Goal: Task Accomplishment & Management: Manage account settings

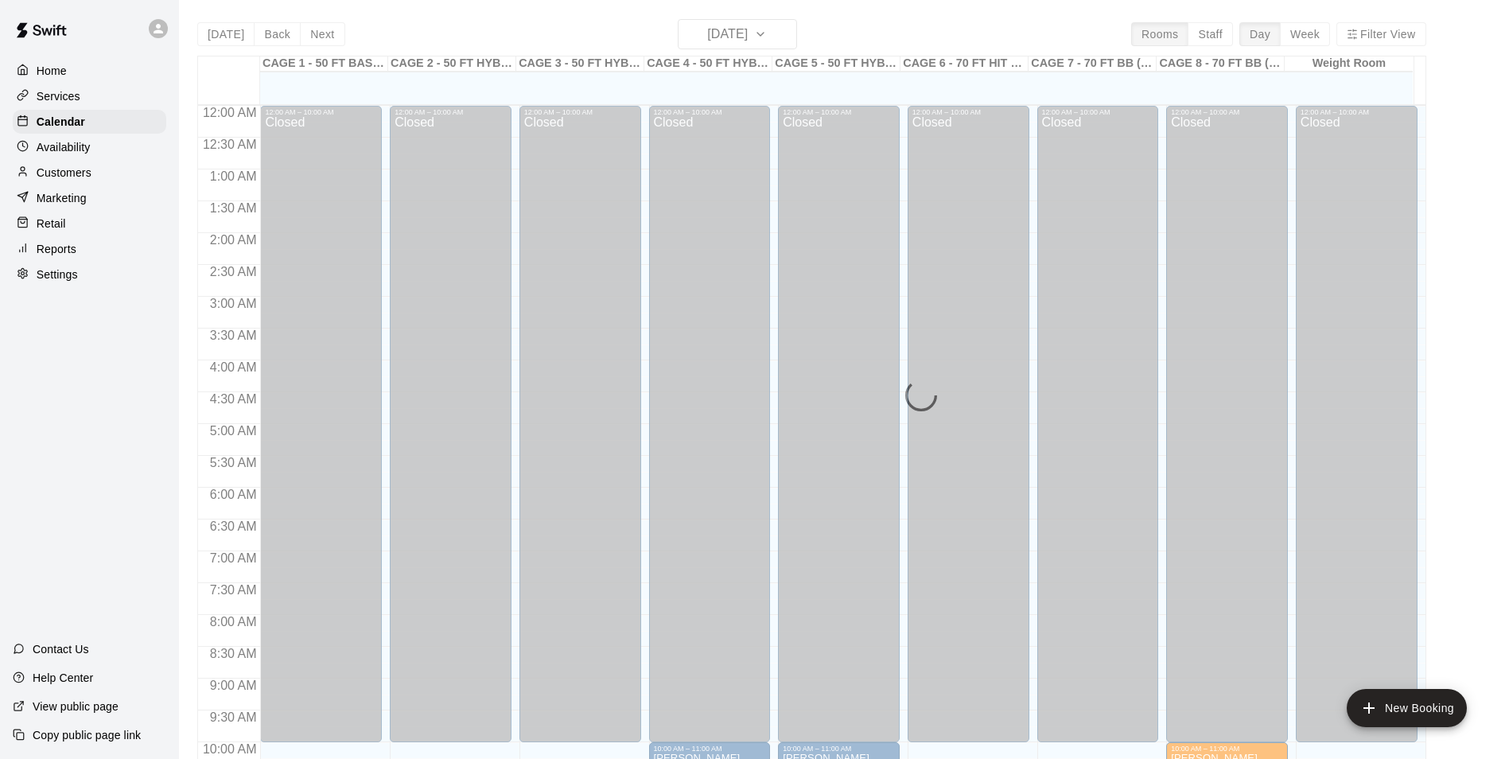
scroll to position [808, 0]
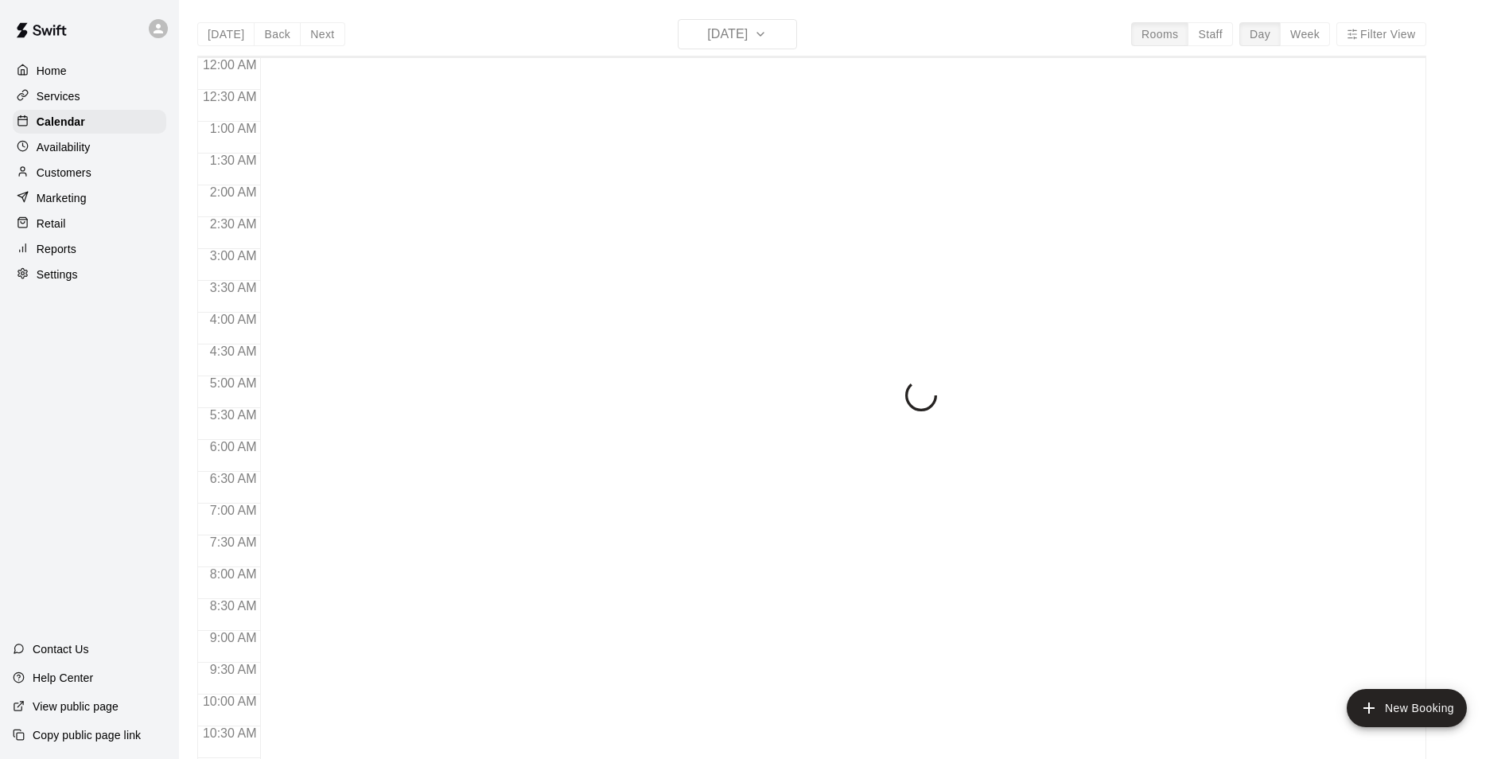
scroll to position [808, 0]
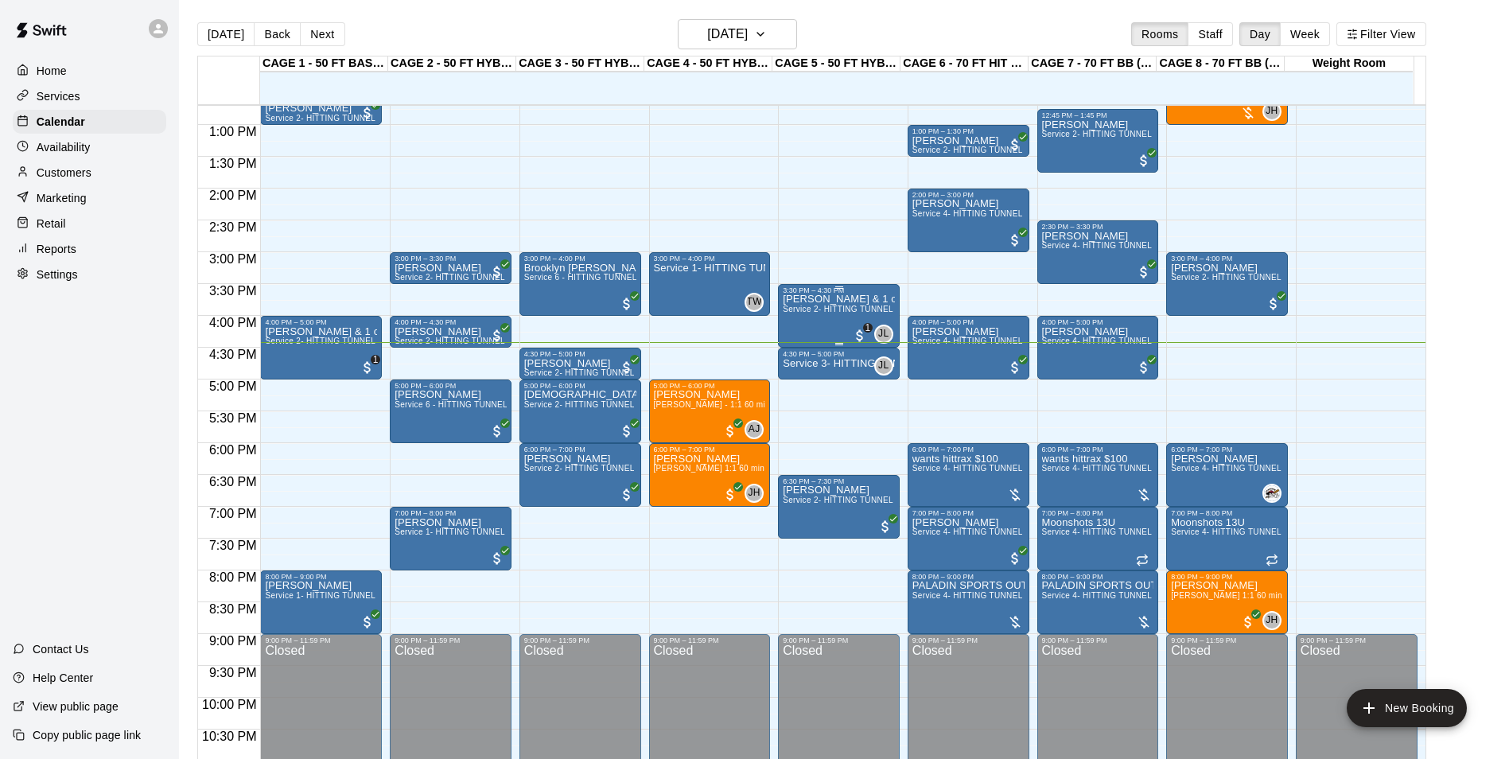
click at [819, 321] on div "David Lines & 1 other Service 2- HITTING TUNNEL RENTAL - 50ft Baseball" at bounding box center [839, 673] width 112 height 759
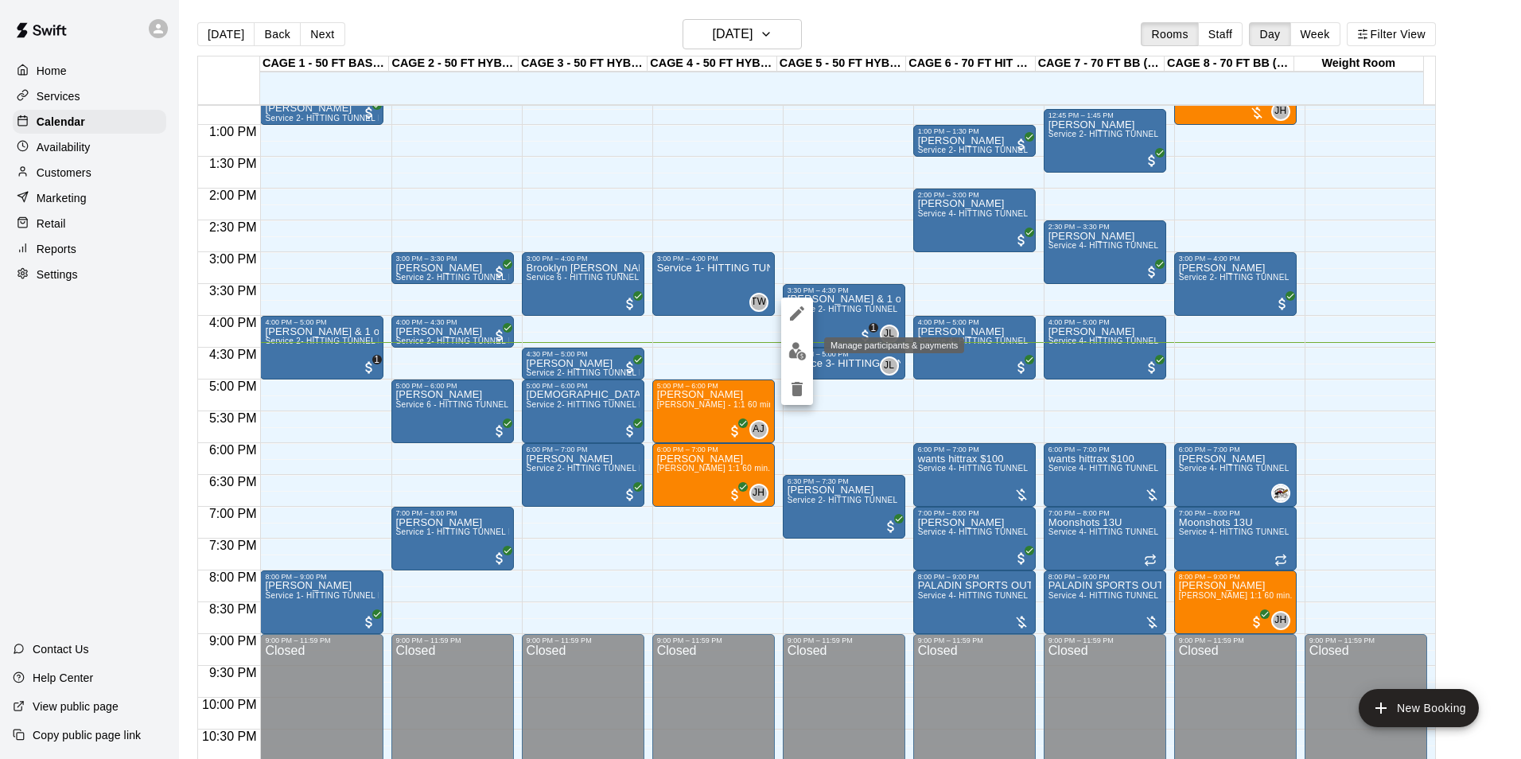
click at [793, 340] on button "edit" at bounding box center [797, 351] width 32 height 31
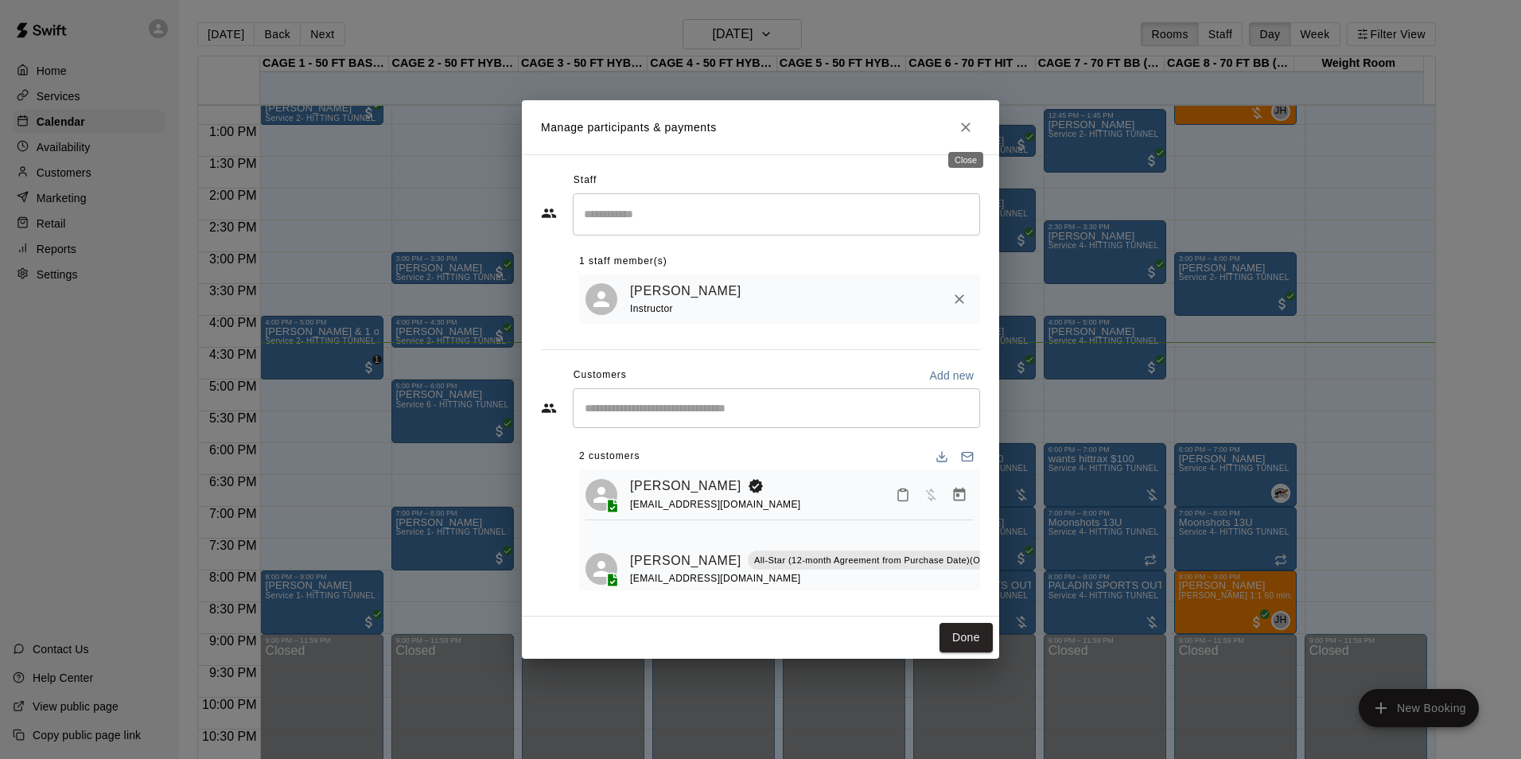
click at [971, 132] on icon "Close" at bounding box center [966, 127] width 16 height 16
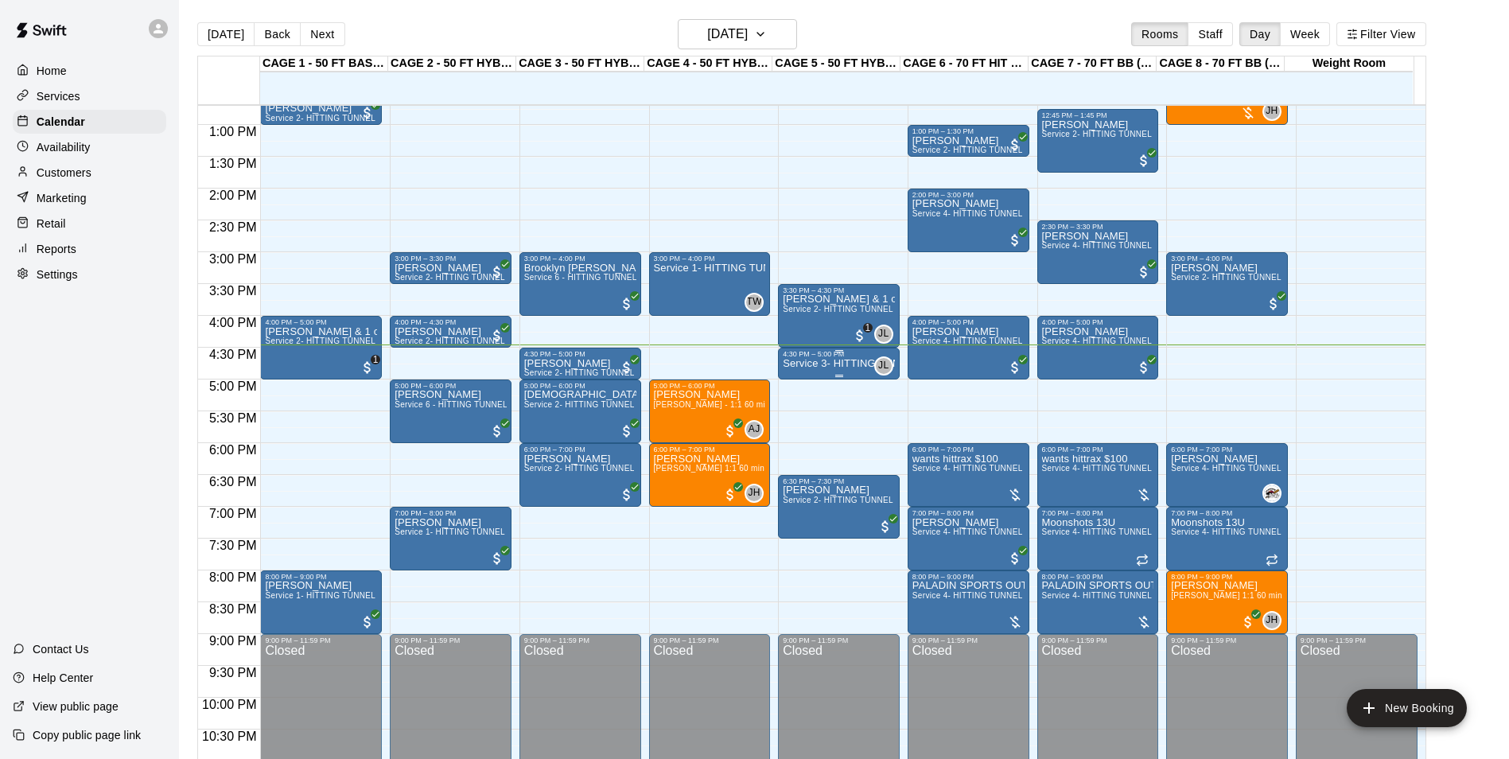
click at [848, 364] on p "Service 3- HITTING TUNNEL RENTAL - 50ft Softball" at bounding box center [839, 364] width 112 height 0
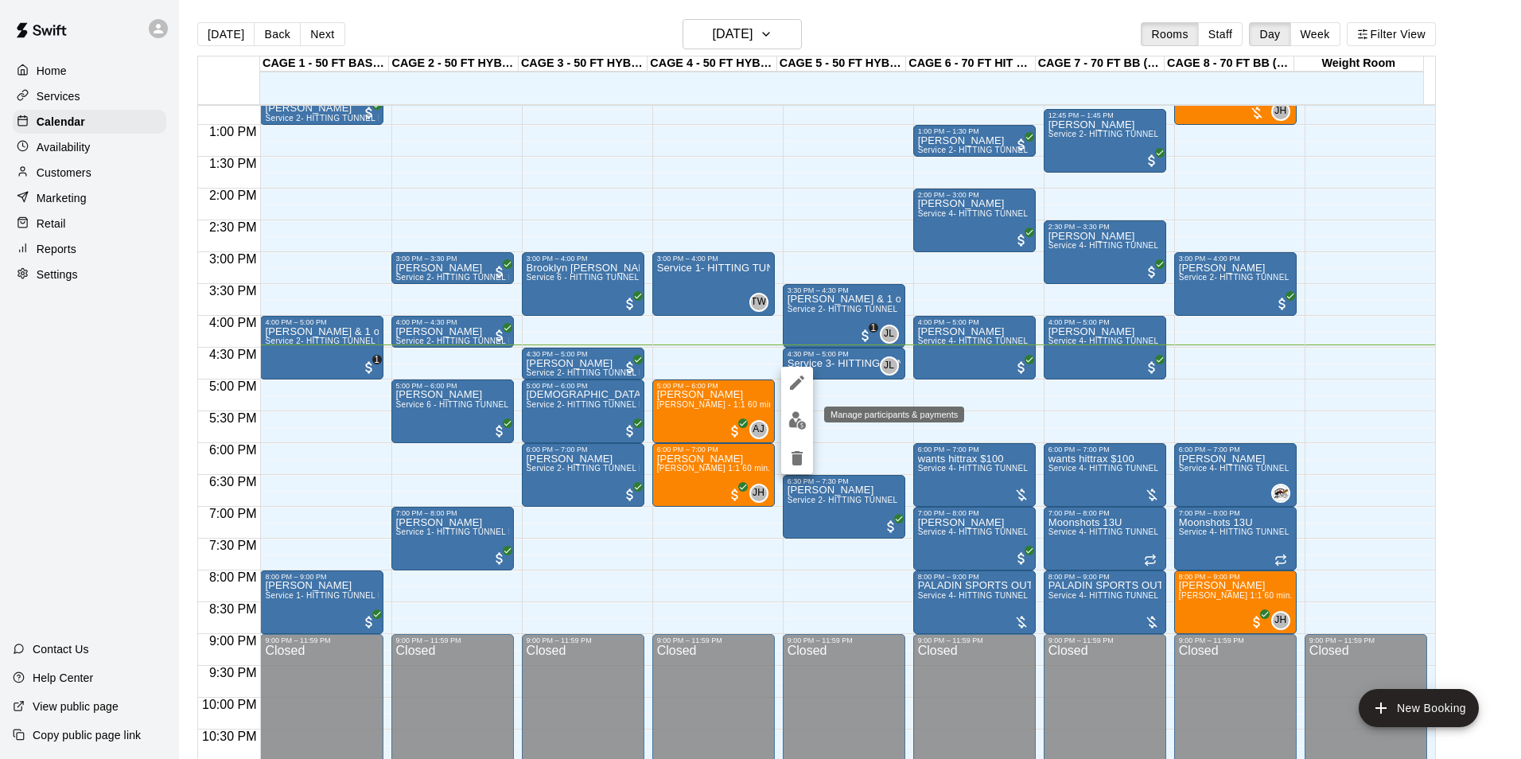
click at [791, 418] on img "edit" at bounding box center [798, 420] width 18 height 18
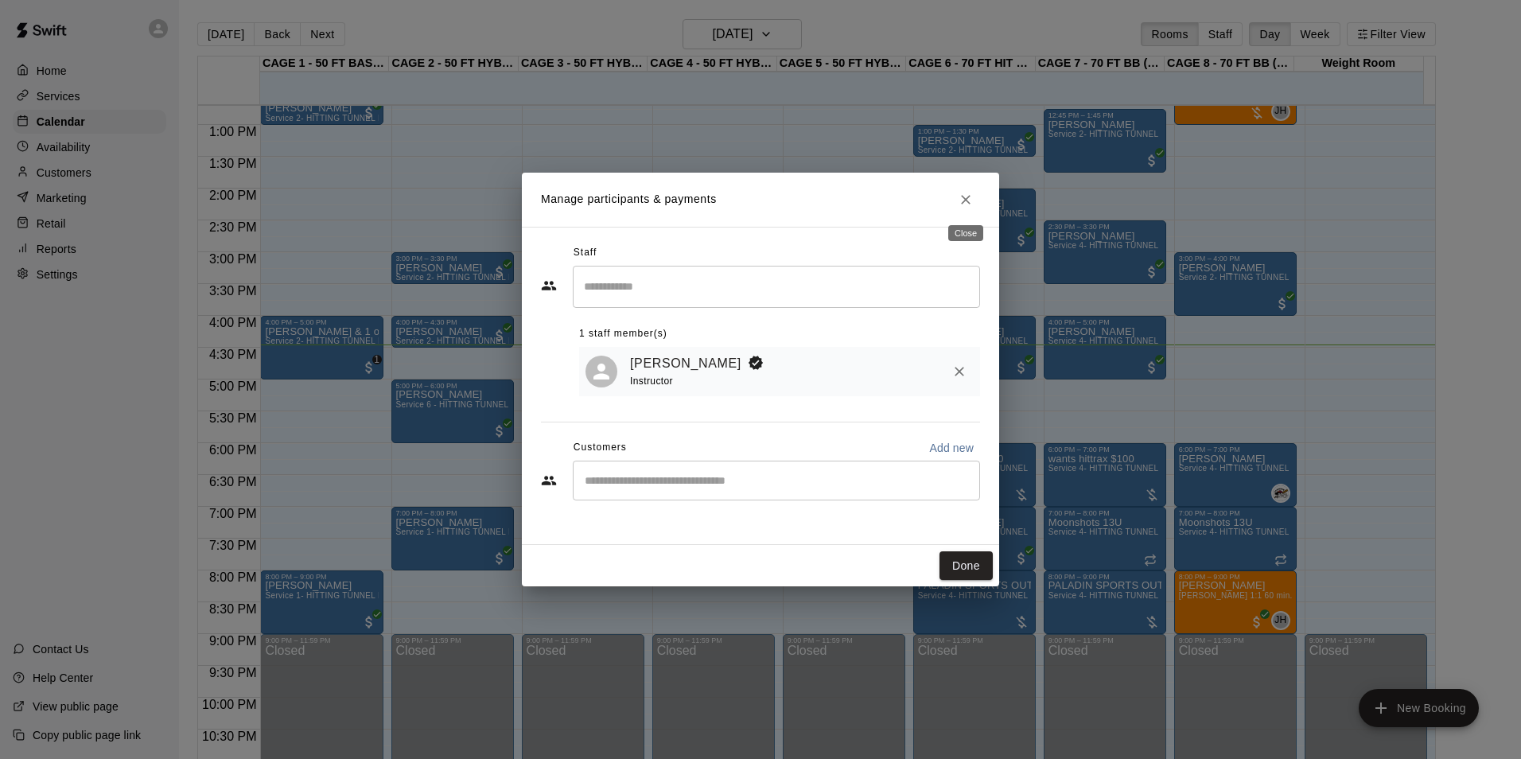
click at [971, 196] on icon "Close" at bounding box center [966, 200] width 16 height 16
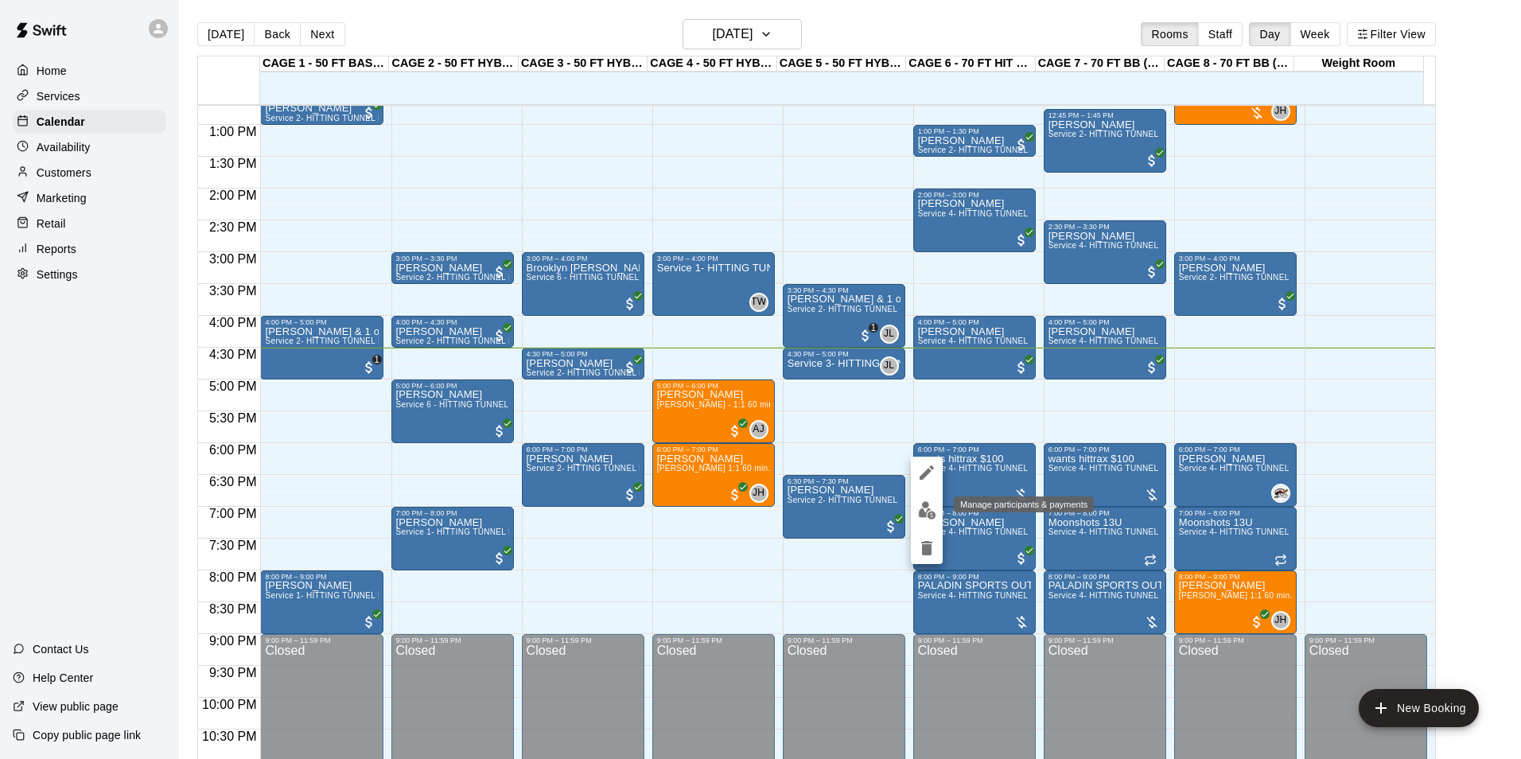
click at [927, 512] on img "edit" at bounding box center [927, 510] width 18 height 18
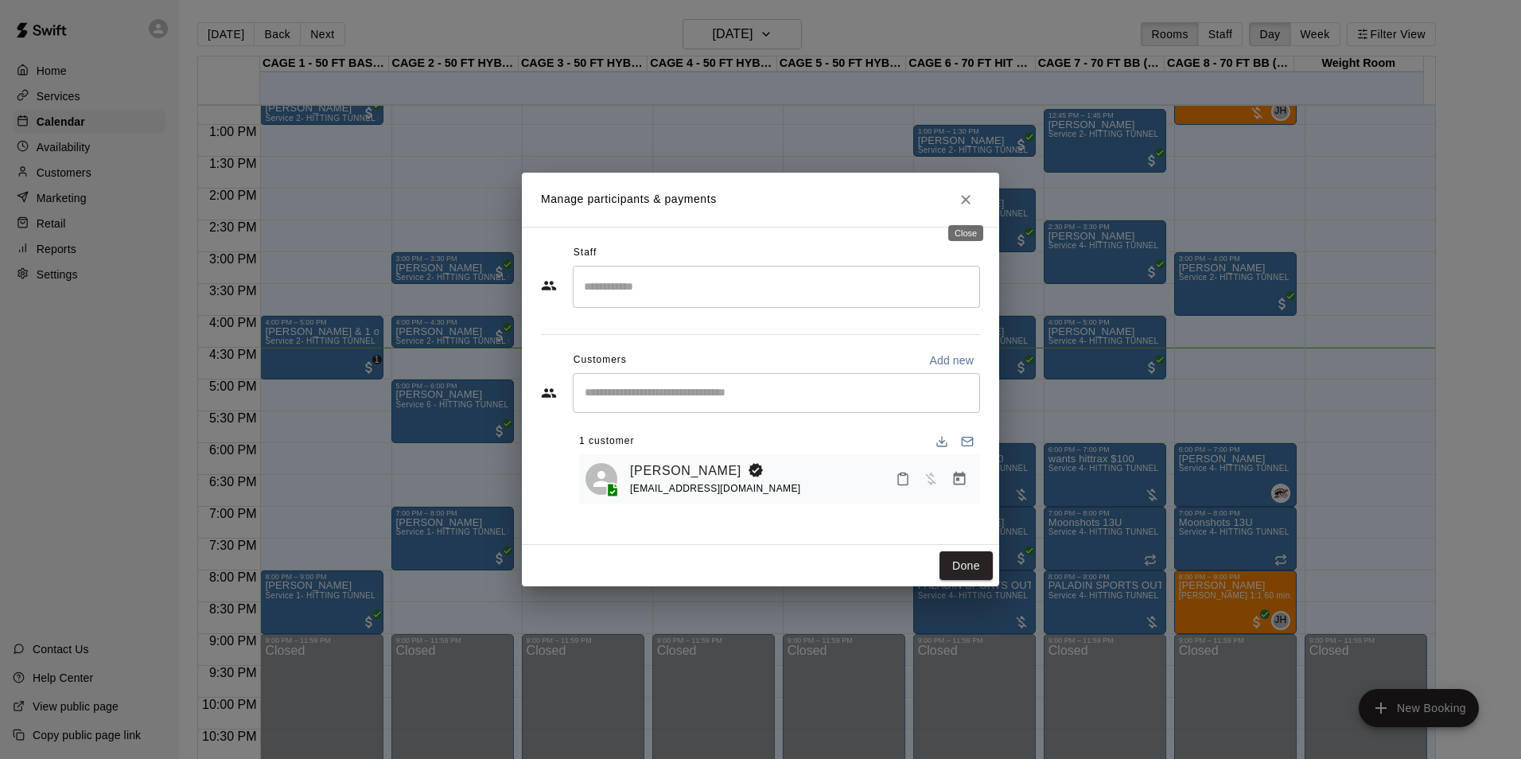
click at [956, 205] on button "Close" at bounding box center [966, 199] width 29 height 29
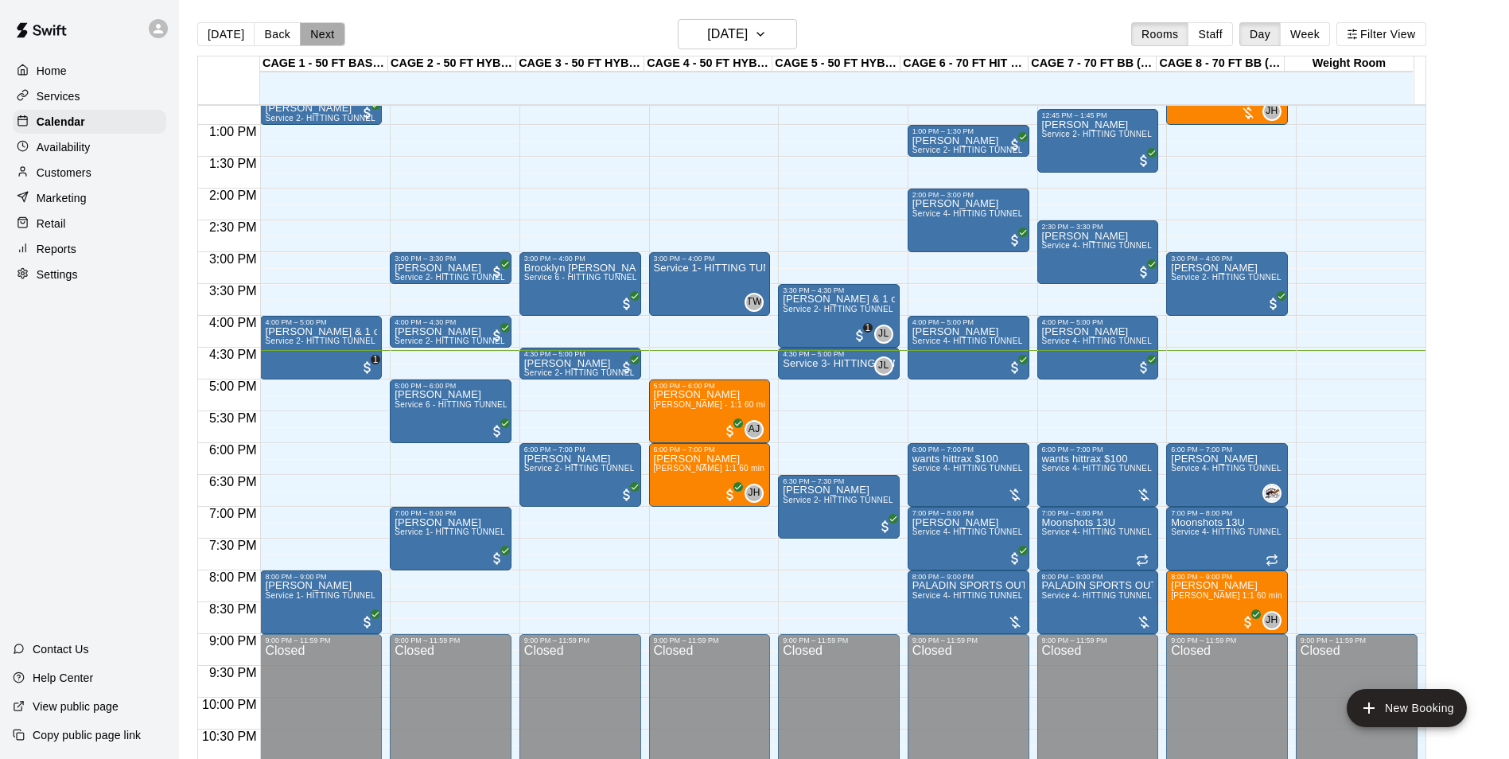
click at [314, 33] on button "Next" at bounding box center [322, 34] width 45 height 24
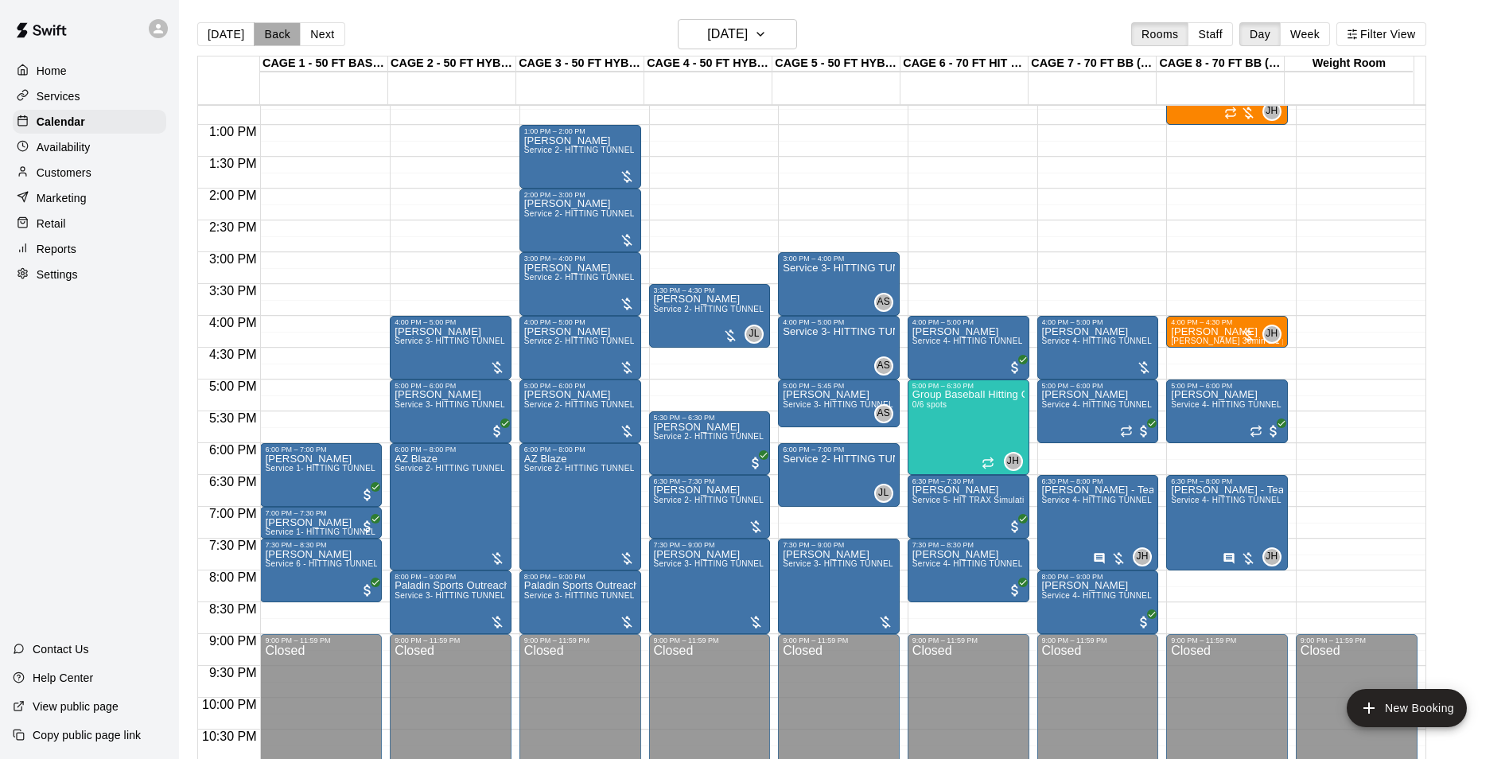
click at [278, 37] on button "Back" at bounding box center [277, 34] width 47 height 24
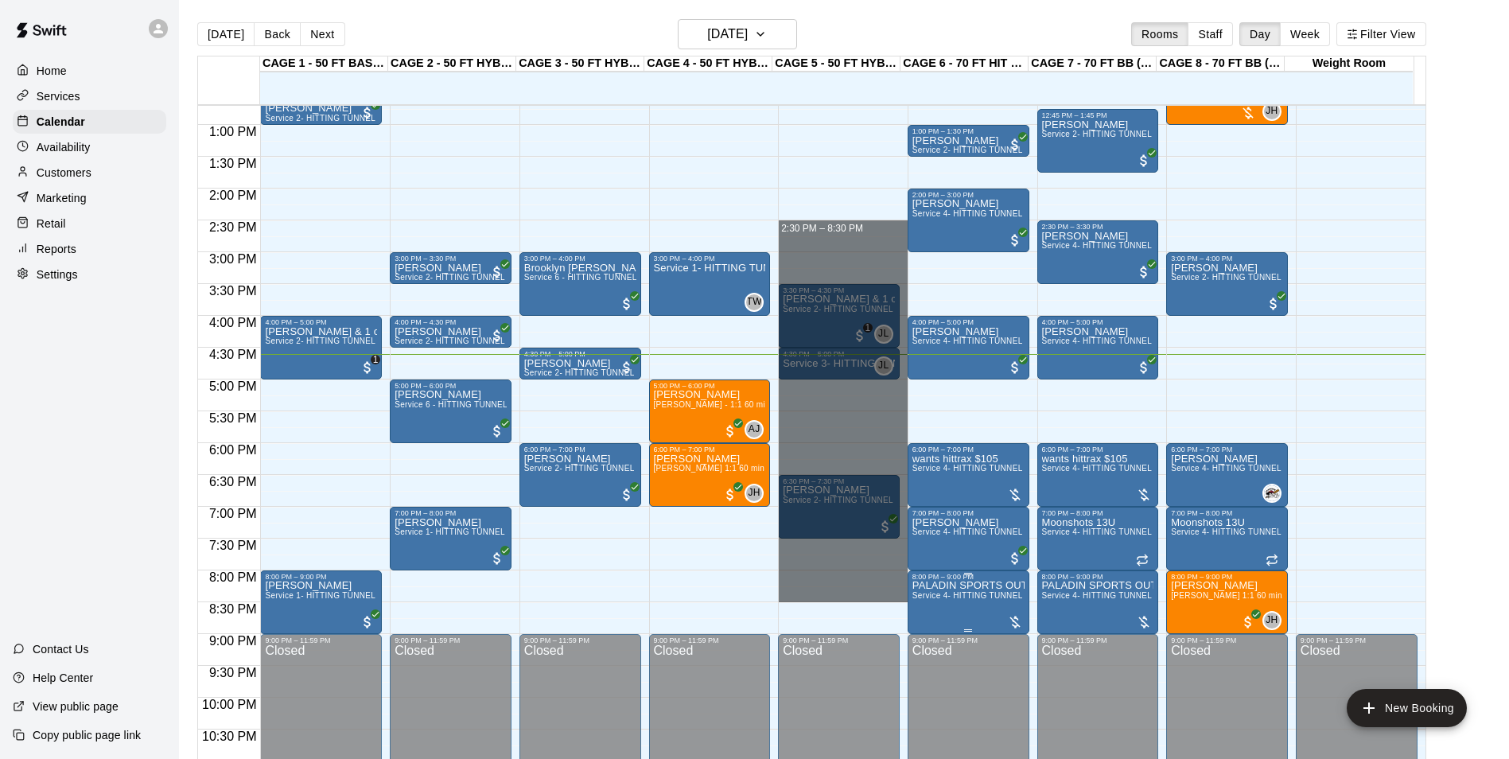
drag, startPoint x: 835, startPoint y: 254, endPoint x: 1025, endPoint y: 601, distance: 395.6
click at [1023, 601] on div "12:00 AM 12:30 AM 1:00 AM 1:30 AM 2:00 AM 2:30 AM 3:00 AM 3:30 AM 4:00 AM 4:30 …" at bounding box center [812, 440] width 1228 height 673
drag, startPoint x: 884, startPoint y: 588, endPoint x: 799, endPoint y: 249, distance: 349.5
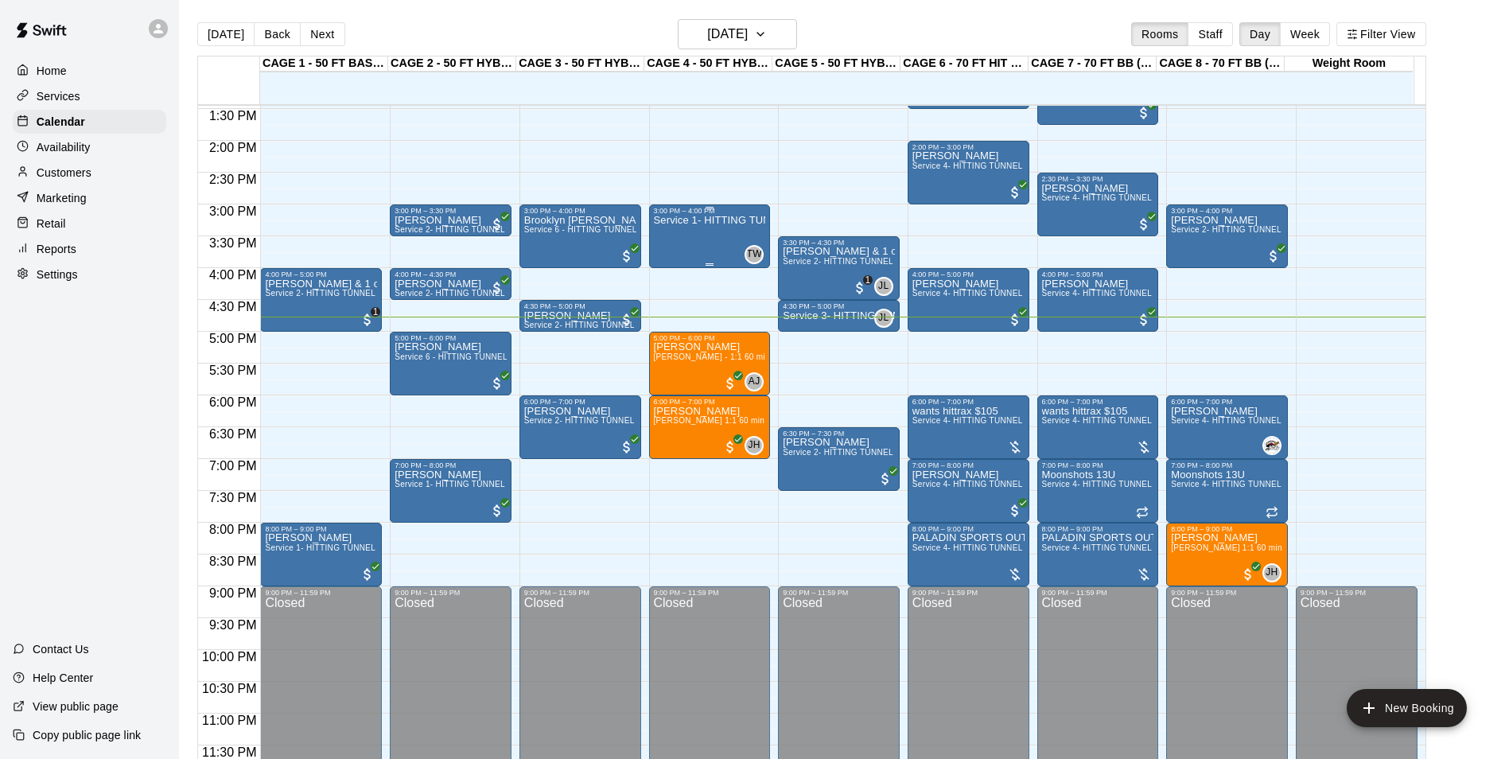
scroll to position [858, 0]
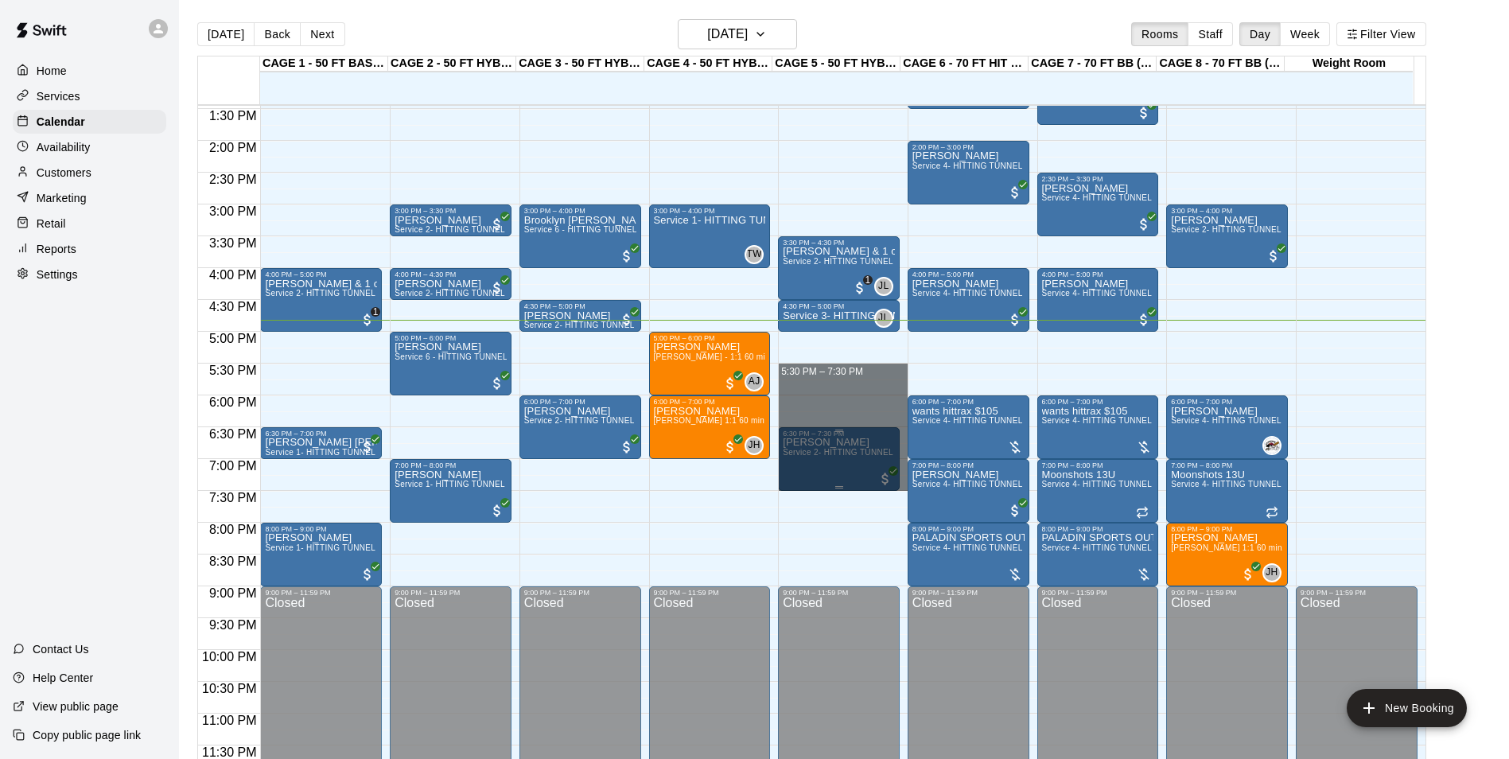
drag, startPoint x: 853, startPoint y: 365, endPoint x: 858, endPoint y: 473, distance: 108.3
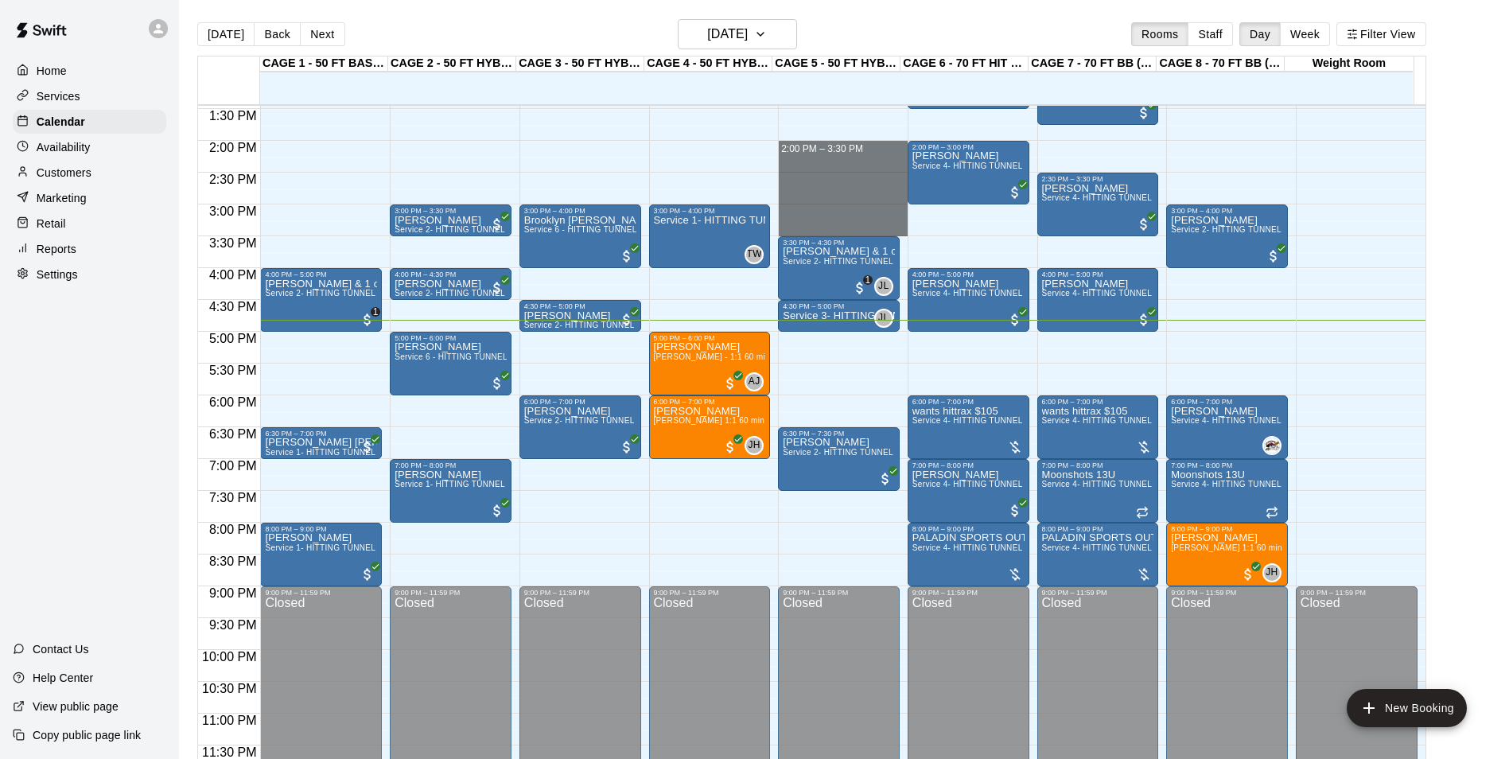
drag, startPoint x: 820, startPoint y: 141, endPoint x: 816, endPoint y: 231, distance: 90.0
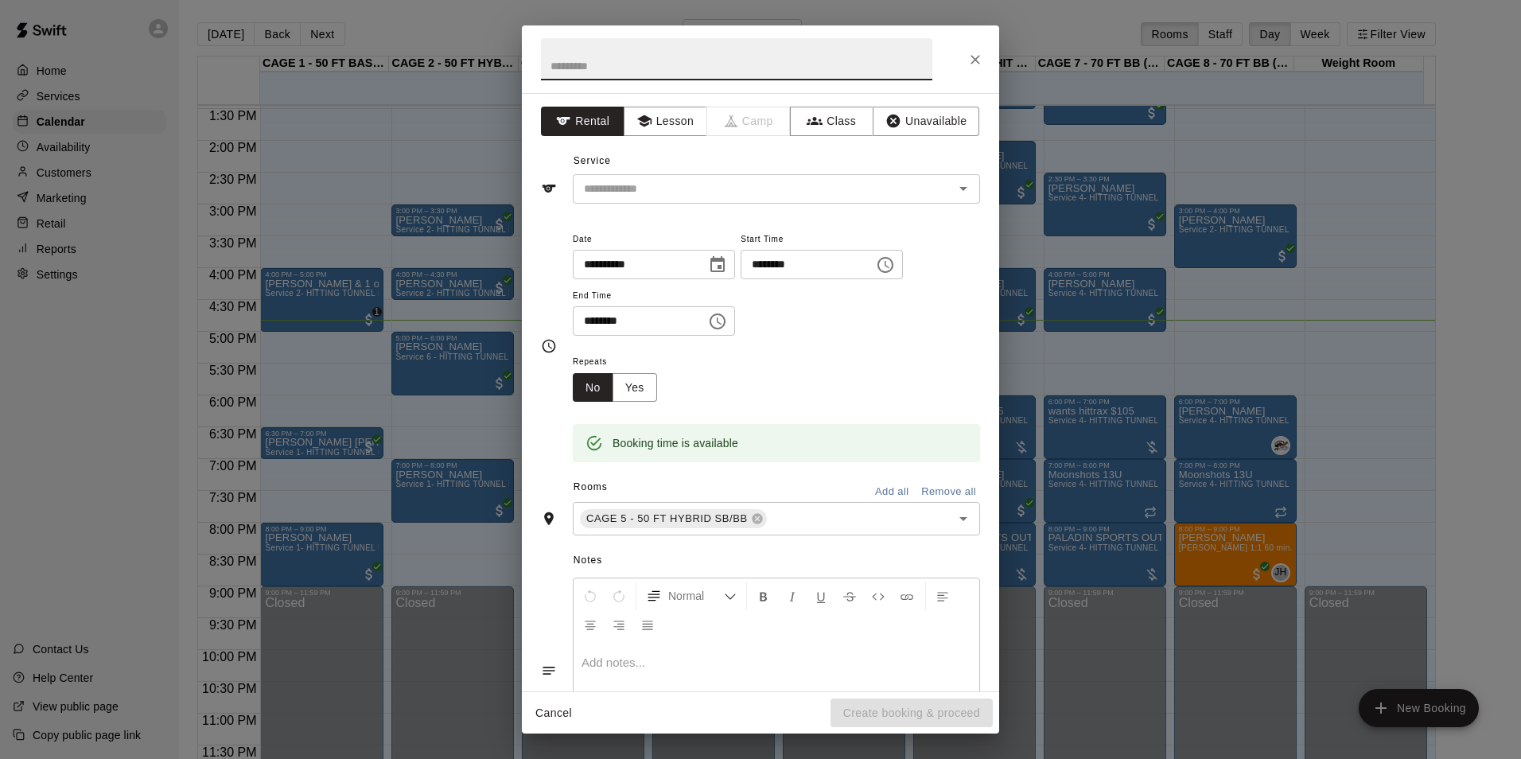
click at [978, 49] on button "Close" at bounding box center [975, 59] width 29 height 29
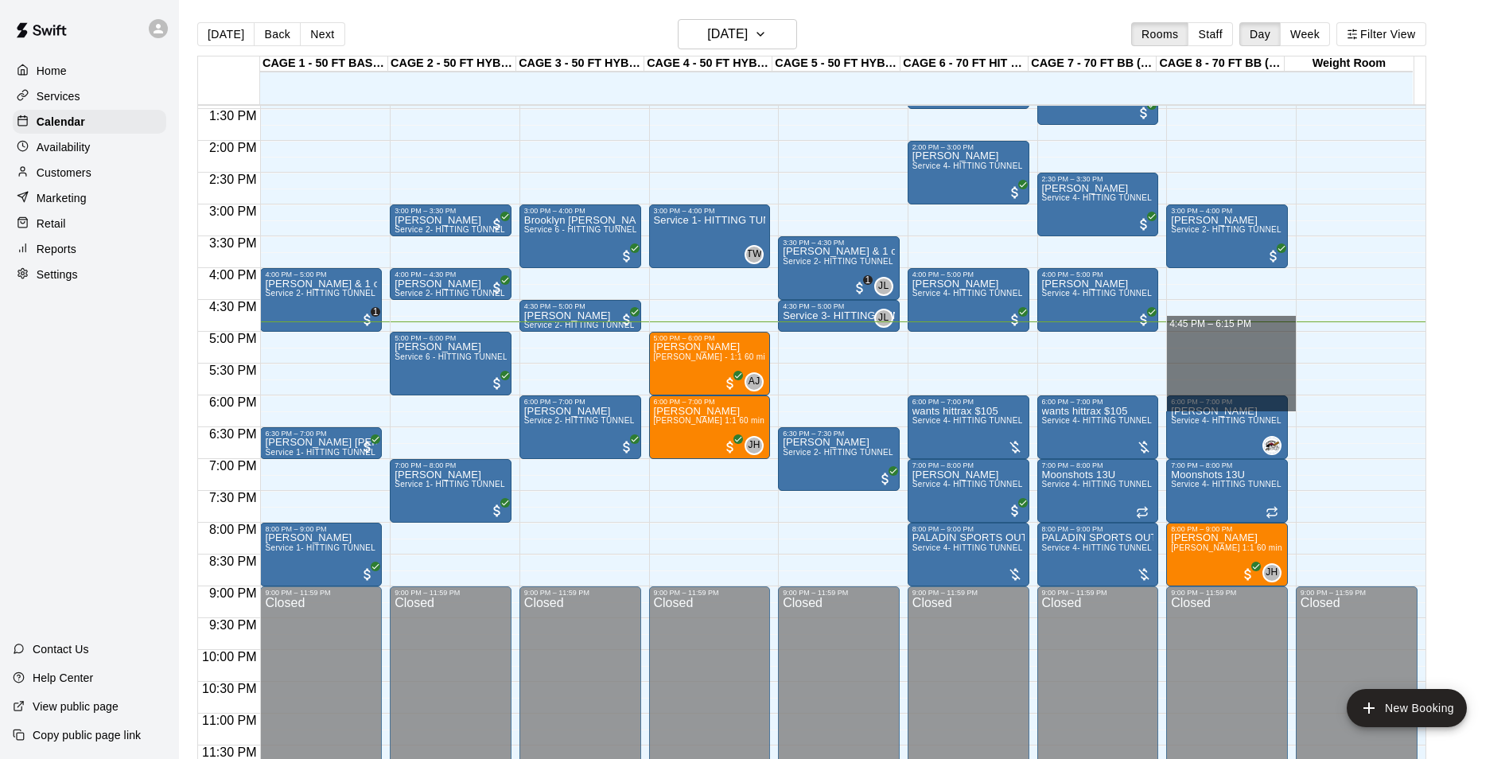
drag, startPoint x: 1202, startPoint y: 314, endPoint x: 1209, endPoint y: 399, distance: 85.4
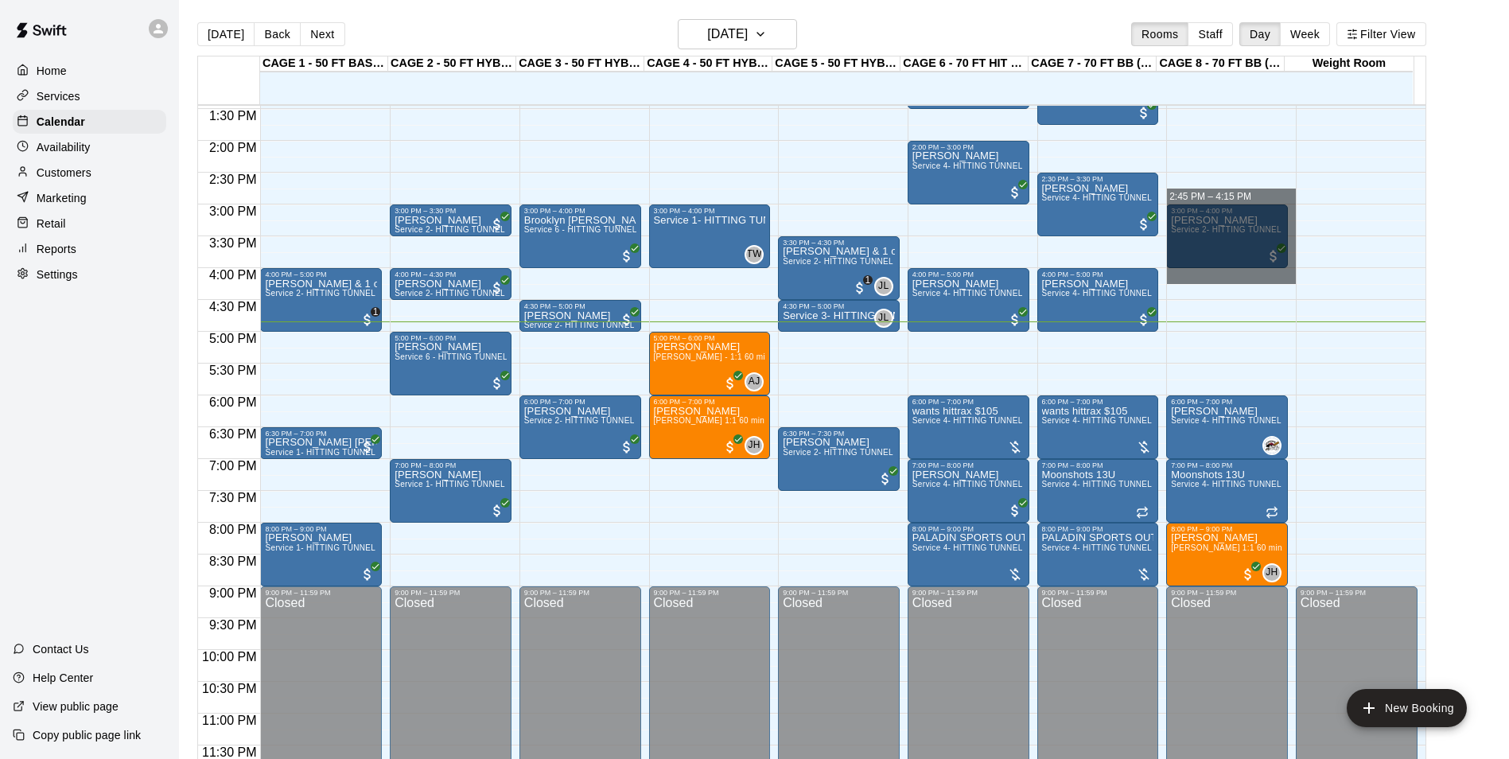
drag, startPoint x: 1186, startPoint y: 190, endPoint x: 1190, endPoint y: 282, distance: 91.6
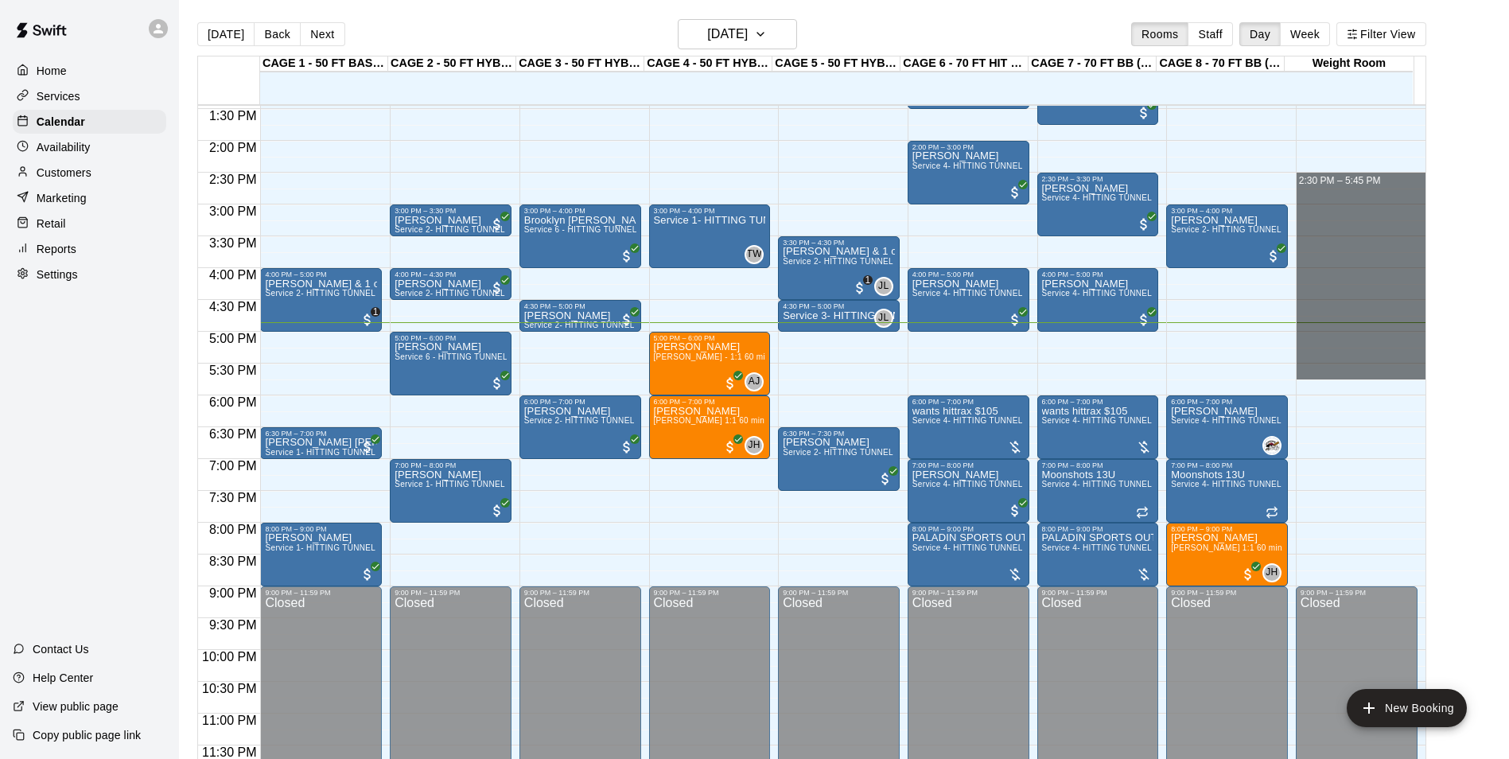
drag, startPoint x: 1343, startPoint y: 187, endPoint x: 1365, endPoint y: 353, distance: 166.9
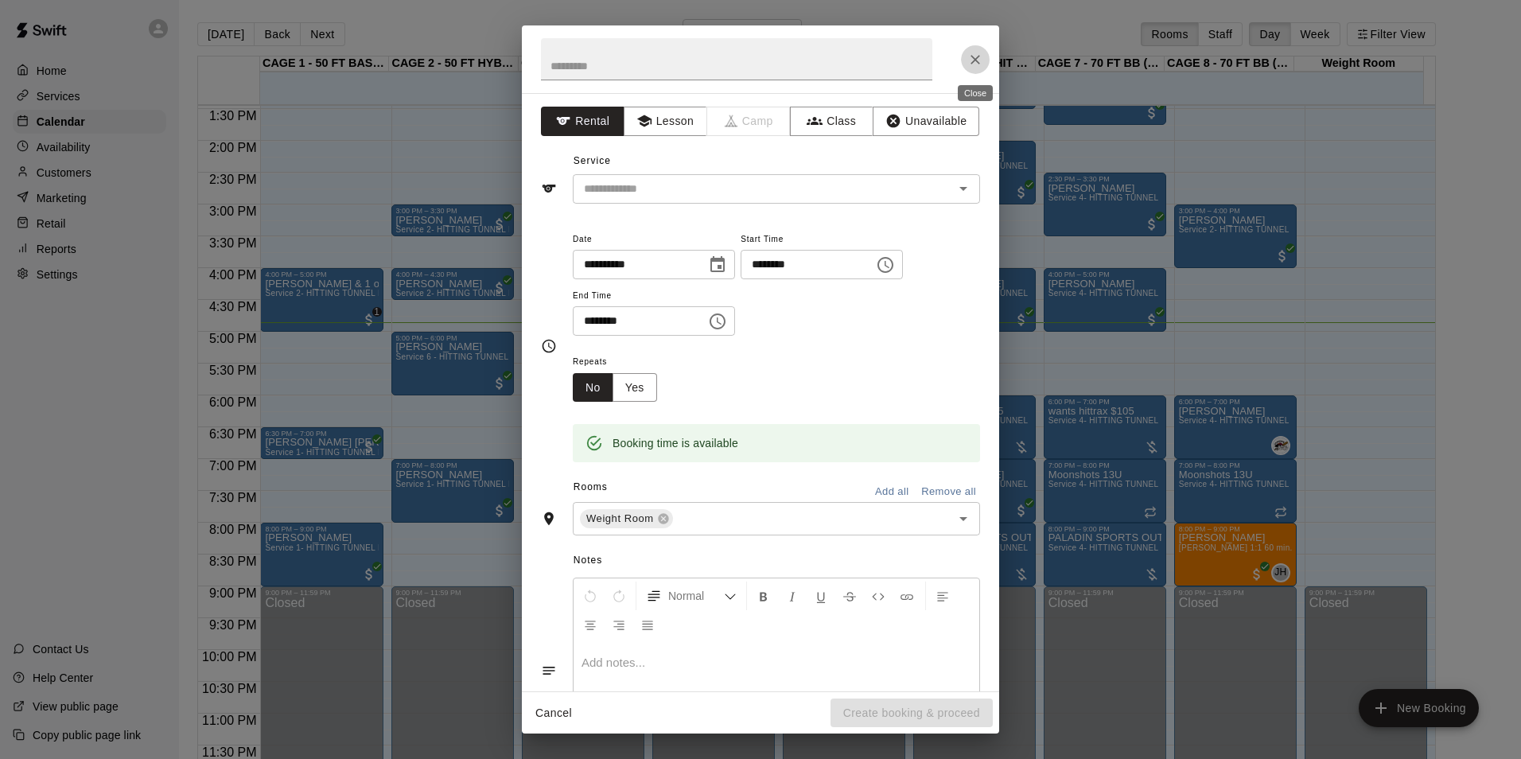
click at [975, 49] on button "Close" at bounding box center [975, 59] width 29 height 29
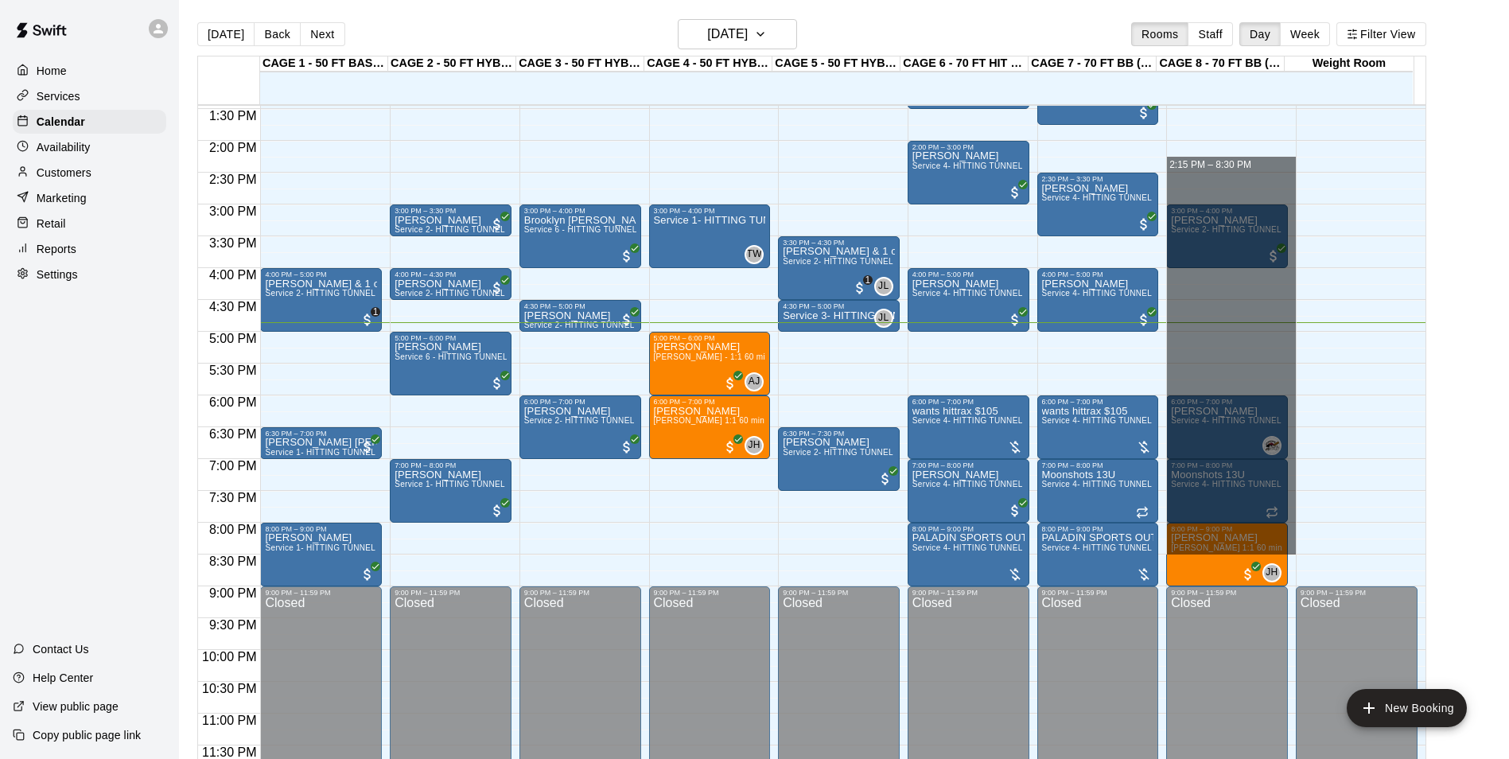
drag, startPoint x: 1248, startPoint y: 159, endPoint x: 1217, endPoint y: 550, distance: 391.9
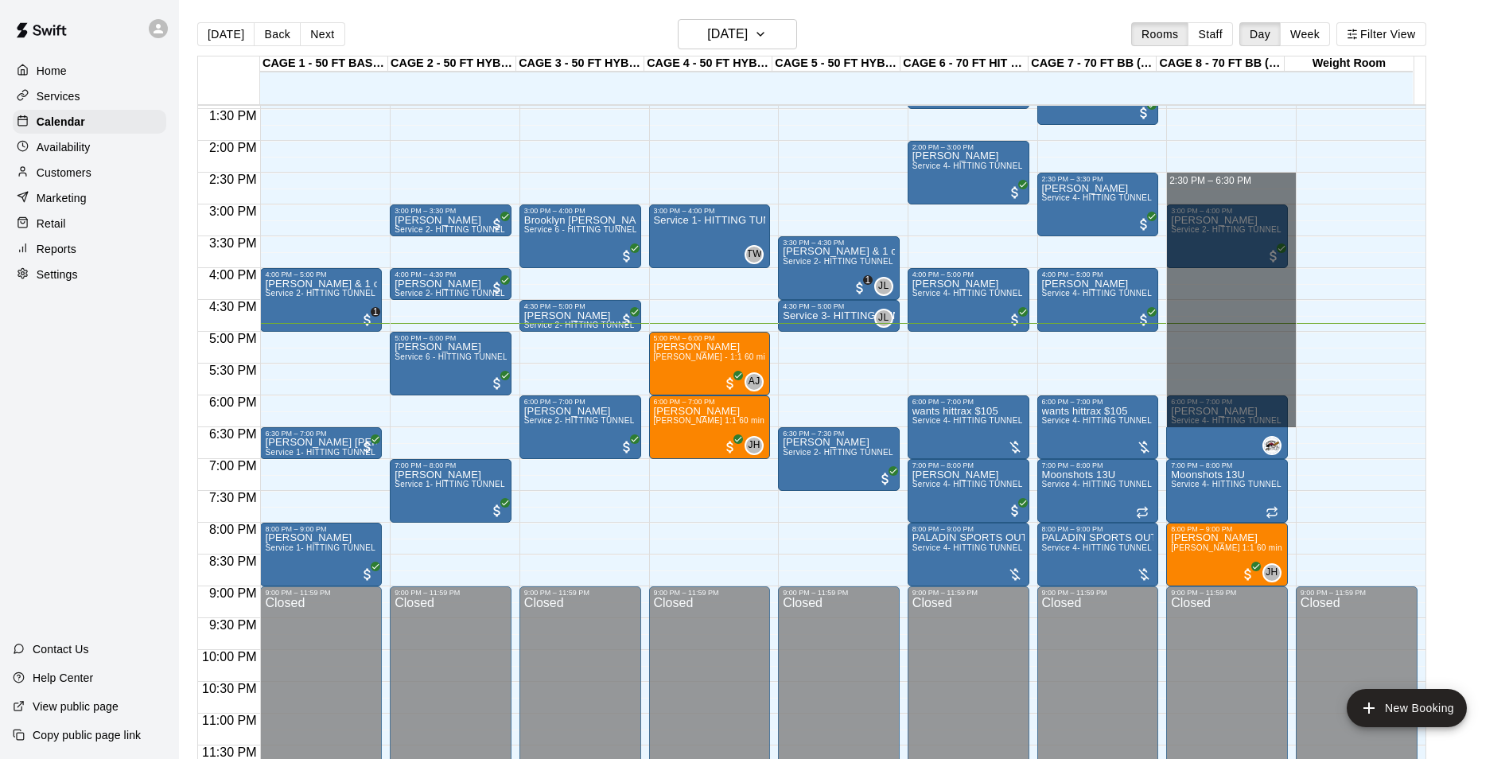
drag, startPoint x: 1211, startPoint y: 188, endPoint x: 1245, endPoint y: 425, distance: 239.5
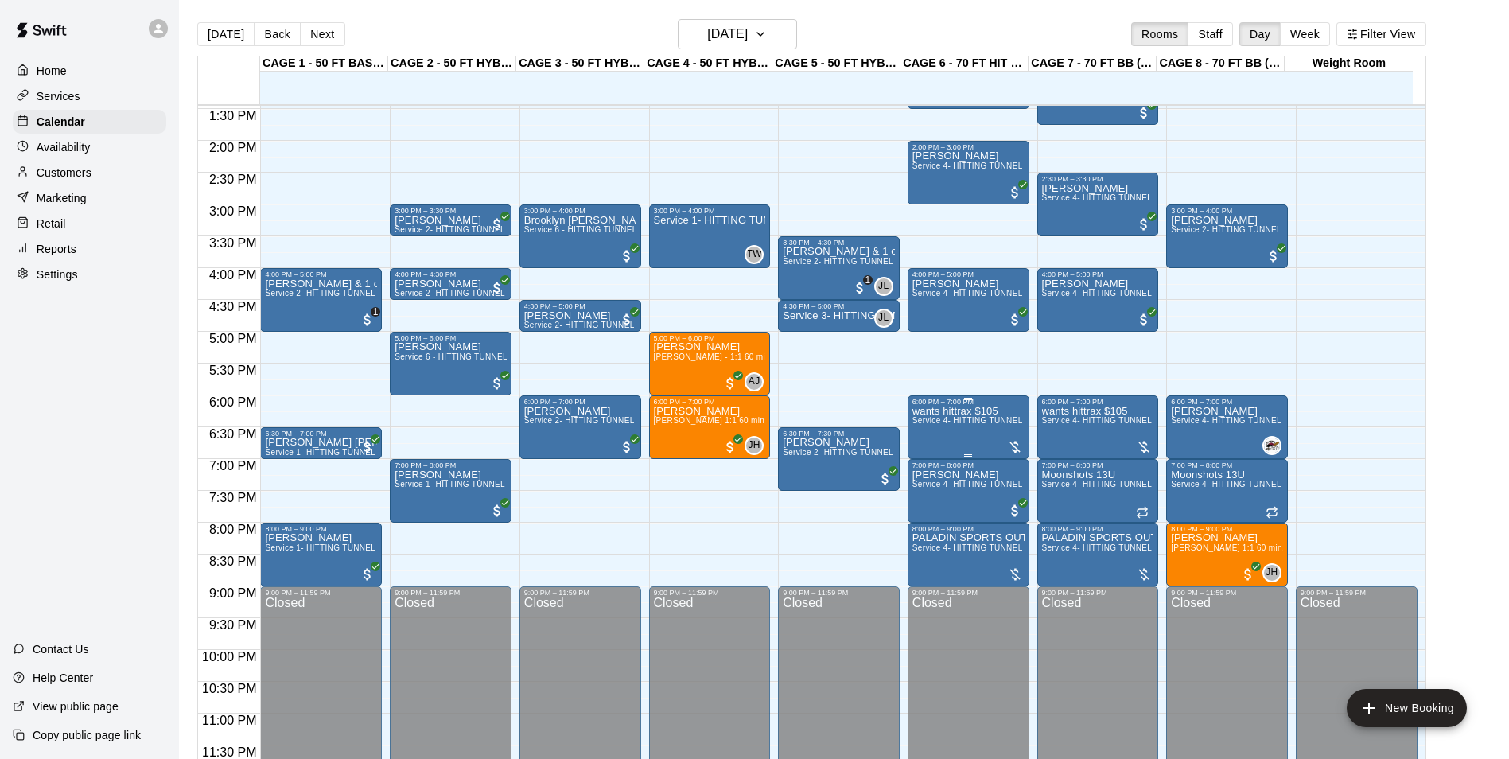
click at [950, 425] on span "Service 4- HITTING TUNNEL RENTAL - 70ft Baseball" at bounding box center [1014, 420] width 202 height 9
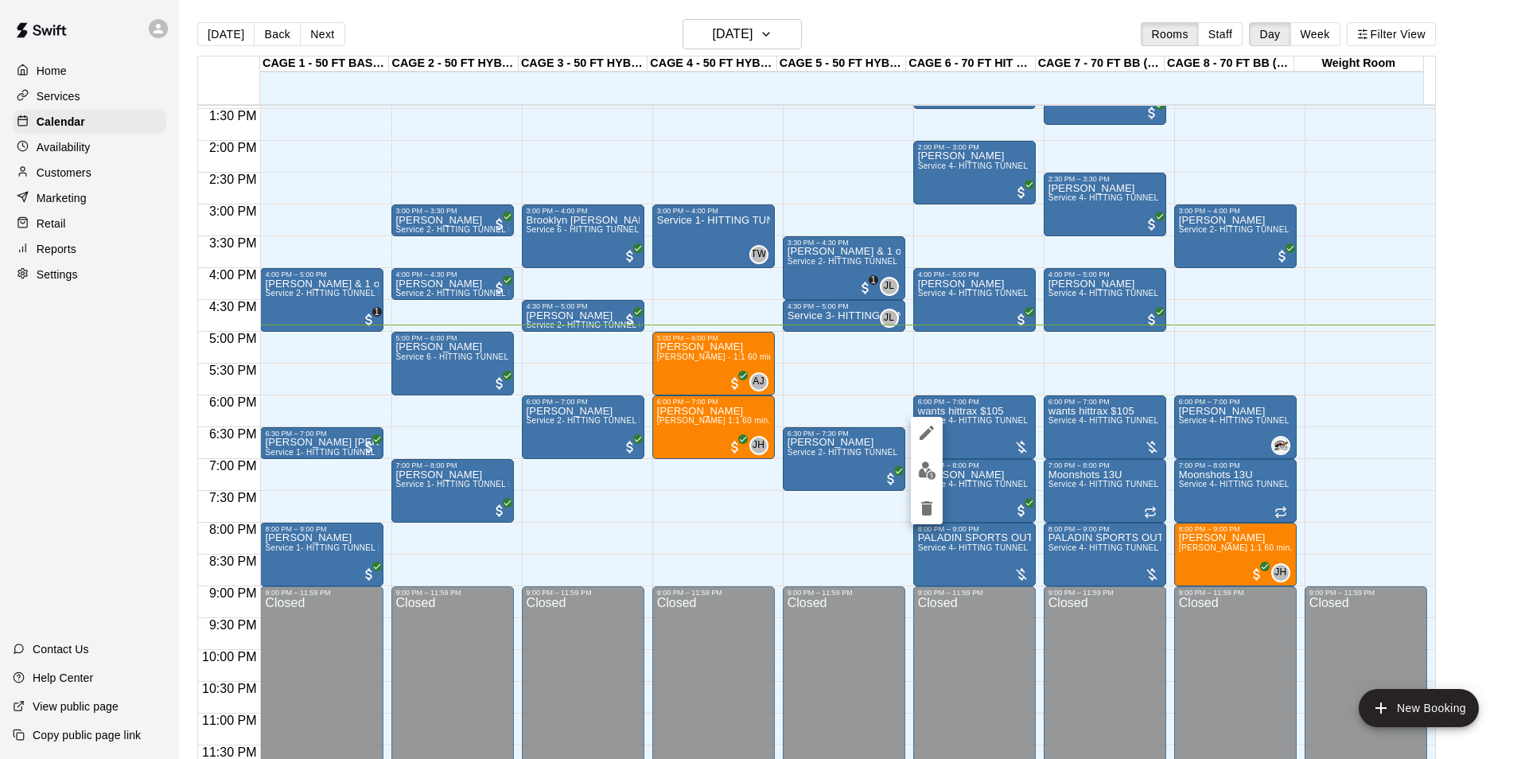
click at [929, 465] on img "edit" at bounding box center [927, 471] width 18 height 18
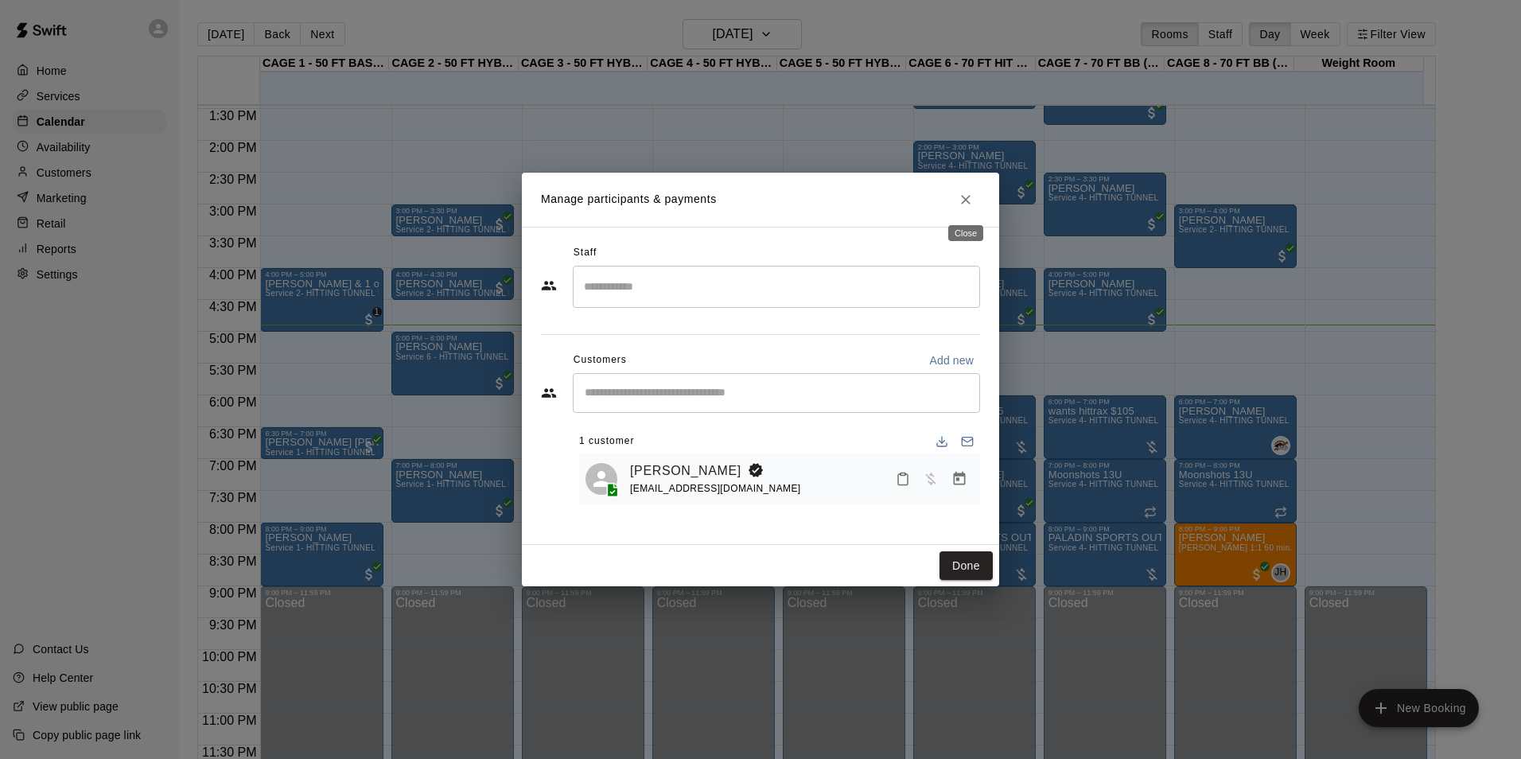
click at [967, 200] on icon "Close" at bounding box center [966, 200] width 10 height 10
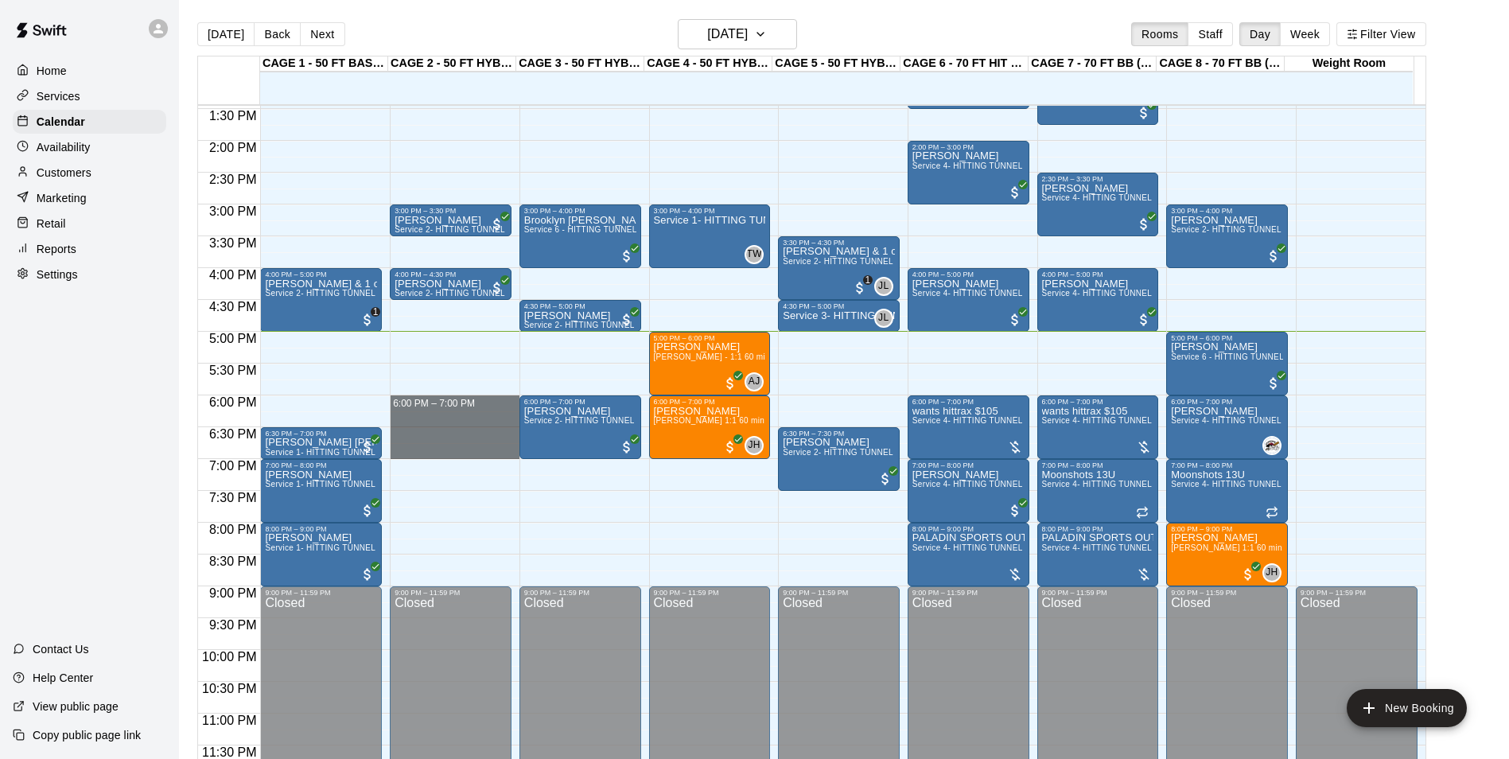
drag, startPoint x: 427, startPoint y: 395, endPoint x: 409, endPoint y: 415, distance: 27.0
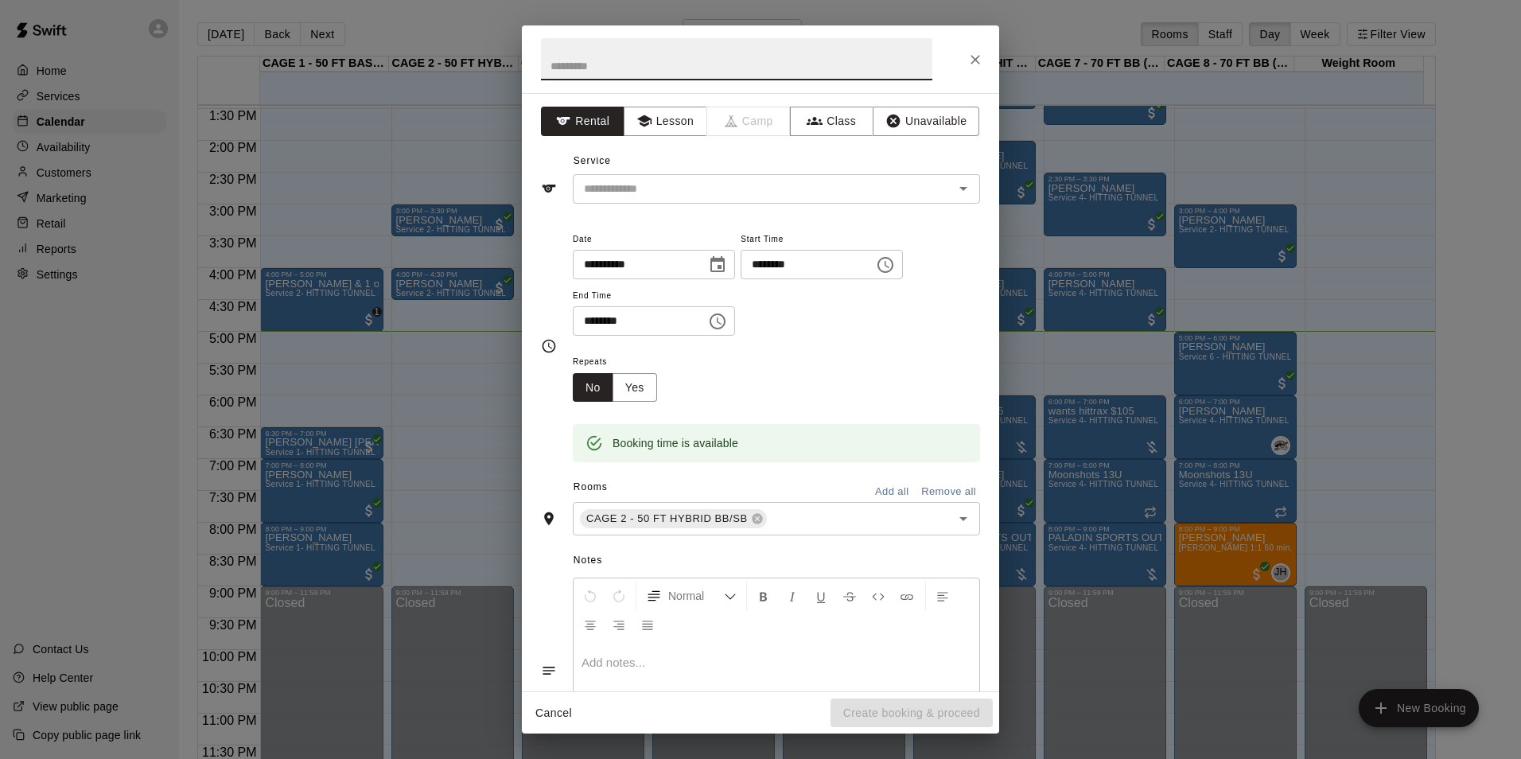
click at [963, 66] on button "Close" at bounding box center [975, 59] width 29 height 29
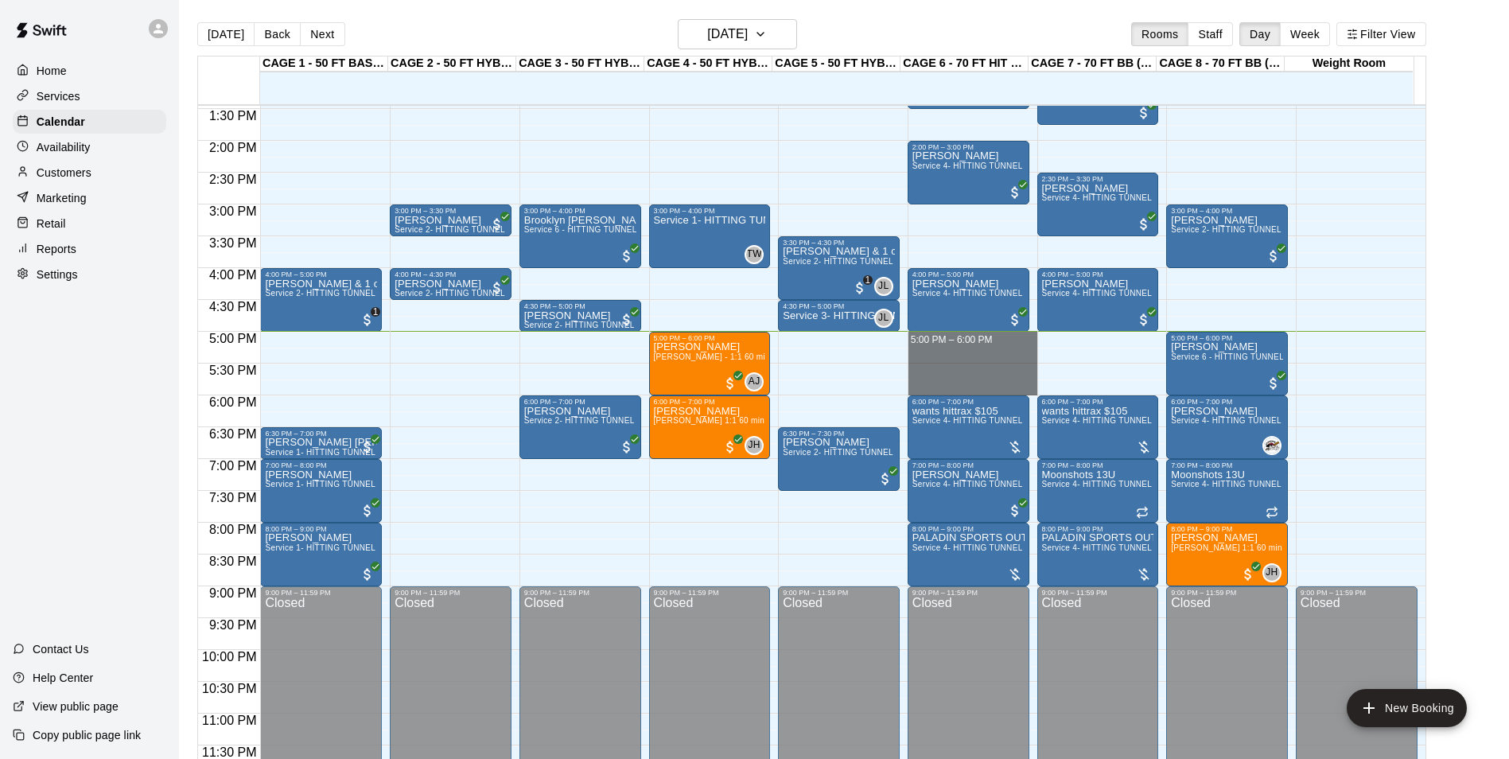
drag, startPoint x: 944, startPoint y: 333, endPoint x: 948, endPoint y: 384, distance: 51.9
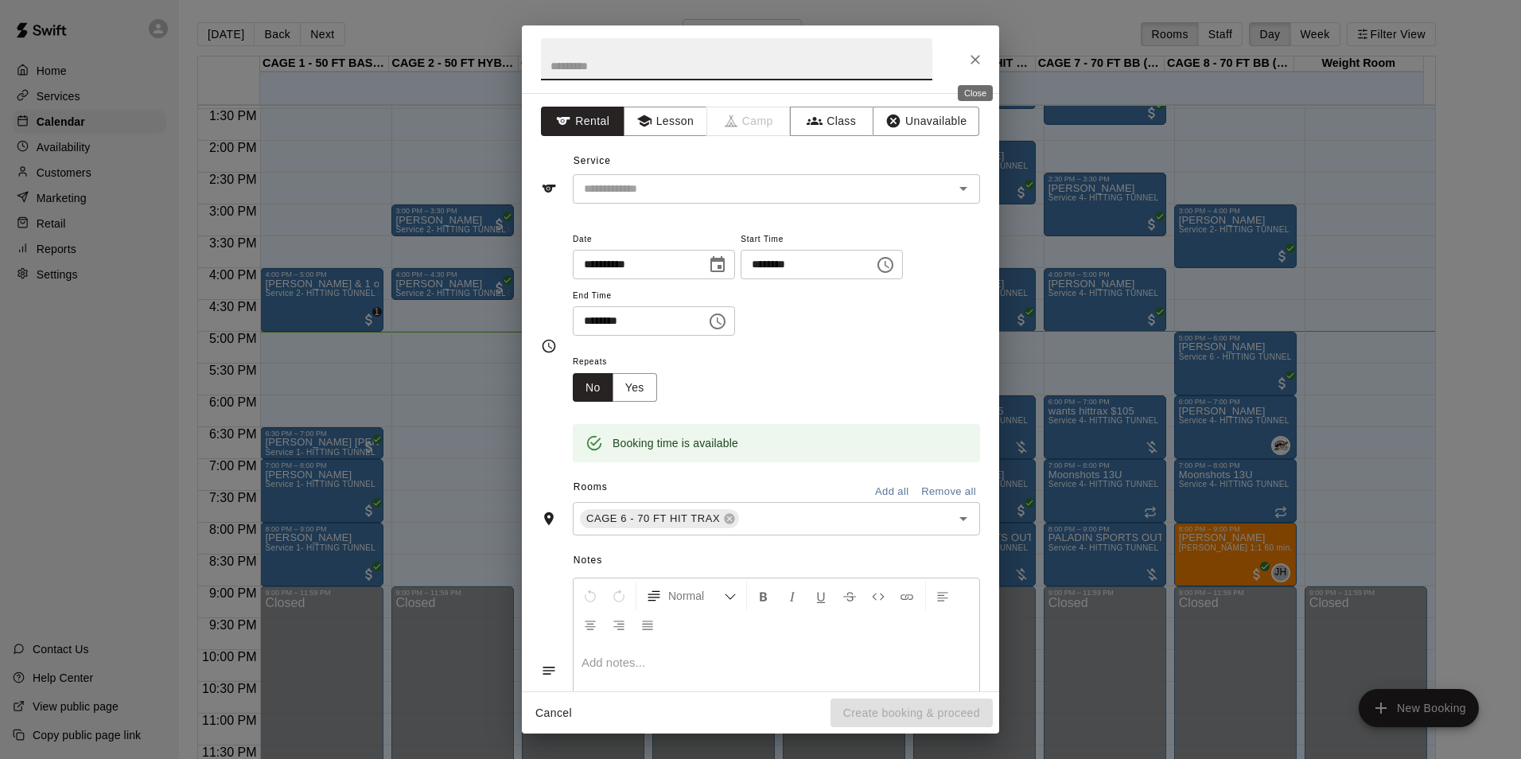
drag, startPoint x: 984, startPoint y: 53, endPoint x: 987, endPoint y: 73, distance: 20.9
click at [984, 56] on button "Close" at bounding box center [975, 59] width 29 height 29
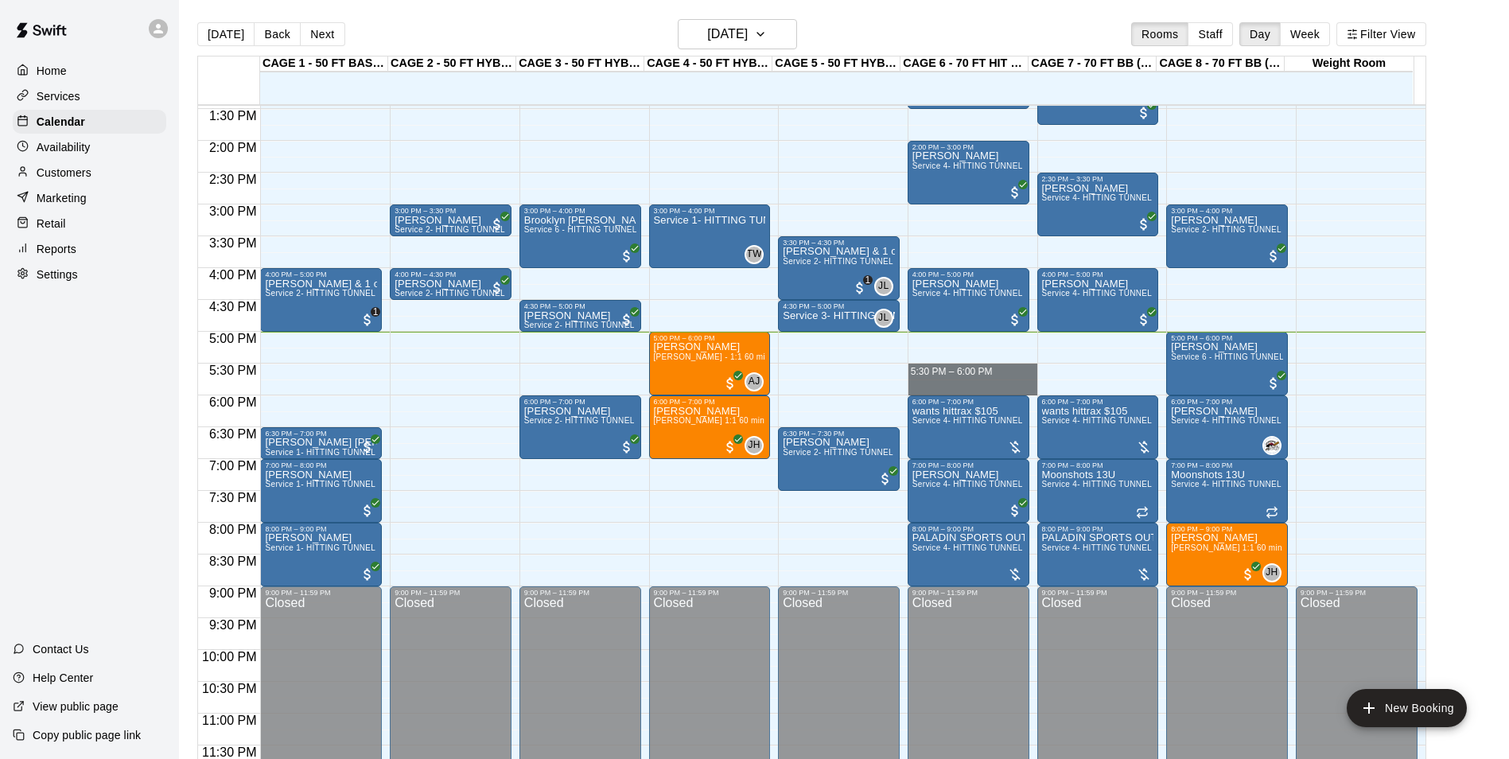
drag, startPoint x: 1004, startPoint y: 364, endPoint x: 991, endPoint y: 394, distance: 33.1
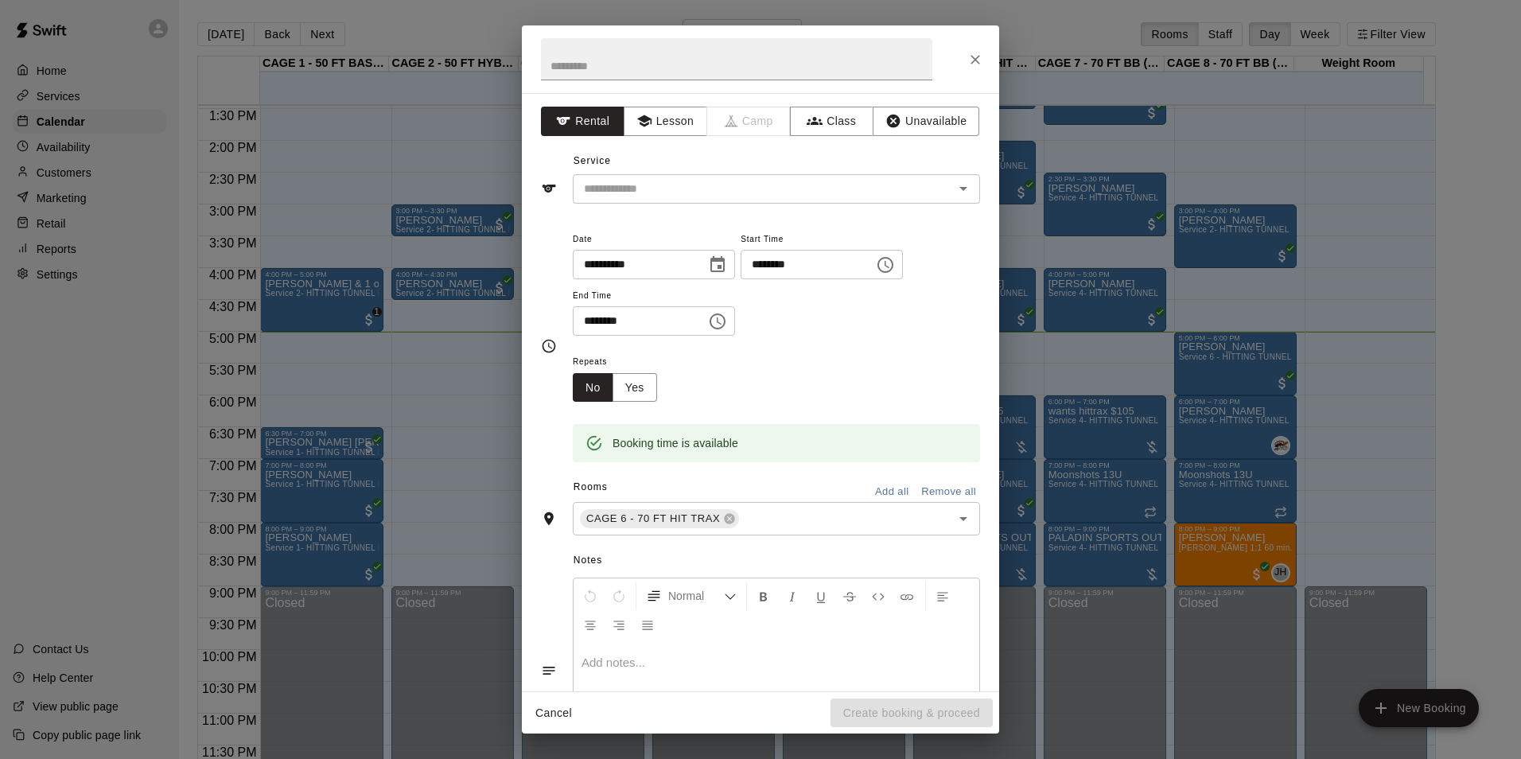
click at [984, 72] on div at bounding box center [760, 59] width 477 height 68
click at [979, 61] on icon "Close" at bounding box center [976, 60] width 16 height 16
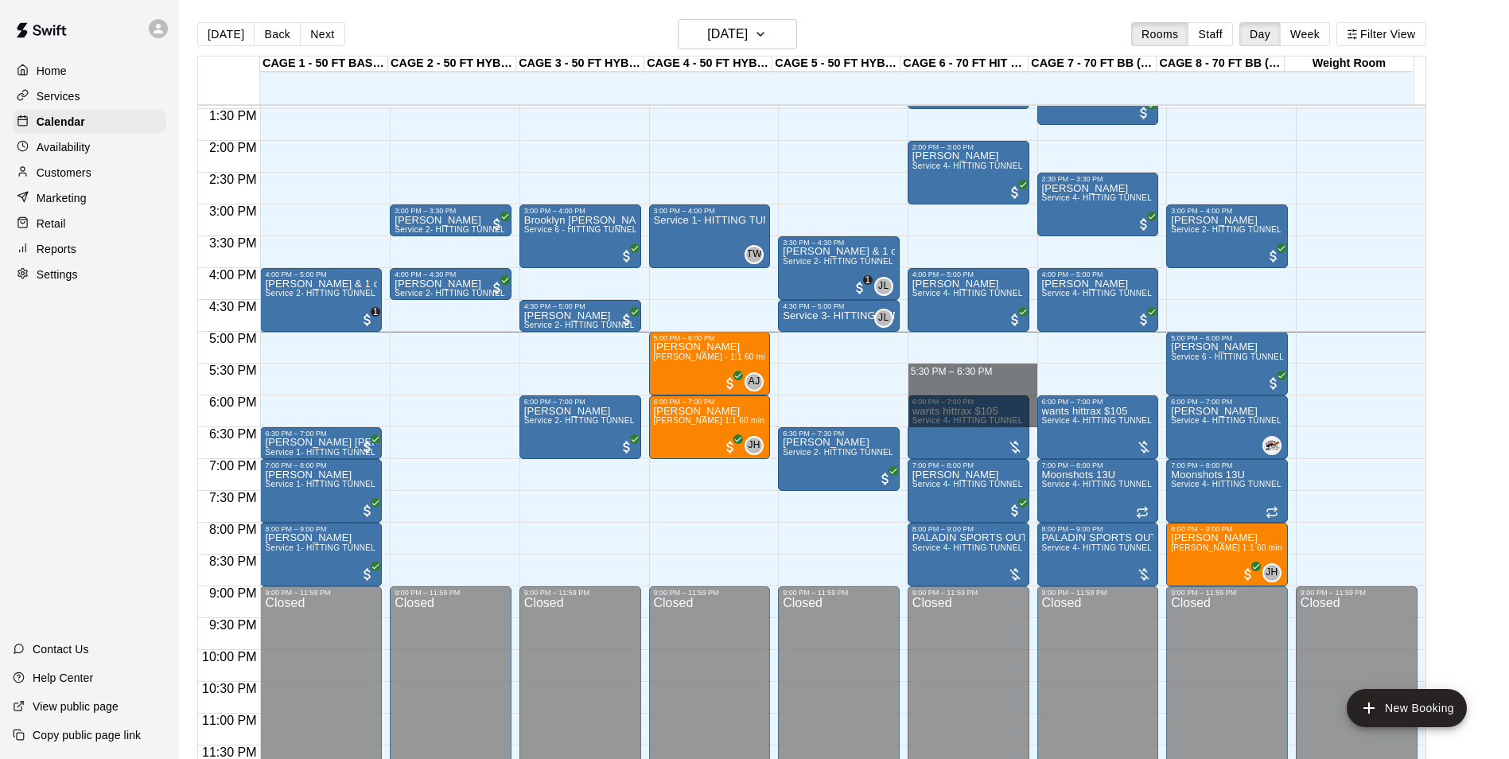
drag, startPoint x: 921, startPoint y: 364, endPoint x: 1042, endPoint y: 392, distance: 125.1
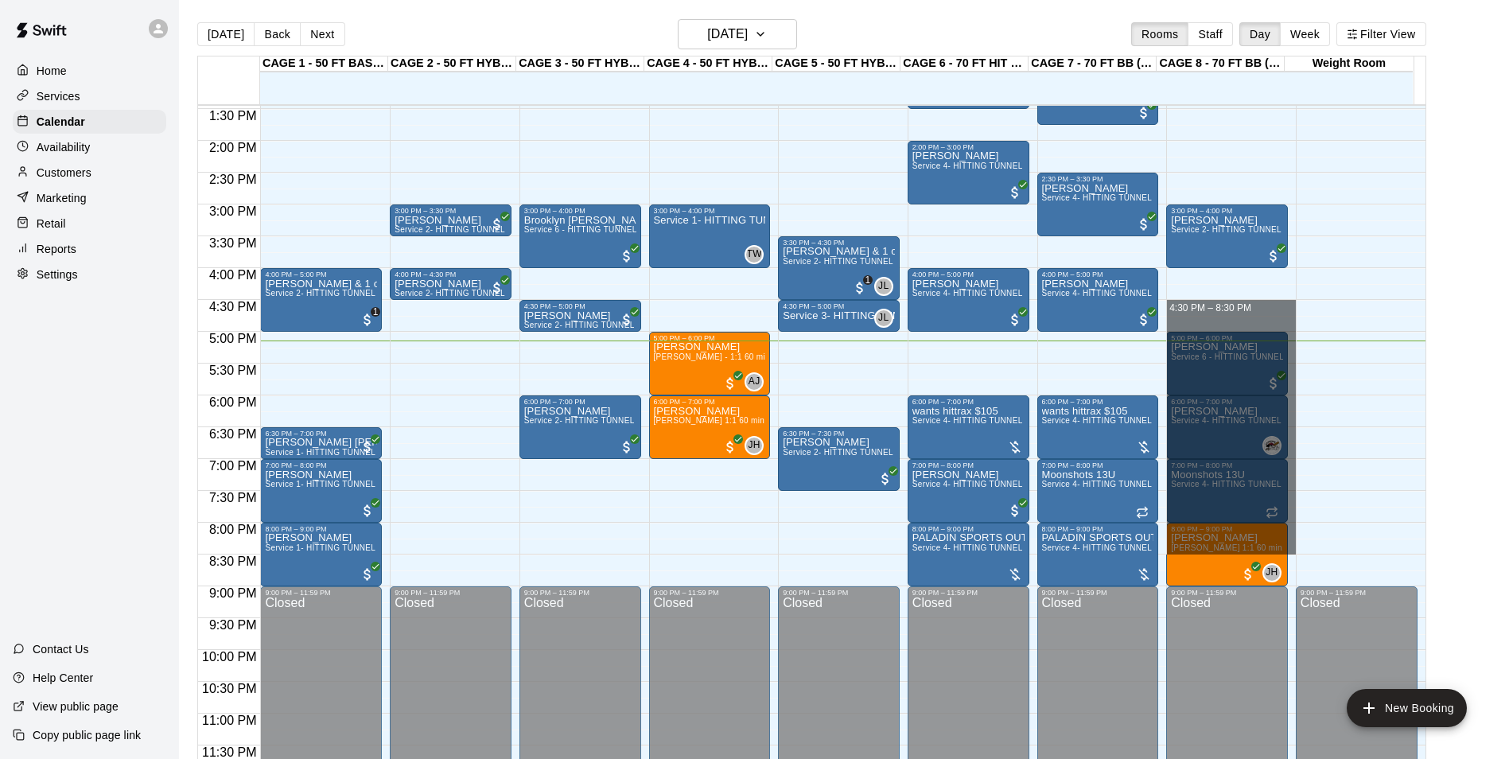
drag, startPoint x: 1237, startPoint y: 301, endPoint x: 1281, endPoint y: 550, distance: 253.0
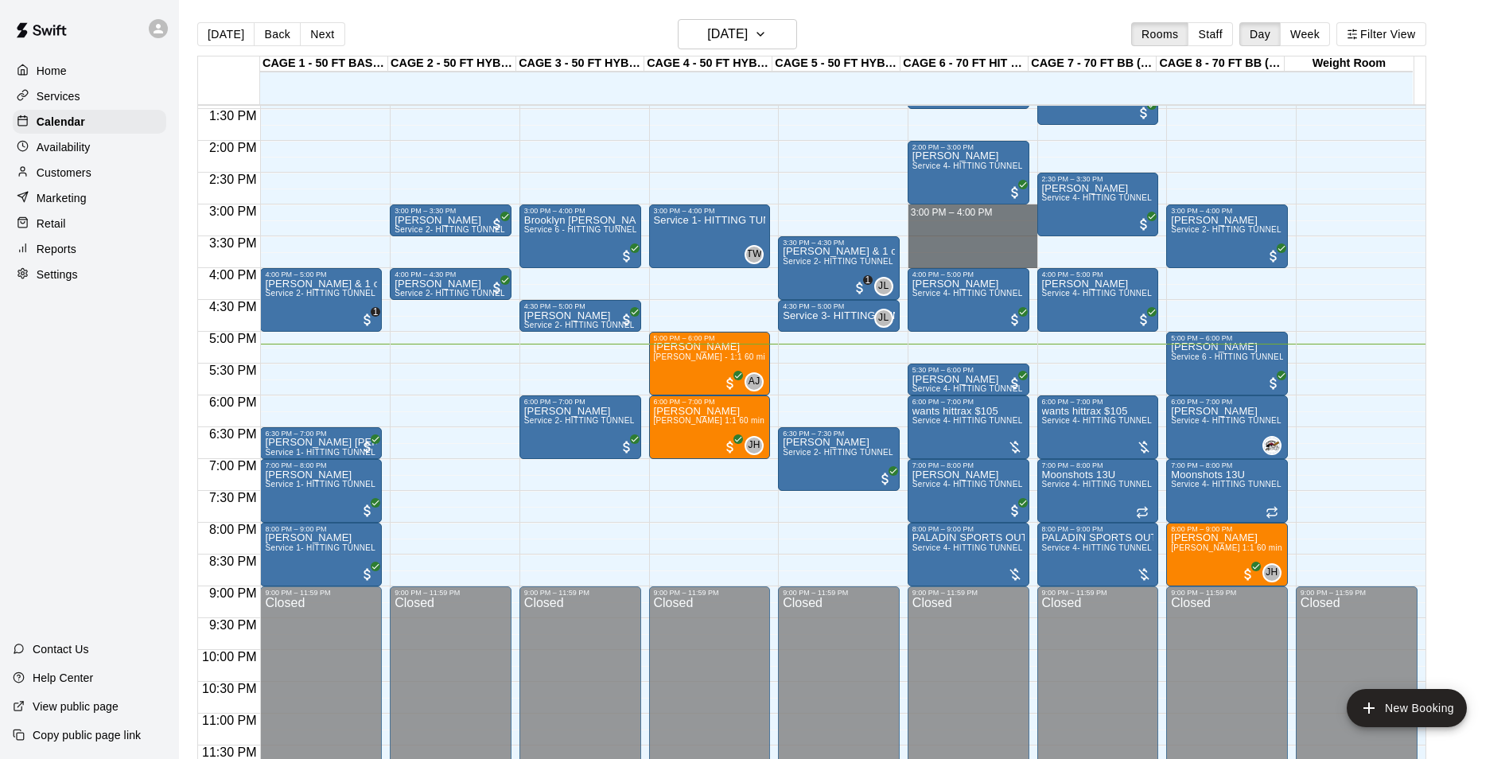
drag, startPoint x: 965, startPoint y: 208, endPoint x: 964, endPoint y: 262, distance: 53.3
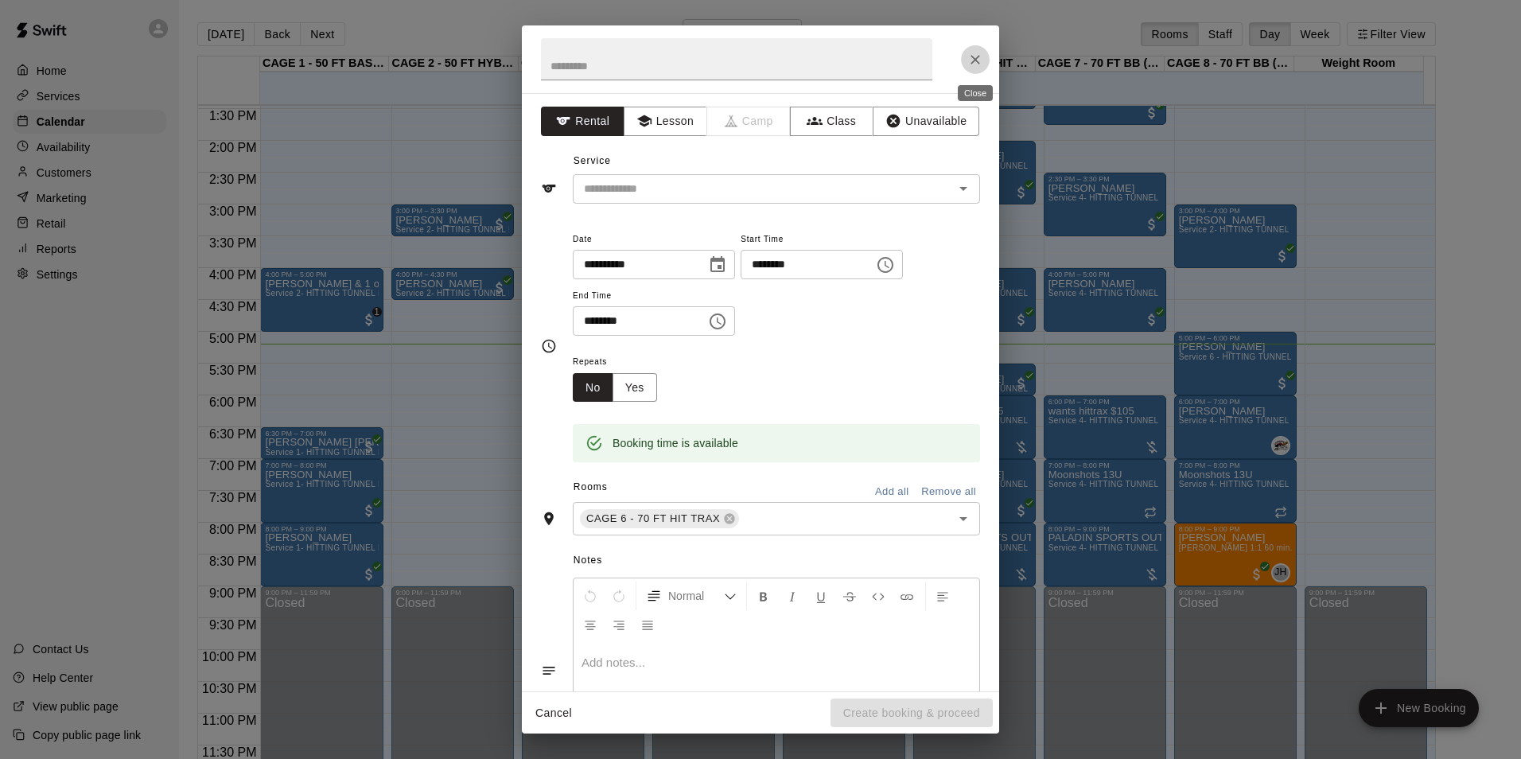
click at [968, 52] on icon "Close" at bounding box center [976, 60] width 16 height 16
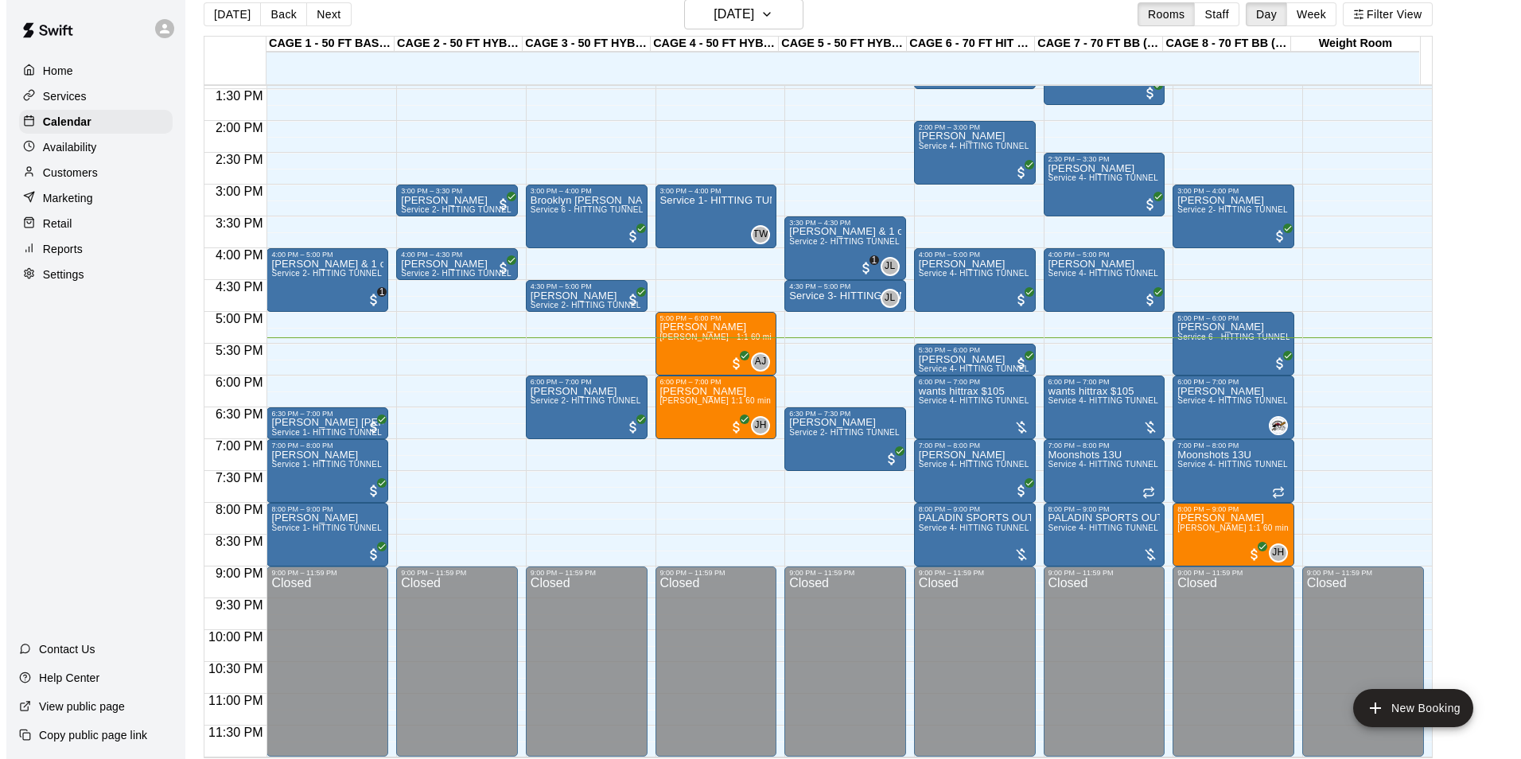
scroll to position [25, 0]
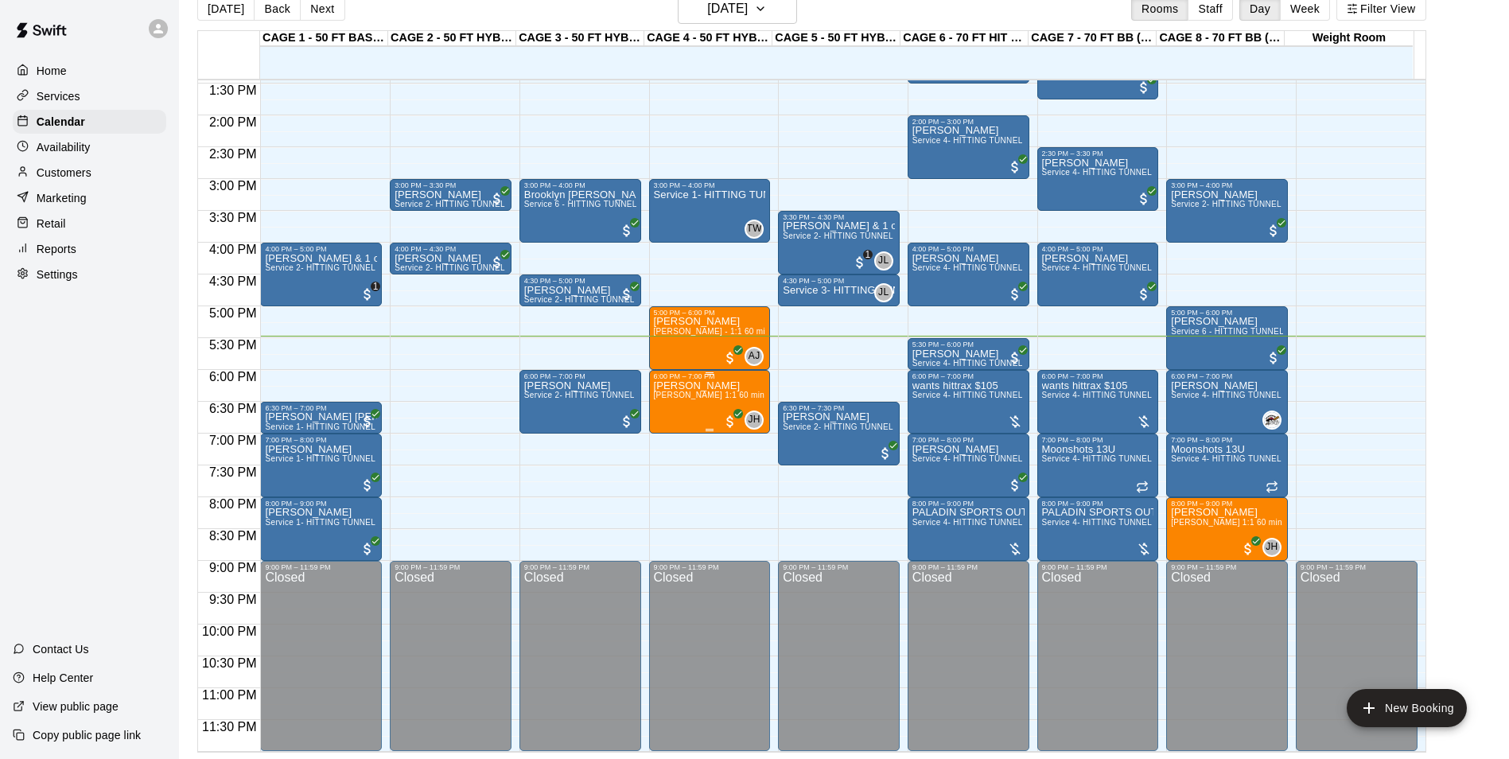
click at [695, 386] on p "[PERSON_NAME]" at bounding box center [710, 386] width 112 height 0
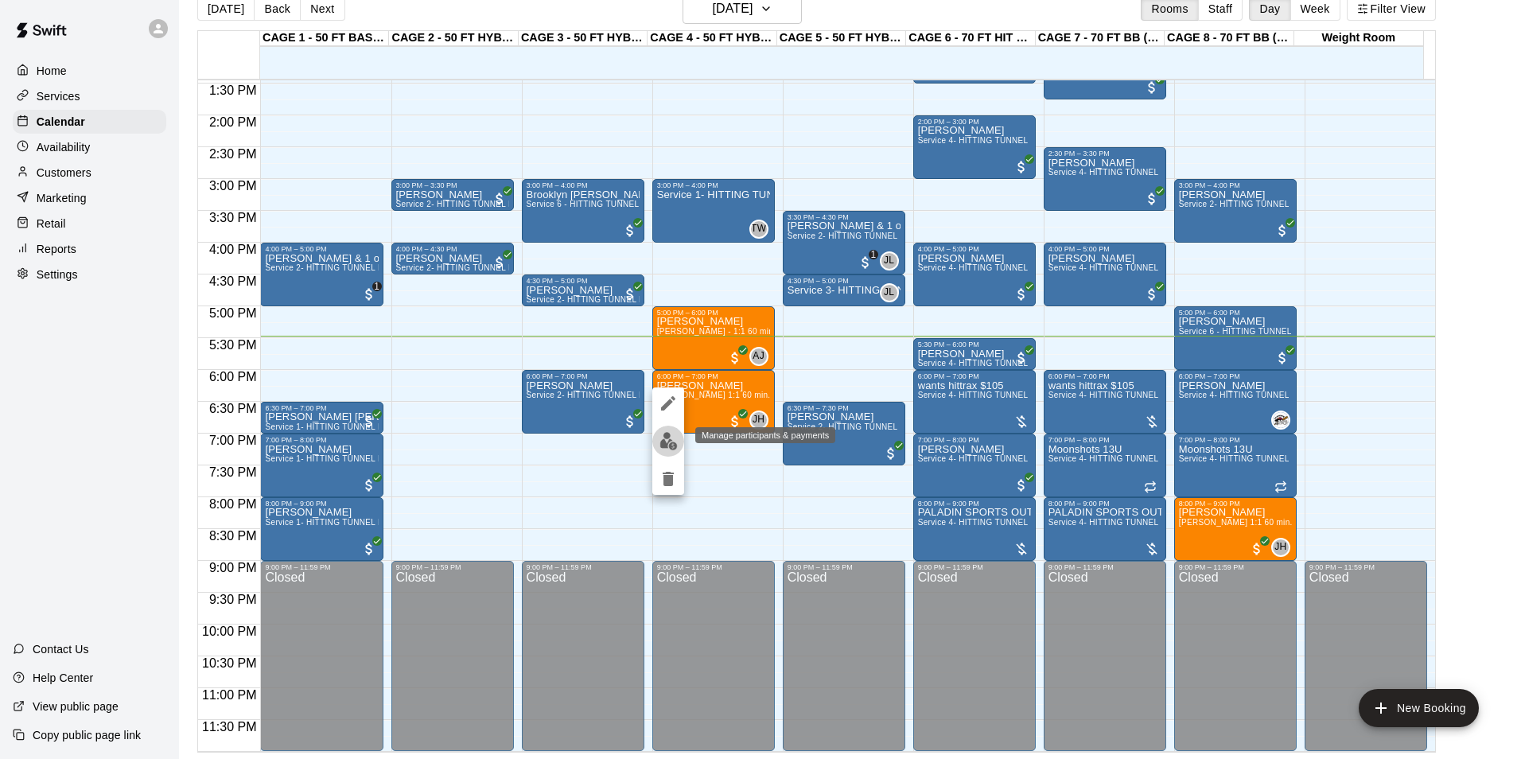
click at [668, 433] on img "edit" at bounding box center [669, 441] width 18 height 18
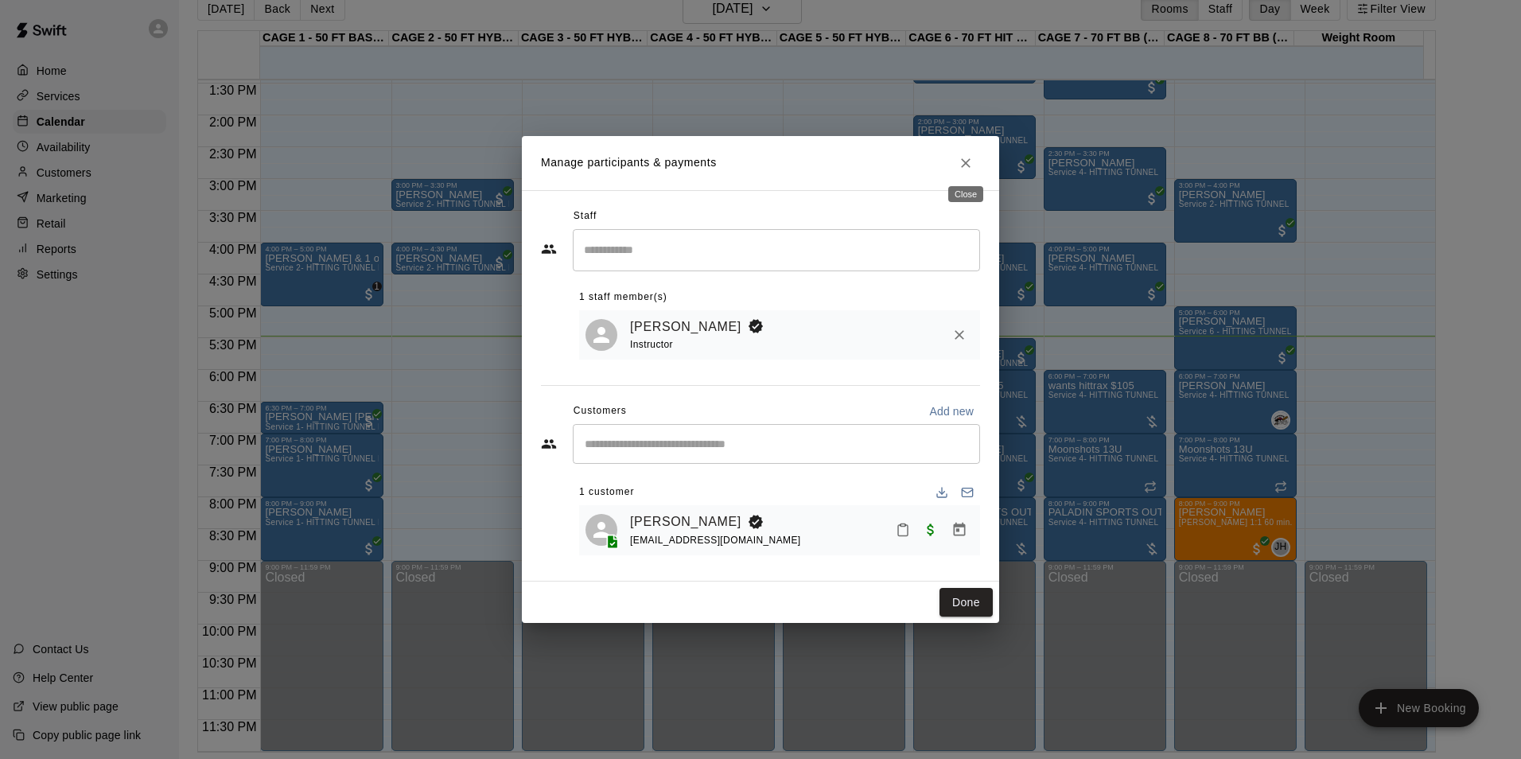
click at [955, 154] on button "Close" at bounding box center [966, 163] width 29 height 29
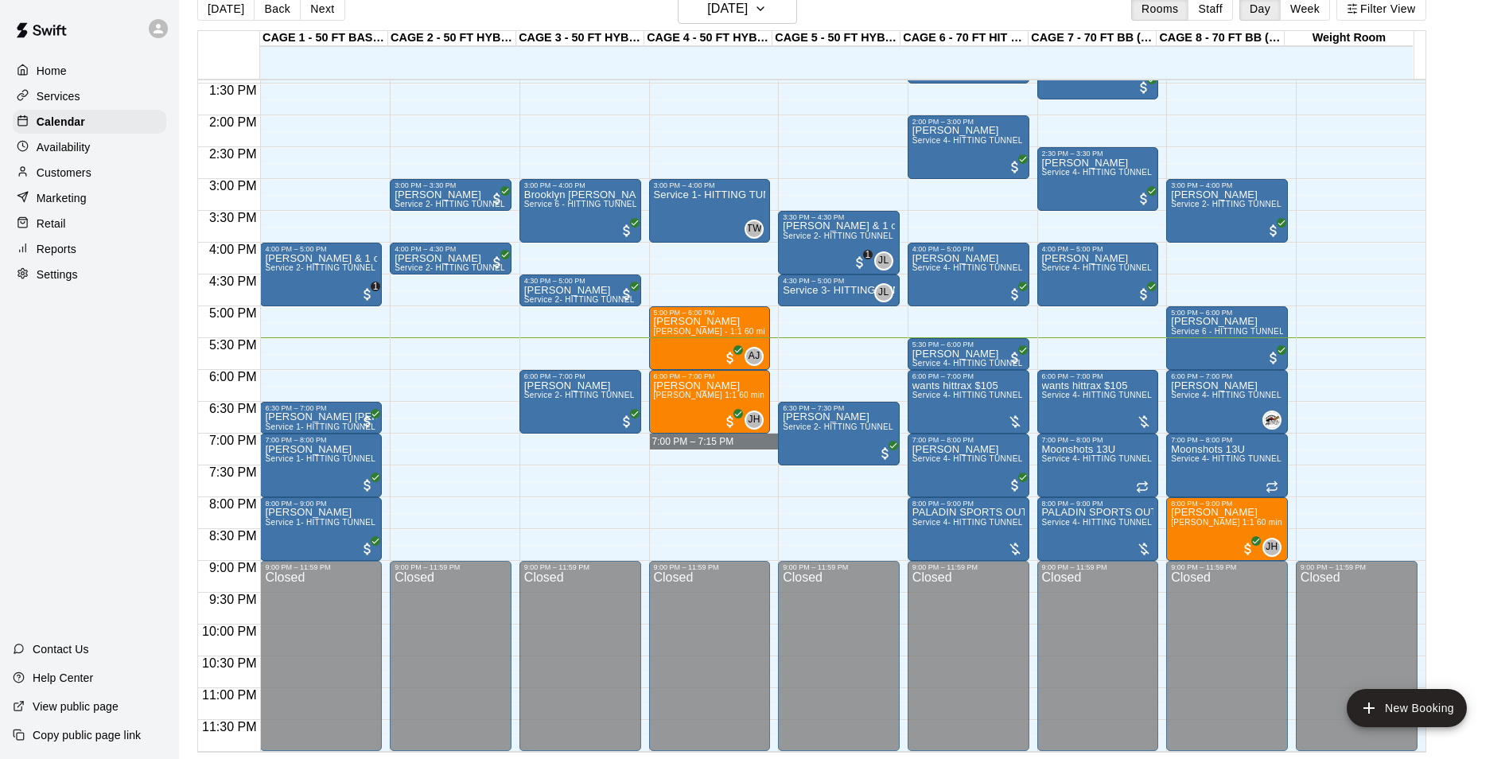
drag, startPoint x: 652, startPoint y: 435, endPoint x: 668, endPoint y: 440, distance: 15.9
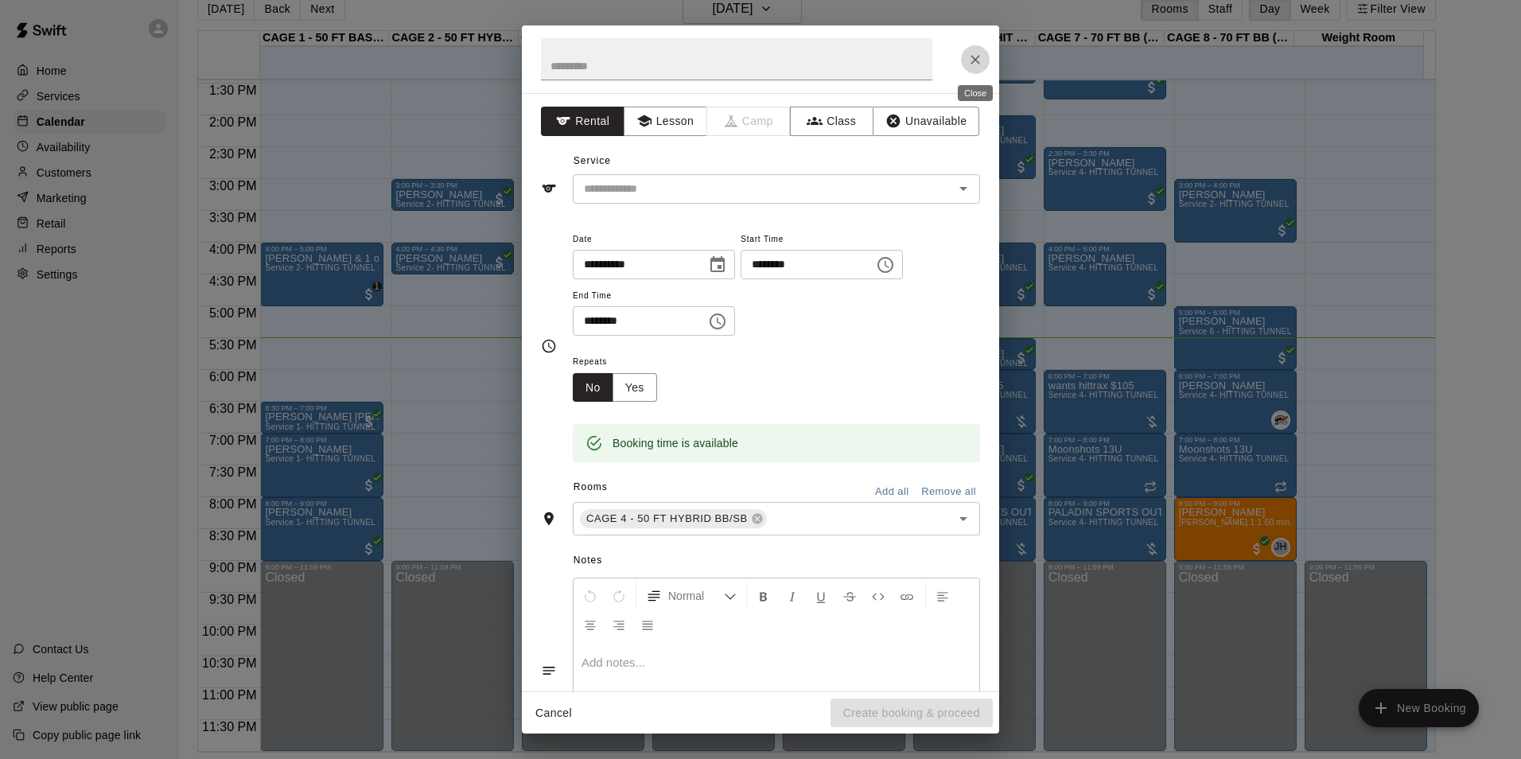
click at [970, 52] on icon "Close" at bounding box center [976, 60] width 16 height 16
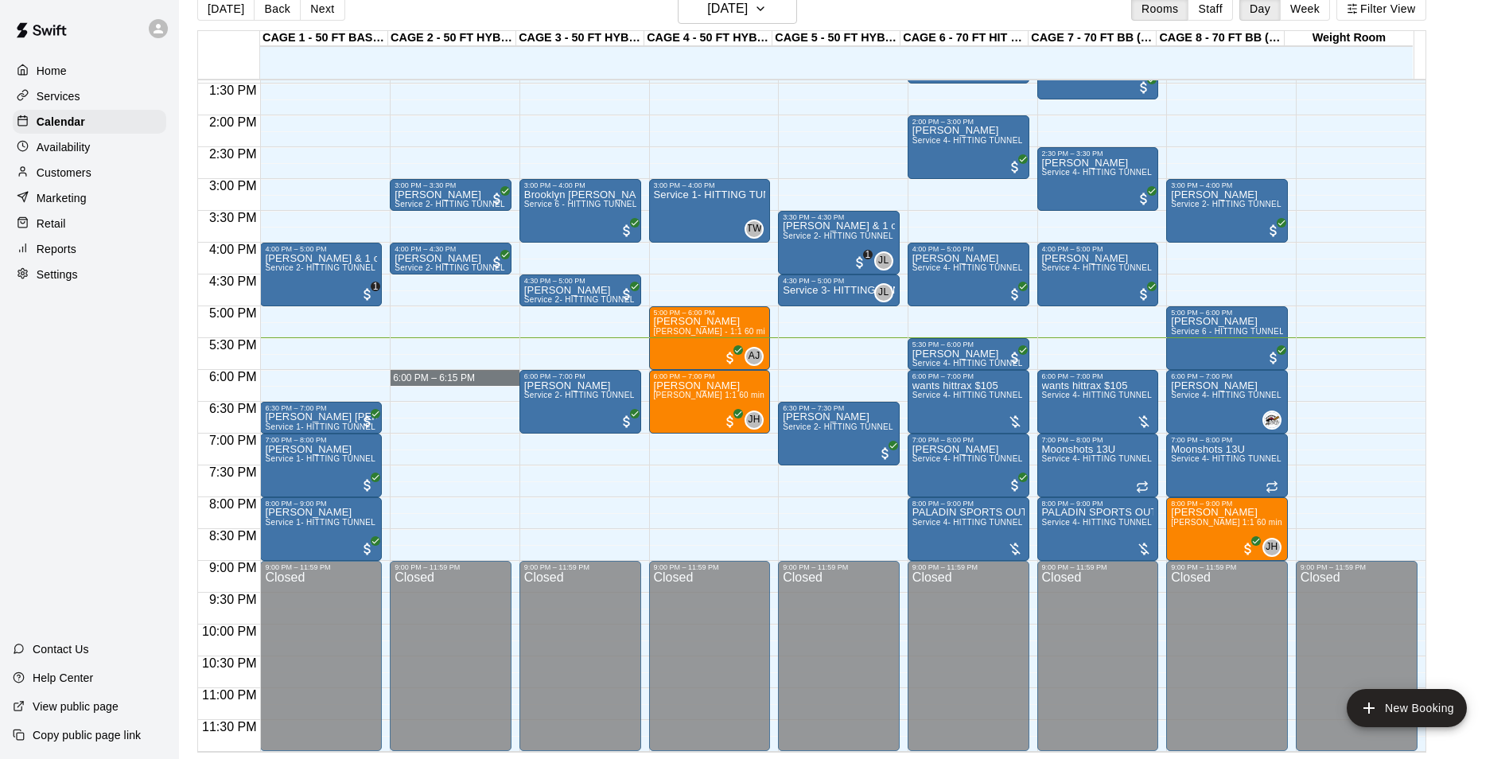
drag, startPoint x: 468, startPoint y: 372, endPoint x: 467, endPoint y: 384, distance: 12.0
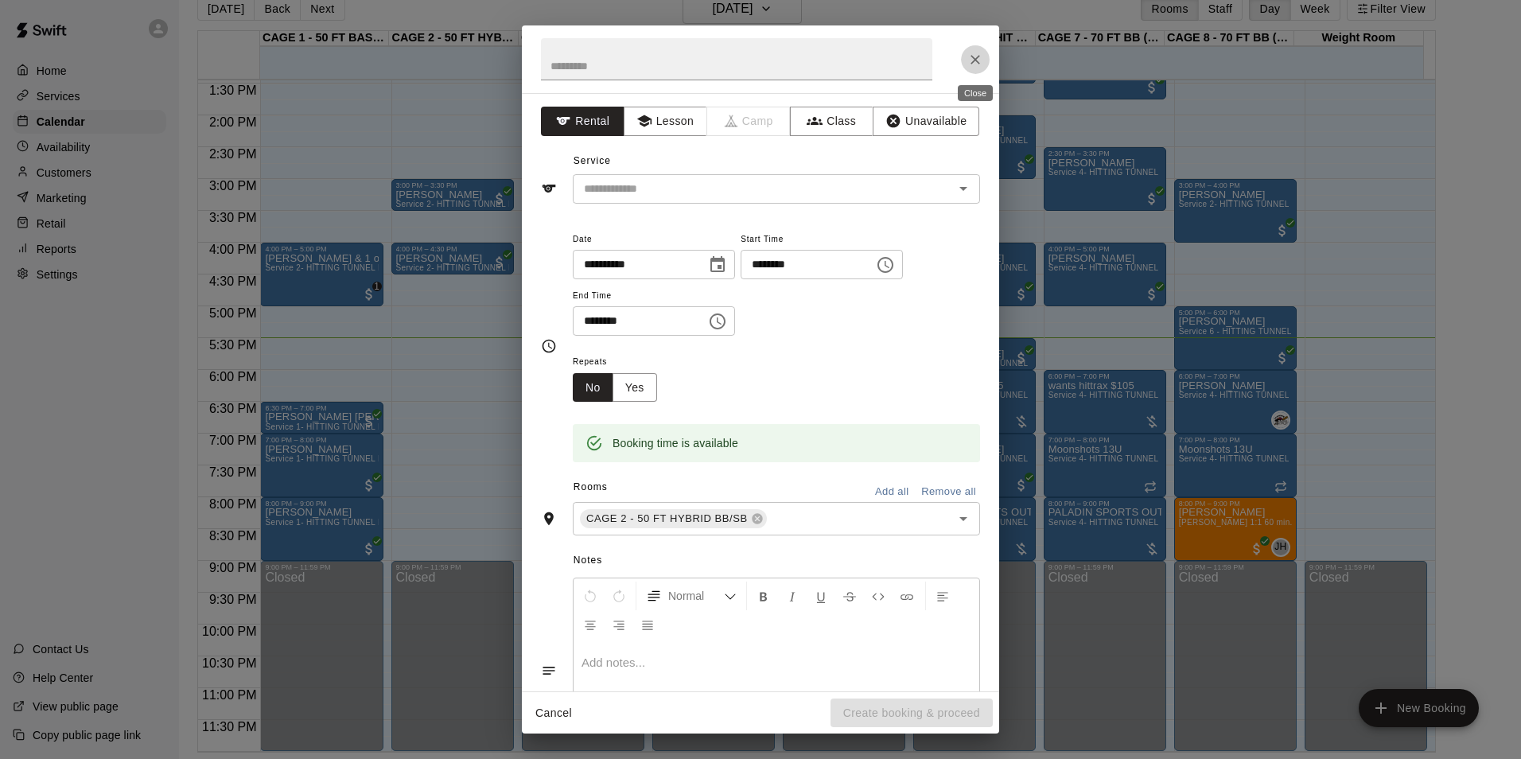
click at [978, 53] on icon "Close" at bounding box center [976, 60] width 16 height 16
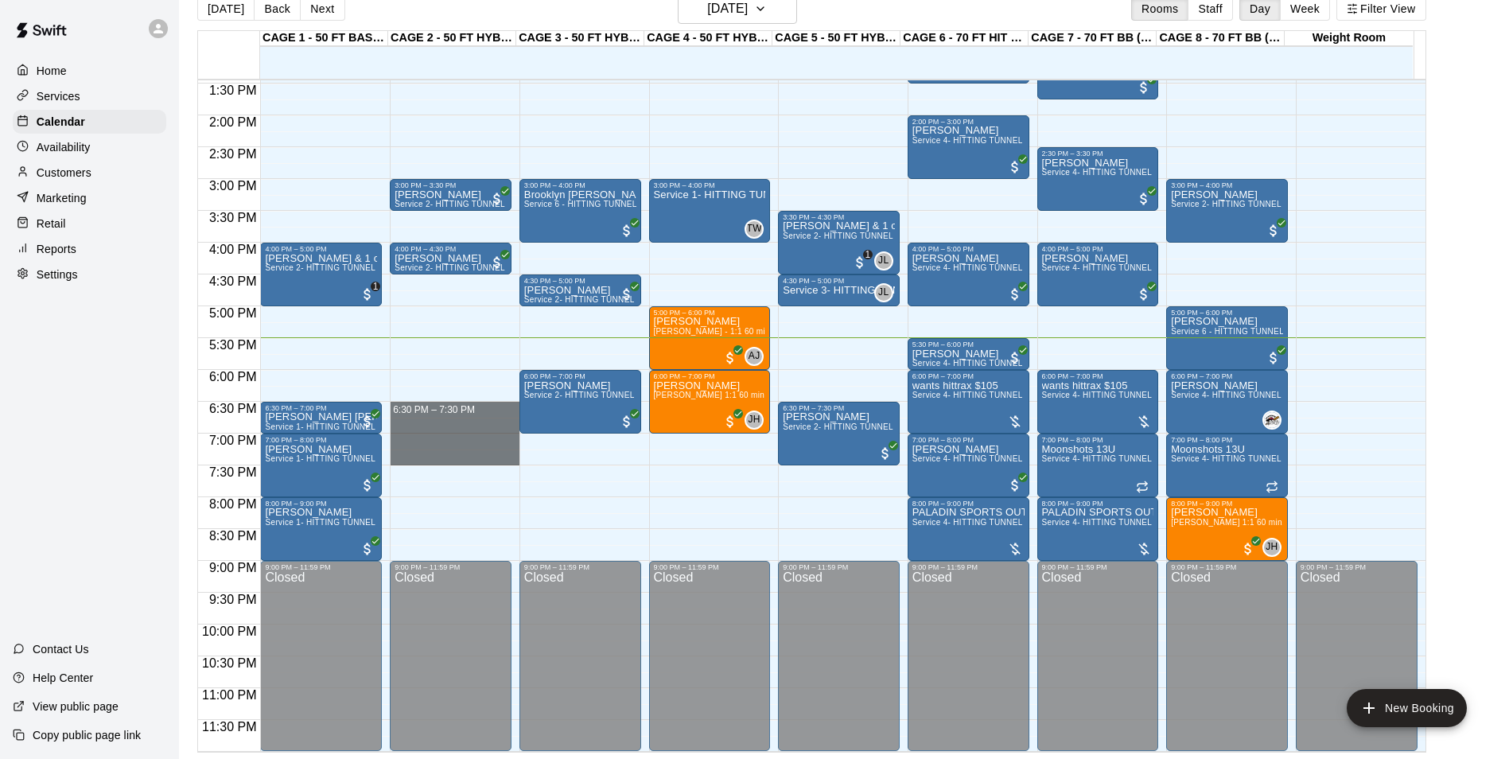
drag, startPoint x: 407, startPoint y: 403, endPoint x: 416, endPoint y: 454, distance: 51.7
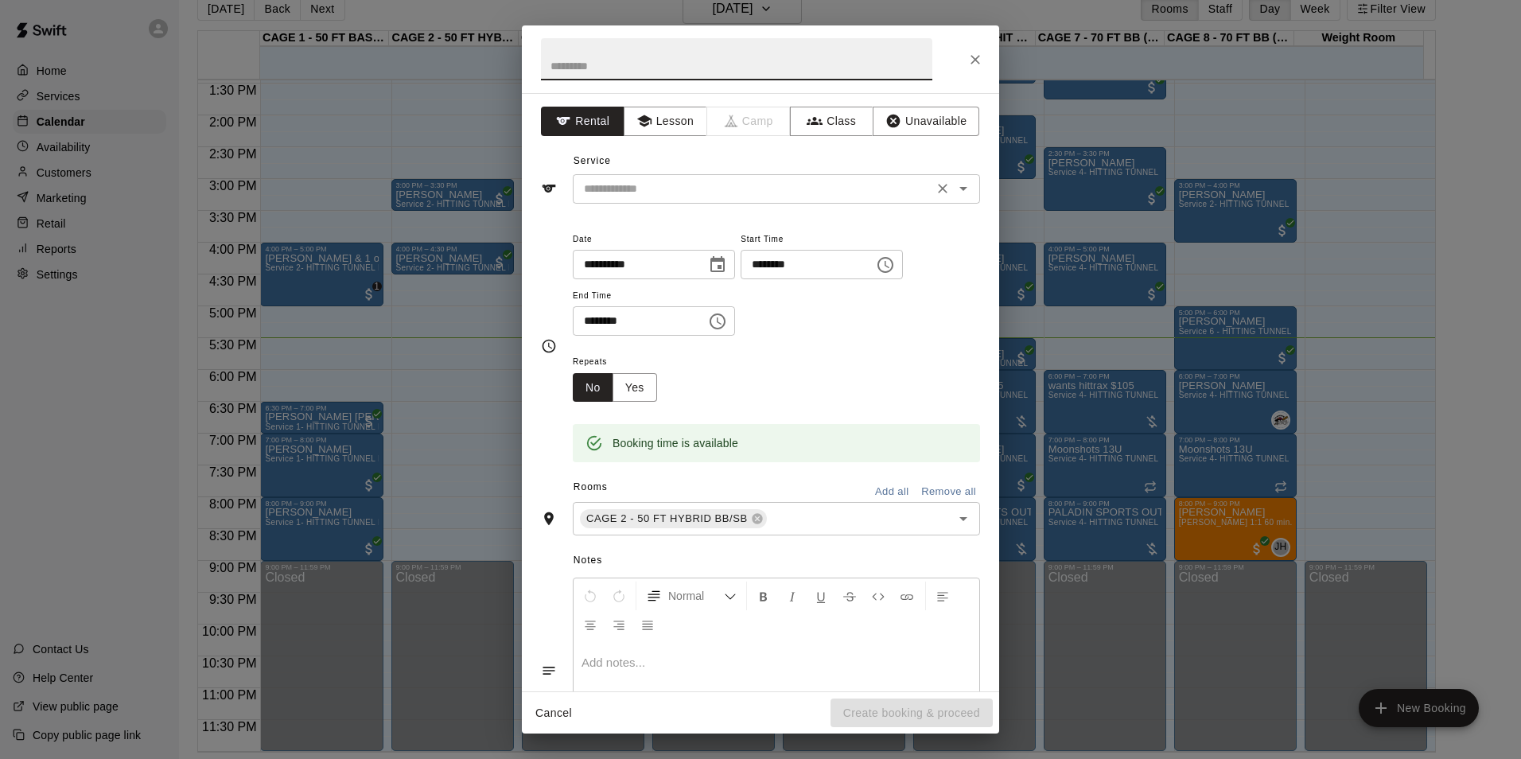
click at [901, 184] on input "text" at bounding box center [753, 189] width 351 height 20
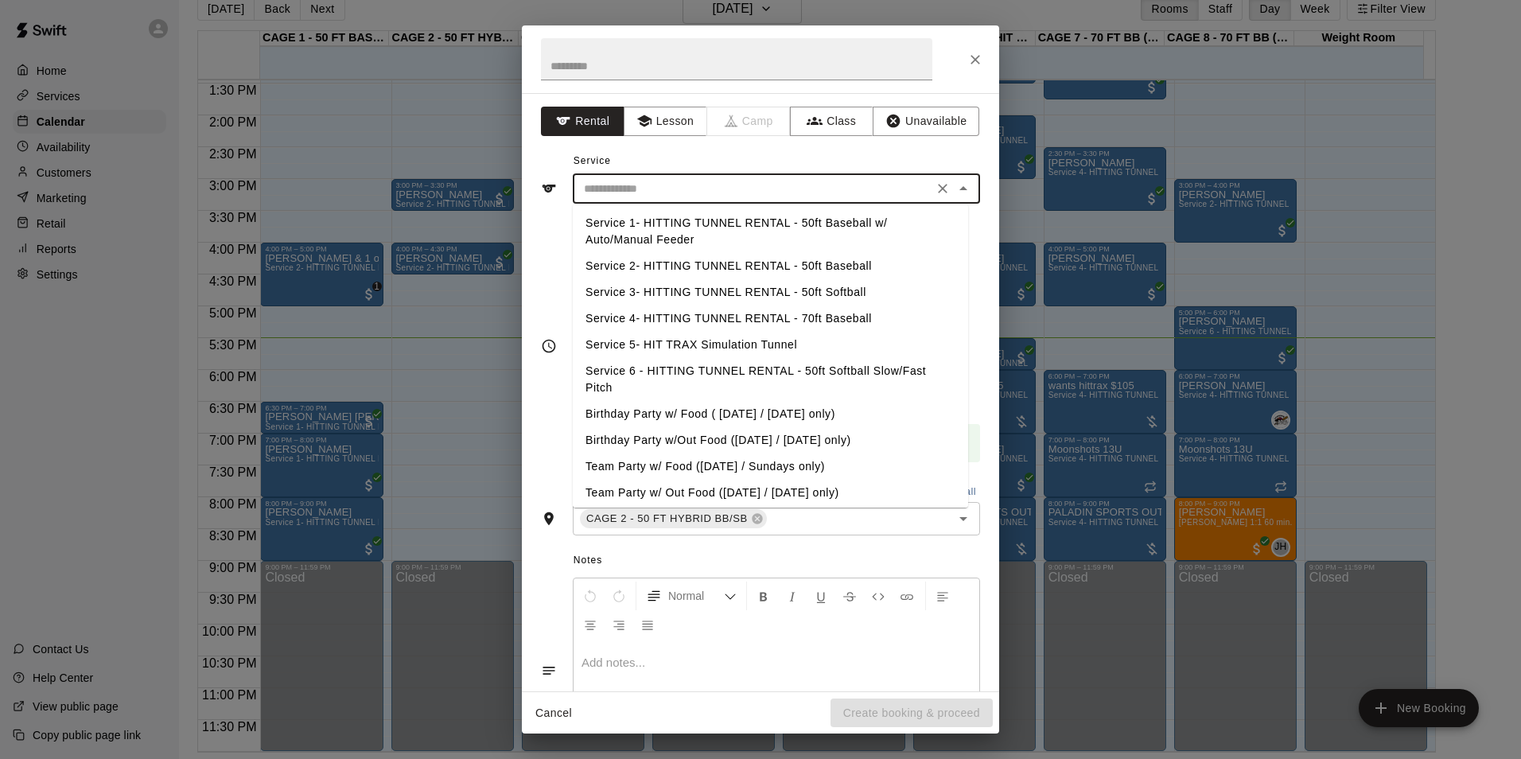
click at [826, 267] on li "Service 2- HITTING TUNNEL RENTAL - 50ft Baseball" at bounding box center [770, 266] width 395 height 26
type input "**********"
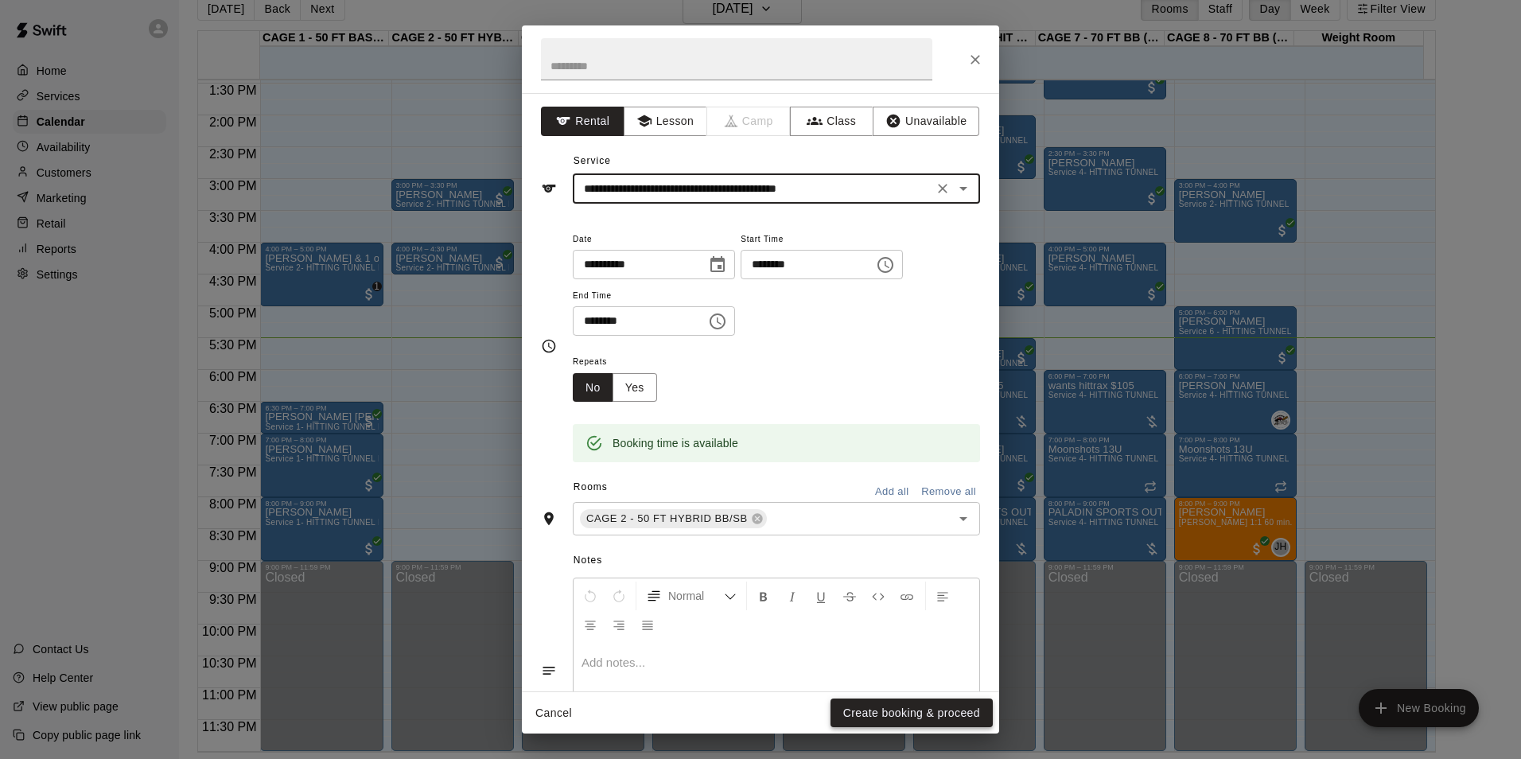
click at [887, 715] on button "Create booking & proceed" at bounding box center [912, 713] width 162 height 29
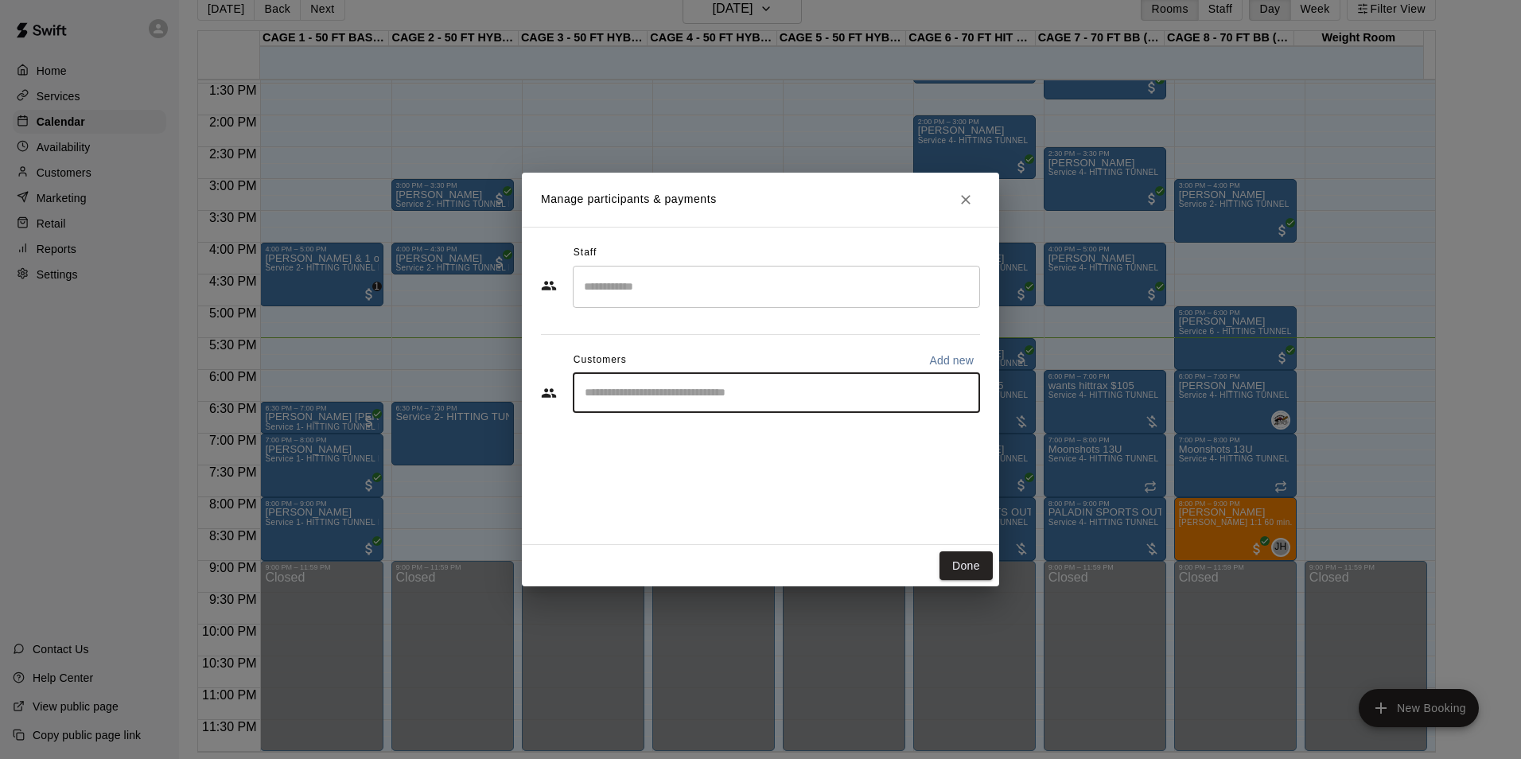
click at [679, 399] on input "Start typing to search customers..." at bounding box center [776, 393] width 393 height 16
click at [581, 393] on input "********" at bounding box center [764, 393] width 369 height 16
drag, startPoint x: 660, startPoint y: 392, endPoint x: 617, endPoint y: 396, distance: 43.2
click at [617, 396] on input "**********" at bounding box center [764, 393] width 369 height 16
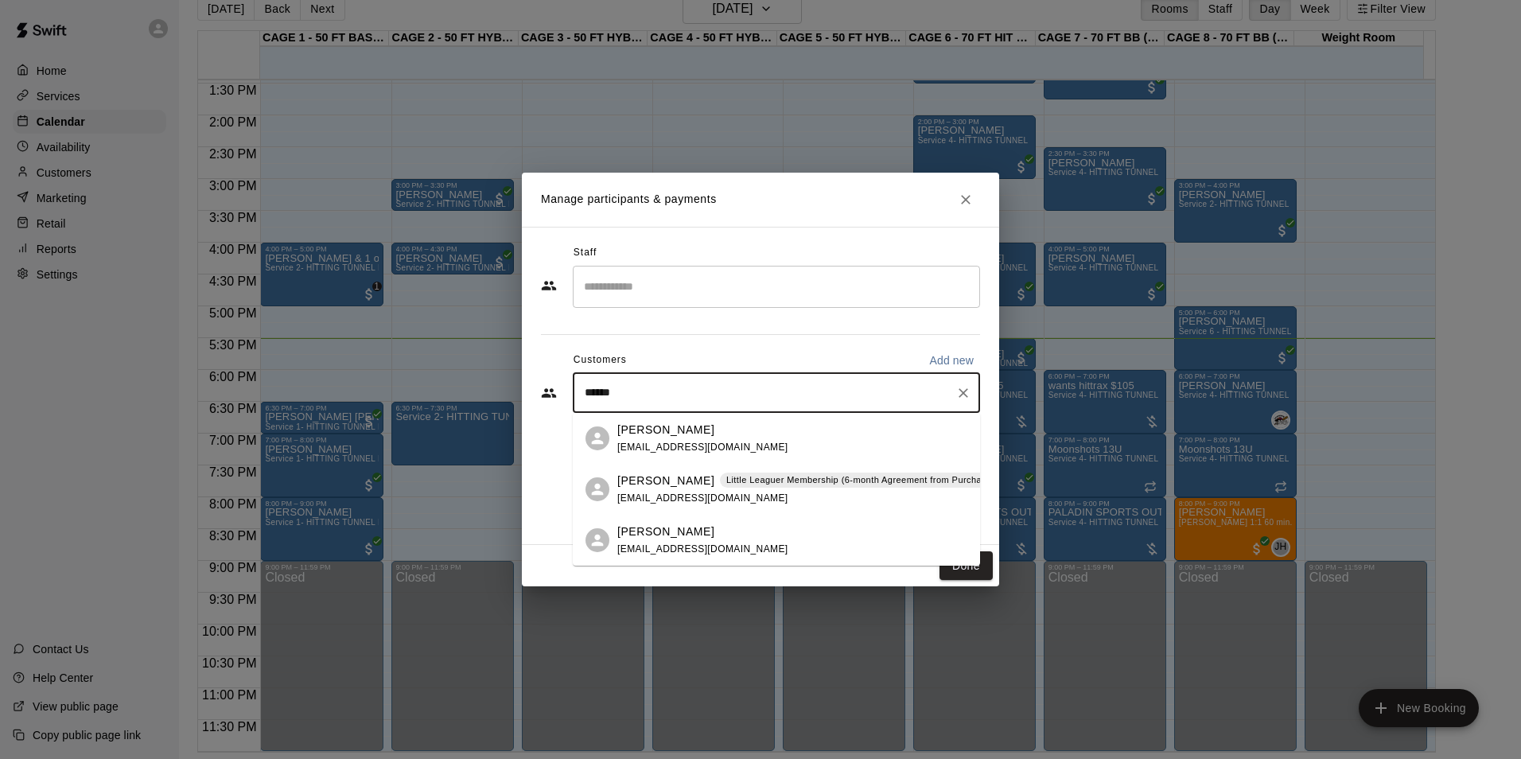
type input "*******"
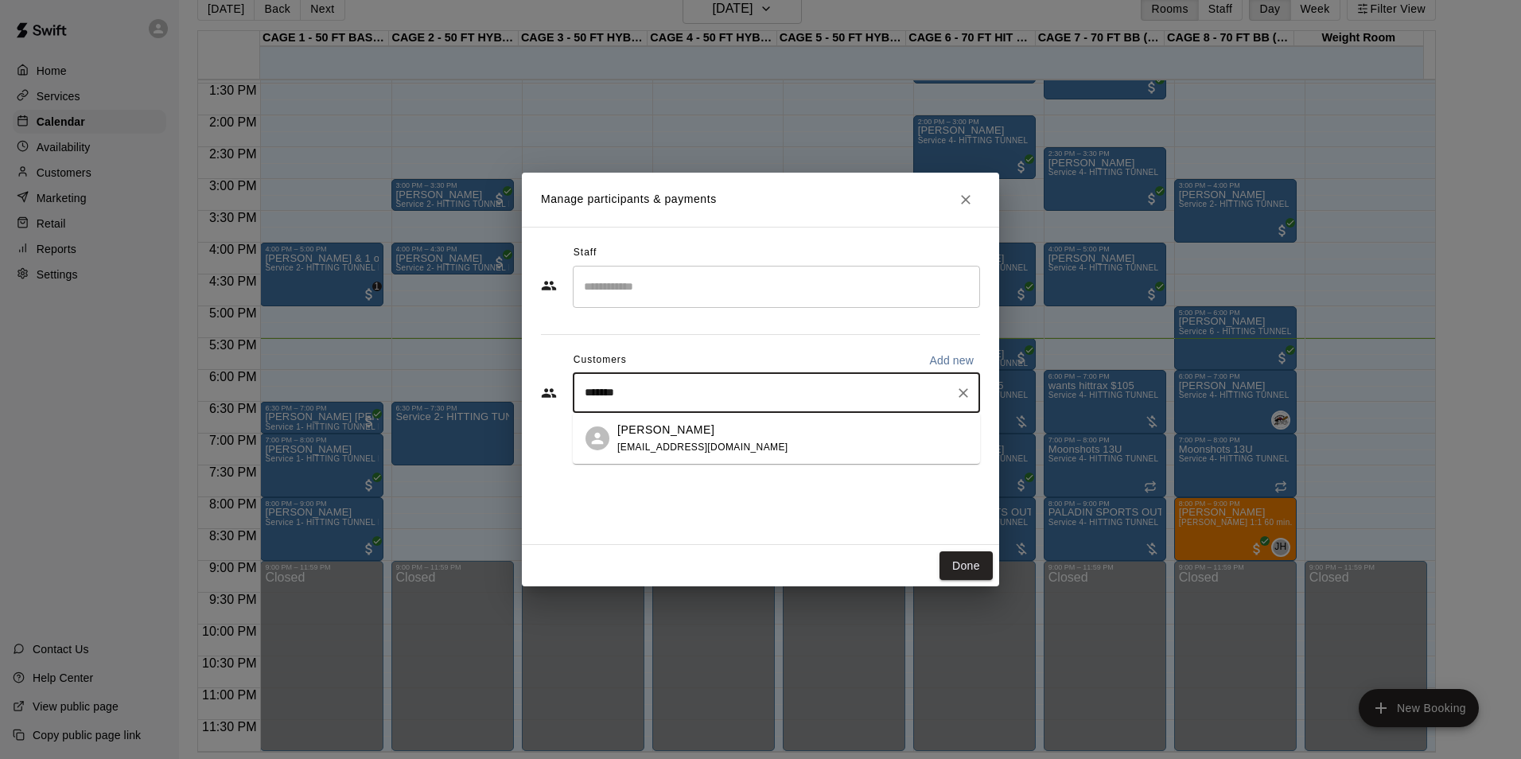
click at [670, 416] on div "Mike Acquisto knightselitebaseball@gmail.com" at bounding box center [776, 438] width 407 height 51
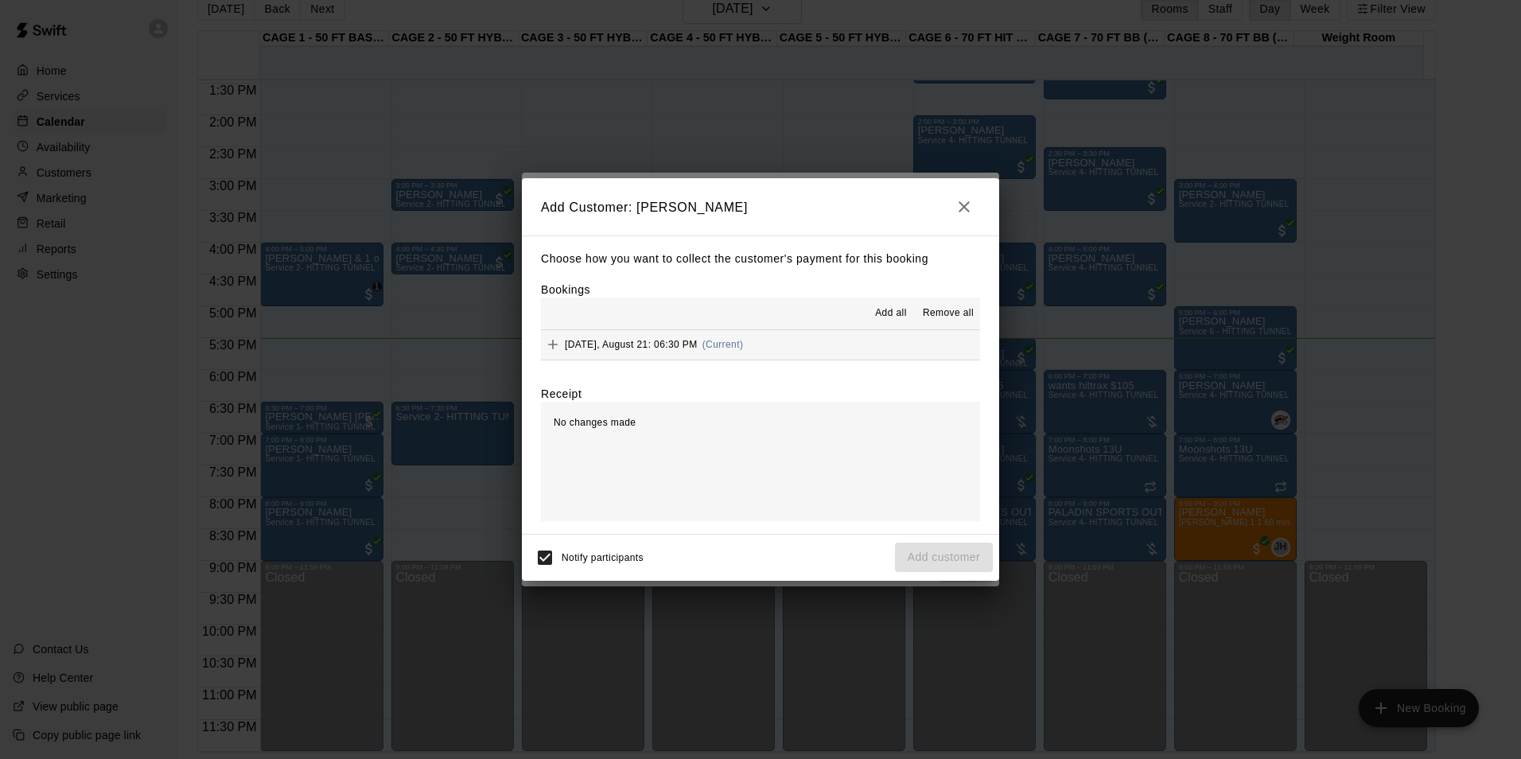
drag, startPoint x: 767, startPoint y: 341, endPoint x: 816, endPoint y: 341, distance: 49.3
click at [768, 341] on button "Thursday, August 21: 06:30 PM (Current)" at bounding box center [760, 344] width 439 height 29
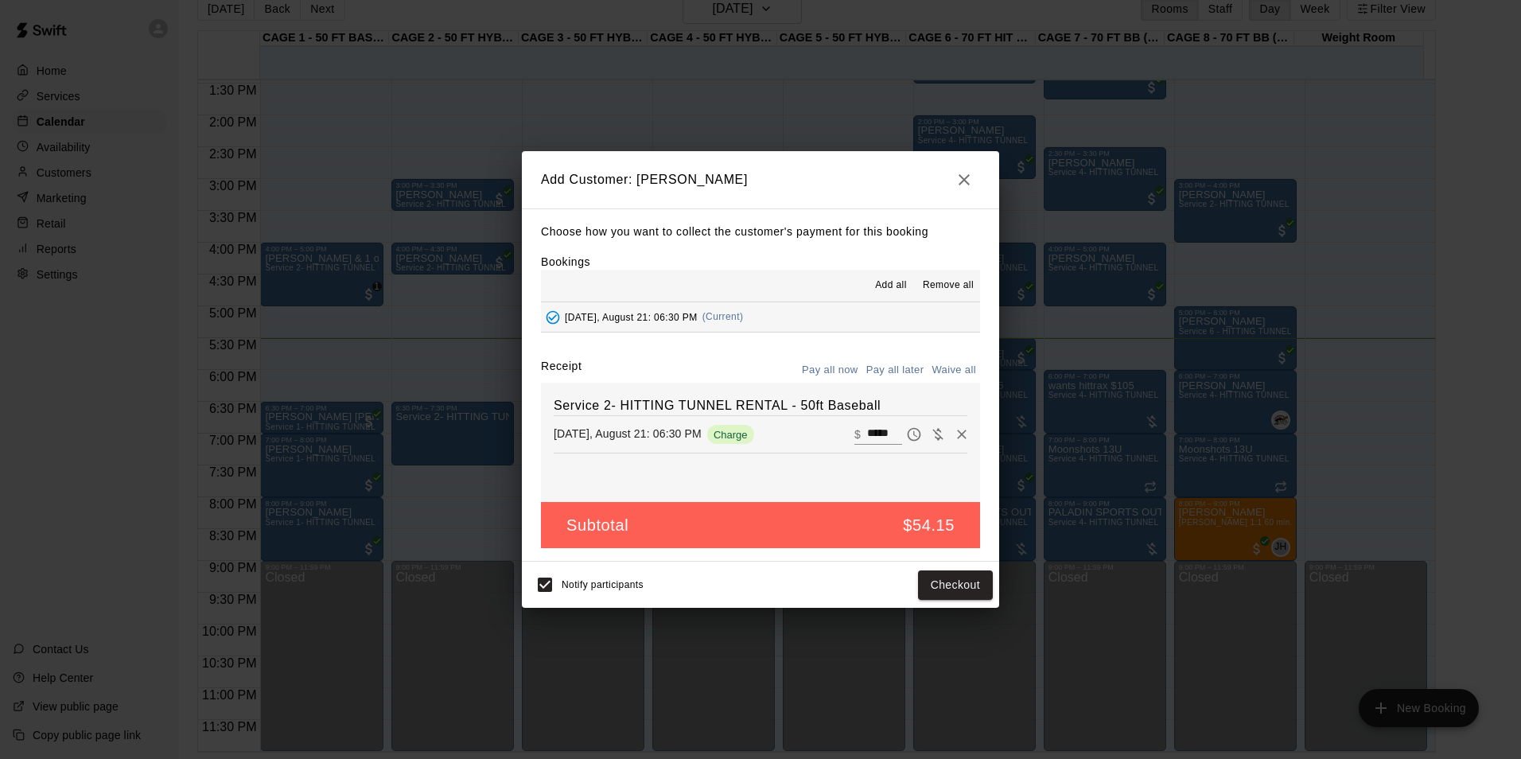
click at [902, 368] on button "Pay all later" at bounding box center [896, 370] width 66 height 25
click at [962, 586] on button "Add customer" at bounding box center [944, 585] width 98 height 29
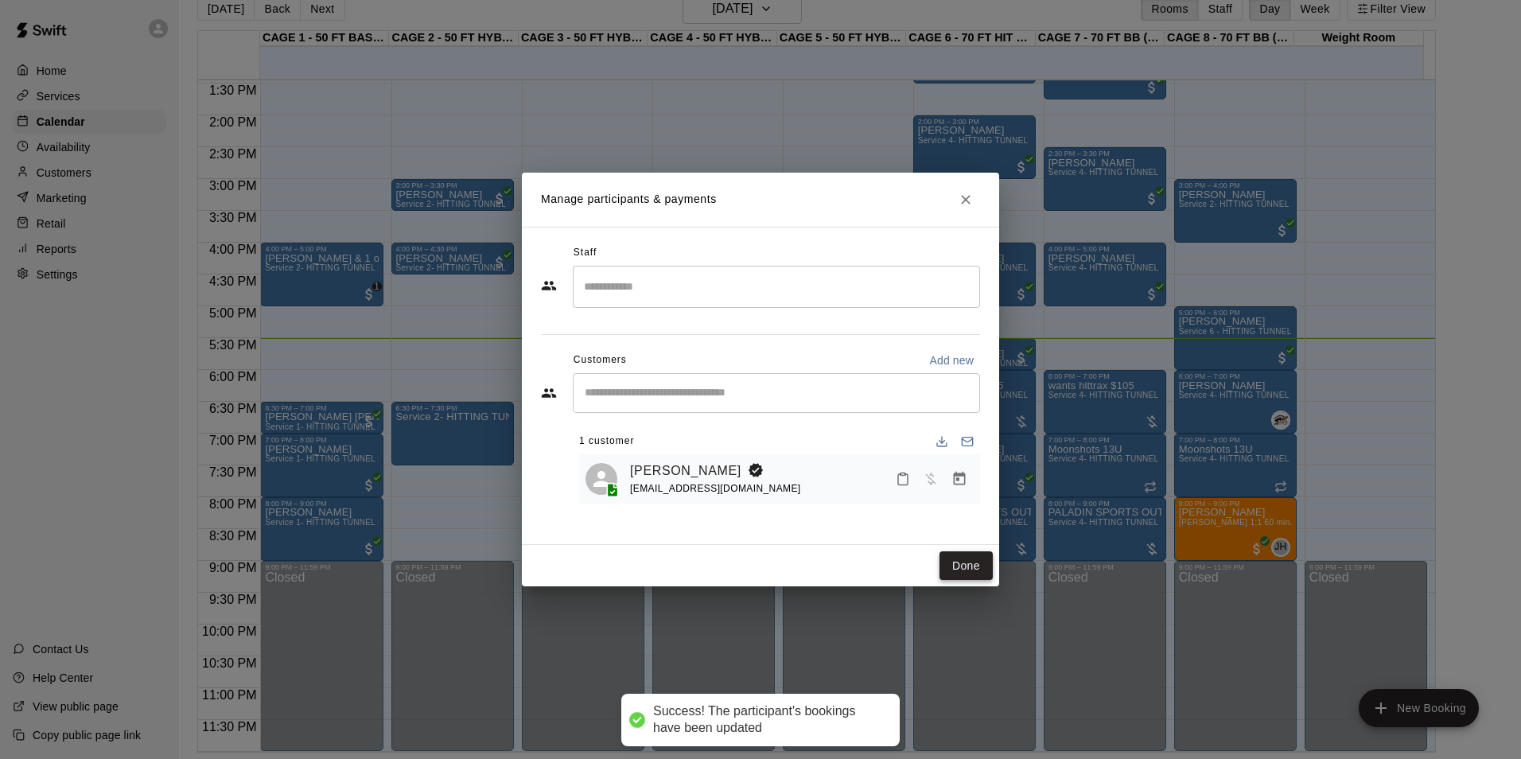
click at [977, 566] on button "Done" at bounding box center [966, 565] width 53 height 29
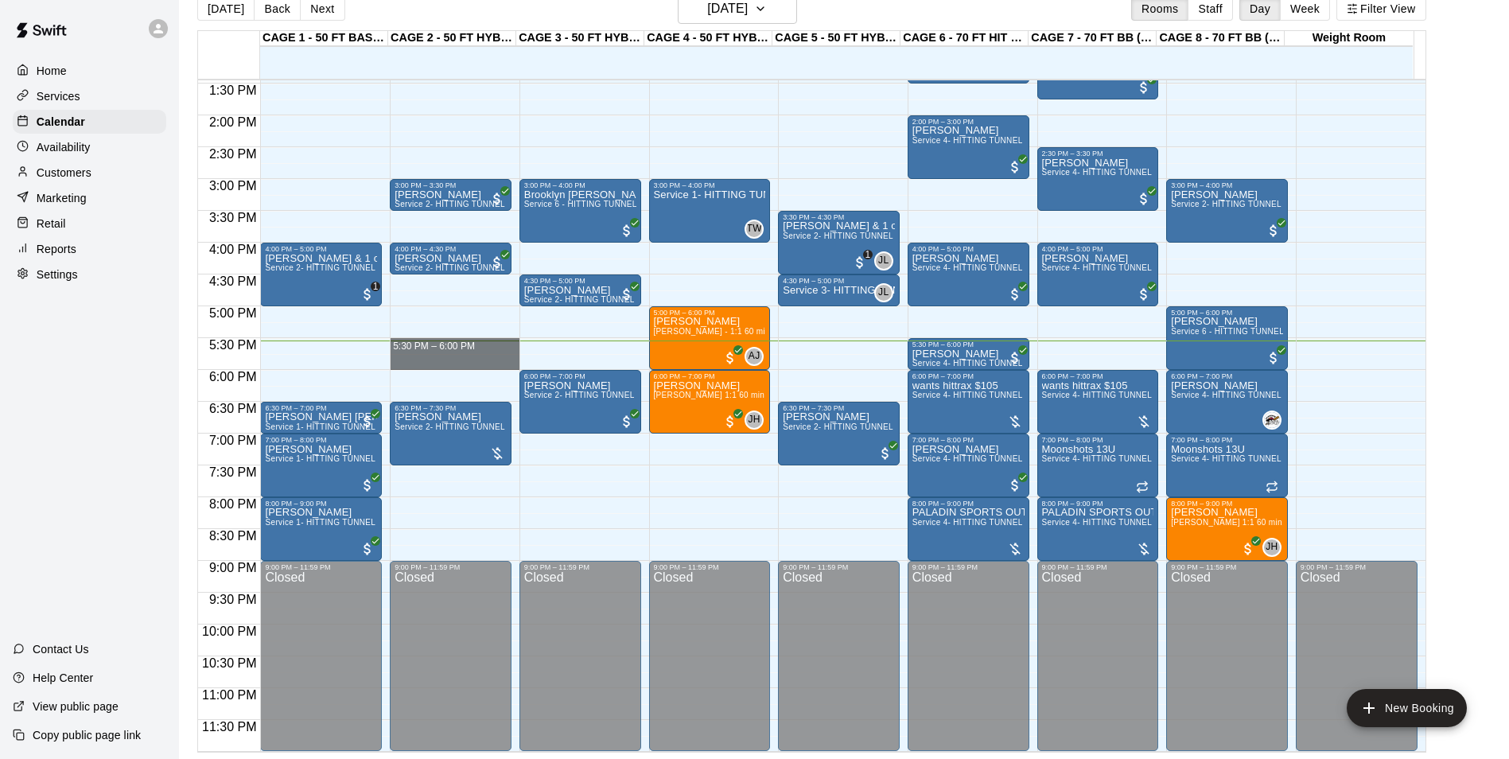
drag, startPoint x: 407, startPoint y: 338, endPoint x: 409, endPoint y: 368, distance: 29.5
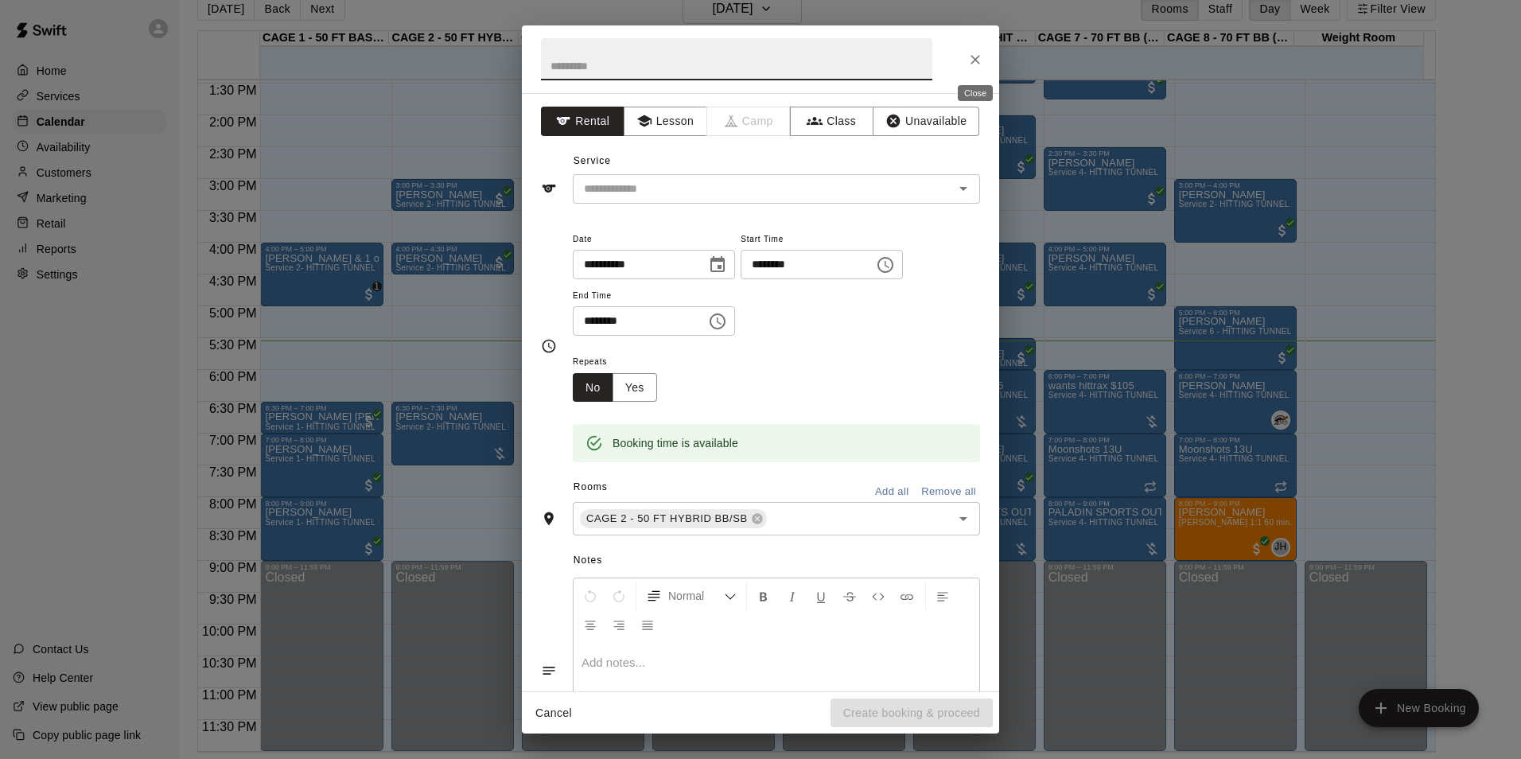
click at [983, 58] on icon "Close" at bounding box center [976, 60] width 16 height 16
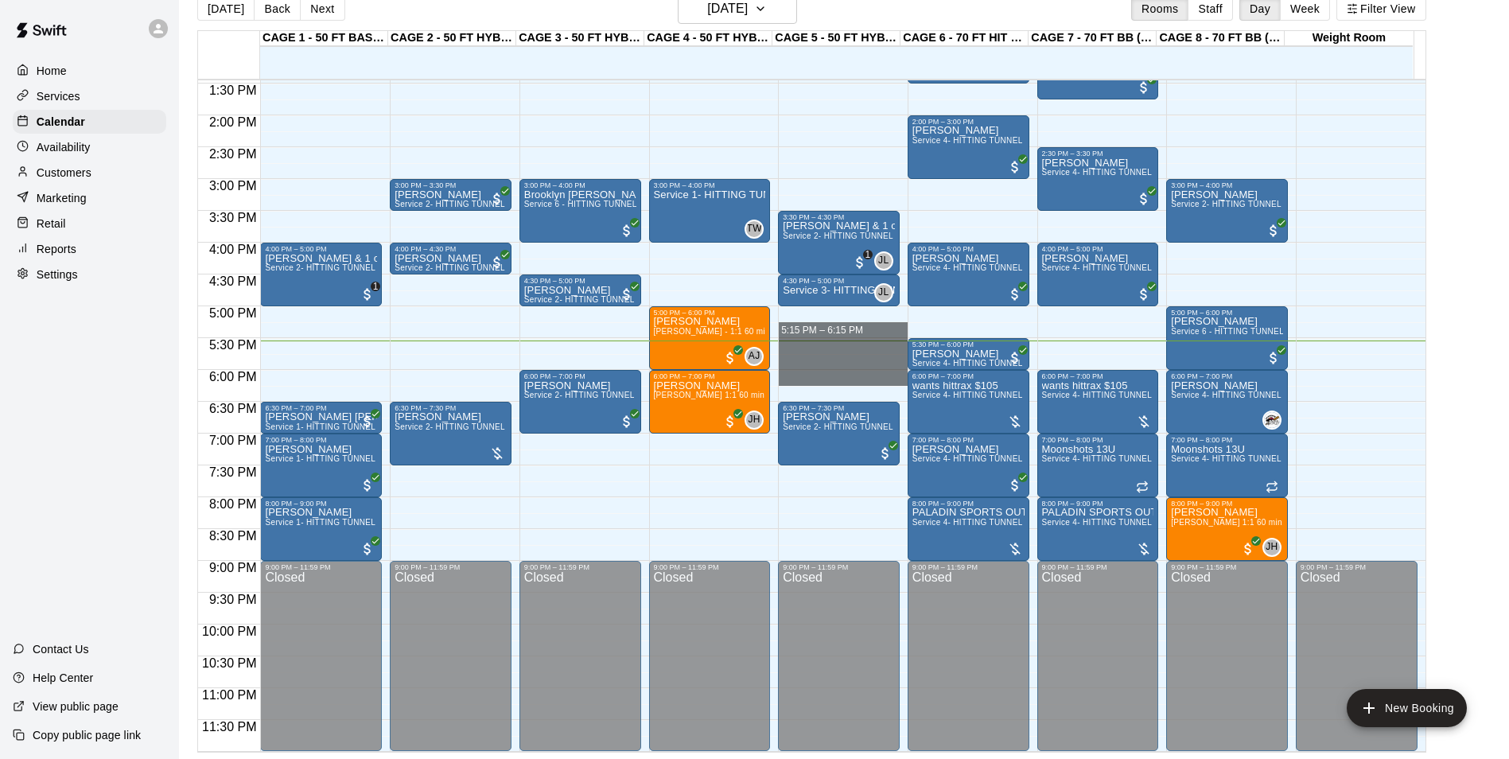
drag, startPoint x: 857, startPoint y: 337, endPoint x: 856, endPoint y: 374, distance: 36.6
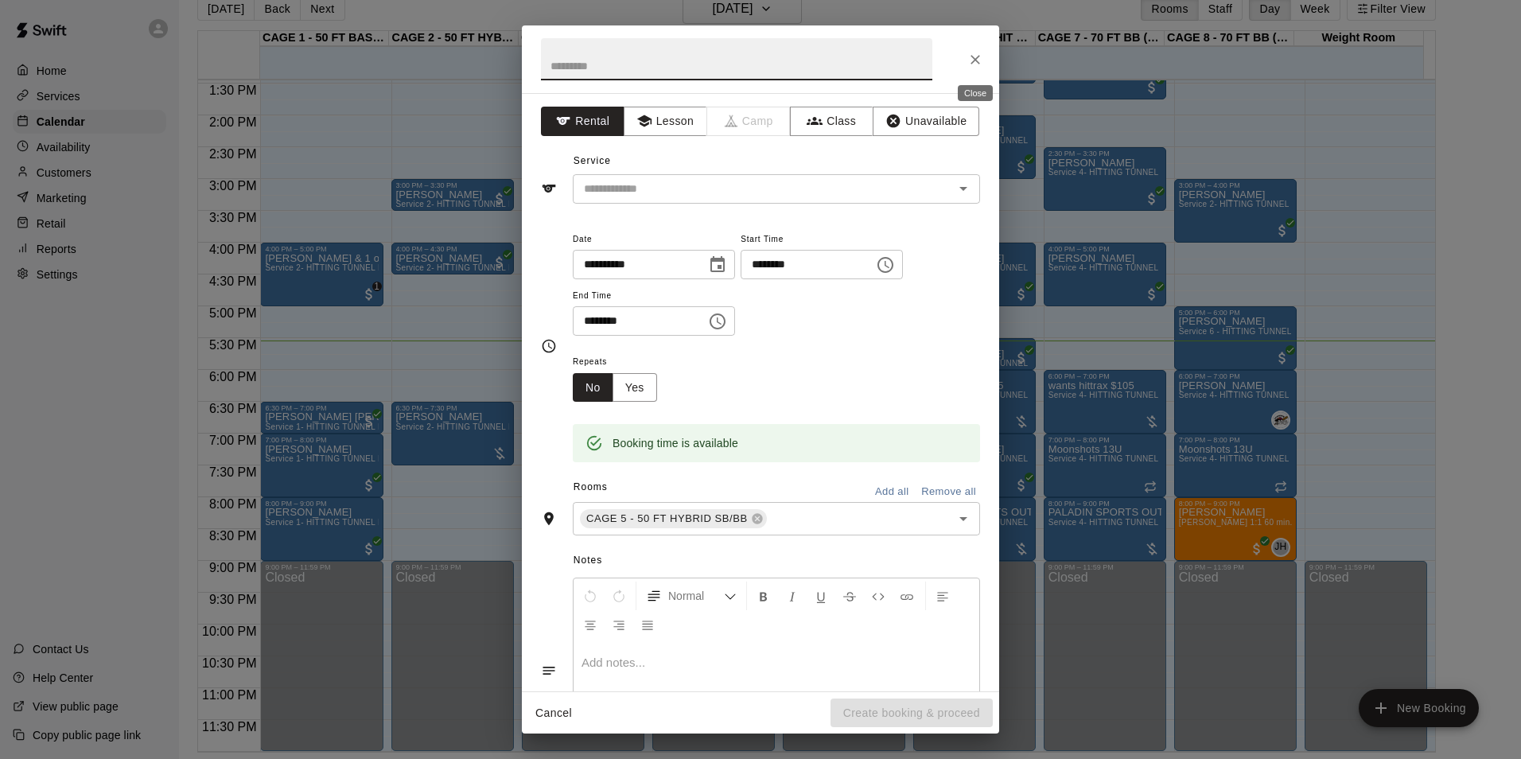
click at [972, 56] on icon "Close" at bounding box center [976, 60] width 16 height 16
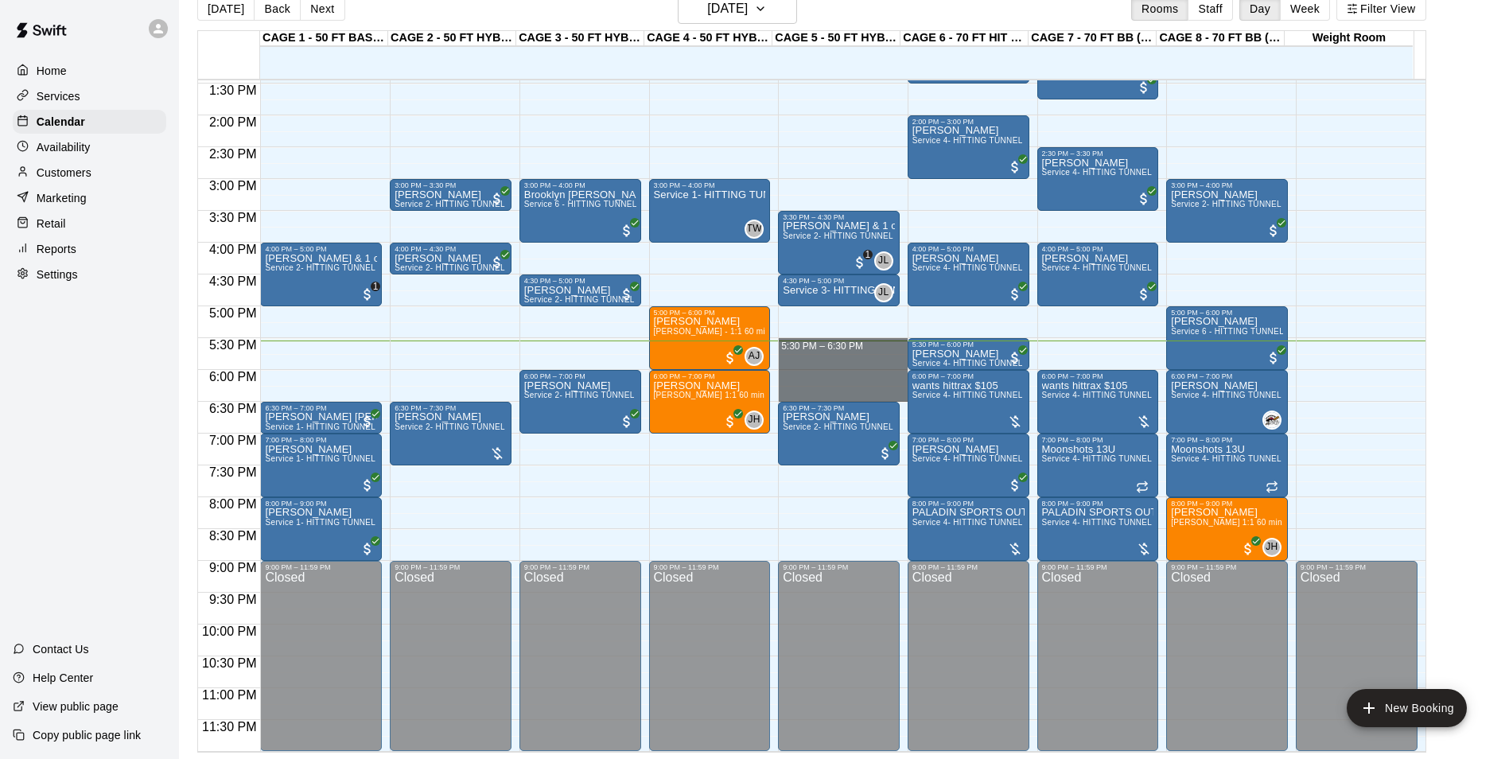
drag, startPoint x: 806, startPoint y: 340, endPoint x: 815, endPoint y: 395, distance: 56.4
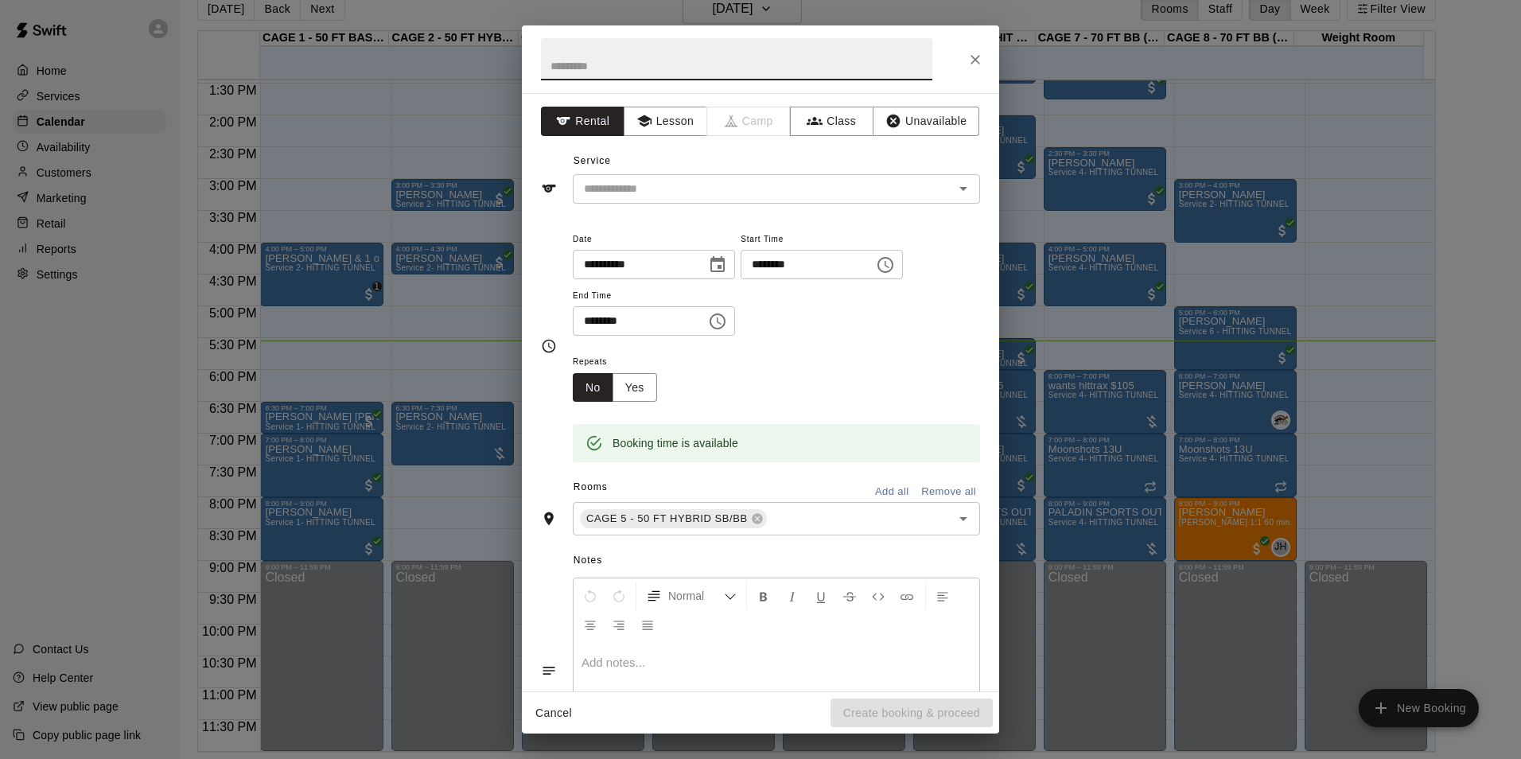
click at [966, 62] on button "Close" at bounding box center [975, 59] width 29 height 29
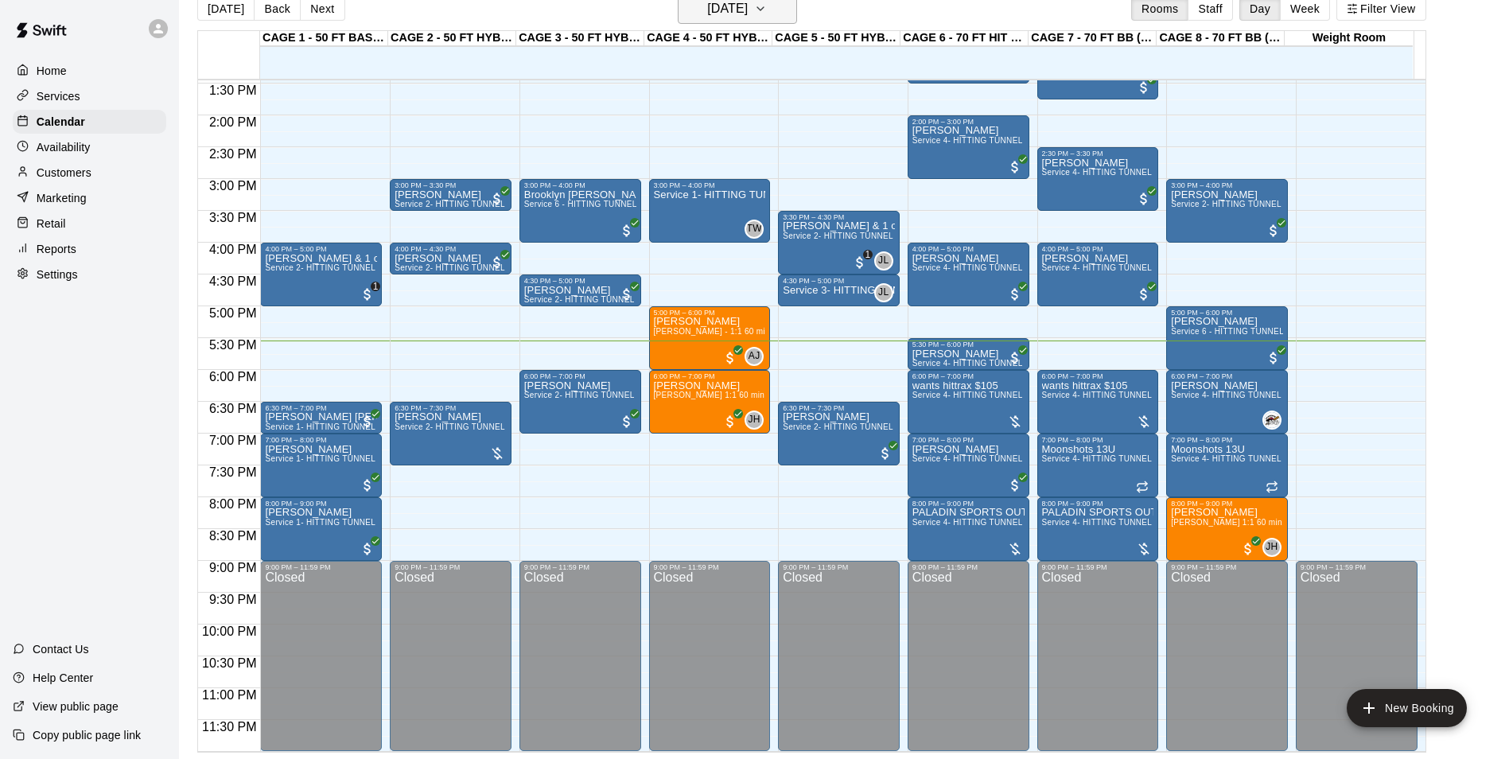
click at [723, 11] on h6 "[DATE]" at bounding box center [727, 9] width 41 height 22
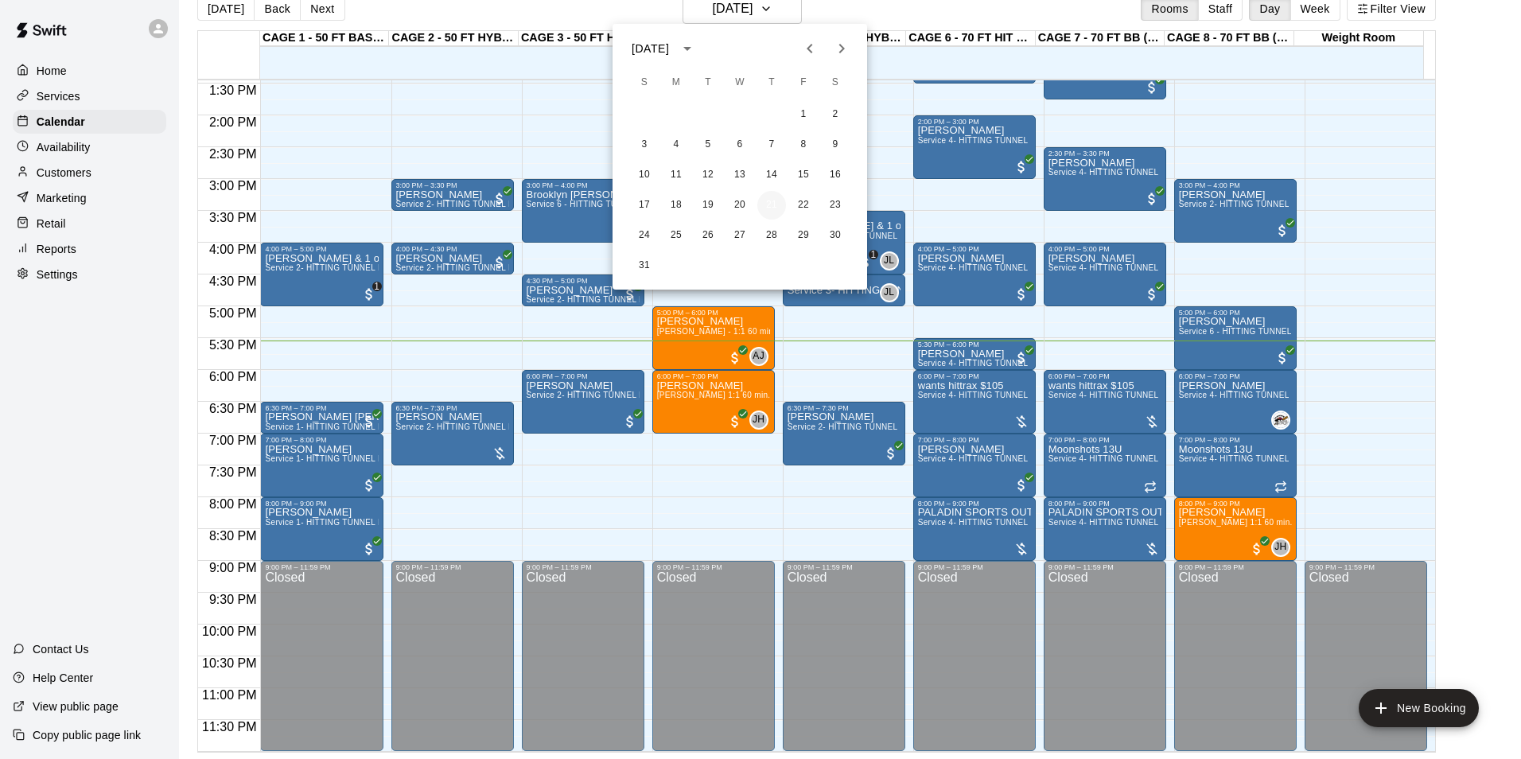
click at [777, 204] on button "21" at bounding box center [772, 205] width 29 height 29
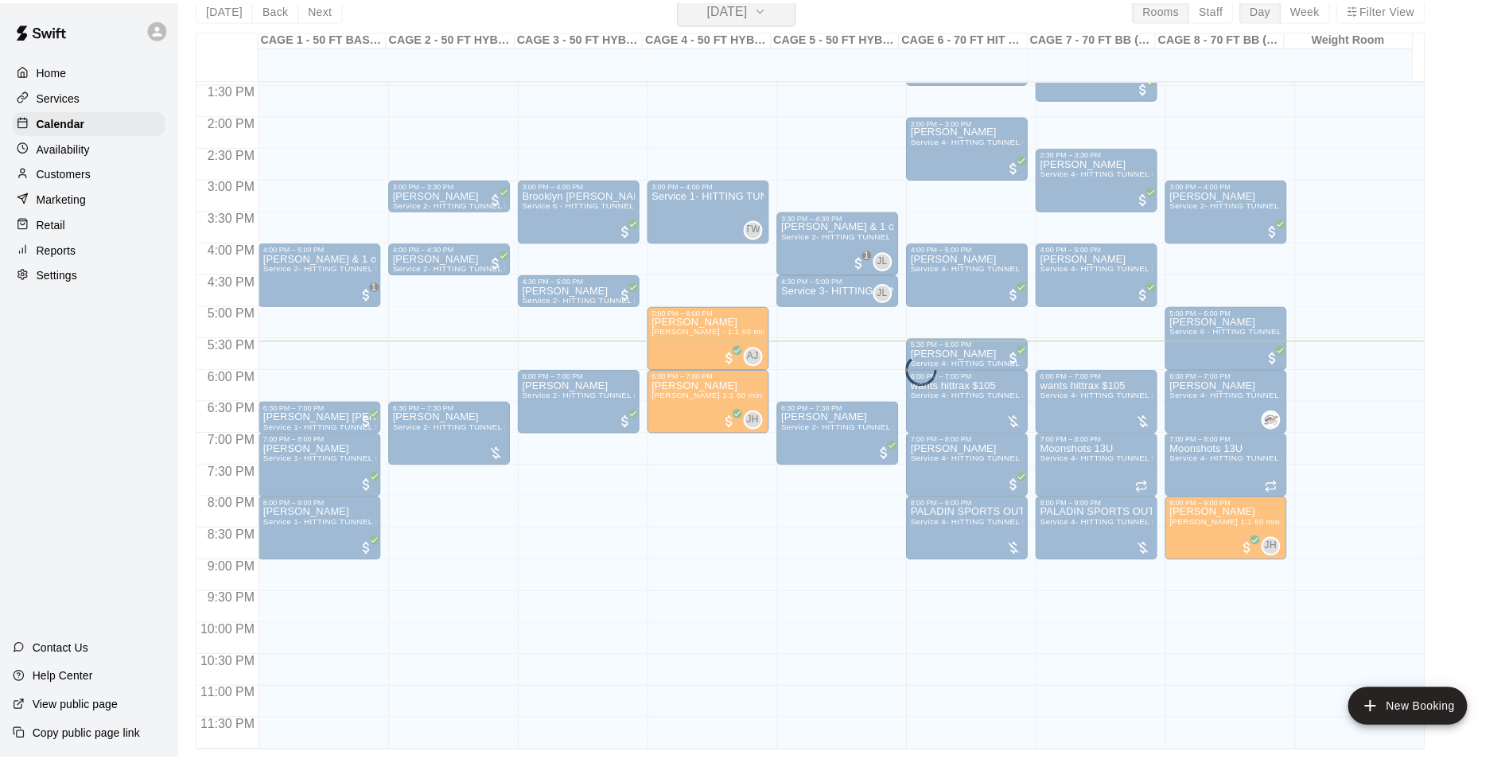
scroll to position [19, 0]
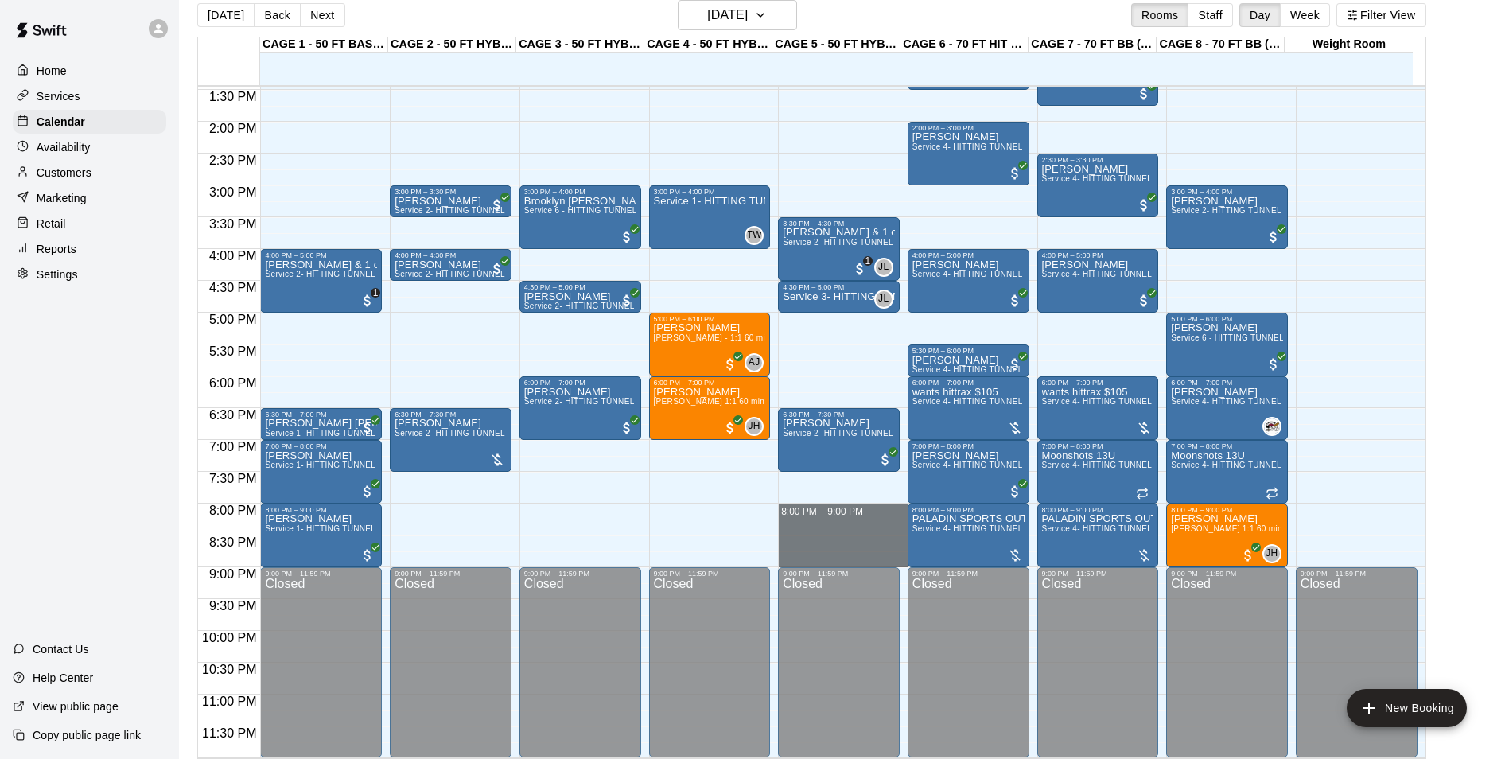
drag, startPoint x: 798, startPoint y: 504, endPoint x: 815, endPoint y: 559, distance: 57.4
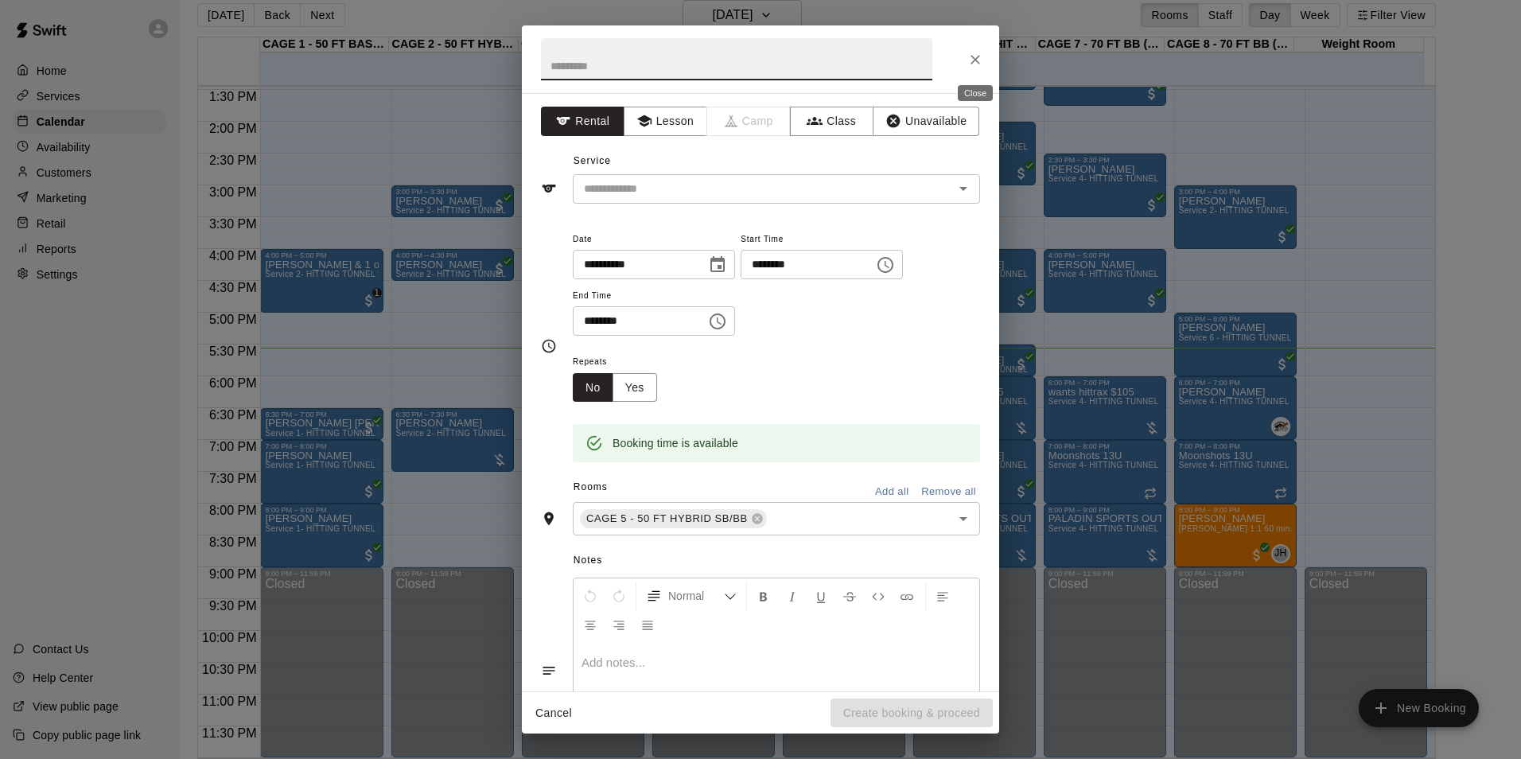
click at [976, 49] on button "Close" at bounding box center [975, 59] width 29 height 29
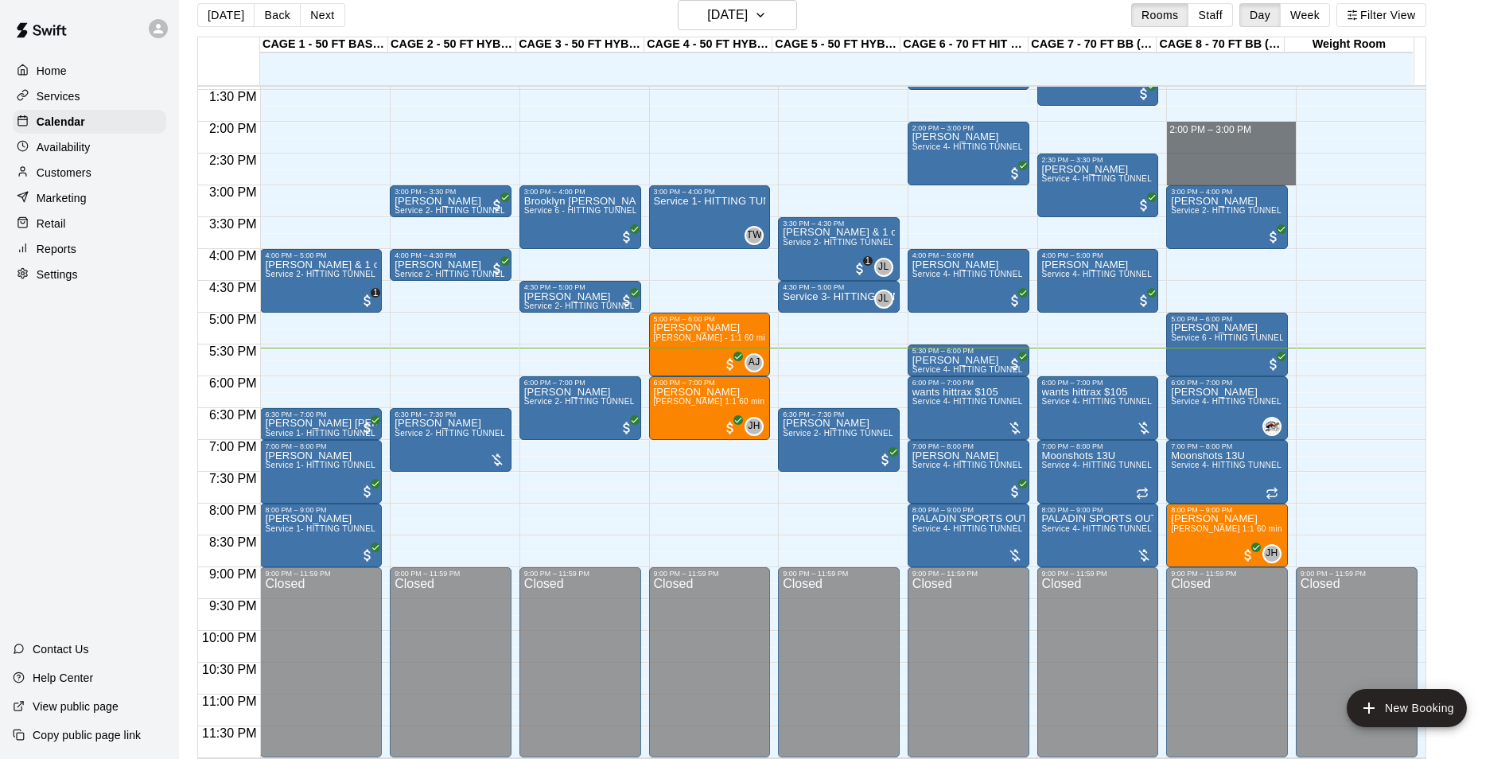
drag, startPoint x: 1172, startPoint y: 123, endPoint x: 1187, endPoint y: 179, distance: 57.7
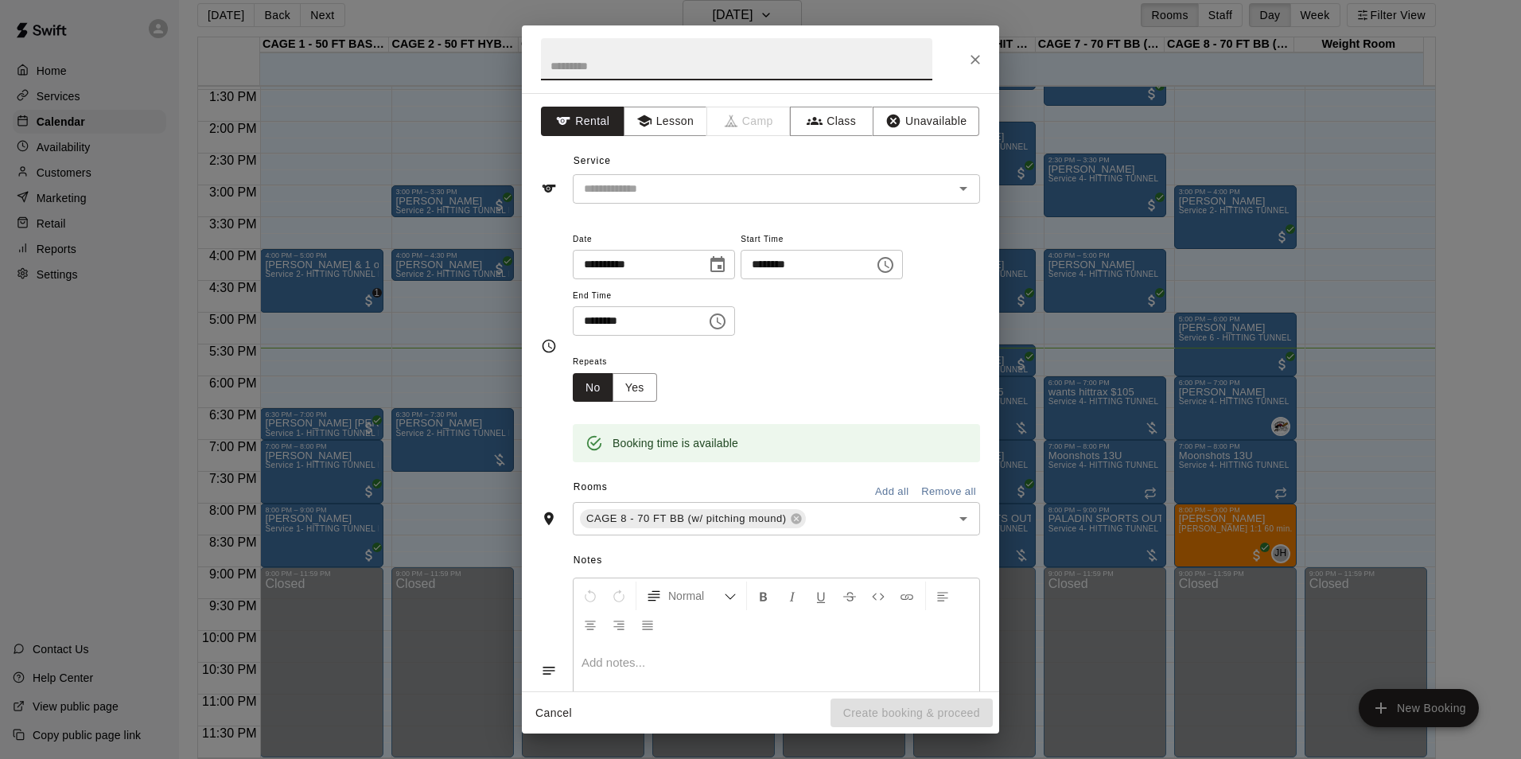
click at [968, 59] on icon "Close" at bounding box center [976, 60] width 16 height 16
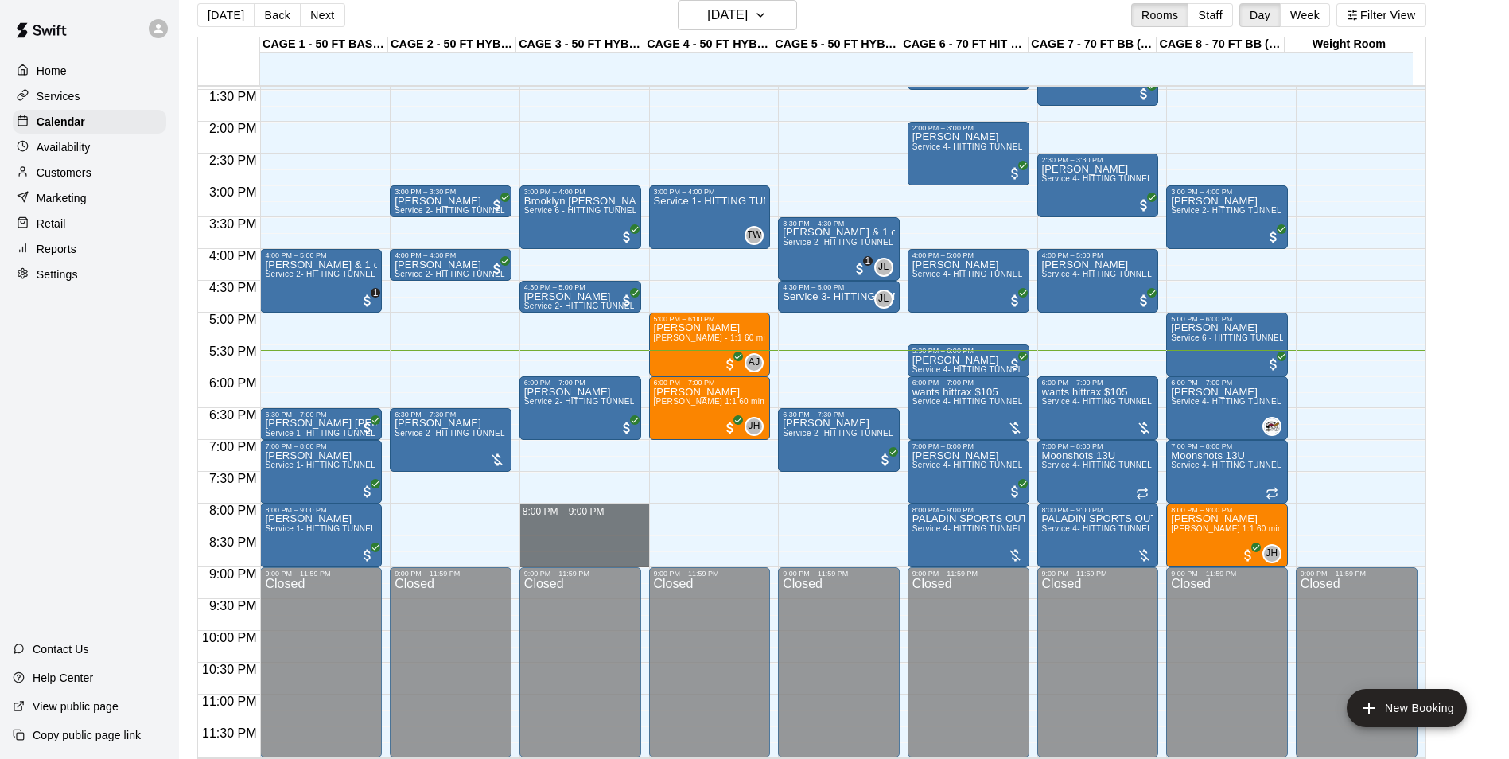
drag, startPoint x: 528, startPoint y: 504, endPoint x: 534, endPoint y: 553, distance: 49.6
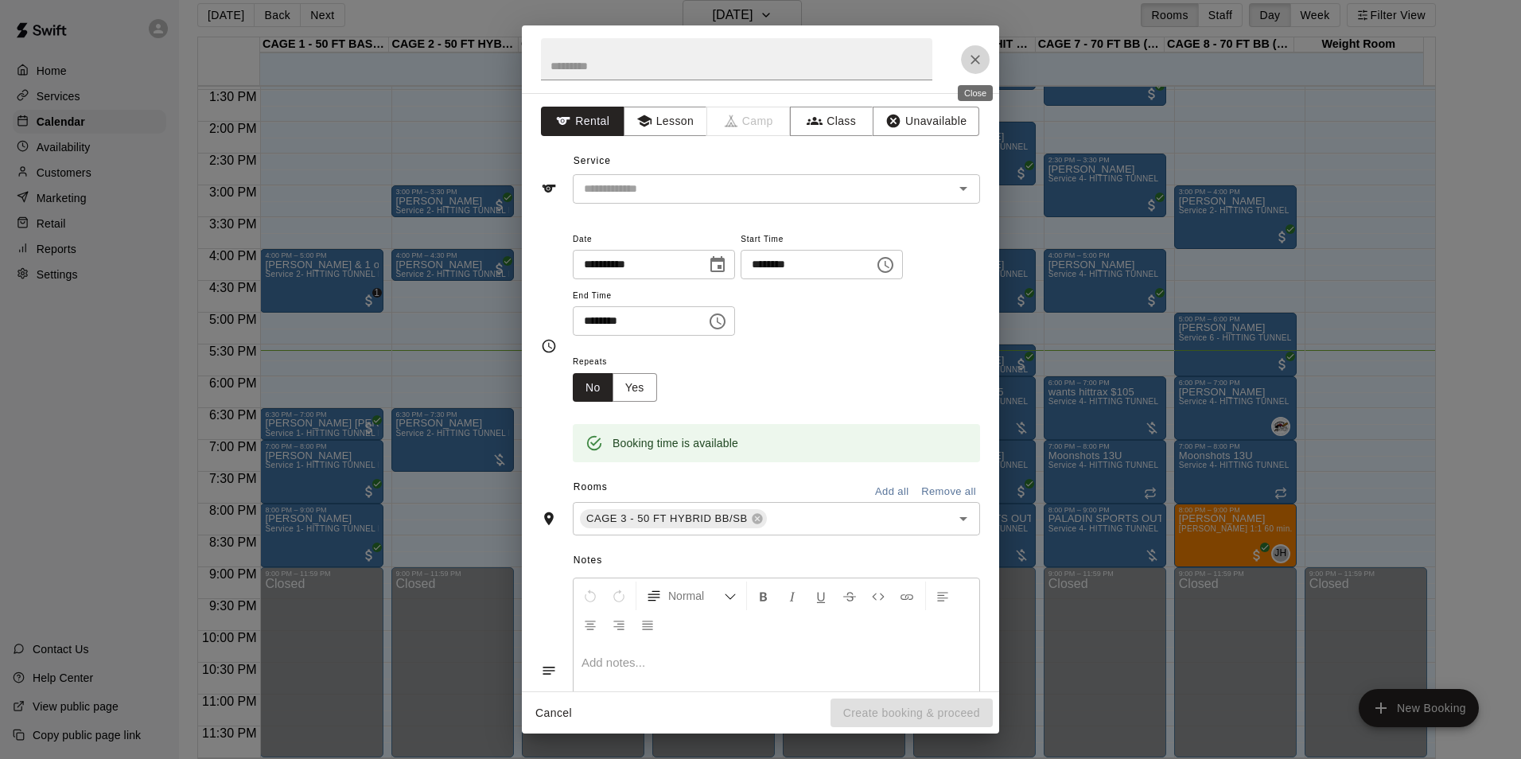
click at [980, 61] on icon "Close" at bounding box center [976, 60] width 16 height 16
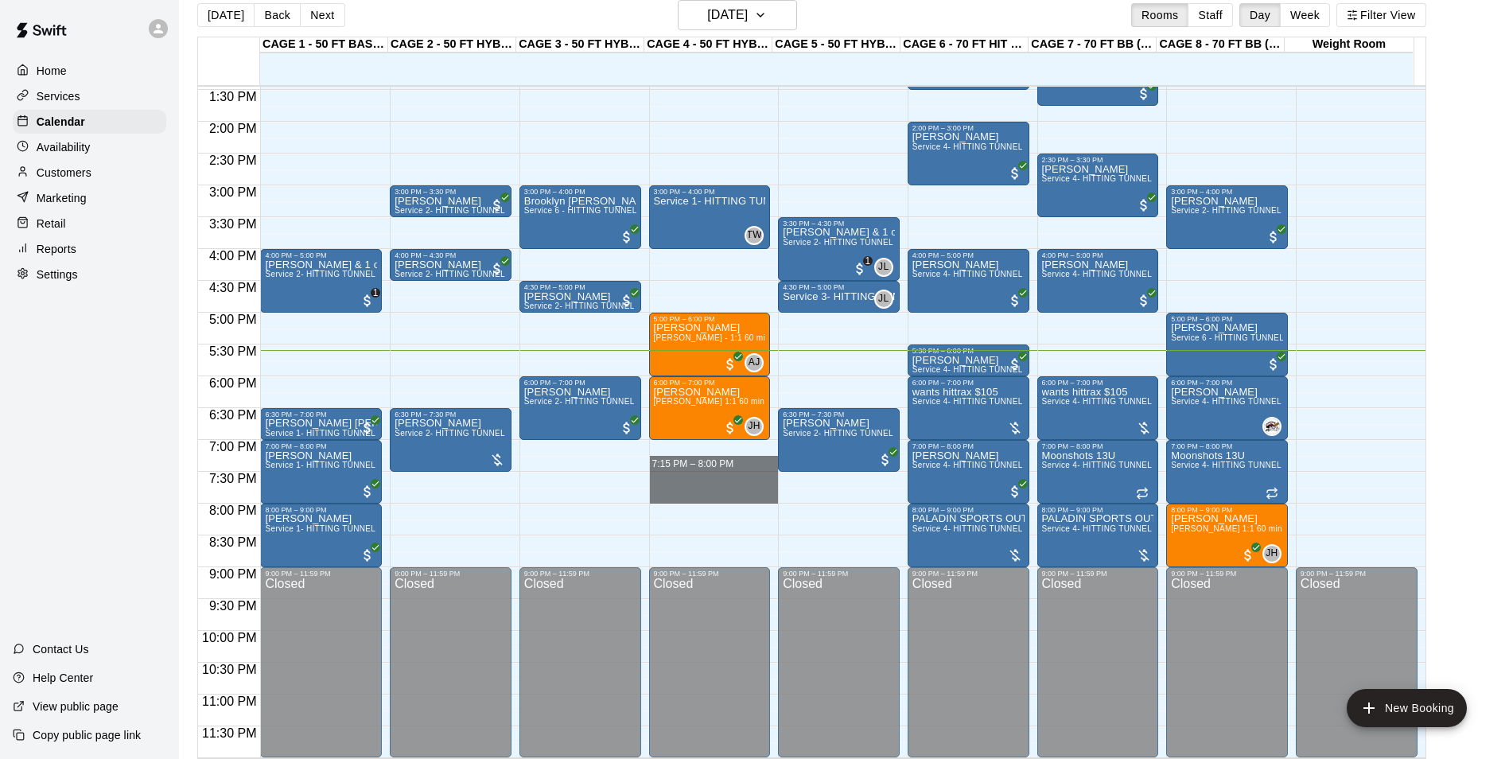
drag, startPoint x: 660, startPoint y: 442, endPoint x: 658, endPoint y: 492, distance: 50.2
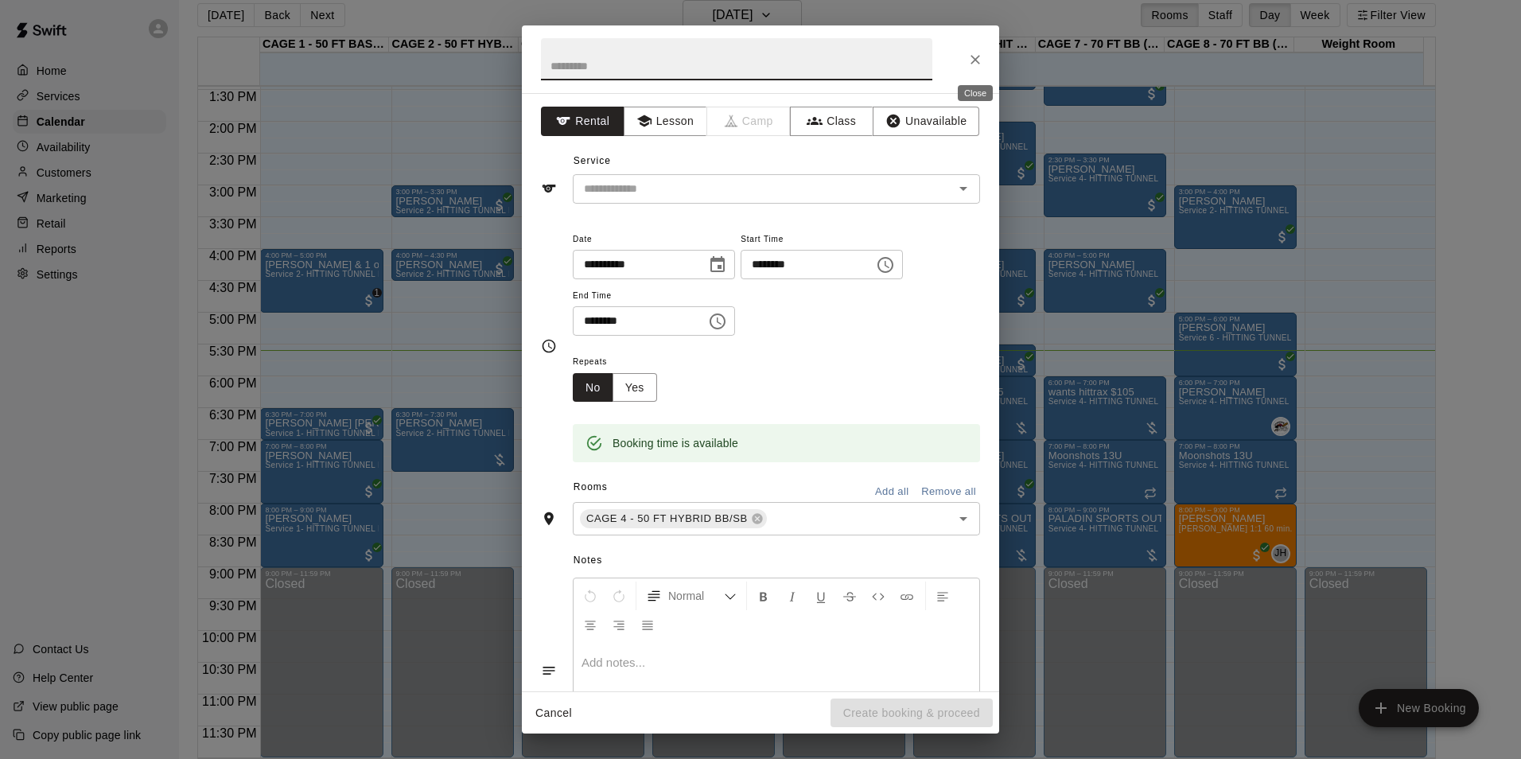
click at [975, 57] on icon "Close" at bounding box center [976, 60] width 16 height 16
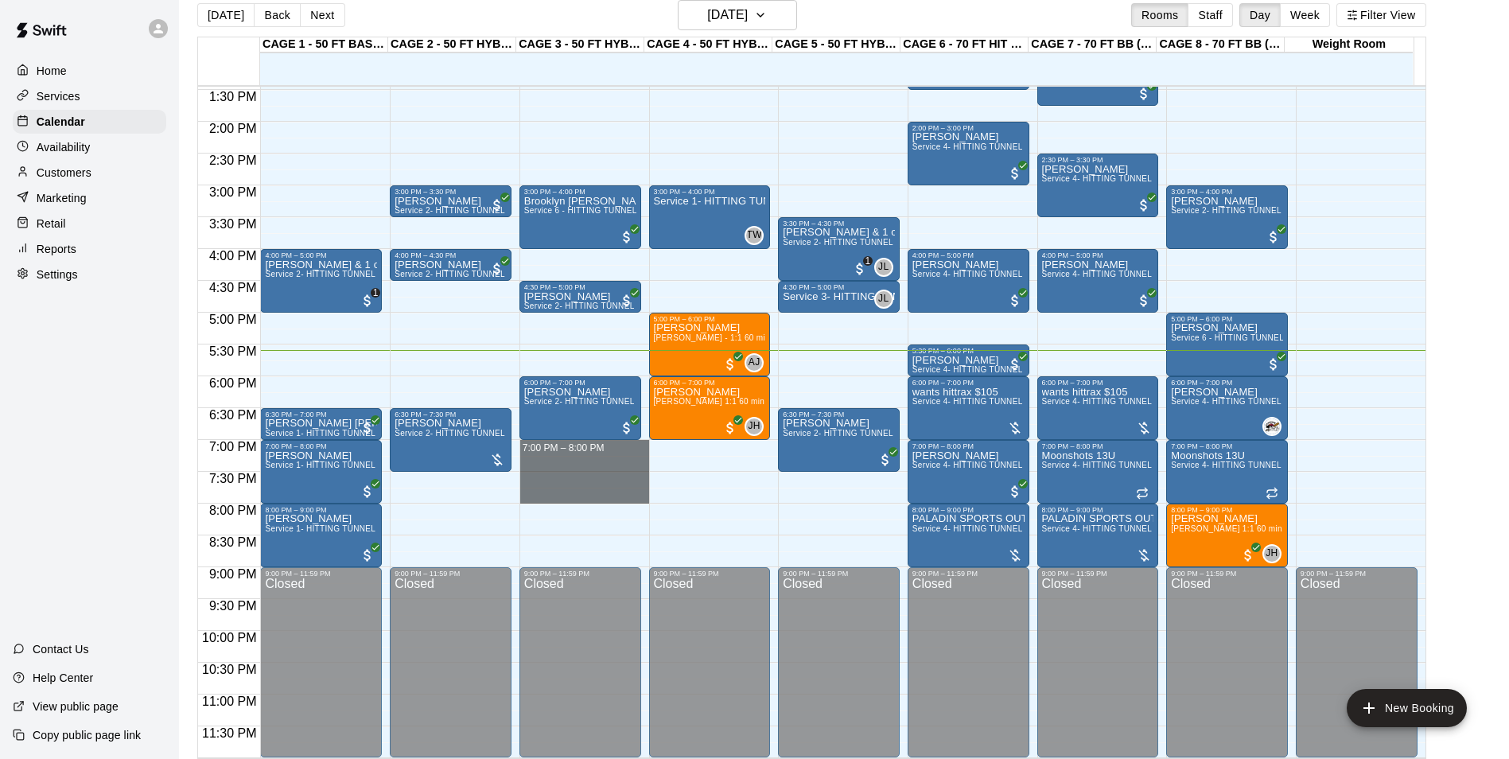
drag, startPoint x: 520, startPoint y: 440, endPoint x: 520, endPoint y: 494, distance: 54.1
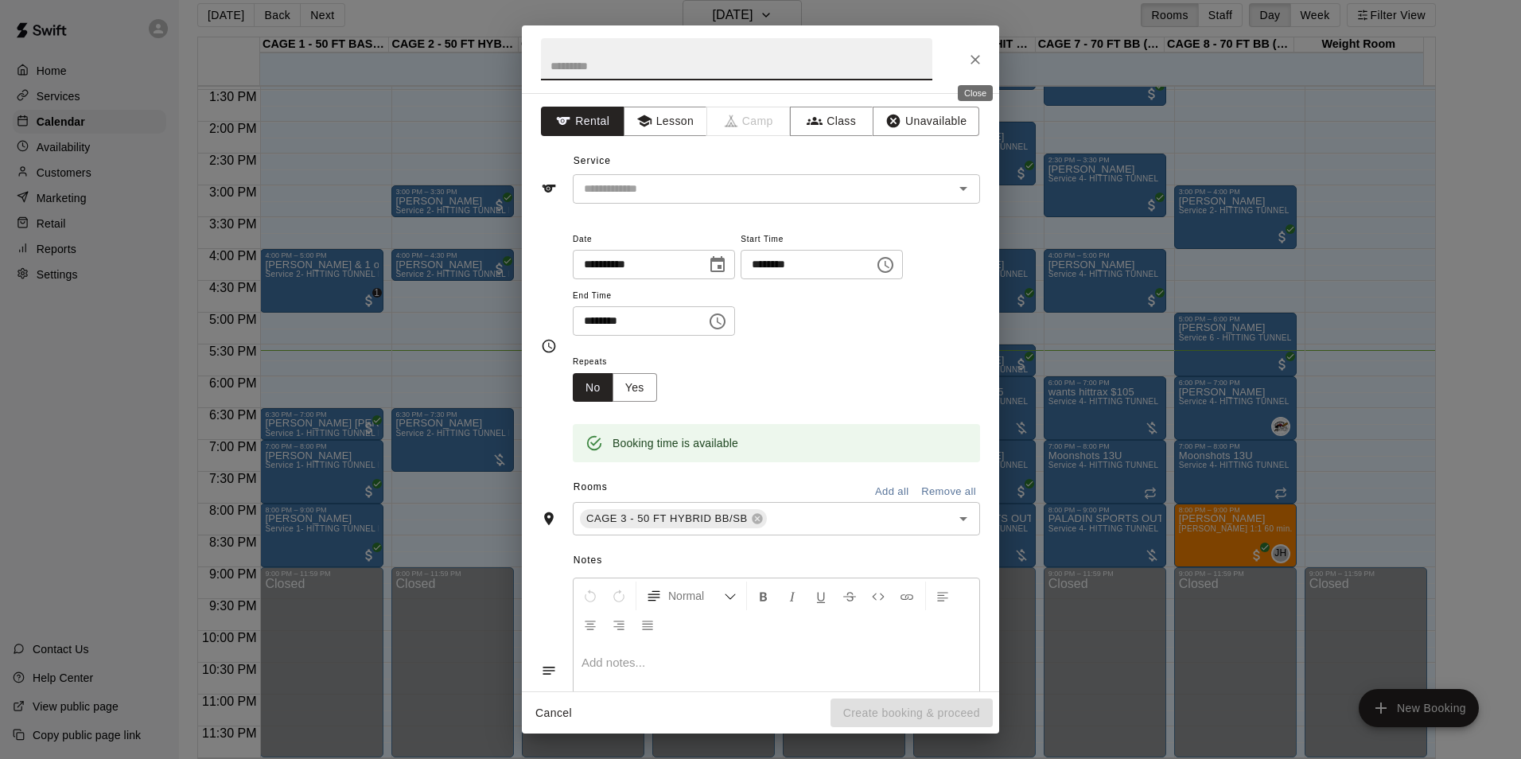
click at [972, 55] on icon "Close" at bounding box center [976, 60] width 16 height 16
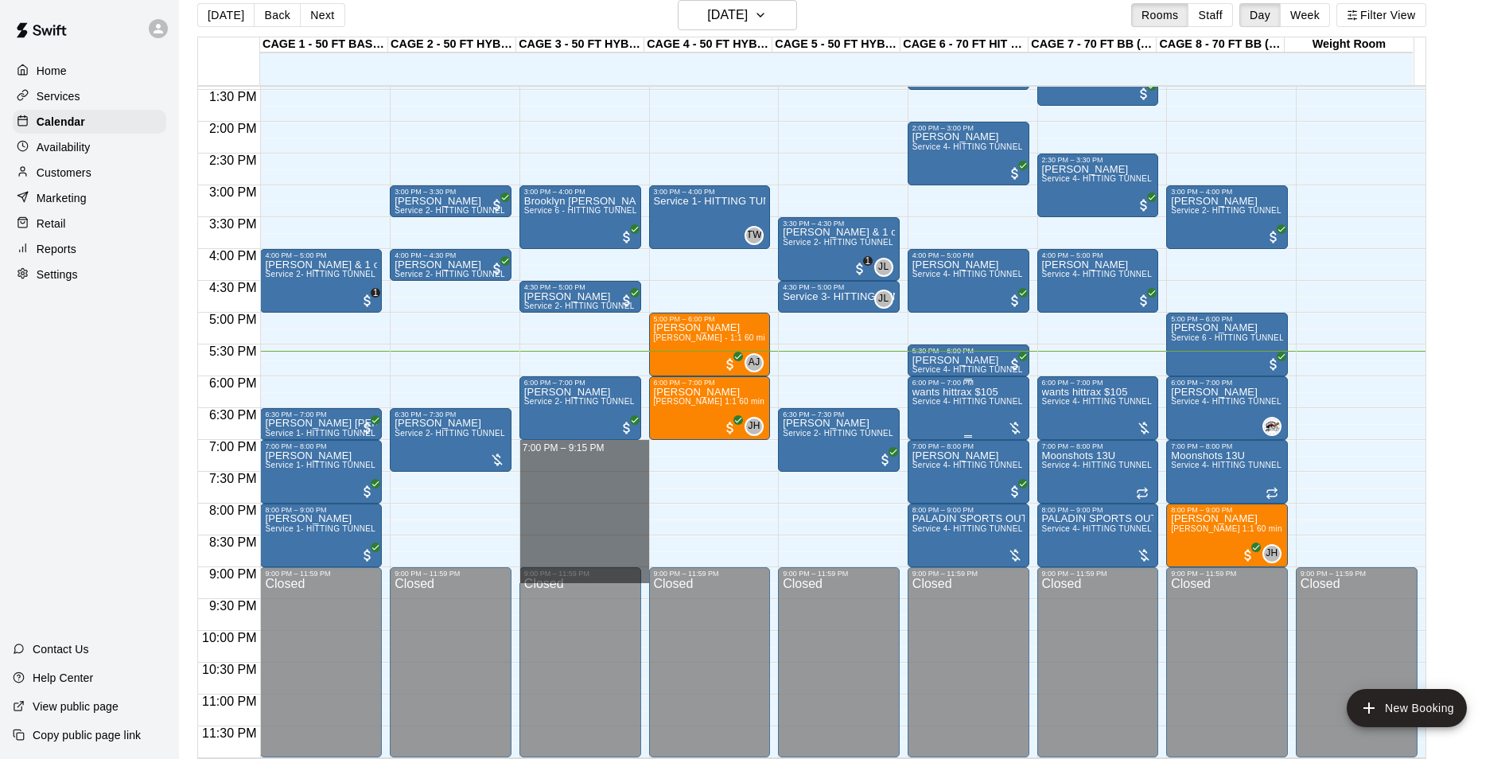
drag, startPoint x: 521, startPoint y: 443, endPoint x: 969, endPoint y: 411, distance: 449.1
click at [1133, 474] on div "12:00 AM 12:30 AM 1:00 AM 1:30 AM 2:00 AM 2:30 AM 3:00 AM 3:30 AM 4:00 AM 4:30 …" at bounding box center [812, 421] width 1228 height 673
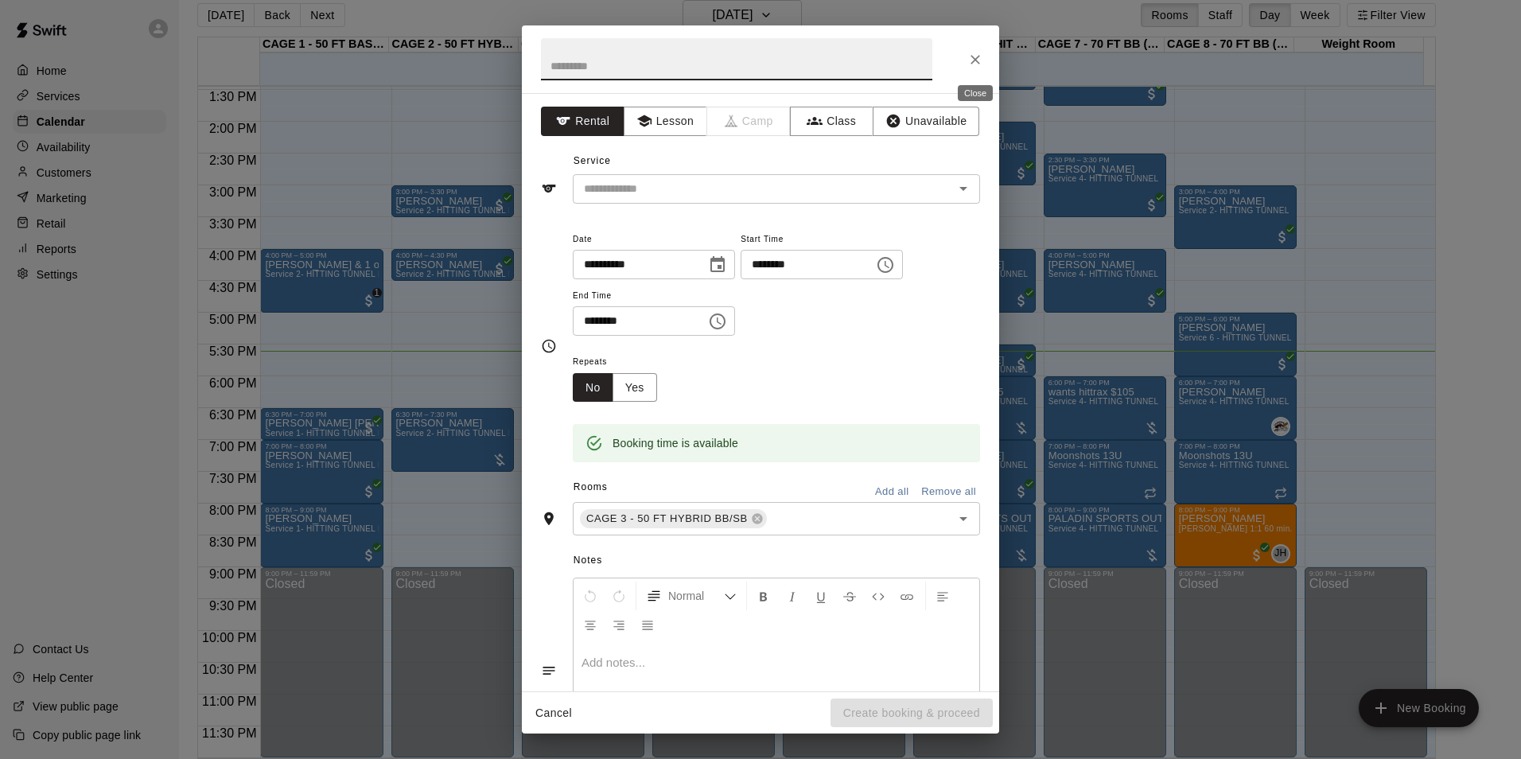
click at [981, 53] on icon "Close" at bounding box center [976, 60] width 16 height 16
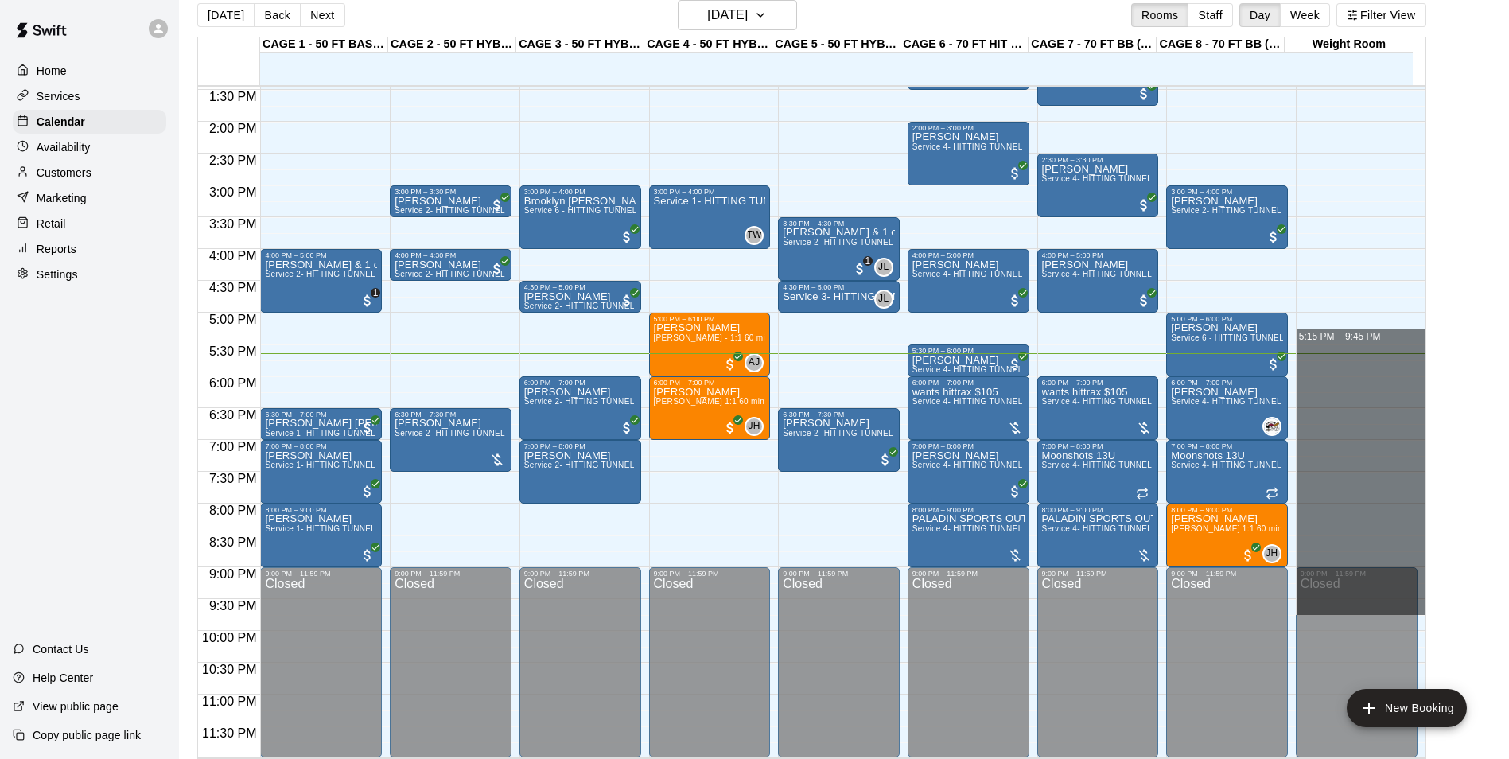
drag, startPoint x: 1320, startPoint y: 333, endPoint x: 1497, endPoint y: 613, distance: 331.1
click at [1497, 613] on main "Today Back Next Thursday Aug 21 Rooms Staff Day Week Filter View CAGE 1 - 50 FT…" at bounding box center [844, 379] width 1318 height 759
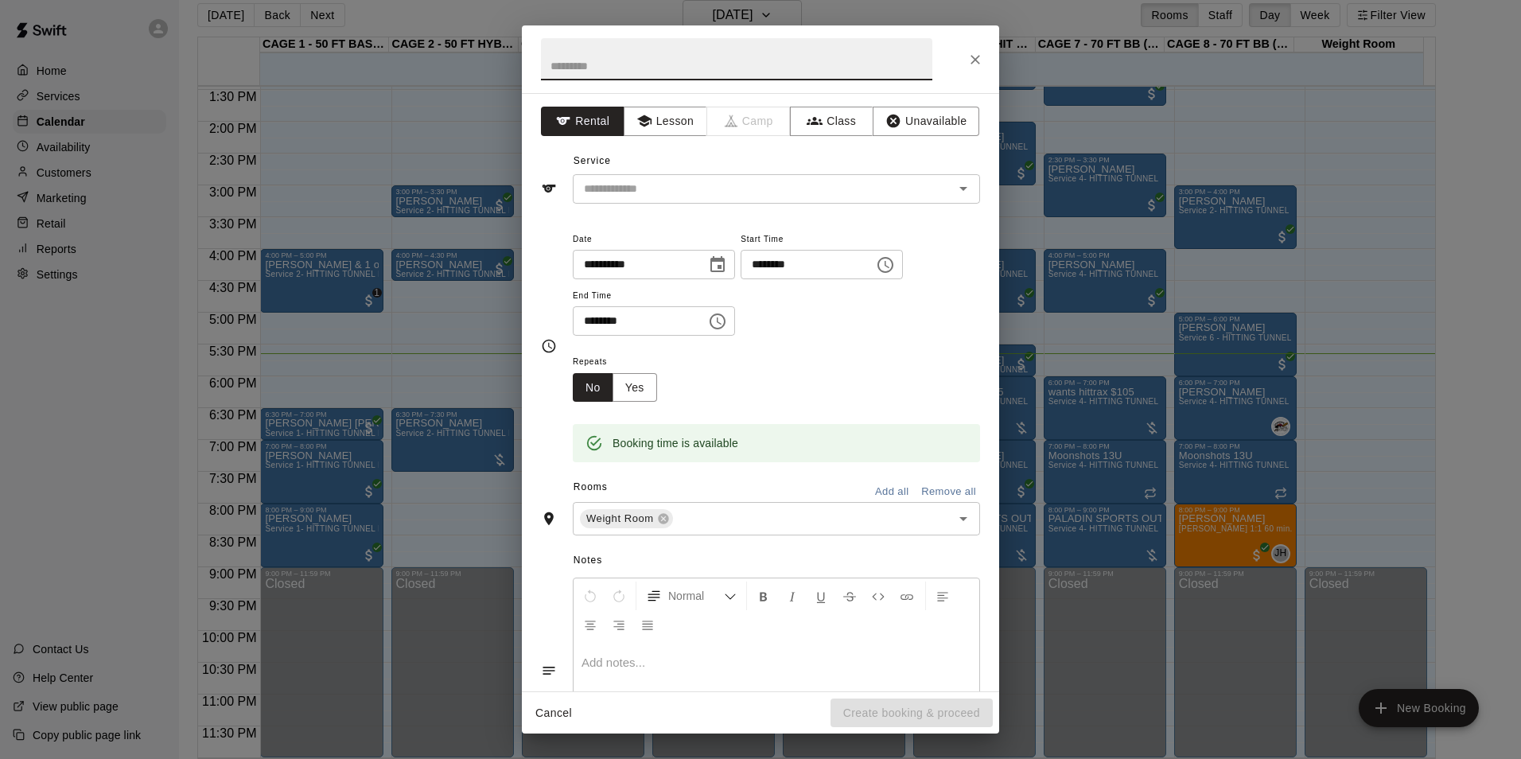
click at [966, 57] on button "Close" at bounding box center [975, 59] width 29 height 29
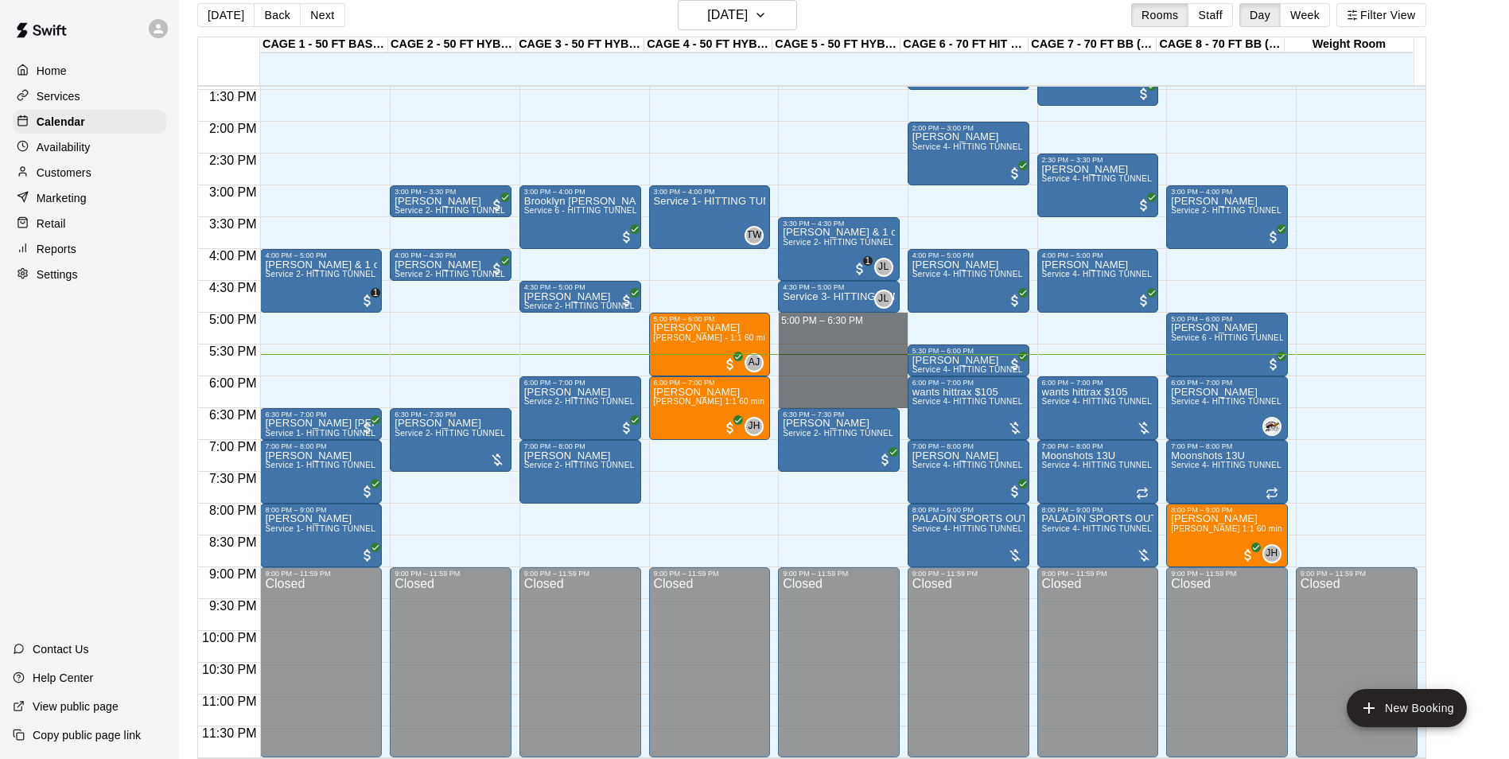
drag, startPoint x: 779, startPoint y: 314, endPoint x: 784, endPoint y: 403, distance: 89.2
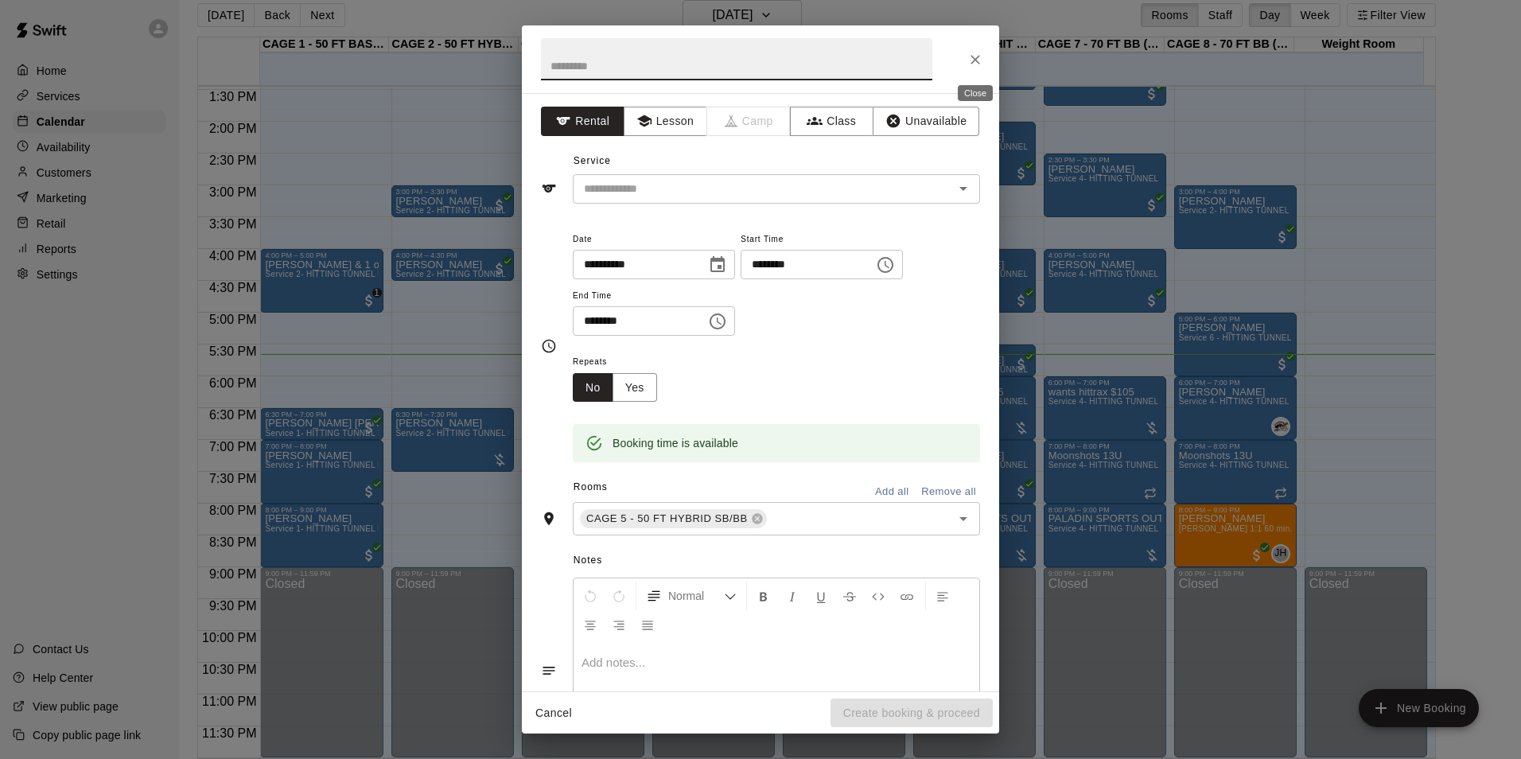
click at [985, 60] on button "Close" at bounding box center [975, 59] width 29 height 29
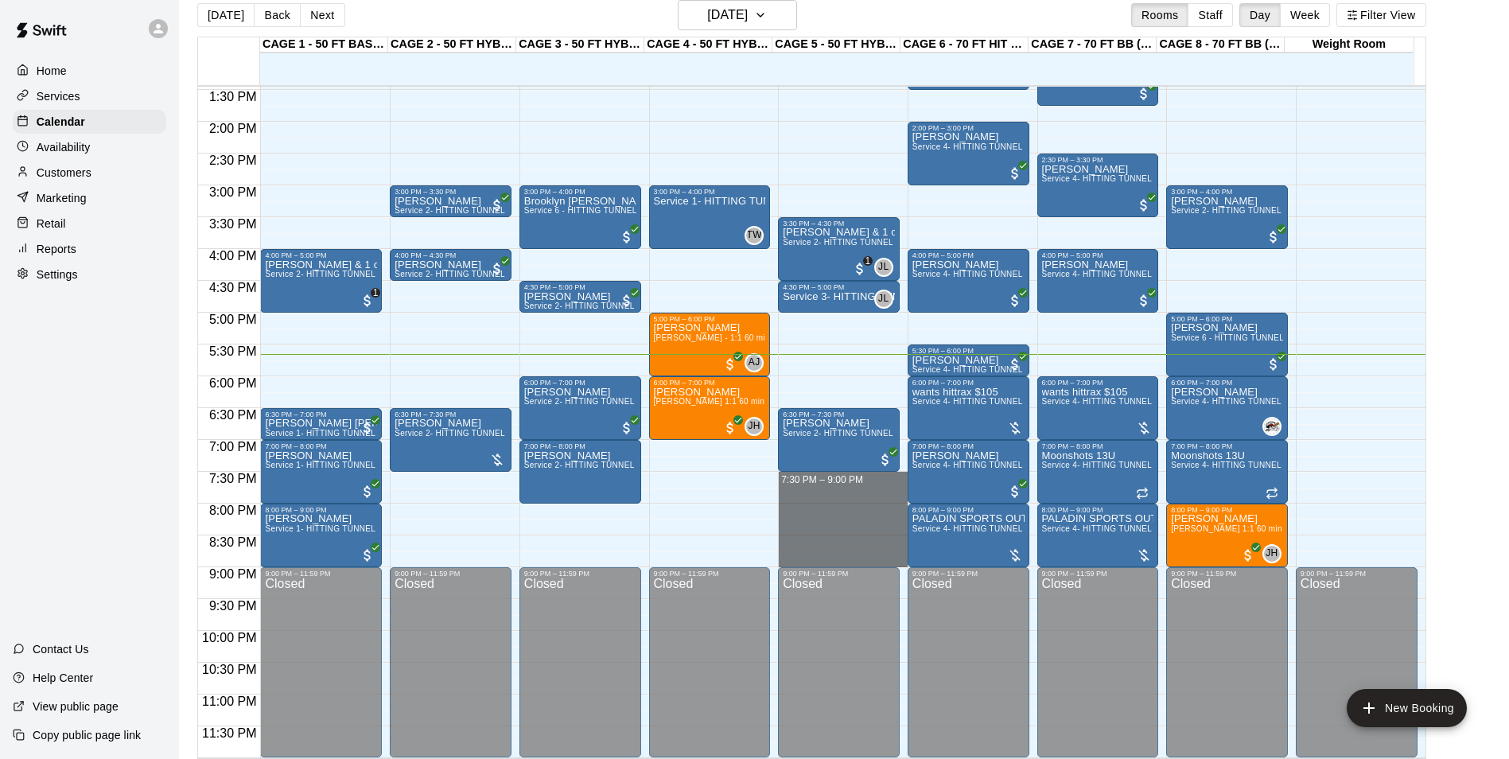
drag, startPoint x: 797, startPoint y: 473, endPoint x: 797, endPoint y: 557, distance: 83.6
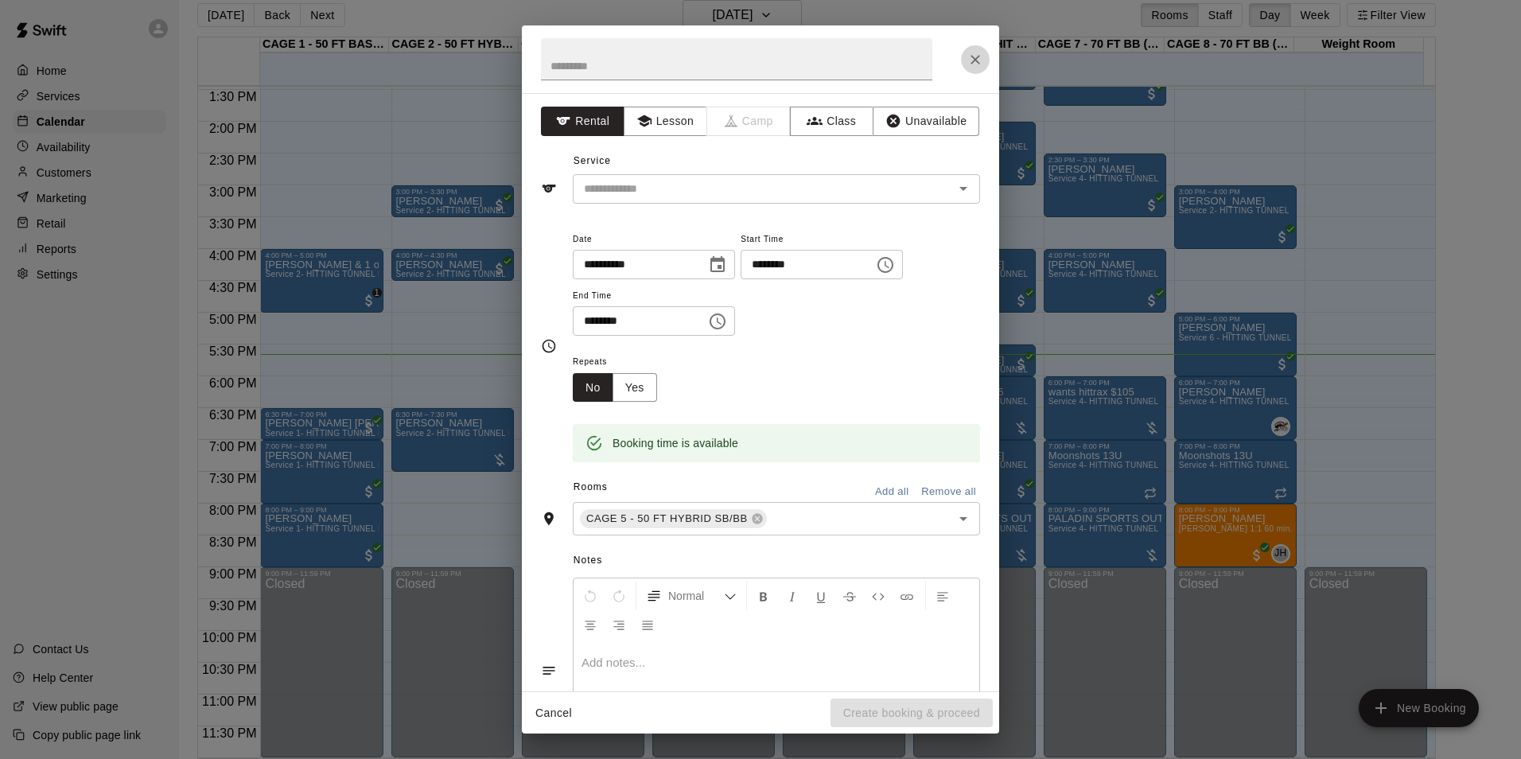
click at [979, 48] on button "Close" at bounding box center [975, 59] width 29 height 29
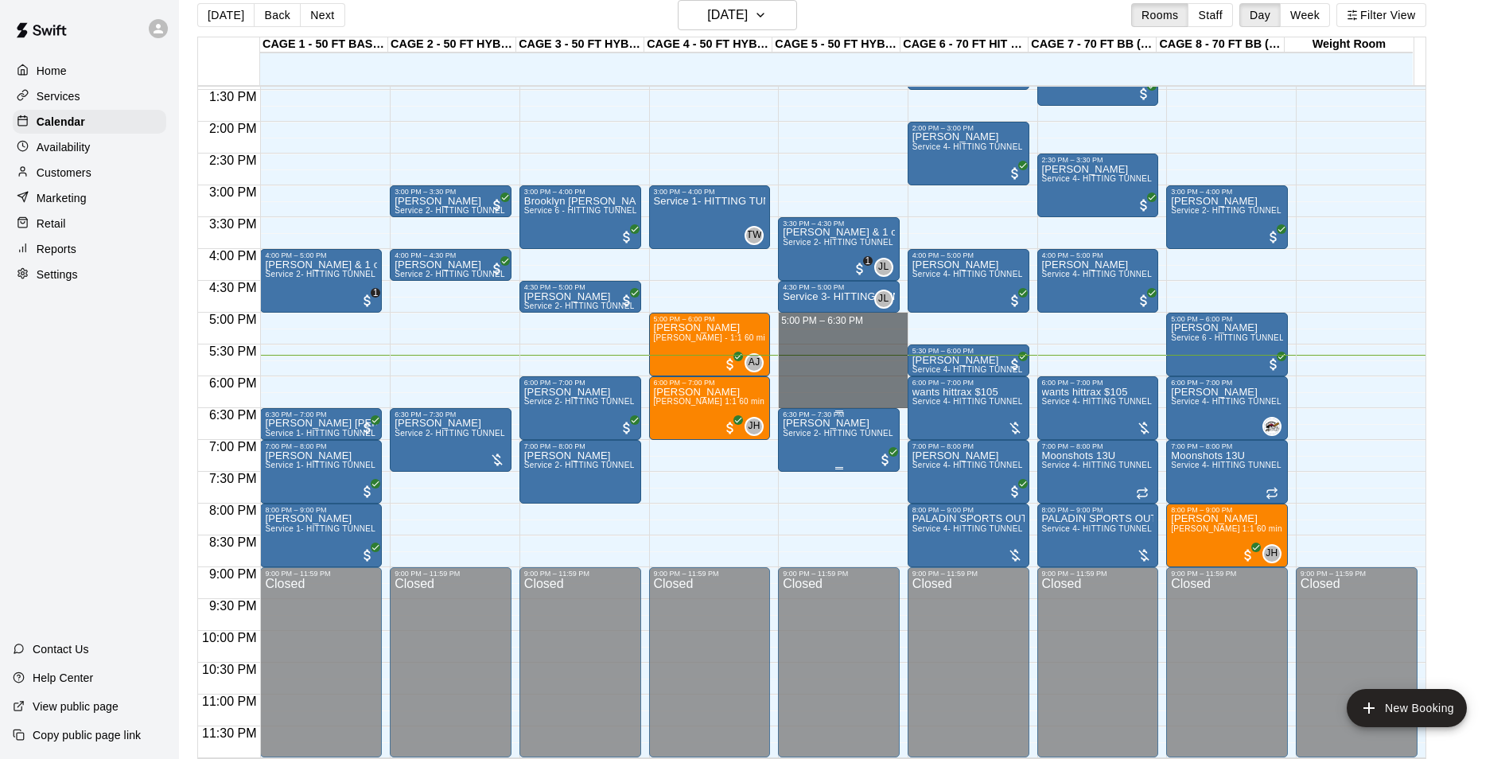
drag, startPoint x: 870, startPoint y: 313, endPoint x: 880, endPoint y: 408, distance: 96.0
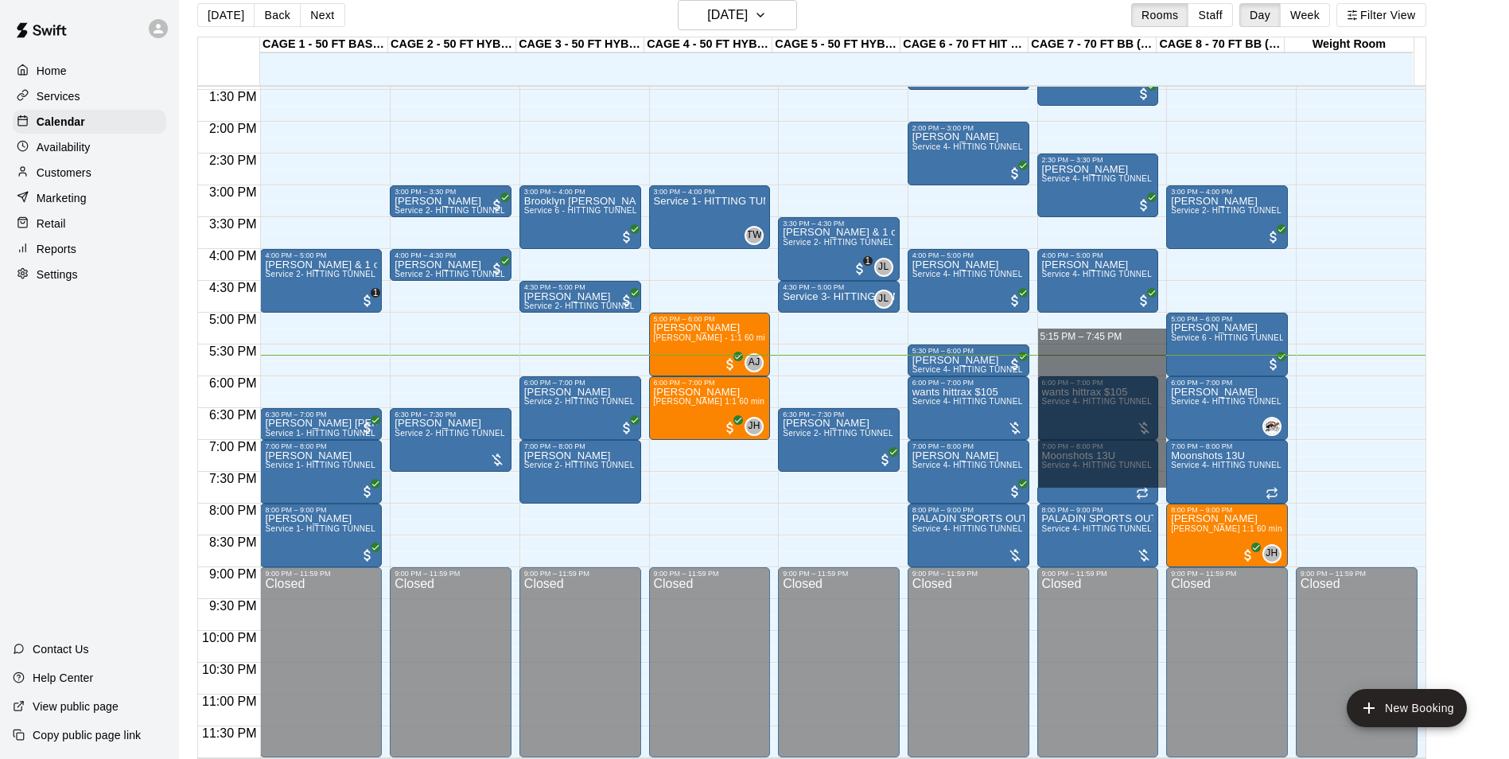
drag, startPoint x: 1128, startPoint y: 327, endPoint x: 1106, endPoint y: 475, distance: 149.7
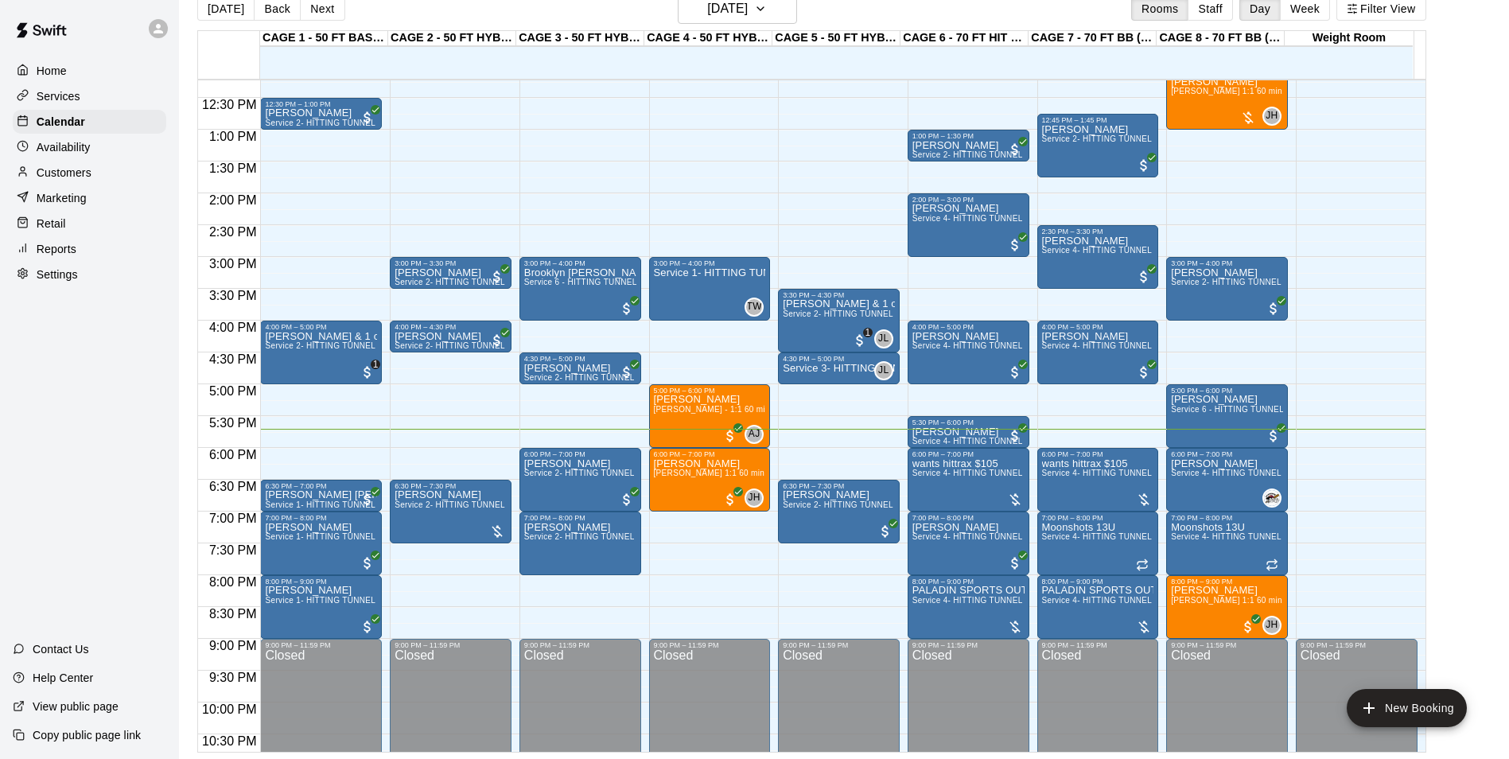
scroll to position [858, 0]
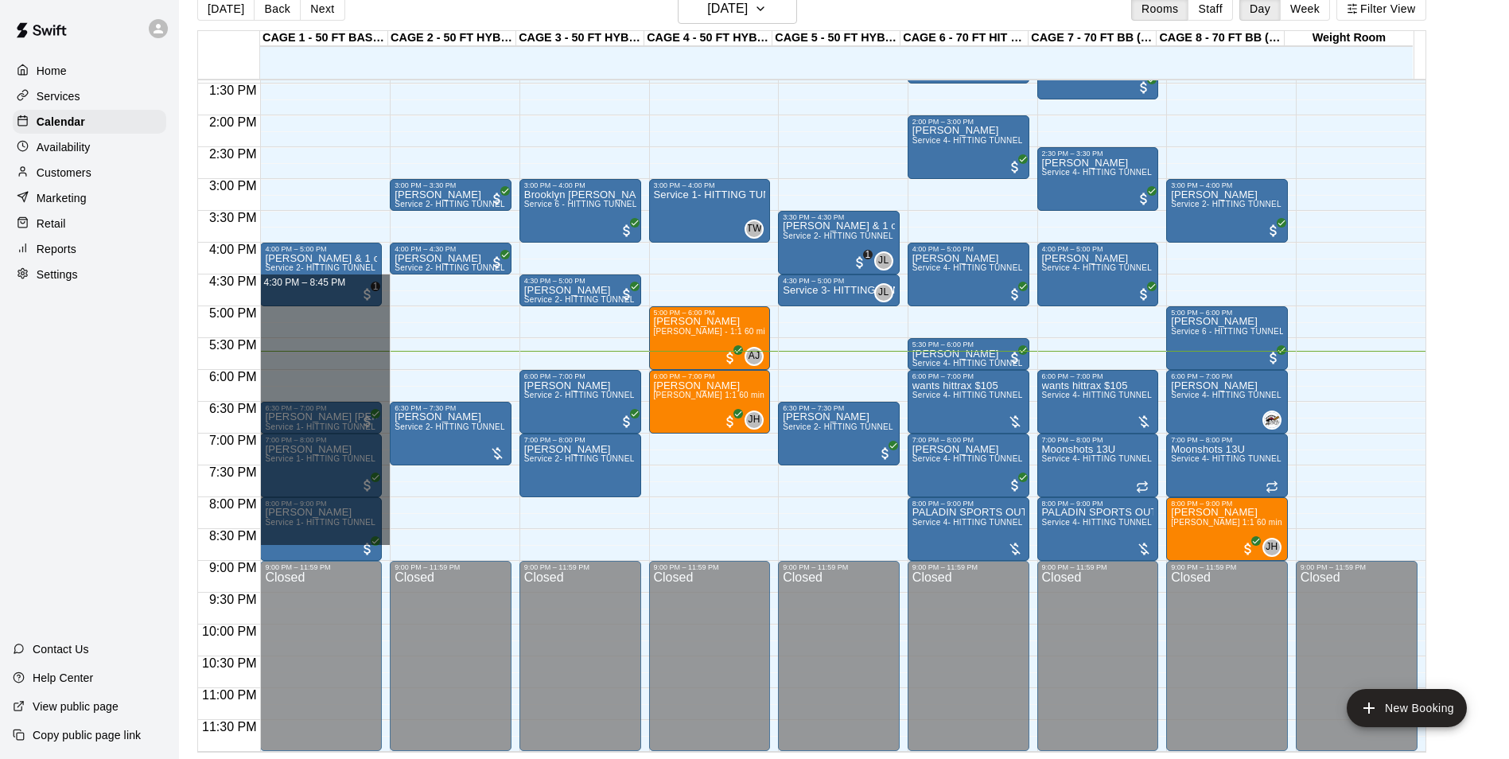
drag, startPoint x: 384, startPoint y: 275, endPoint x: 456, endPoint y: 530, distance: 265.3
click at [456, 530] on div "12:00 AM 12:30 AM 1:00 AM 1:30 AM 2:00 AM 2:30 AM 3:00 AM 3:30 AM 4:00 AM 4:30 …" at bounding box center [812, 415] width 1228 height 673
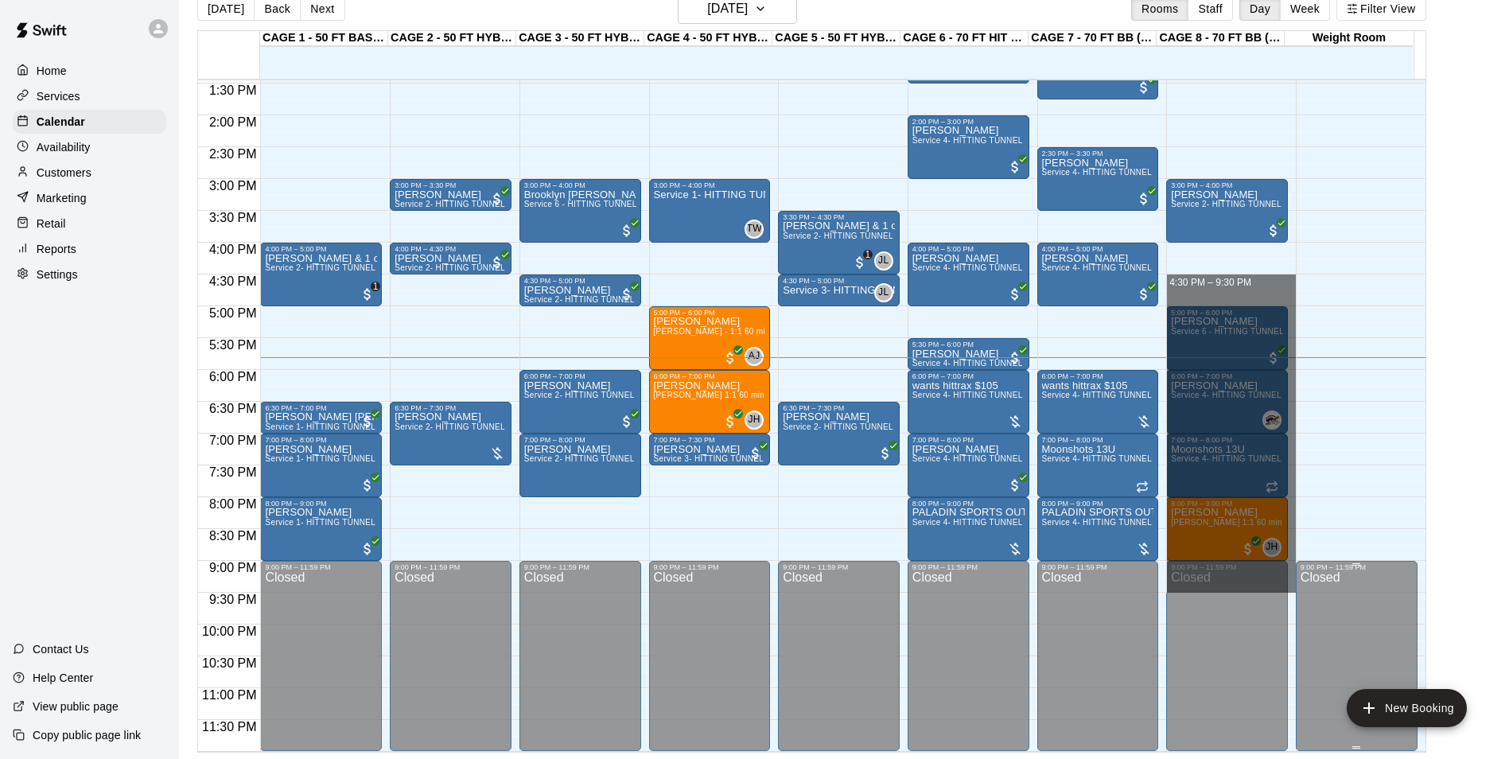
drag, startPoint x: 1166, startPoint y: 275, endPoint x: 1296, endPoint y: 586, distance: 337.4
click at [1296, 586] on div "12:00 AM 12:30 AM 1:00 AM 1:30 AM 2:00 AM 2:30 AM 3:00 AM 3:30 AM 4:00 AM 4:30 …" at bounding box center [812, 415] width 1228 height 673
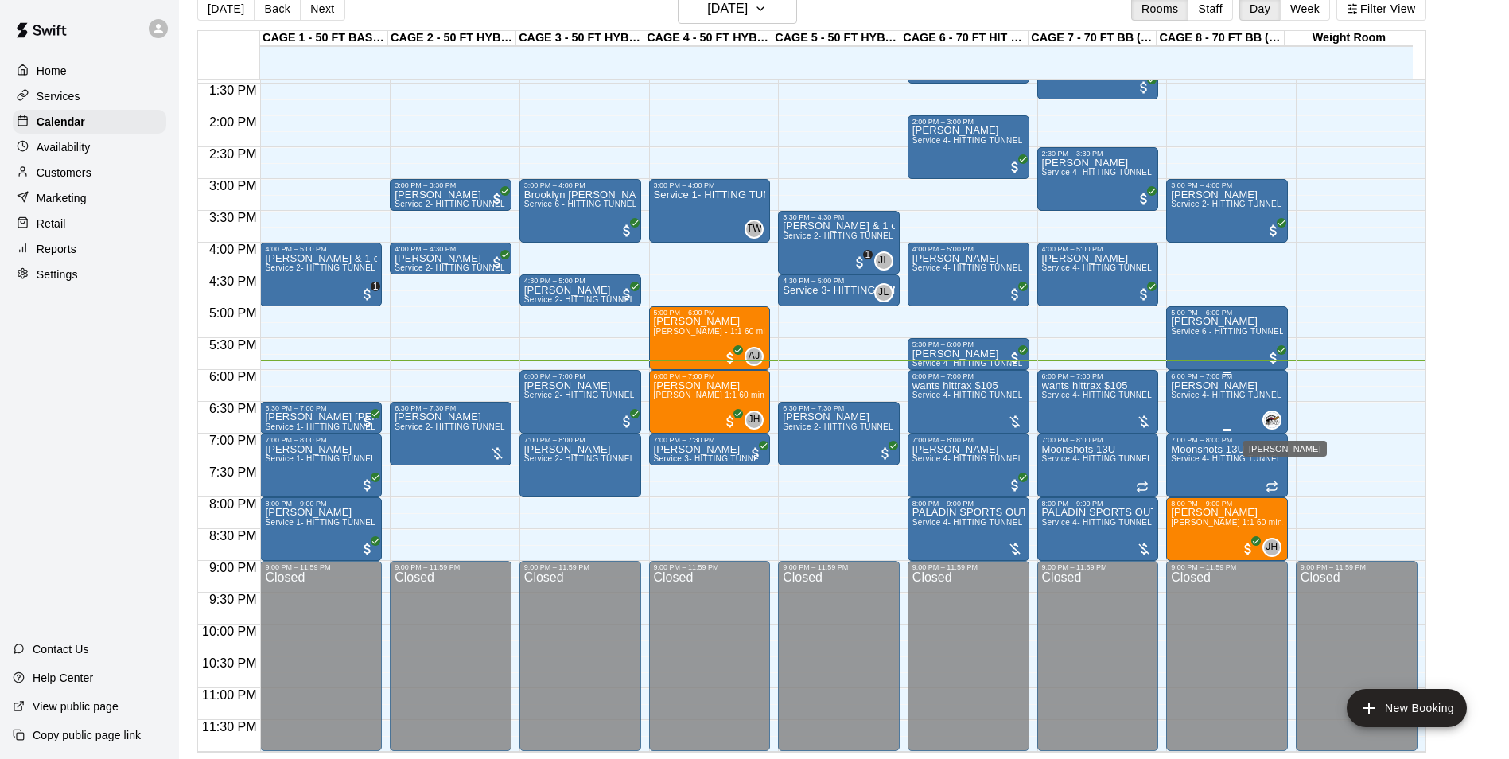
click at [1264, 421] on img "Jason Pridie" at bounding box center [1272, 420] width 16 height 16
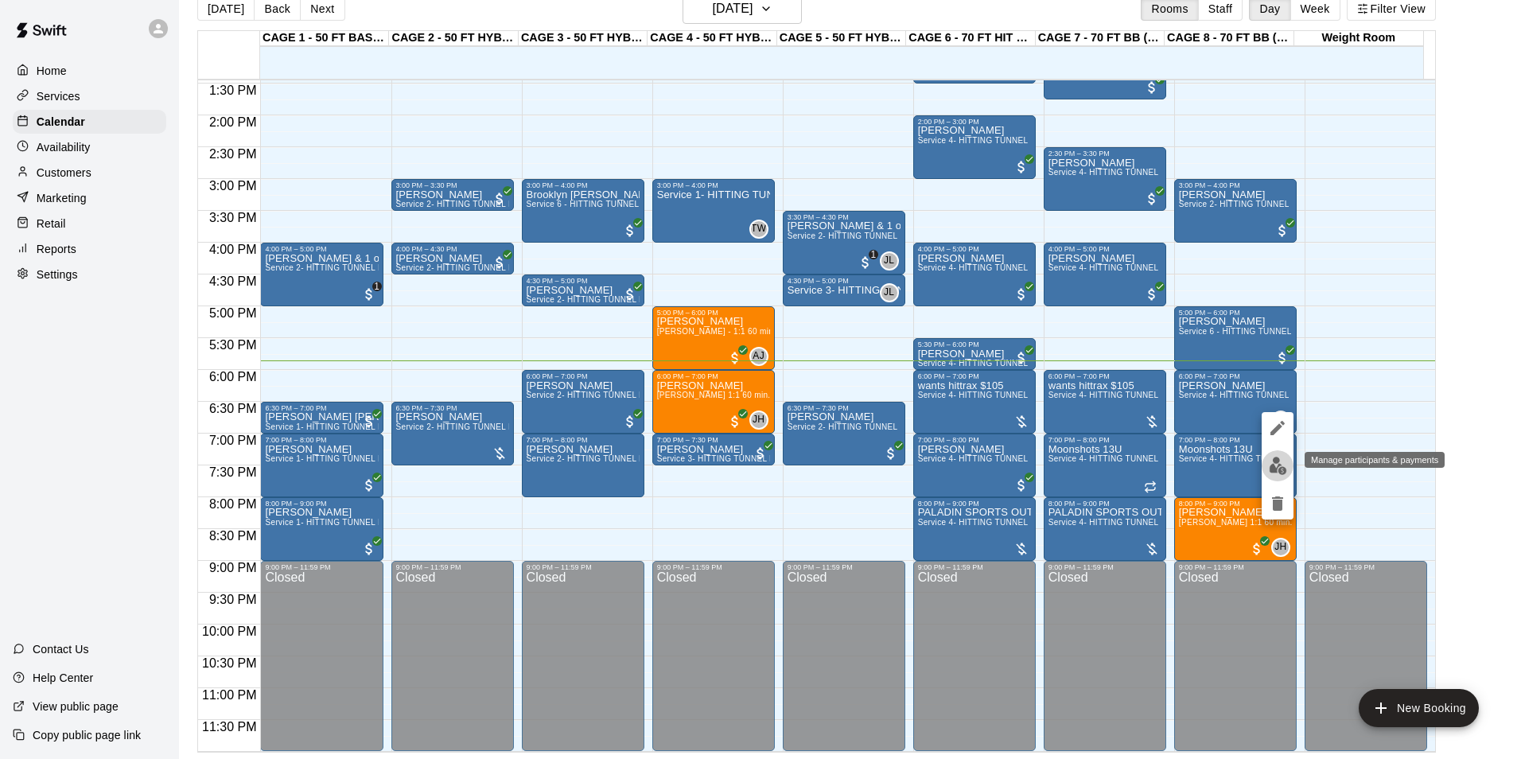
click at [1276, 454] on button "edit" at bounding box center [1278, 465] width 32 height 31
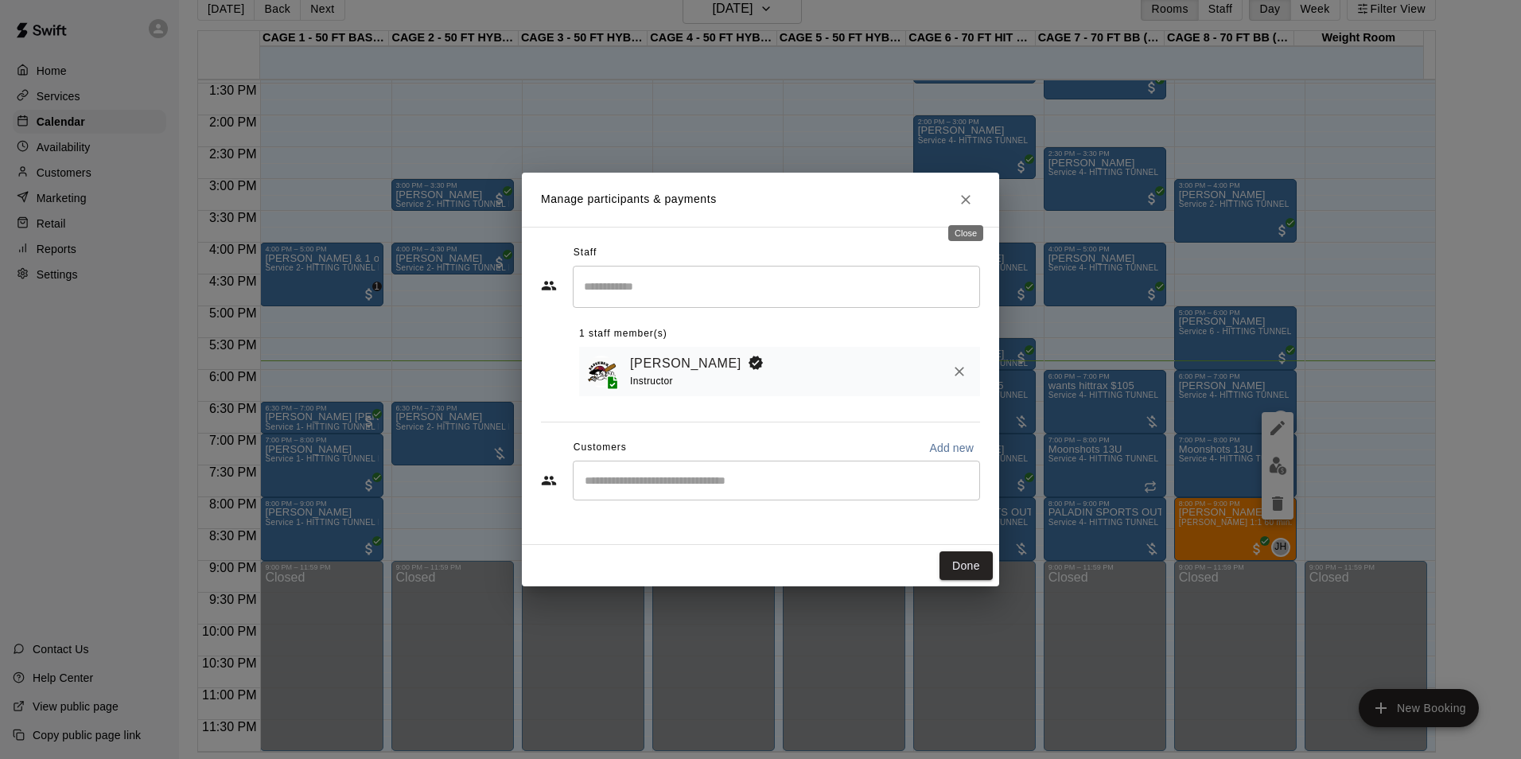
click at [973, 204] on icon "Close" at bounding box center [966, 200] width 16 height 16
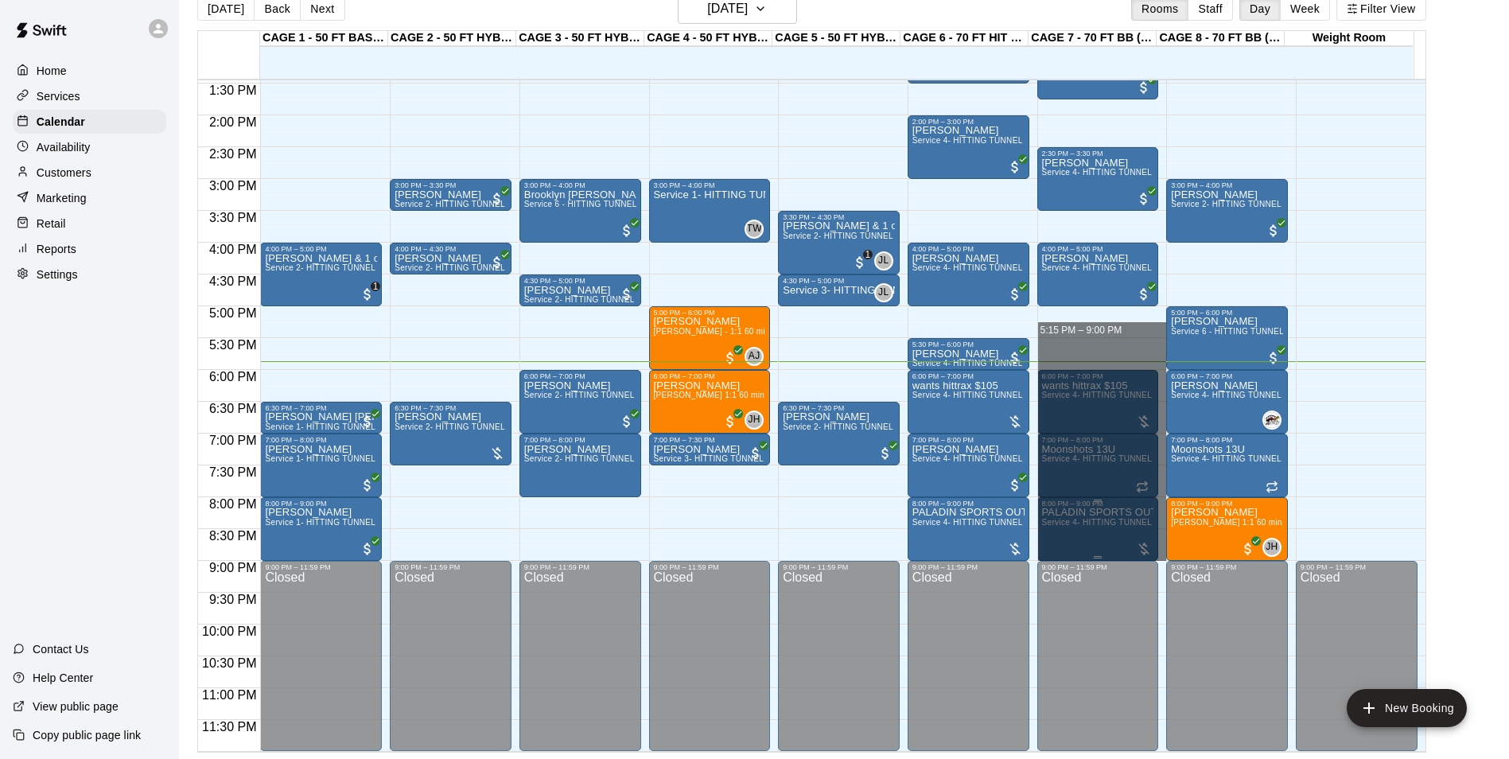
drag, startPoint x: 1073, startPoint y: 337, endPoint x: 1042, endPoint y: 556, distance: 220.9
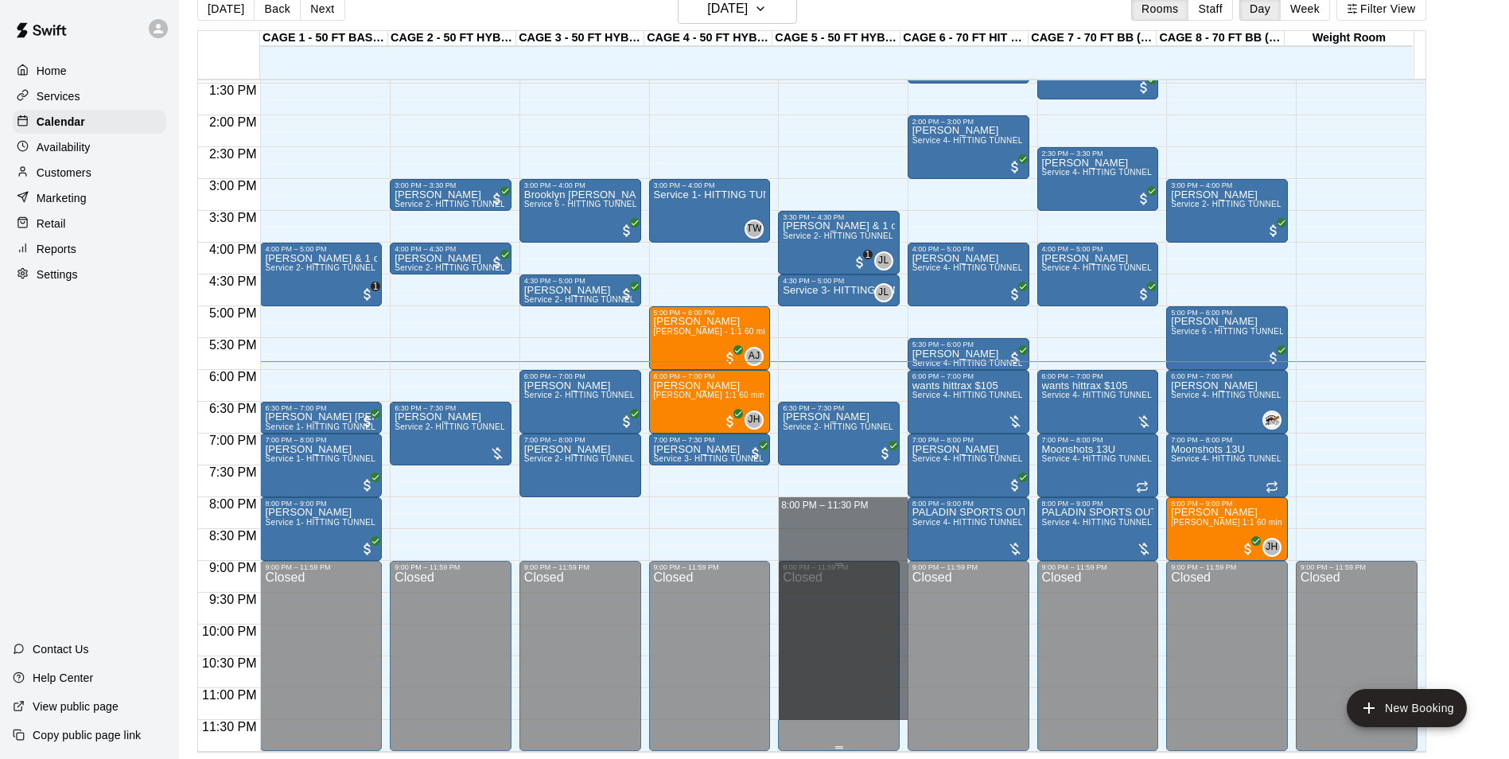
drag, startPoint x: 798, startPoint y: 513, endPoint x: 828, endPoint y: 712, distance: 201.1
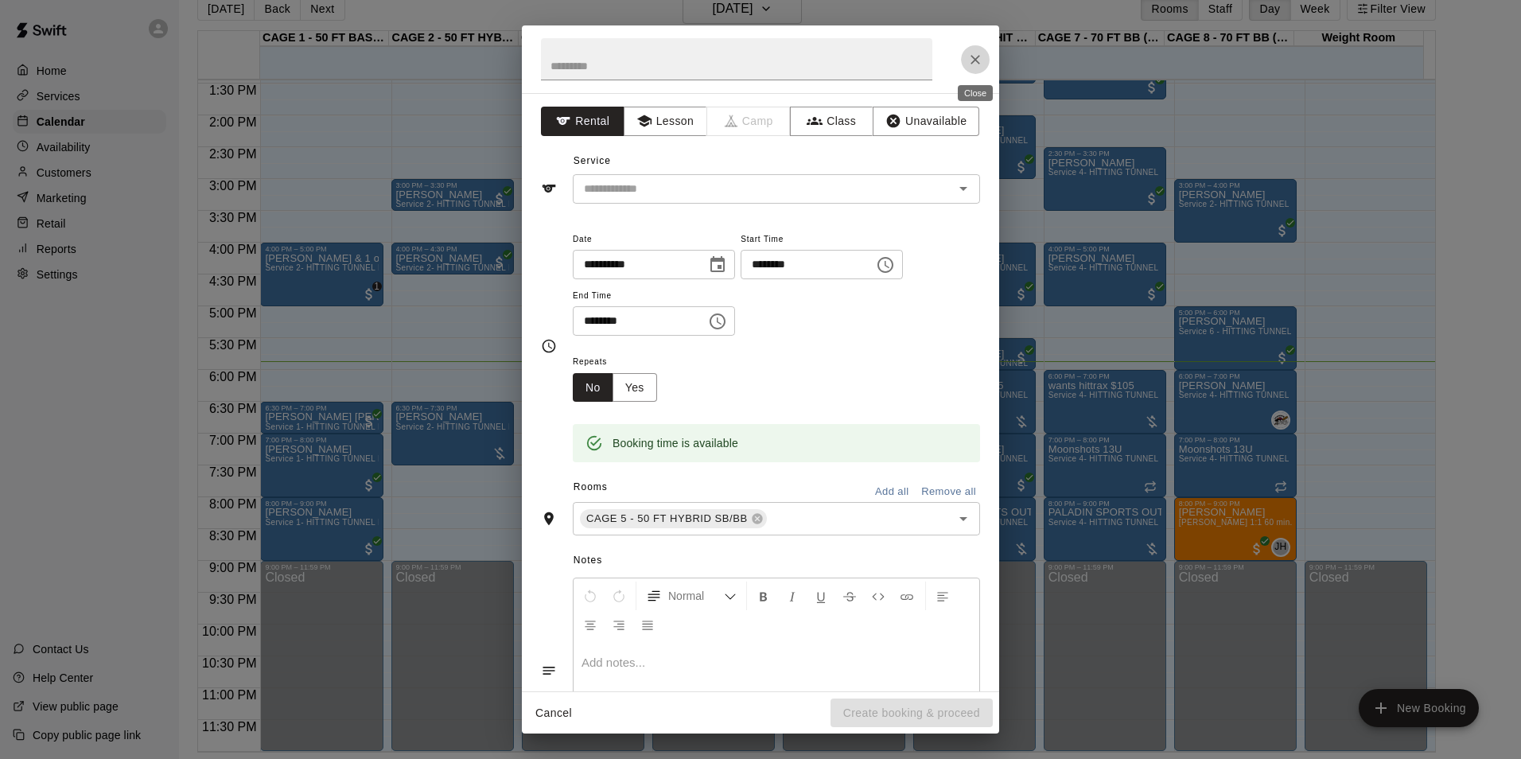
click at [980, 54] on icon "Close" at bounding box center [976, 60] width 16 height 16
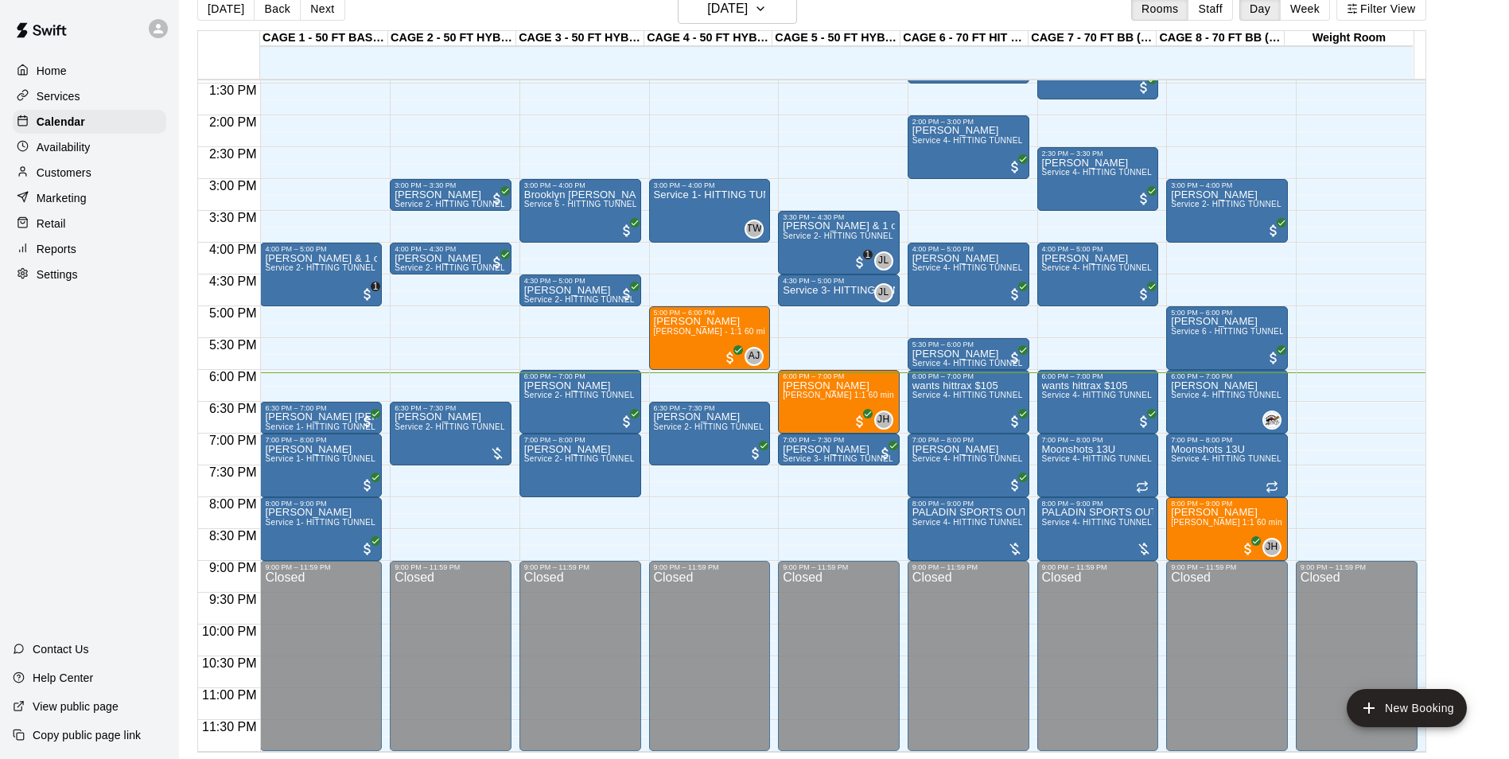
click at [982, 49] on div at bounding box center [965, 55] width 128 height 16
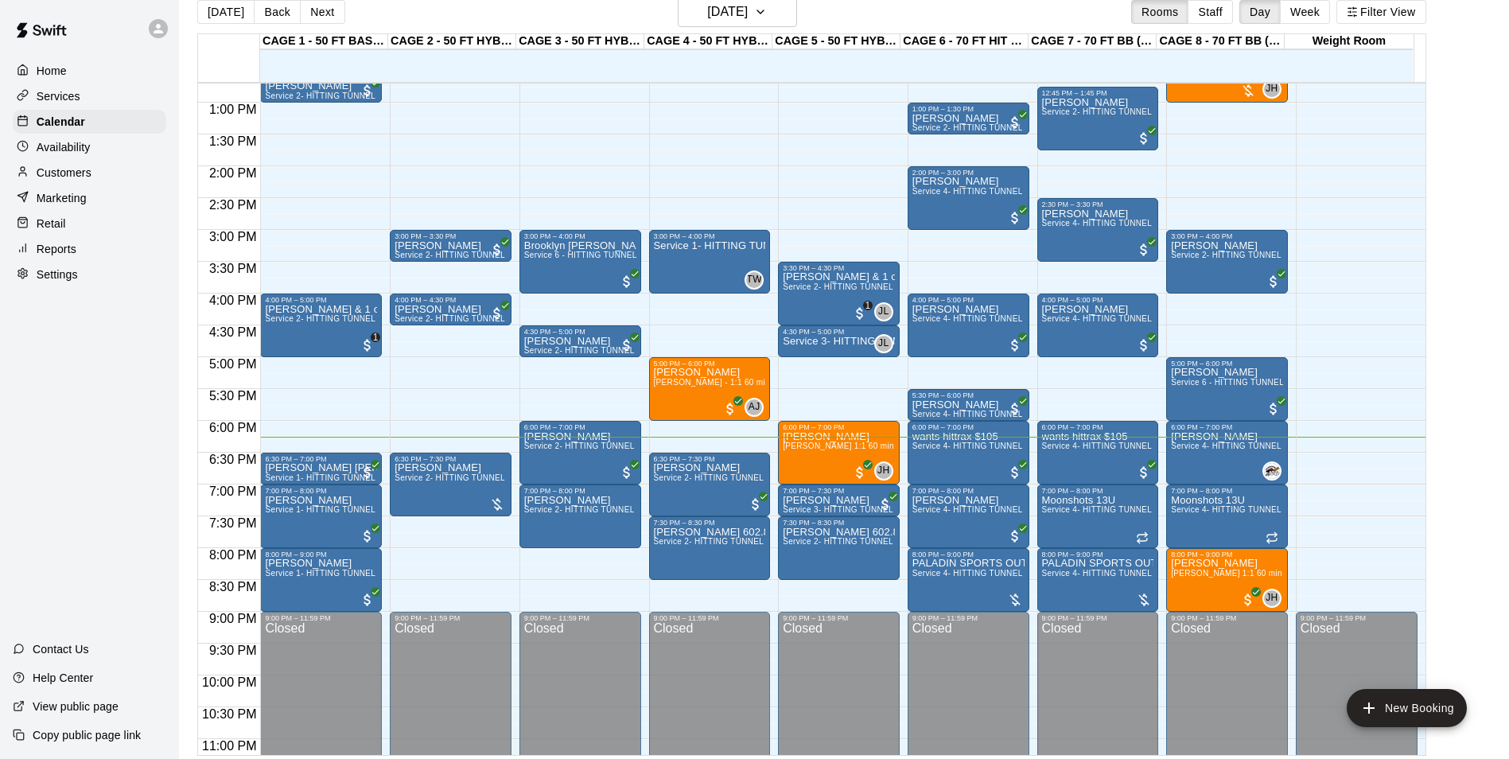
scroll to position [25, 0]
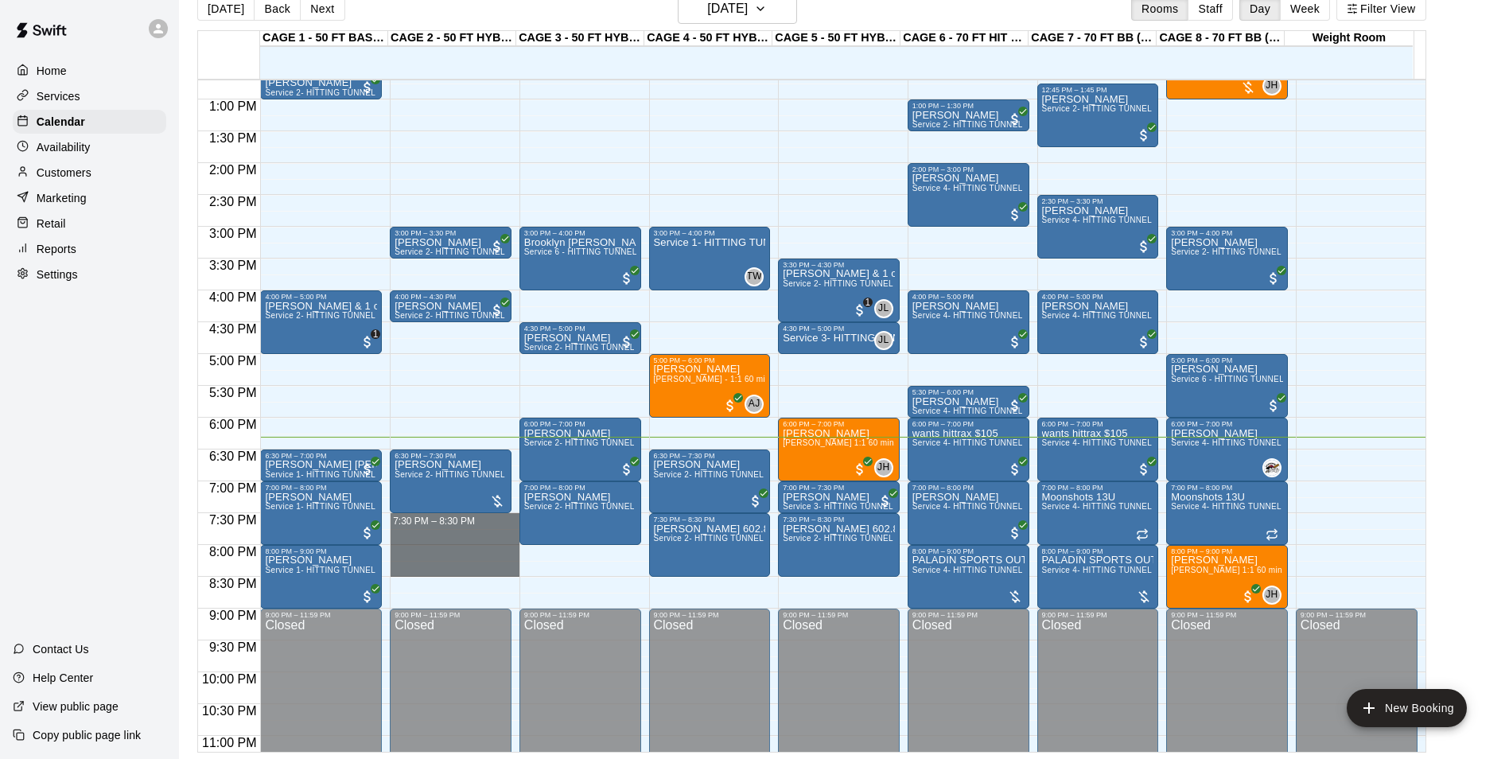
drag, startPoint x: 408, startPoint y: 515, endPoint x: 487, endPoint y: 575, distance: 99.3
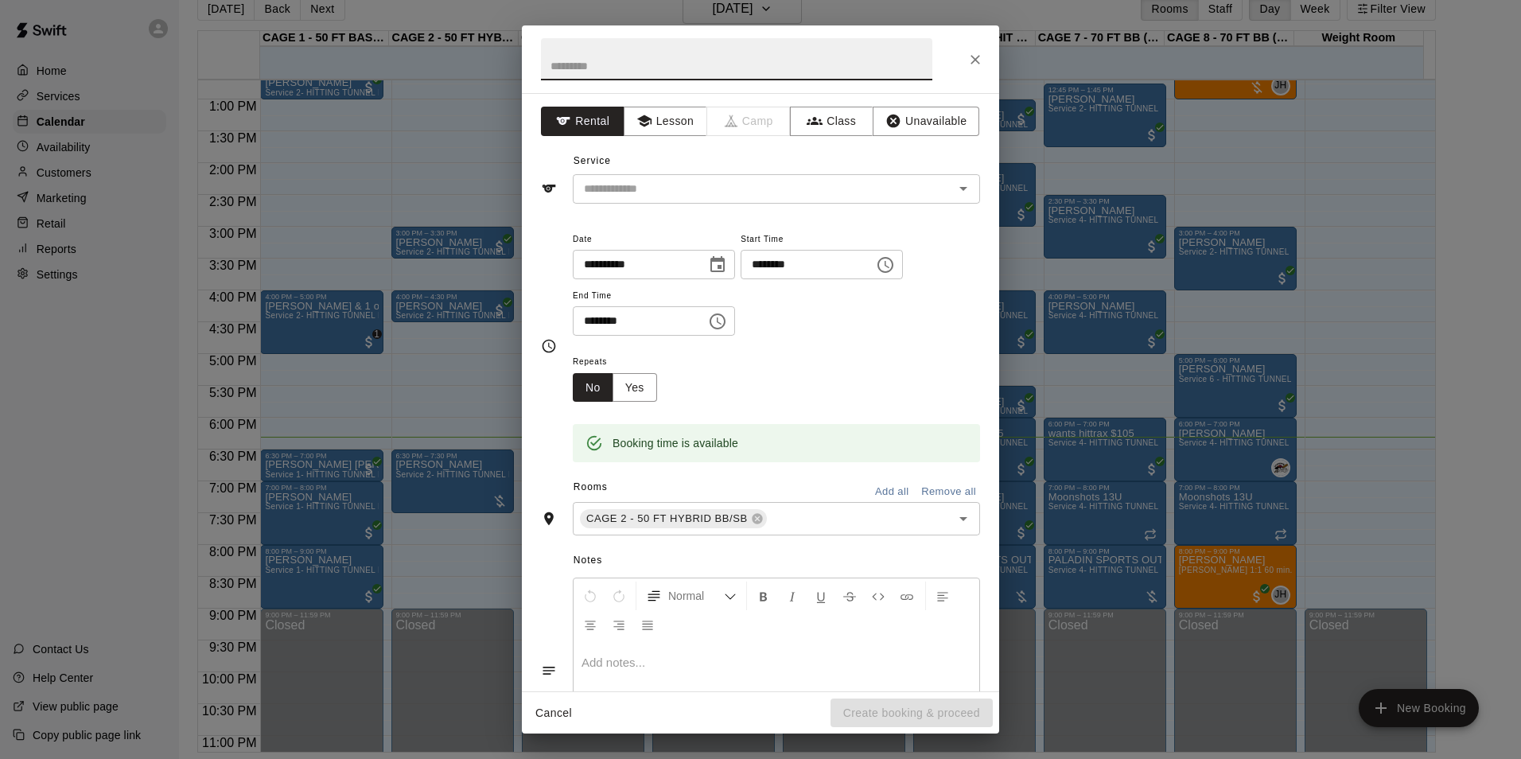
drag, startPoint x: 818, startPoint y: 71, endPoint x: 858, endPoint y: 63, distance: 40.6
click at [818, 71] on input "text" at bounding box center [736, 59] width 391 height 42
click at [970, 59] on icon "Close" at bounding box center [976, 60] width 16 height 16
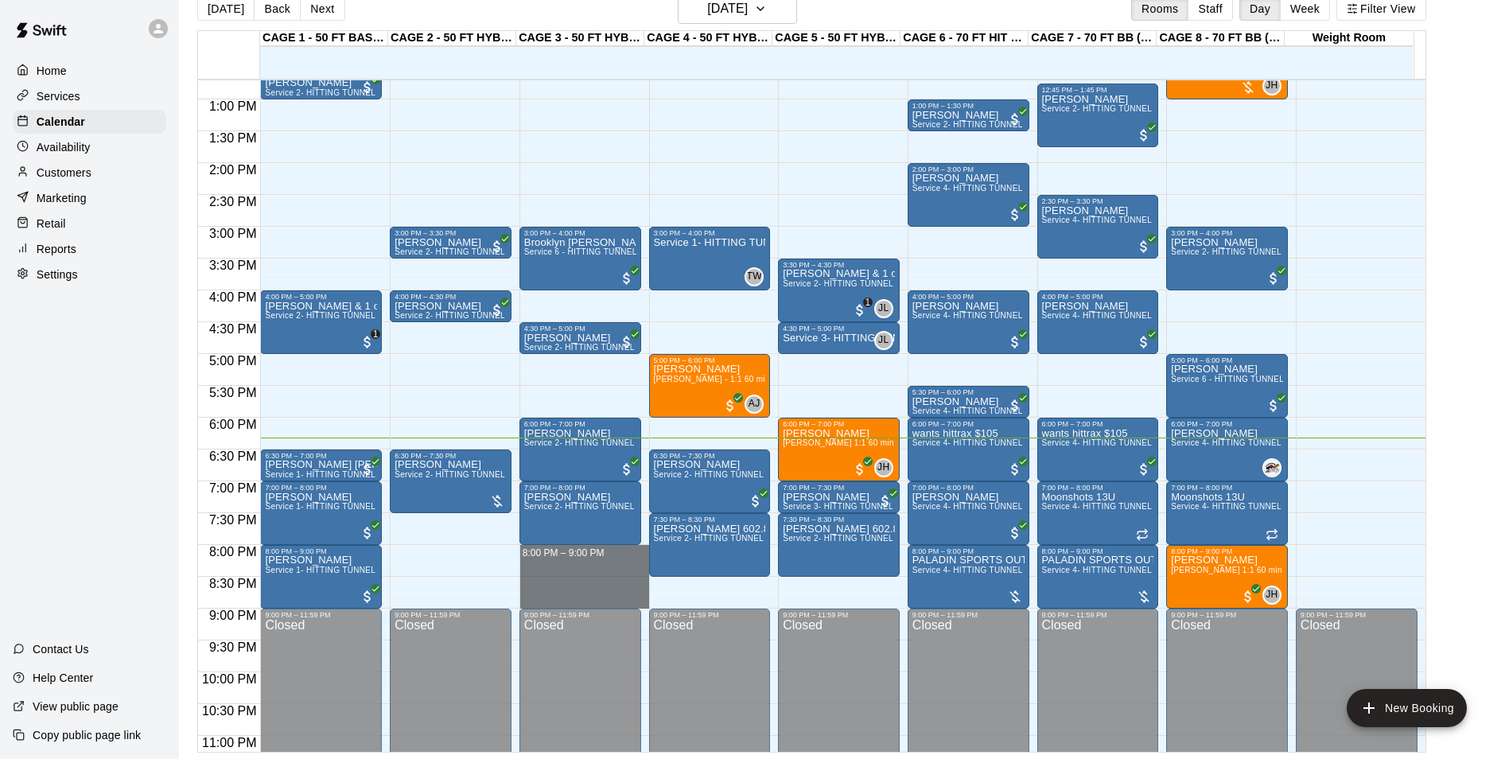
drag, startPoint x: 614, startPoint y: 547, endPoint x: 616, endPoint y: 602, distance: 54.1
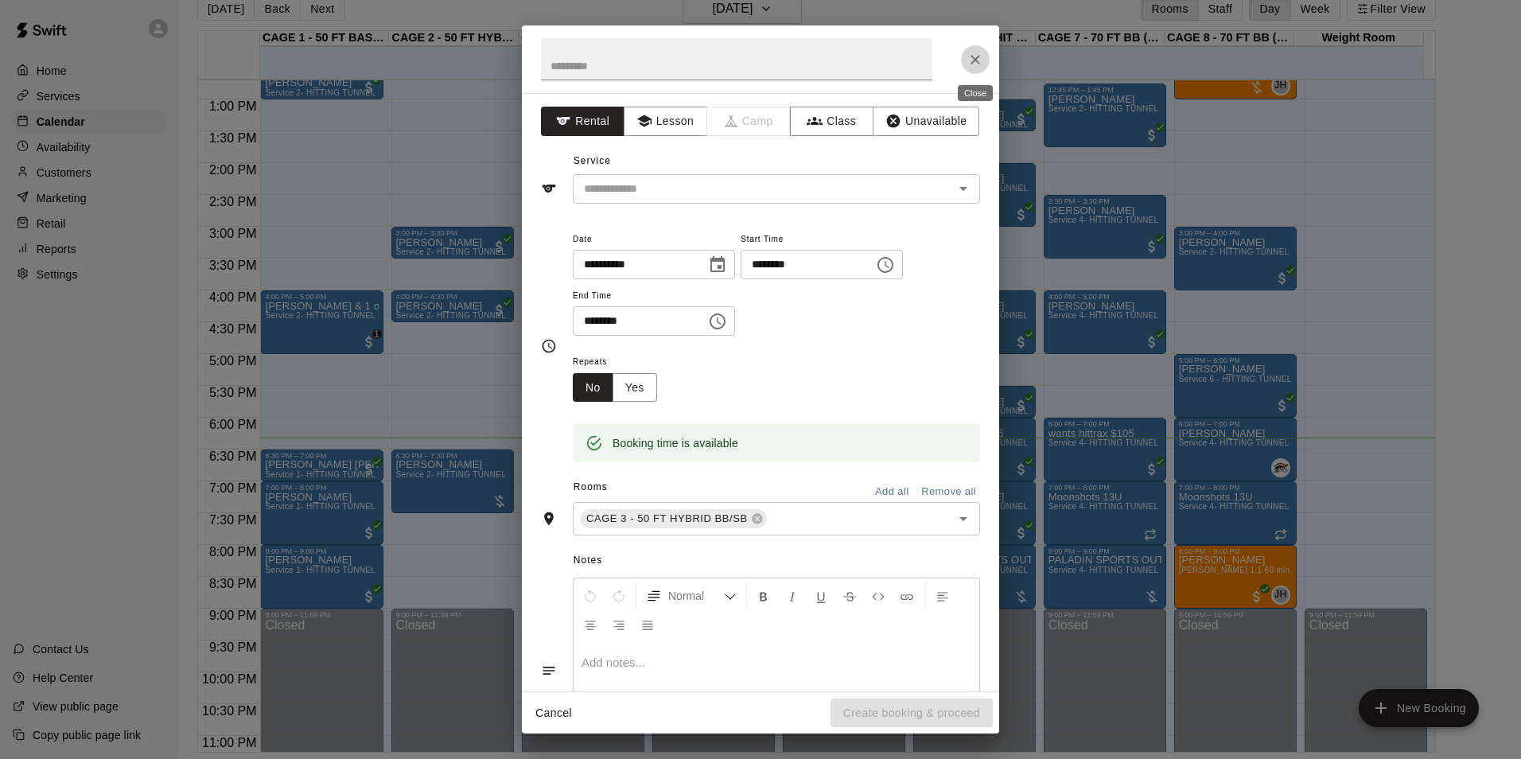
click at [972, 49] on button "Close" at bounding box center [975, 59] width 29 height 29
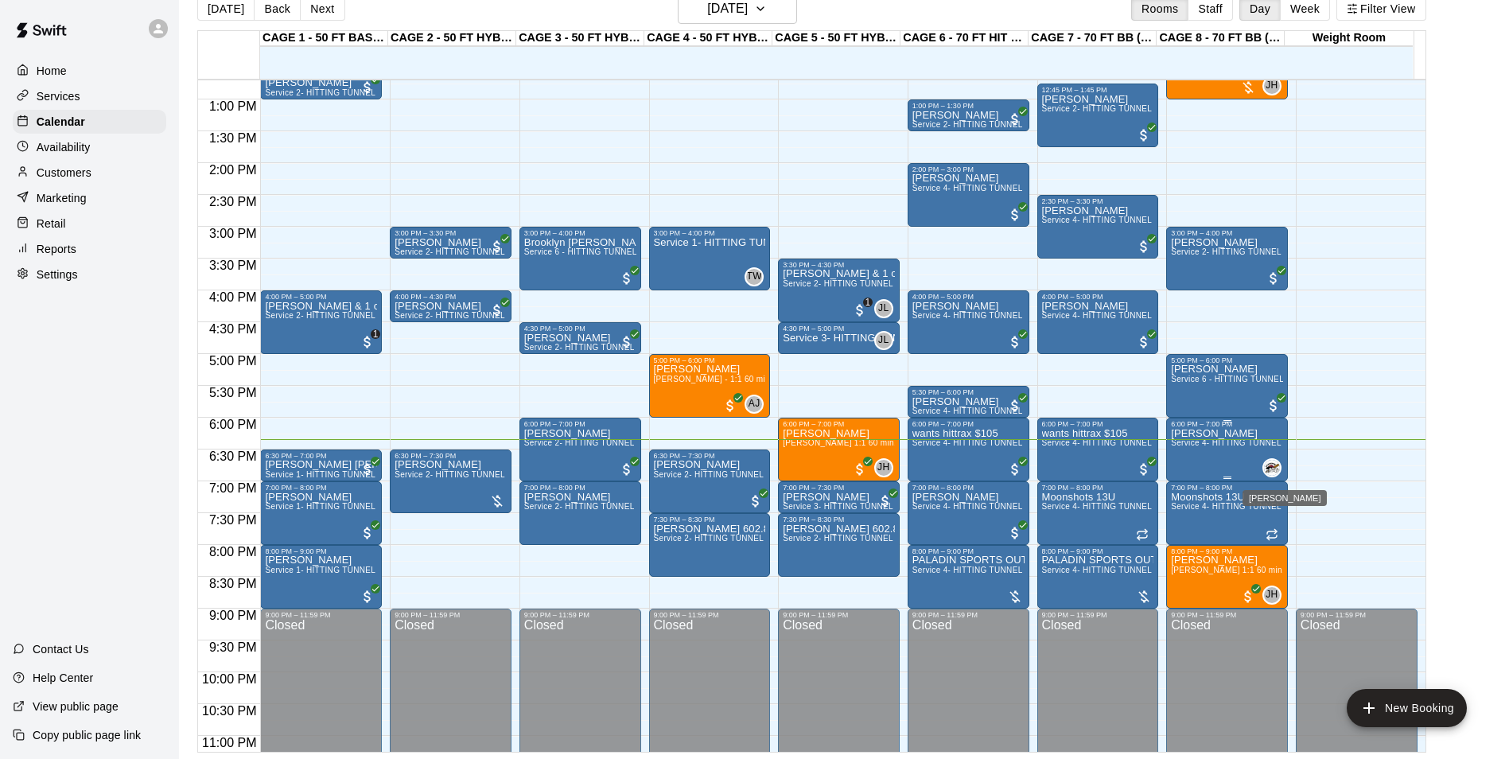
click at [1267, 469] on img "Jason Pridie" at bounding box center [1272, 468] width 16 height 16
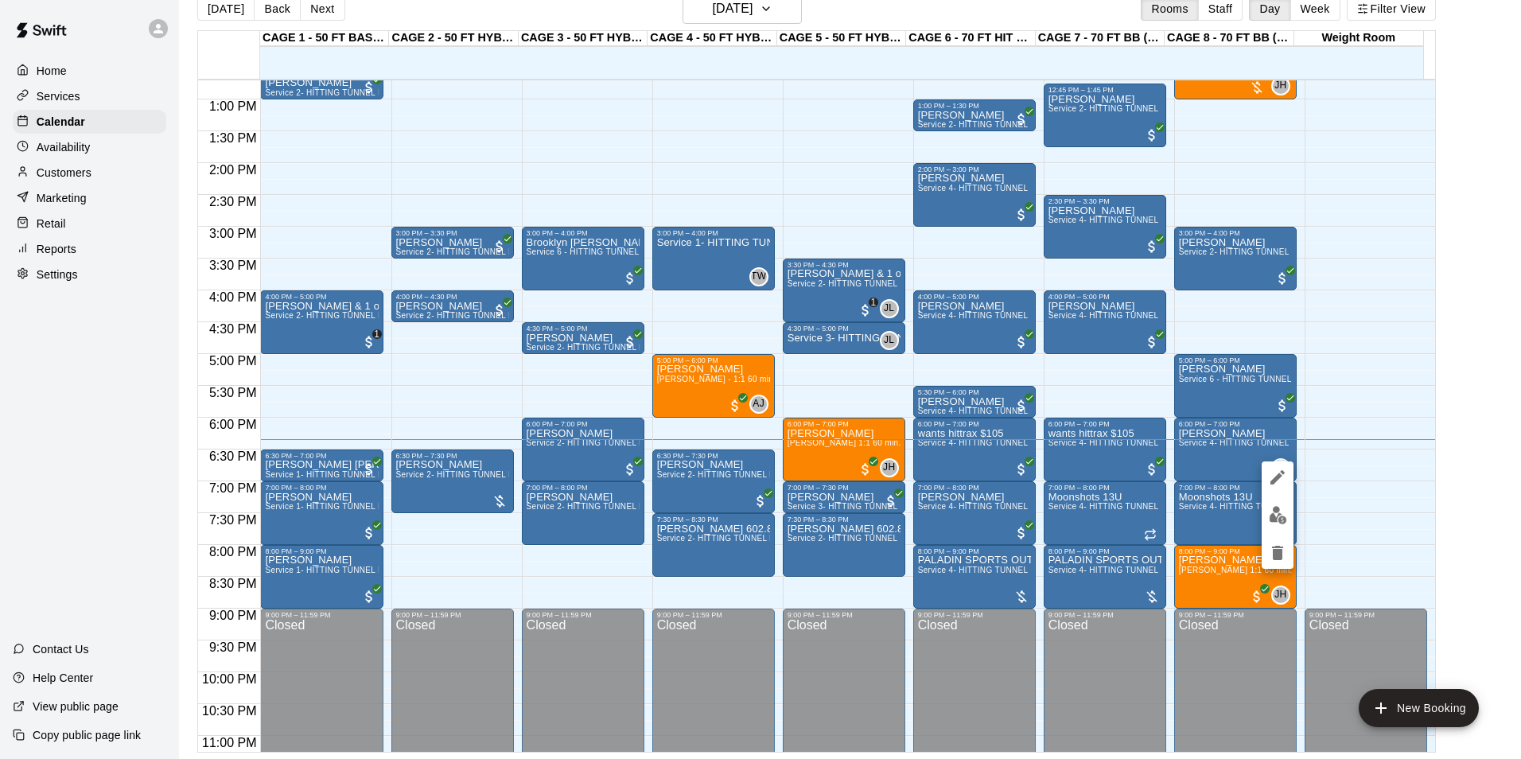
click at [1483, 361] on div at bounding box center [760, 379] width 1521 height 759
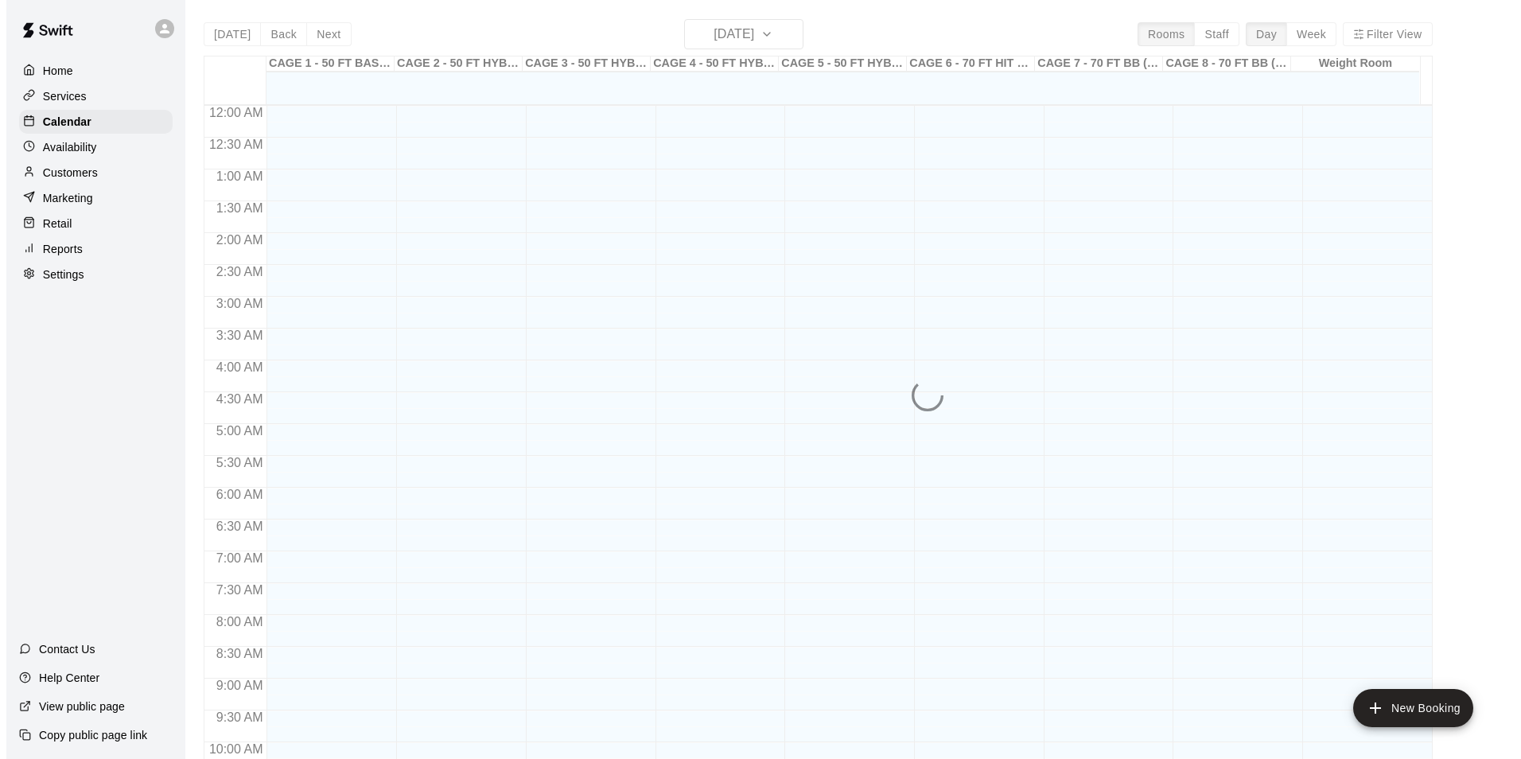
scroll to position [808, 0]
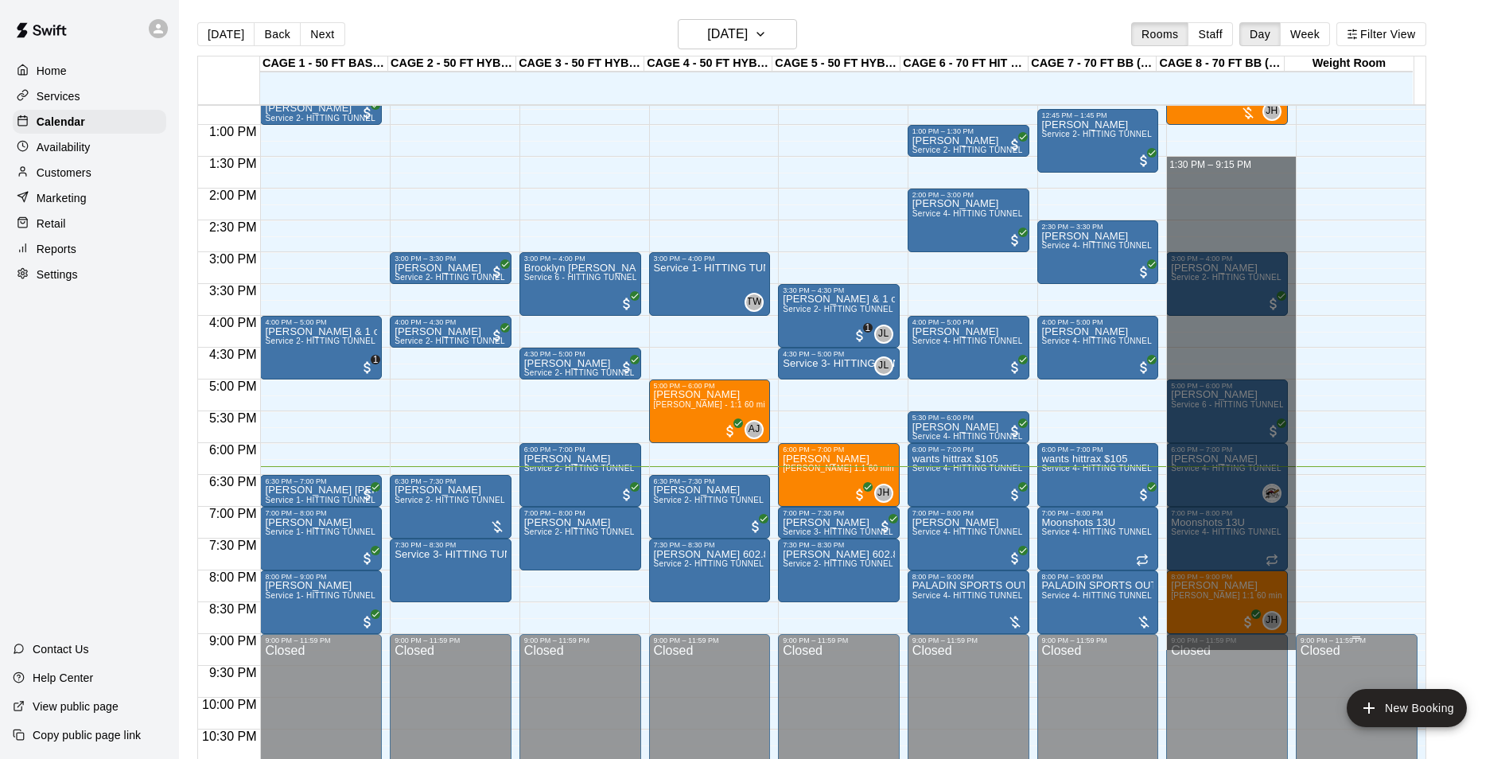
drag, startPoint x: 1229, startPoint y: 166, endPoint x: 1350, endPoint y: 650, distance: 498.5
click at [1350, 650] on div "12:00 AM 12:30 AM 1:00 AM 1:30 AM 2:00 AM 2:30 AM 3:00 AM 3:30 AM 4:00 AM 4:30 …" at bounding box center [812, 440] width 1228 height 673
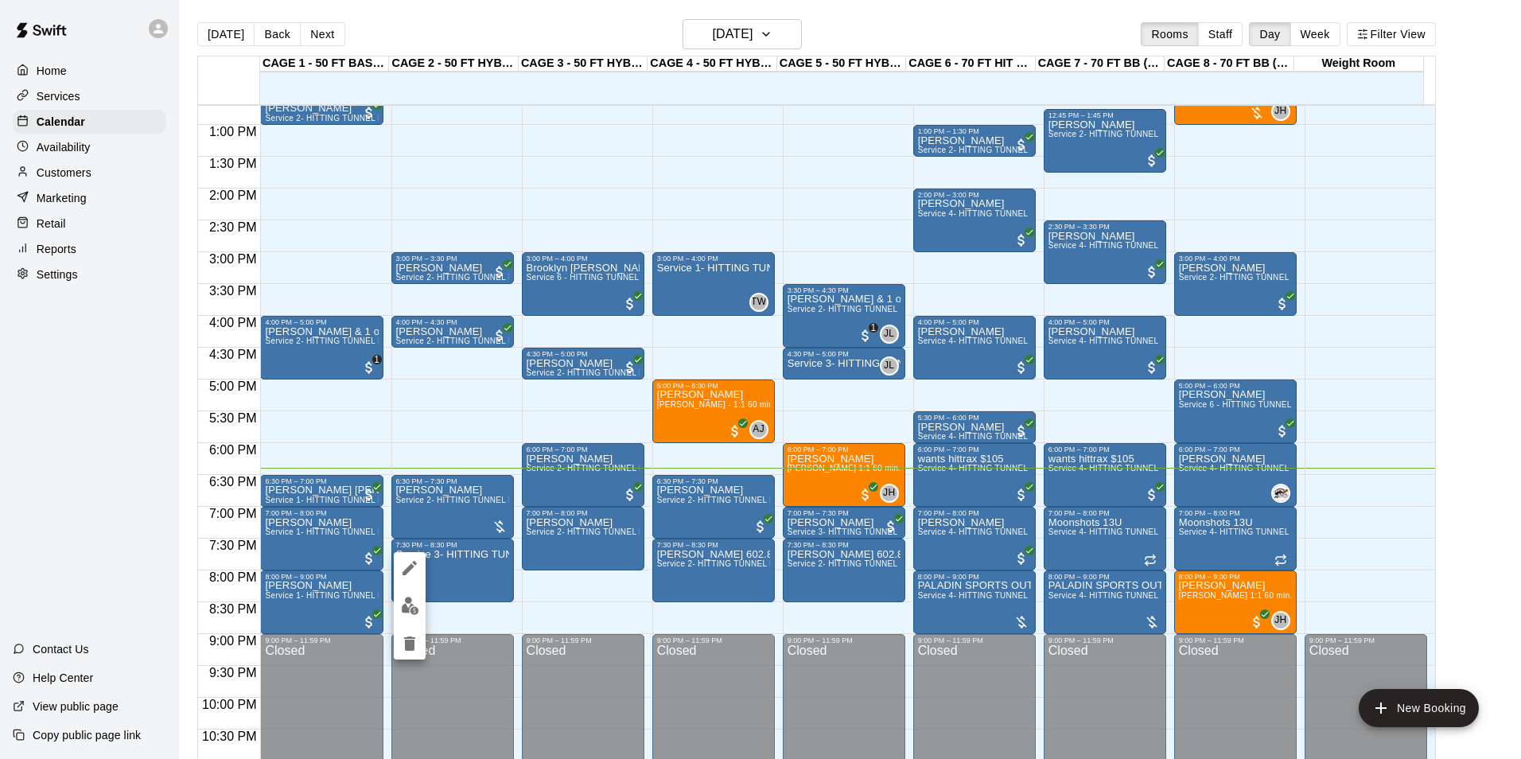
click at [404, 610] on img "edit" at bounding box center [410, 606] width 18 height 18
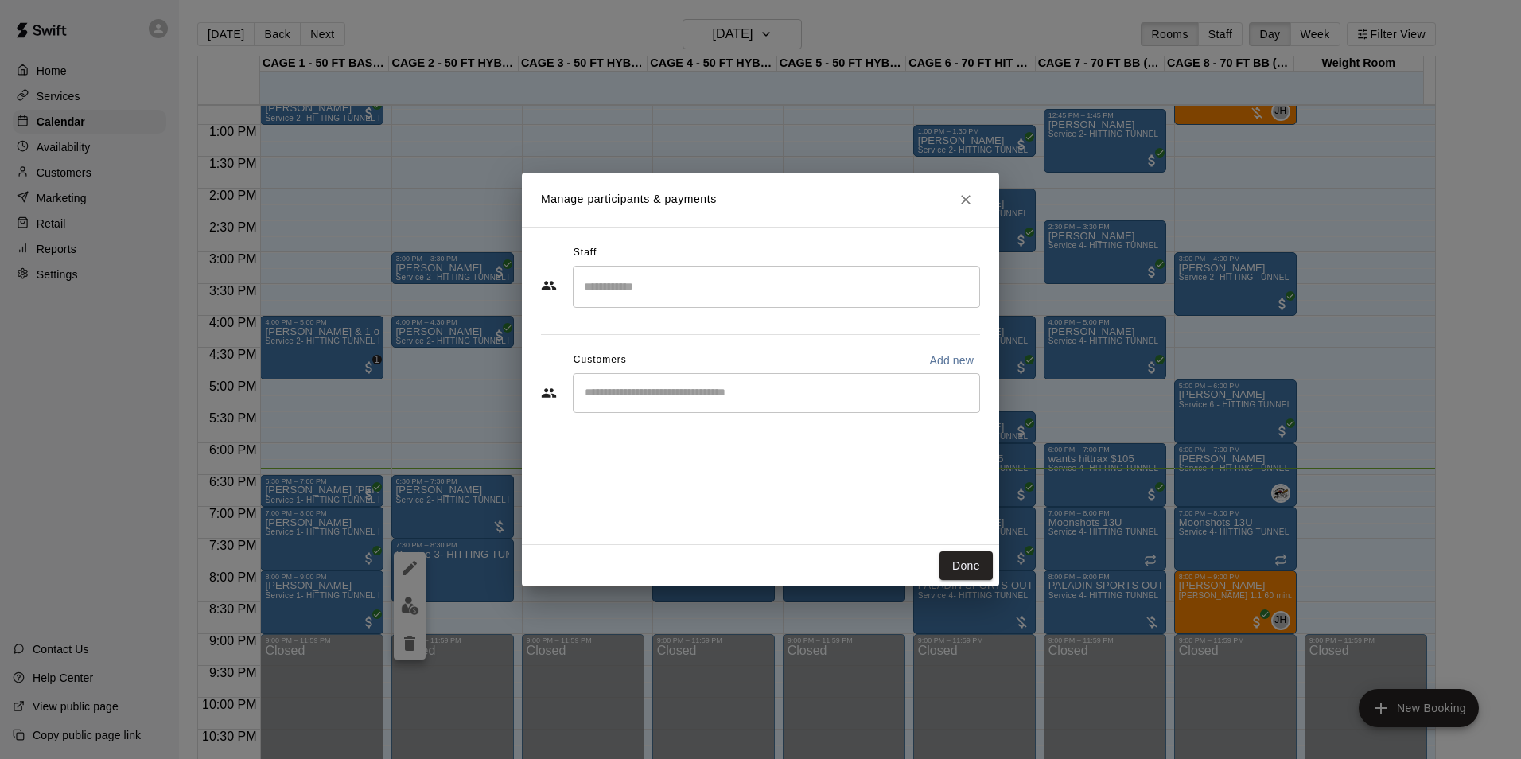
click at [713, 405] on div "​" at bounding box center [776, 393] width 407 height 40
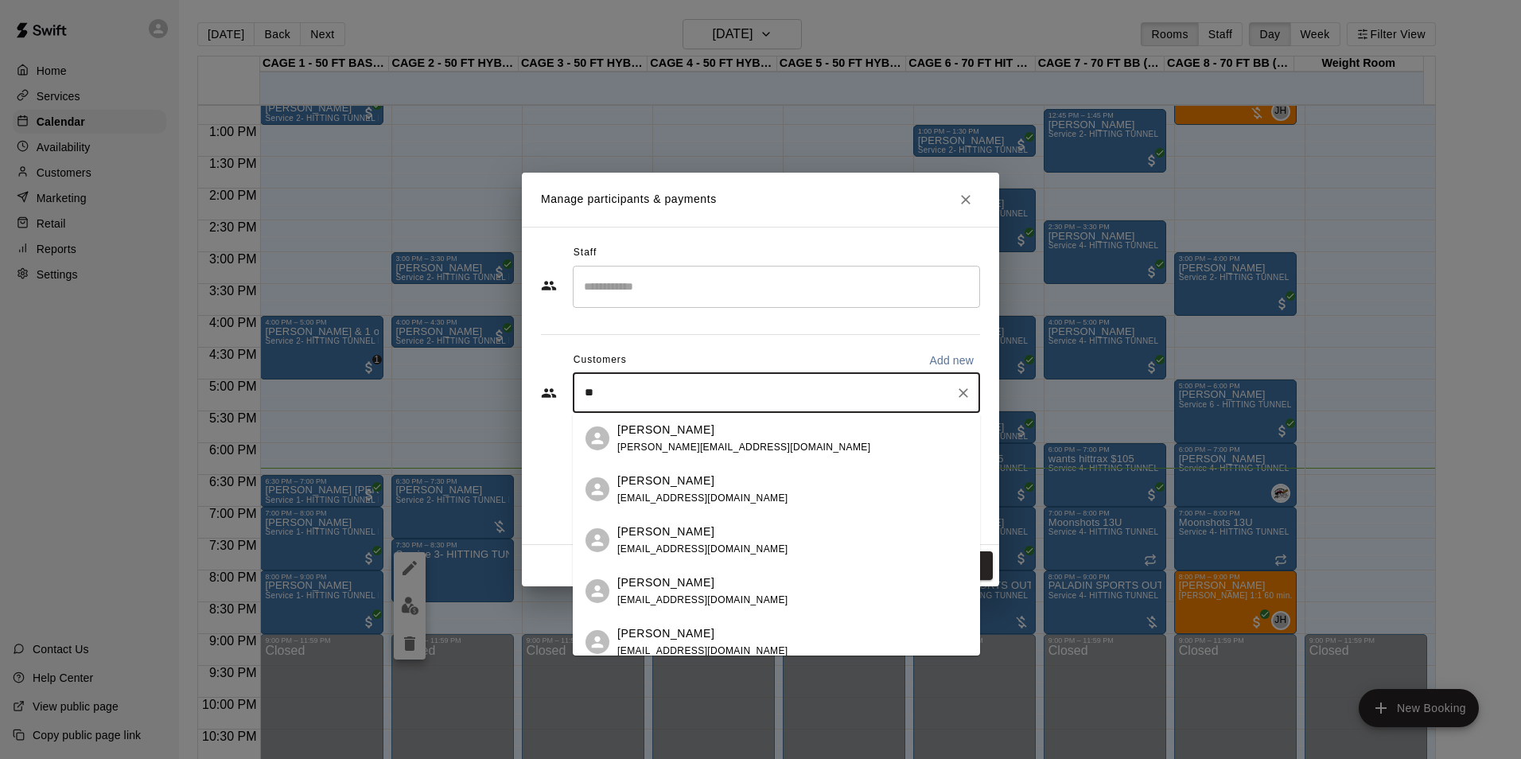
type input "*"
click at [582, 395] on input "********" at bounding box center [764, 393] width 369 height 16
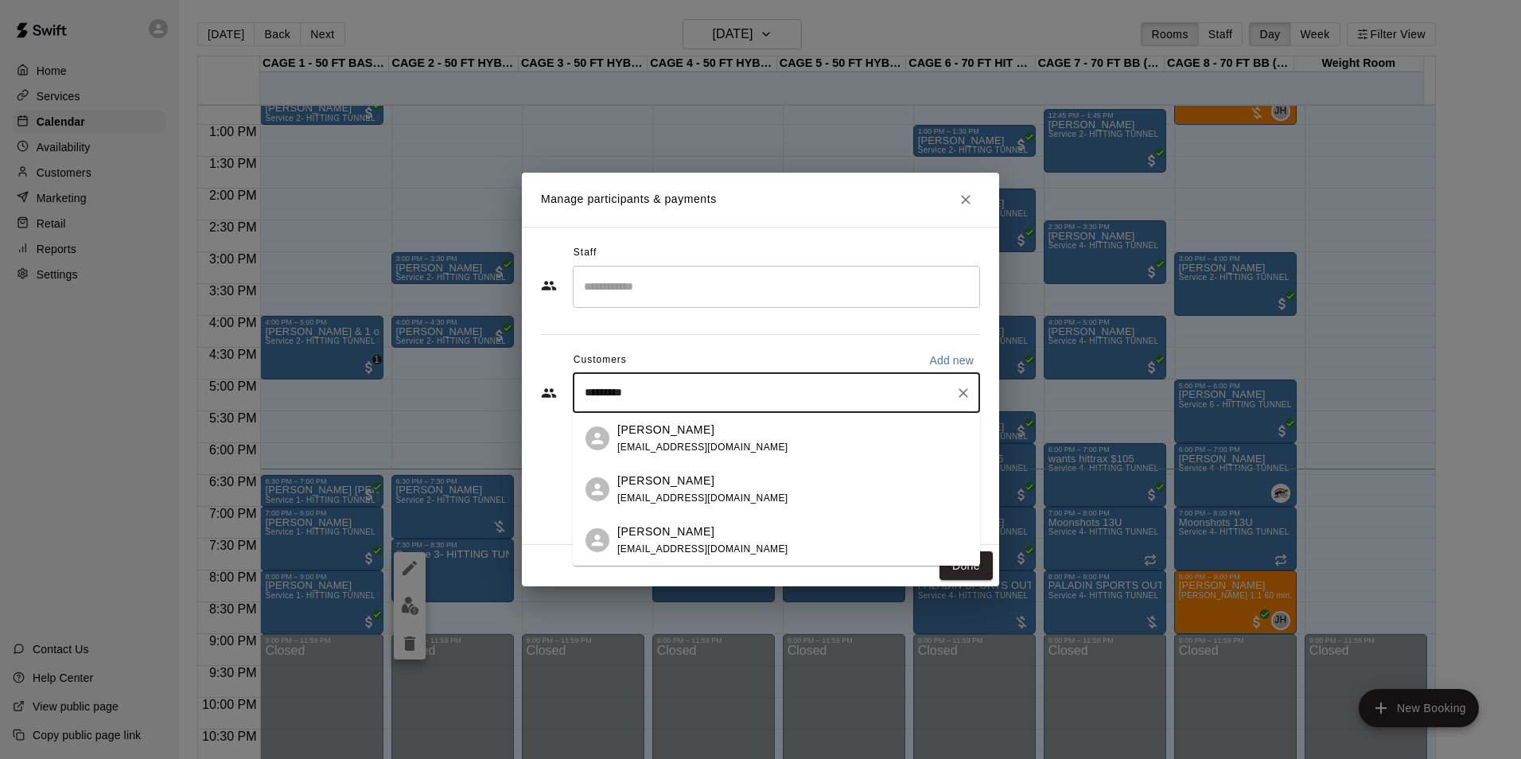
scroll to position [0, 0]
type input "********"
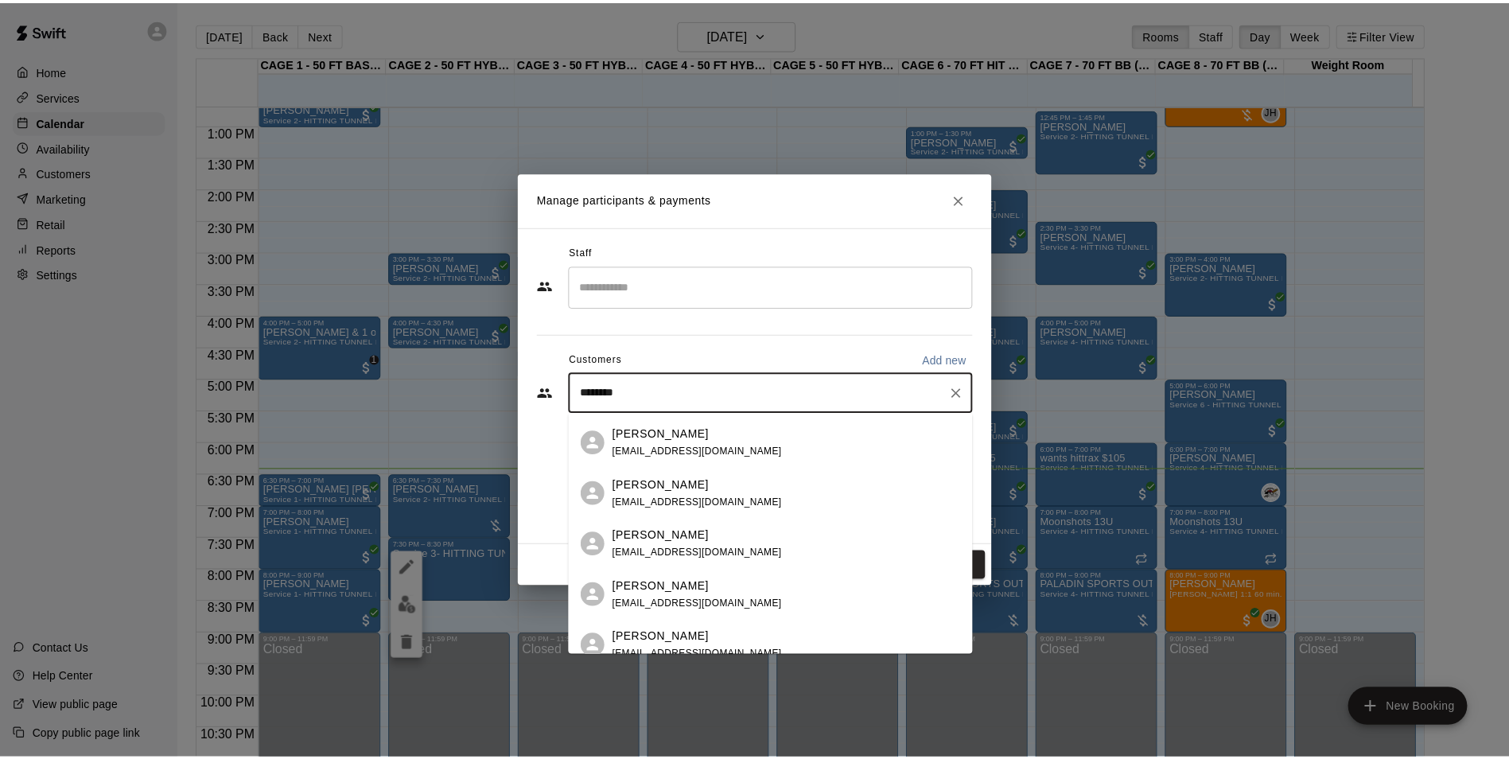
scroll to position [314, 0]
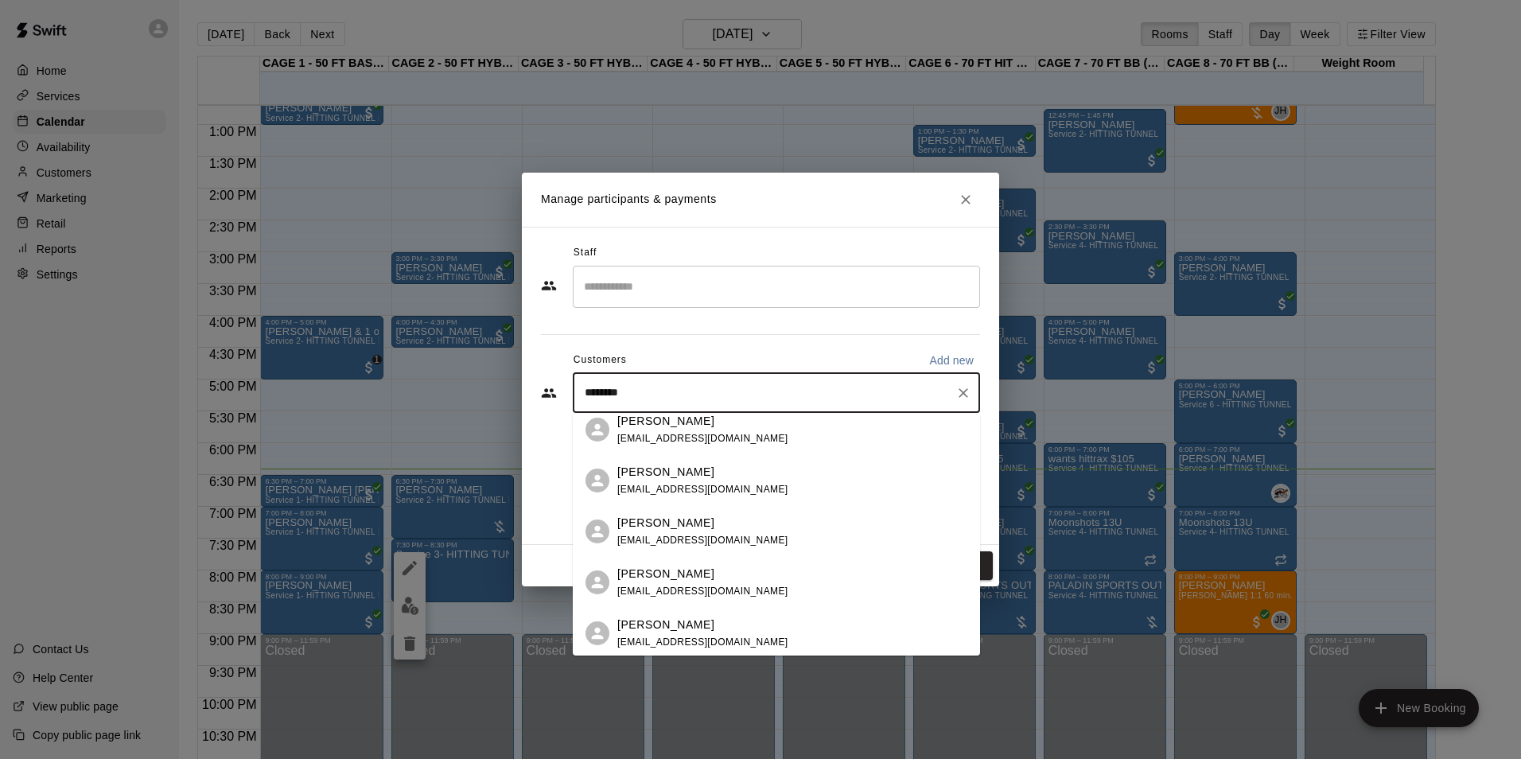
click at [668, 530] on p "Corey Gonzales" at bounding box center [665, 523] width 97 height 17
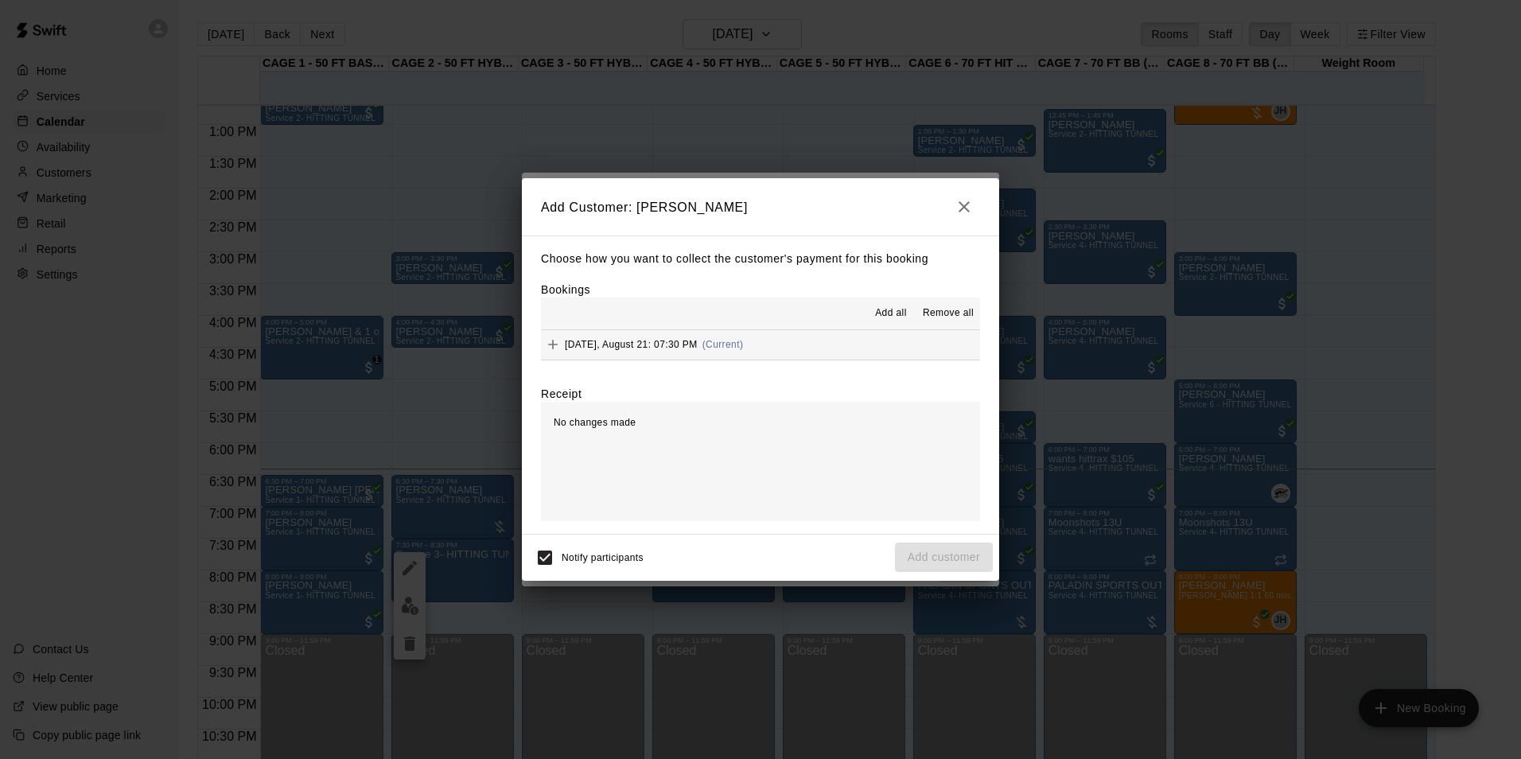
click at [744, 347] on span "(Current)" at bounding box center [723, 344] width 41 height 11
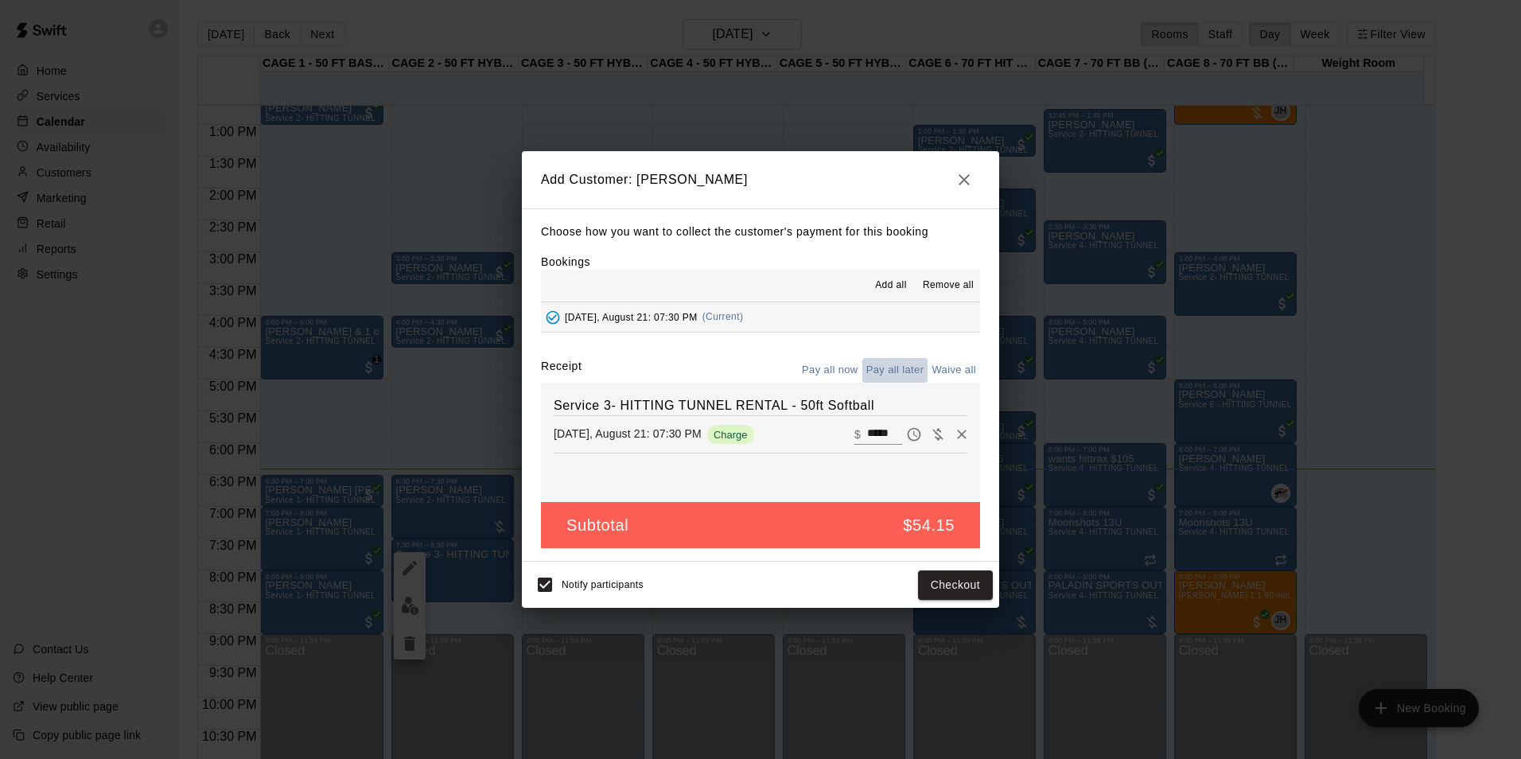
click at [910, 373] on button "Pay all later" at bounding box center [896, 370] width 66 height 25
click at [844, 365] on button "Pay all now" at bounding box center [830, 370] width 64 height 25
click at [964, 582] on button "Checkout" at bounding box center [955, 585] width 75 height 29
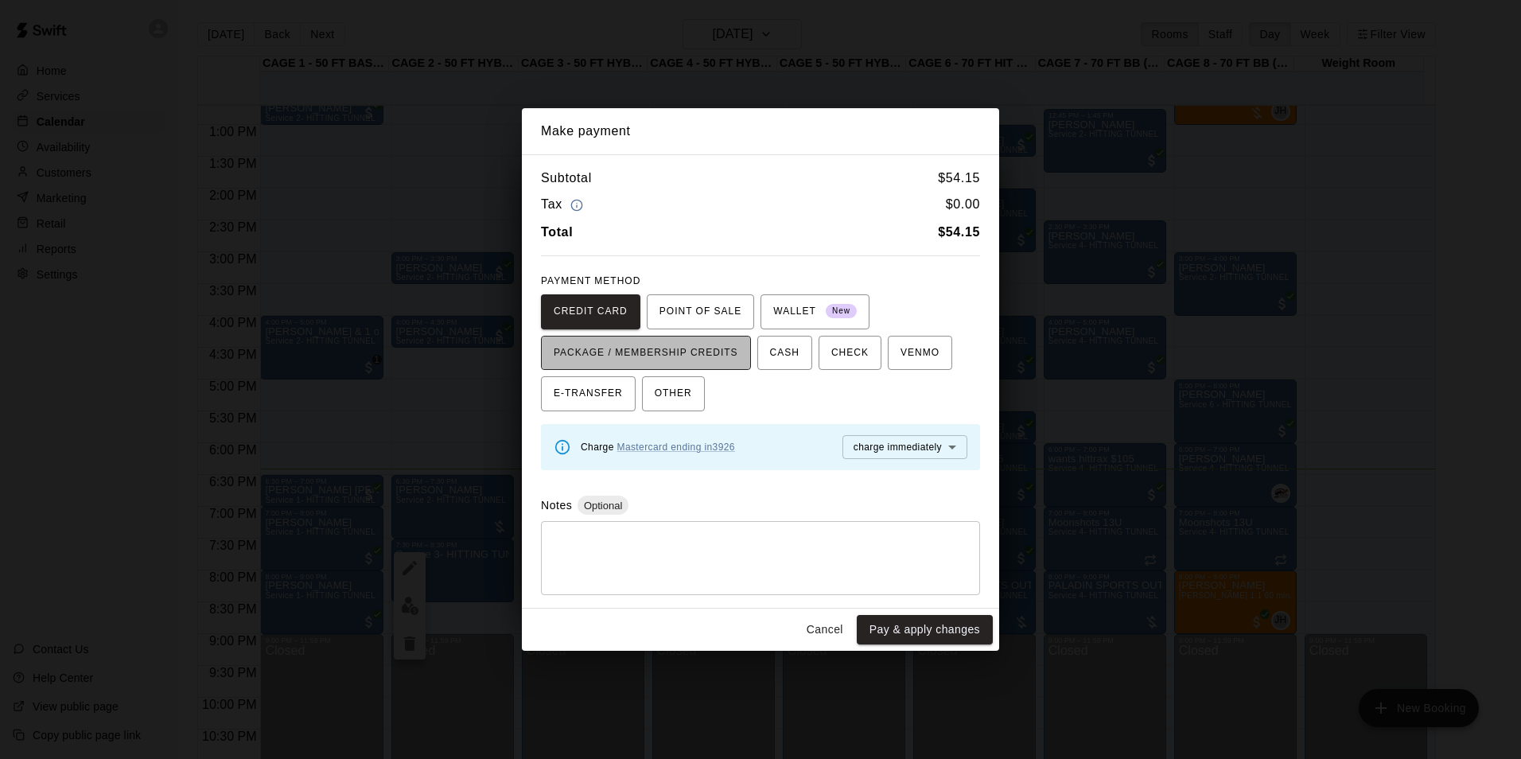
click at [660, 353] on span "PACKAGE / MEMBERSHIP CREDITS" at bounding box center [646, 353] width 185 height 25
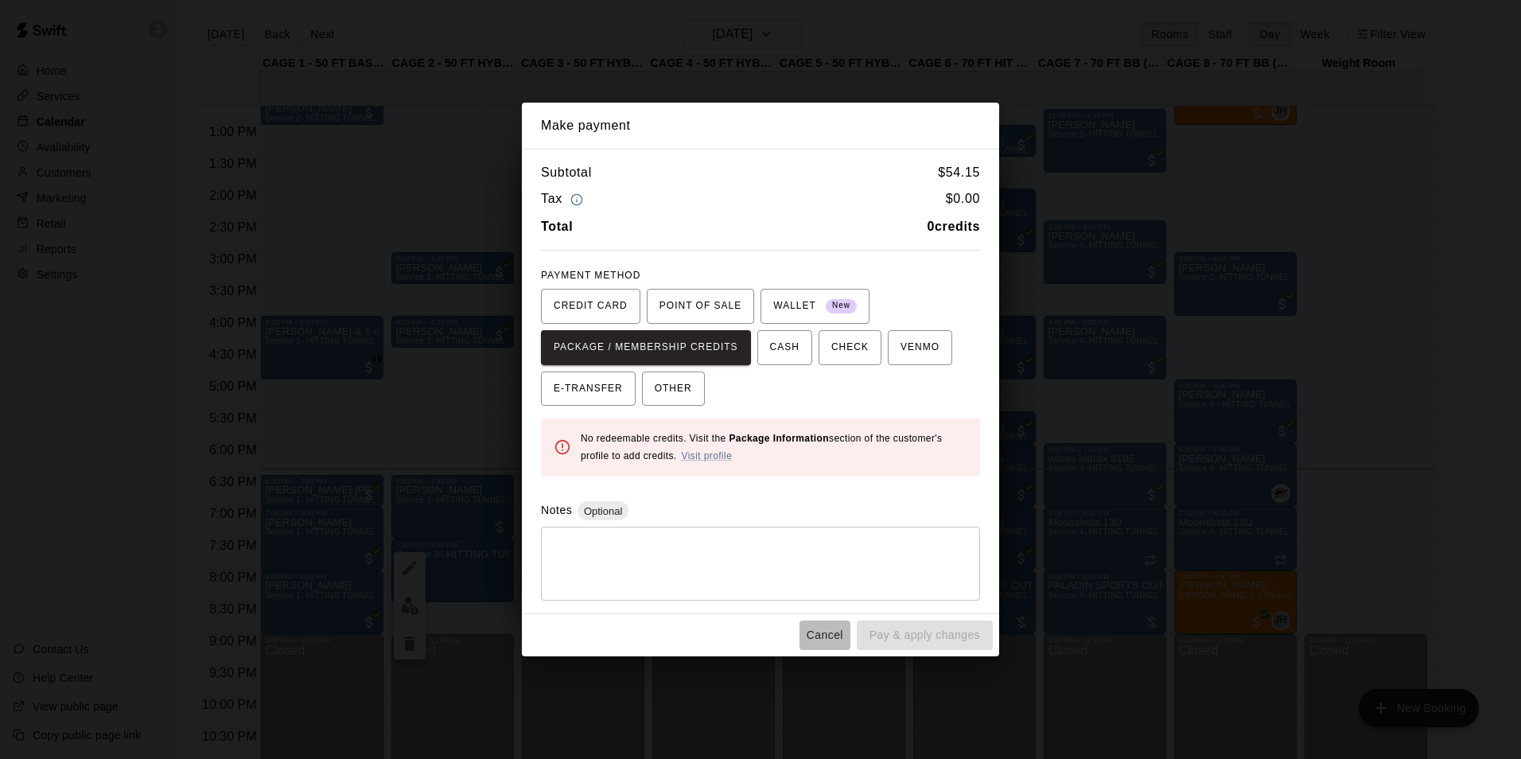
click at [818, 621] on button "Cancel" at bounding box center [825, 635] width 51 height 29
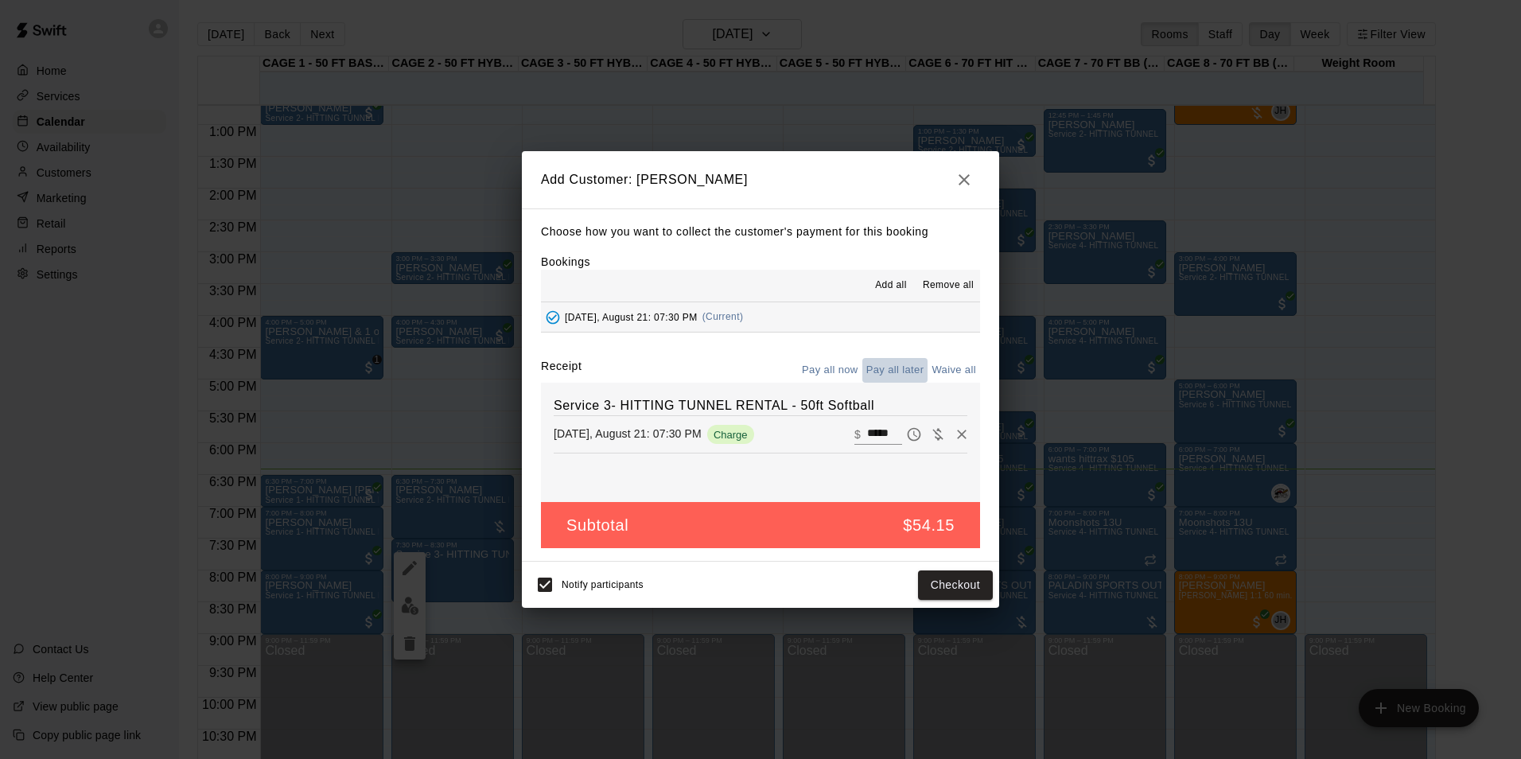
click at [890, 368] on button "Pay all later" at bounding box center [896, 370] width 66 height 25
click at [942, 582] on button "Add customer" at bounding box center [944, 585] width 98 height 29
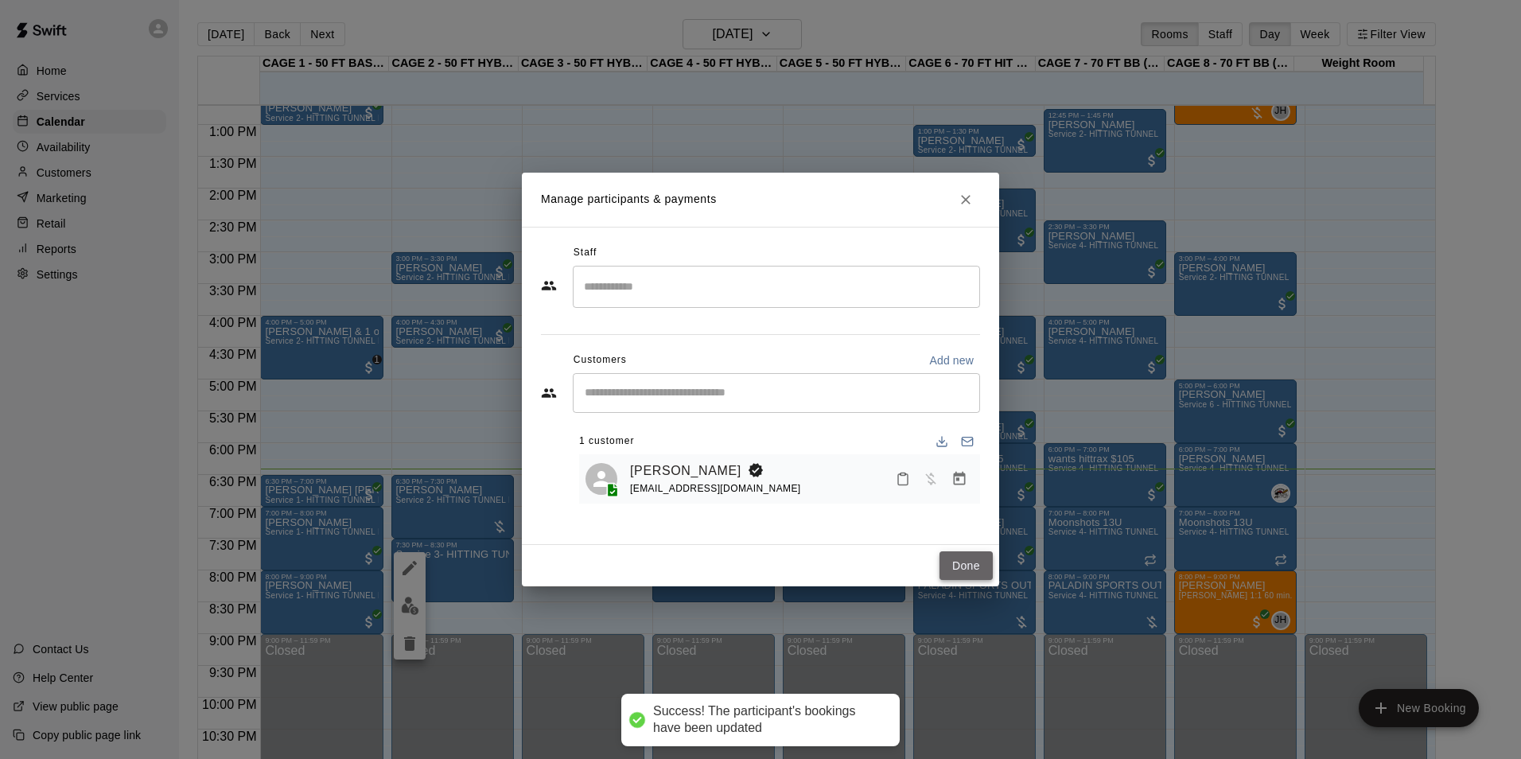
click at [942, 559] on button "Done" at bounding box center [966, 565] width 53 height 29
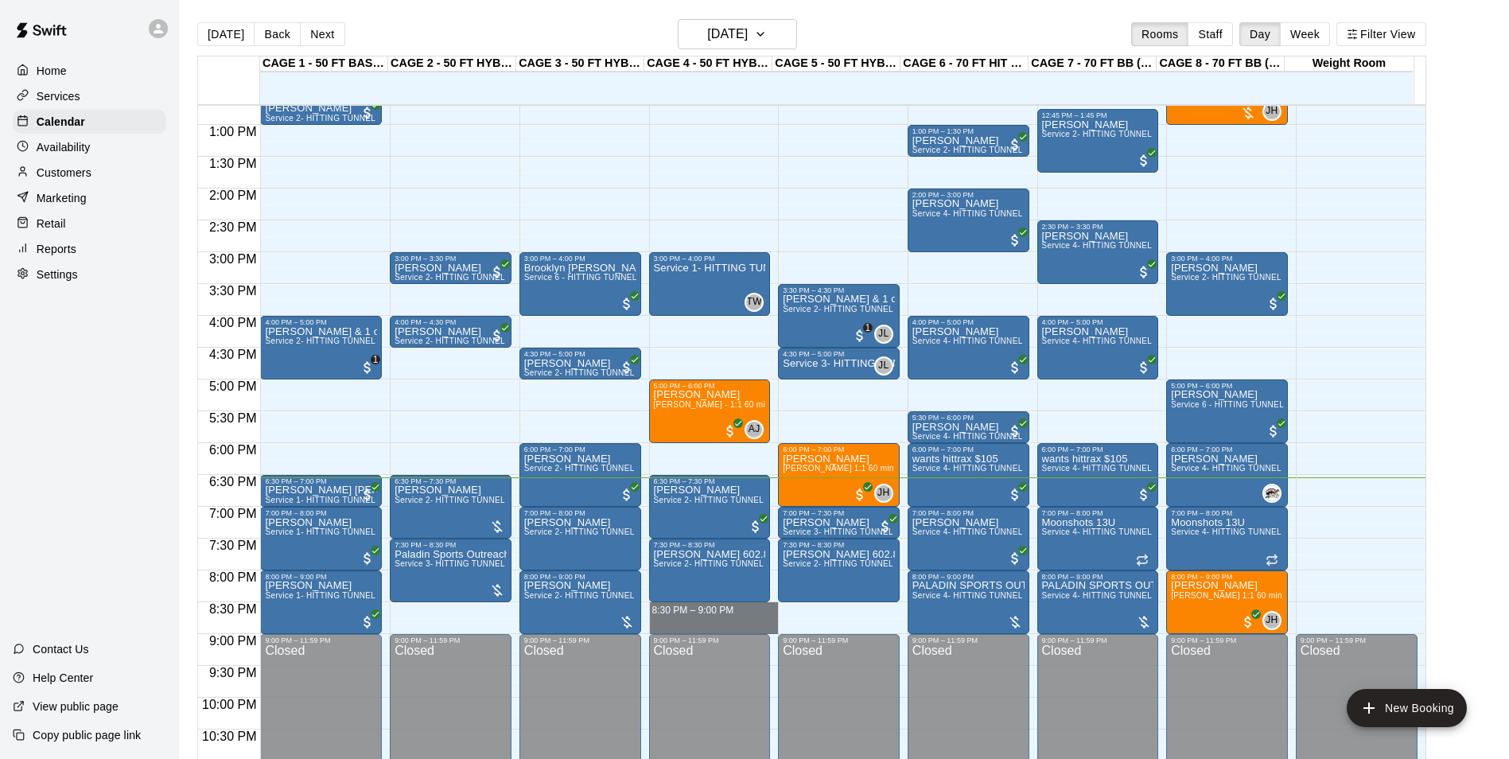
drag, startPoint x: 690, startPoint y: 606, endPoint x: 692, endPoint y: 626, distance: 20.8
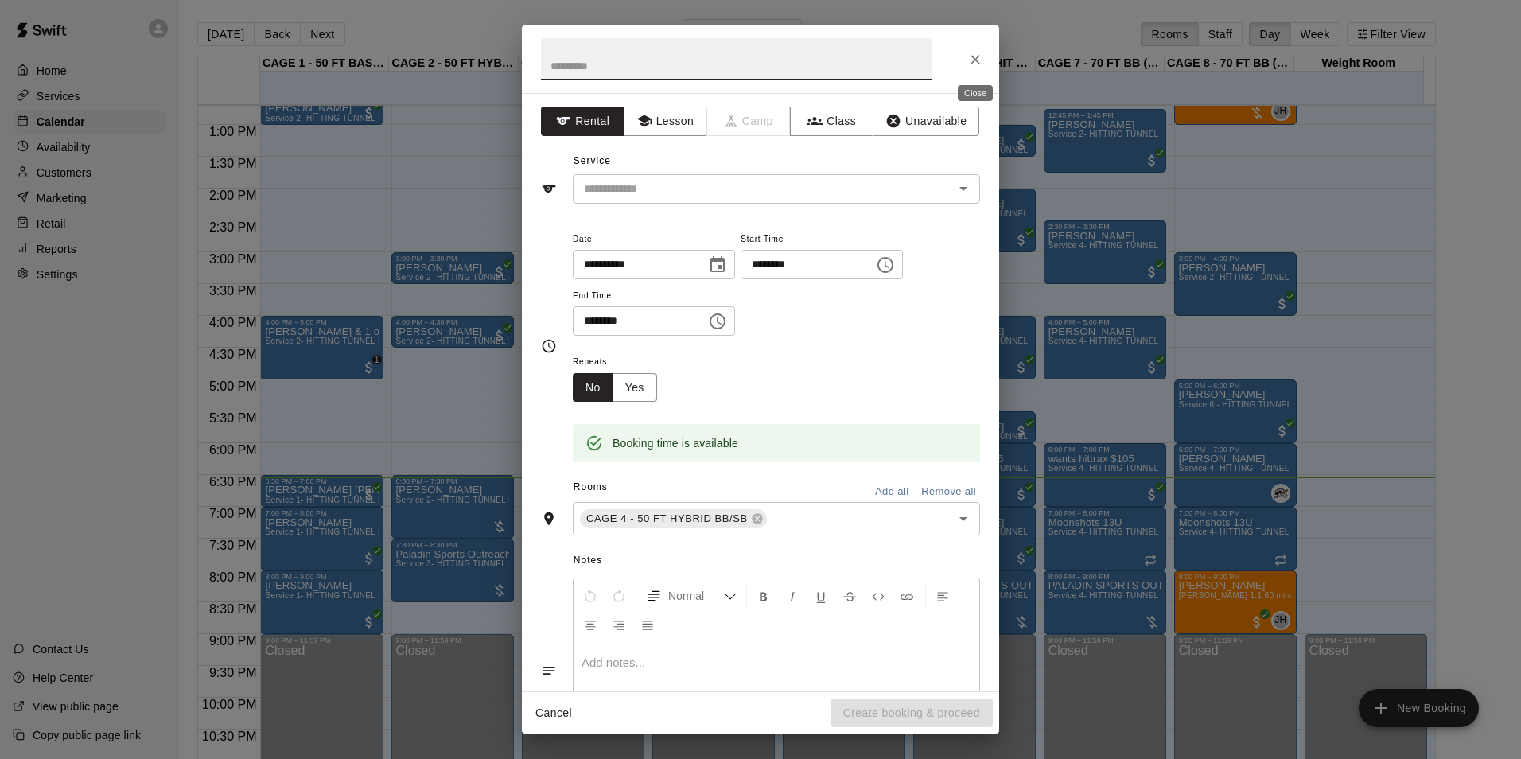
click at [984, 53] on button "Close" at bounding box center [975, 59] width 29 height 29
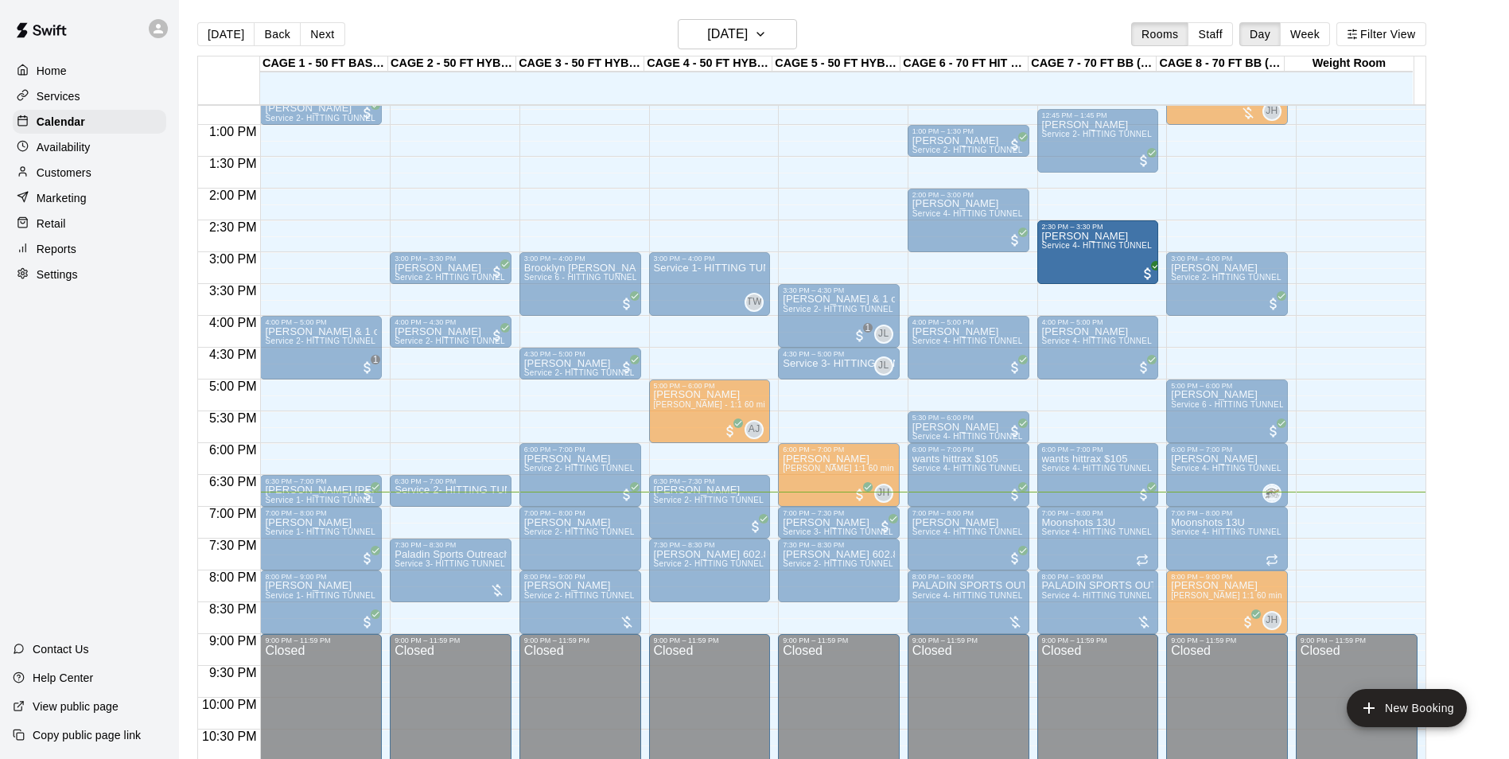
drag, startPoint x: 1091, startPoint y: 224, endPoint x: 1110, endPoint y: 224, distance: 19.1
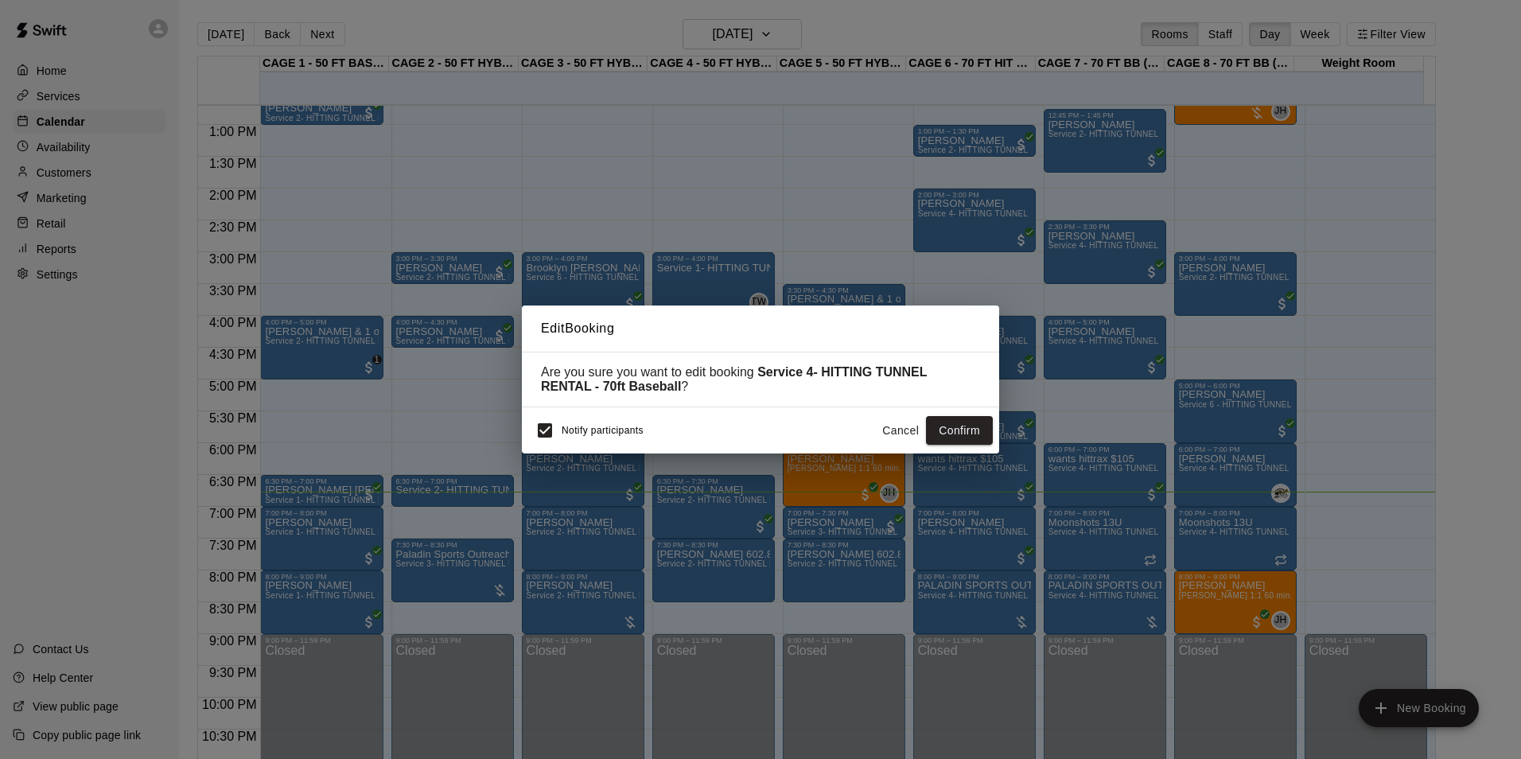
click at [878, 426] on button "Cancel" at bounding box center [900, 430] width 51 height 29
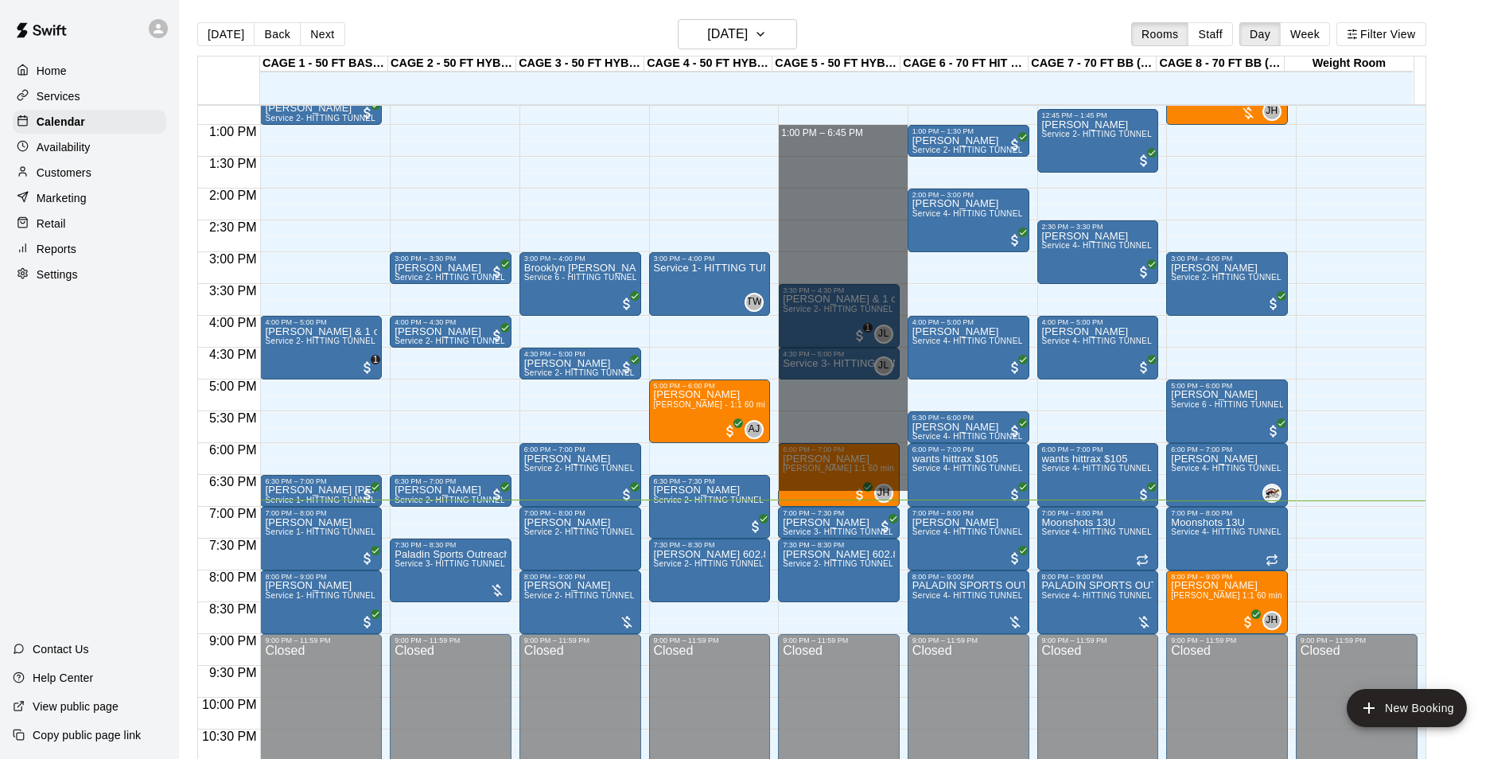
drag, startPoint x: 793, startPoint y: 138, endPoint x: 859, endPoint y: 486, distance: 354.7
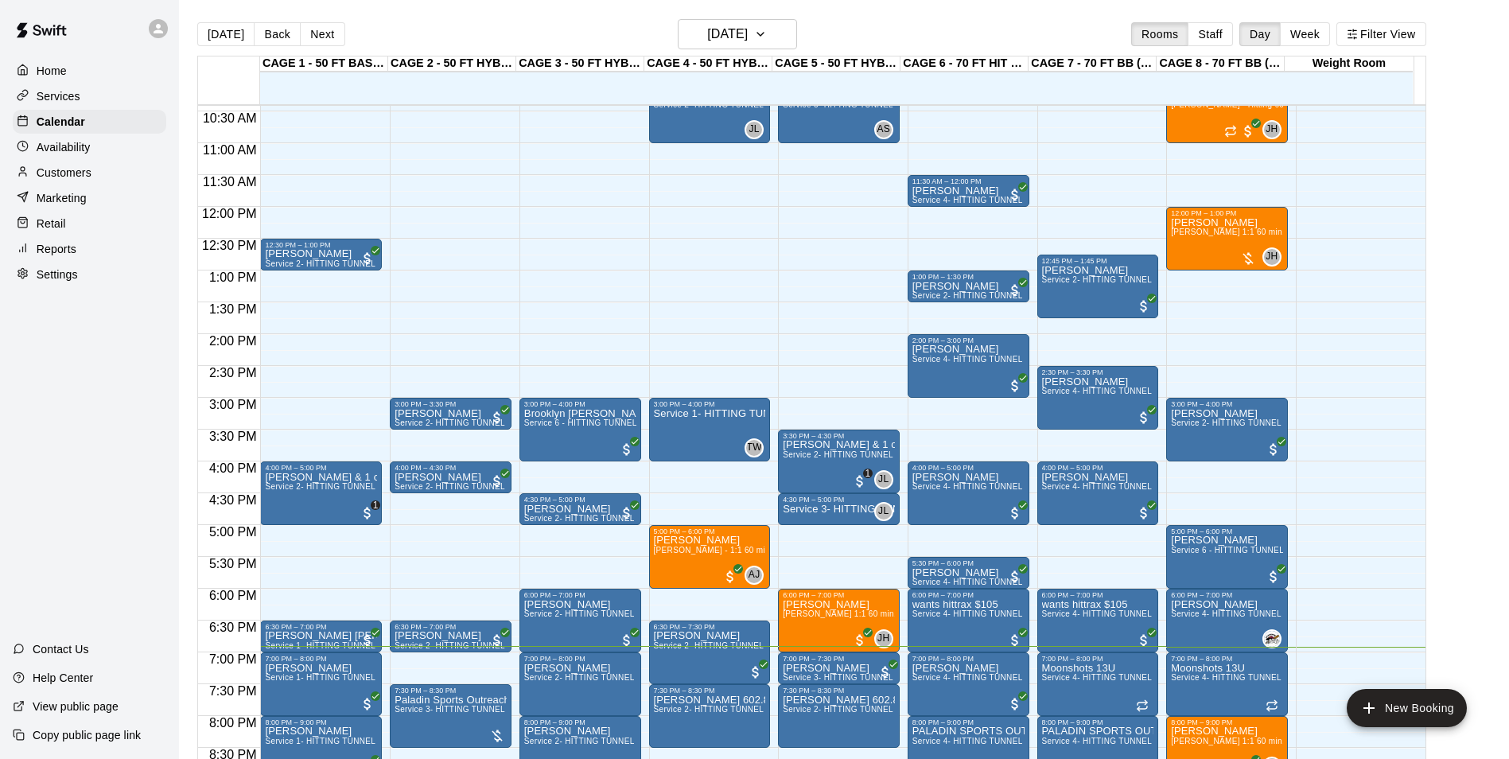
scroll to position [729, 0]
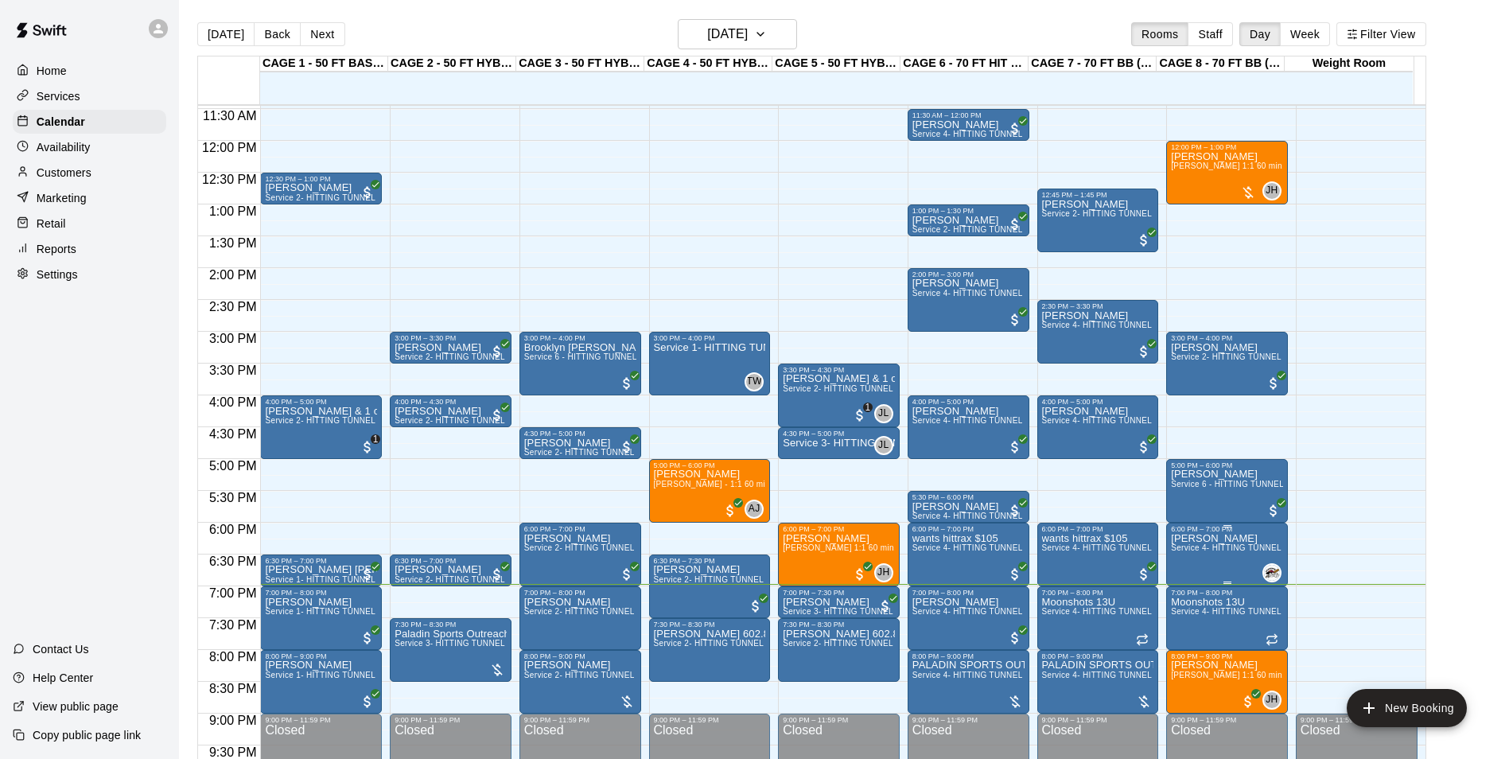
click at [1213, 549] on span "Service 4- HITTING TUNNEL RENTAL - 70ft Baseball" at bounding box center [1272, 547] width 202 height 9
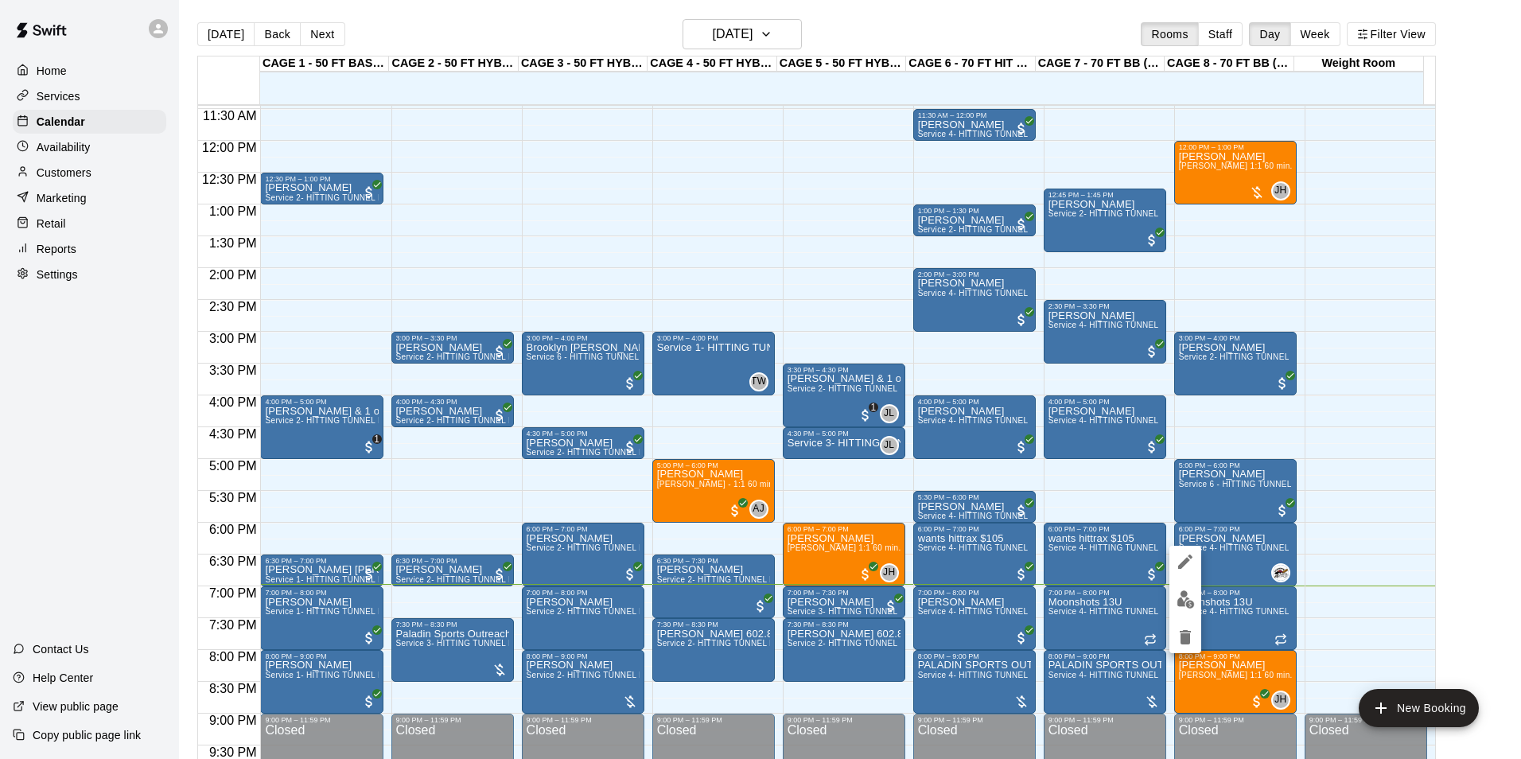
click at [1245, 547] on div at bounding box center [760, 379] width 1521 height 759
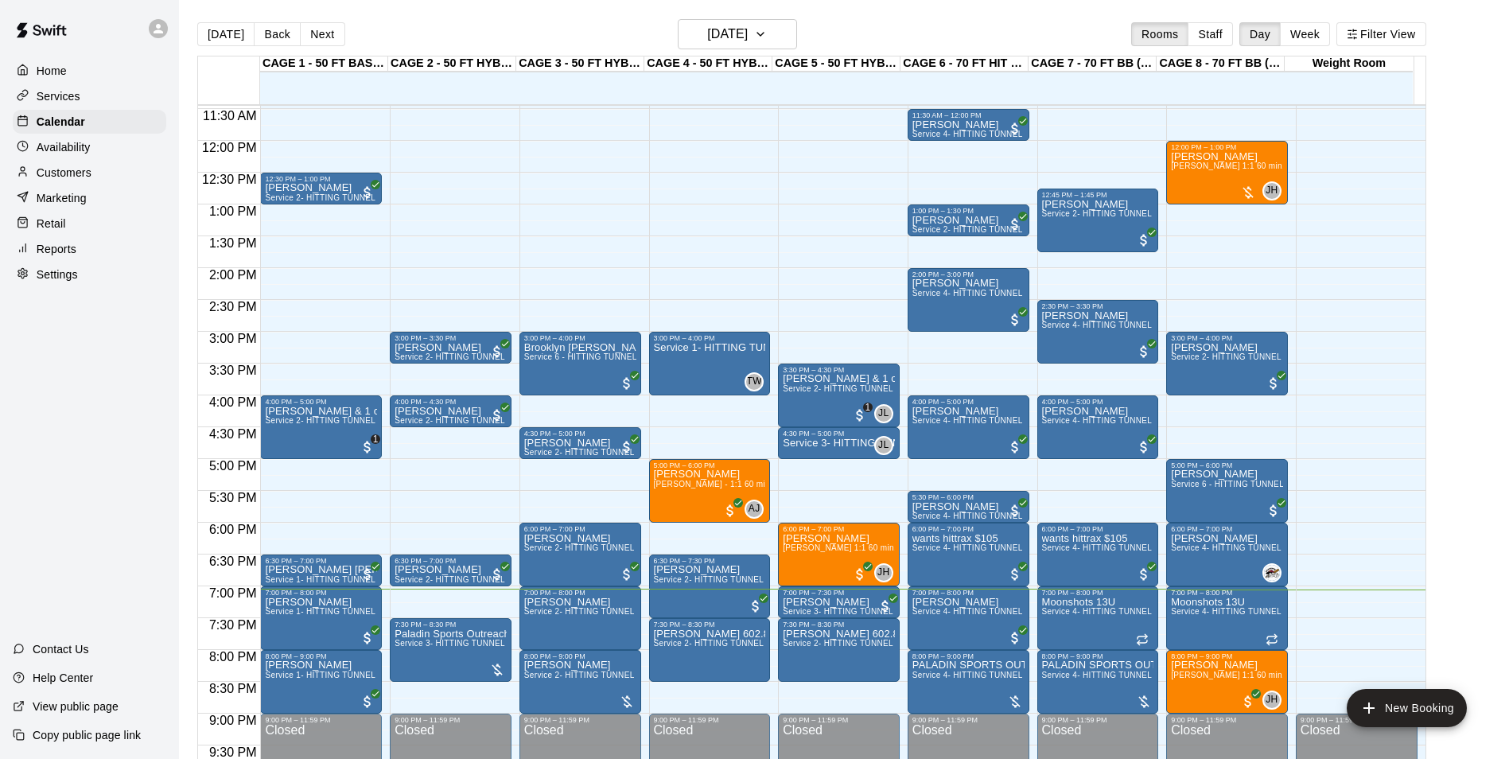
drag, startPoint x: 889, startPoint y: 329, endPoint x: 1328, endPoint y: 308, distance: 439.7
click at [1328, 308] on div "12:00 AM – 10:00 AM Closed 9:00 PM – 11:59 PM Closed" at bounding box center [1357, 141] width 122 height 1528
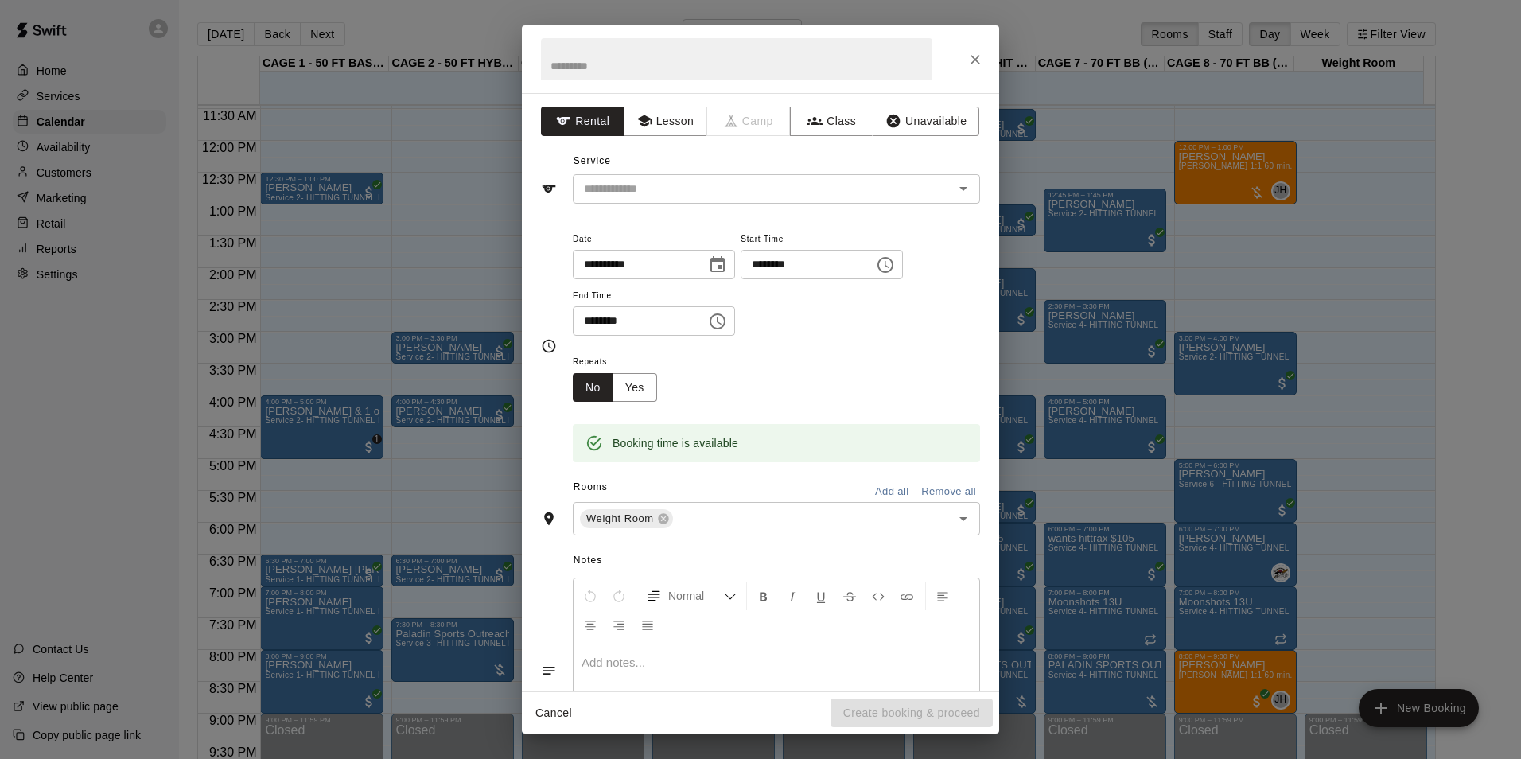
click at [989, 64] on div at bounding box center [760, 59] width 477 height 68
click at [978, 58] on icon "Close" at bounding box center [976, 60] width 16 height 16
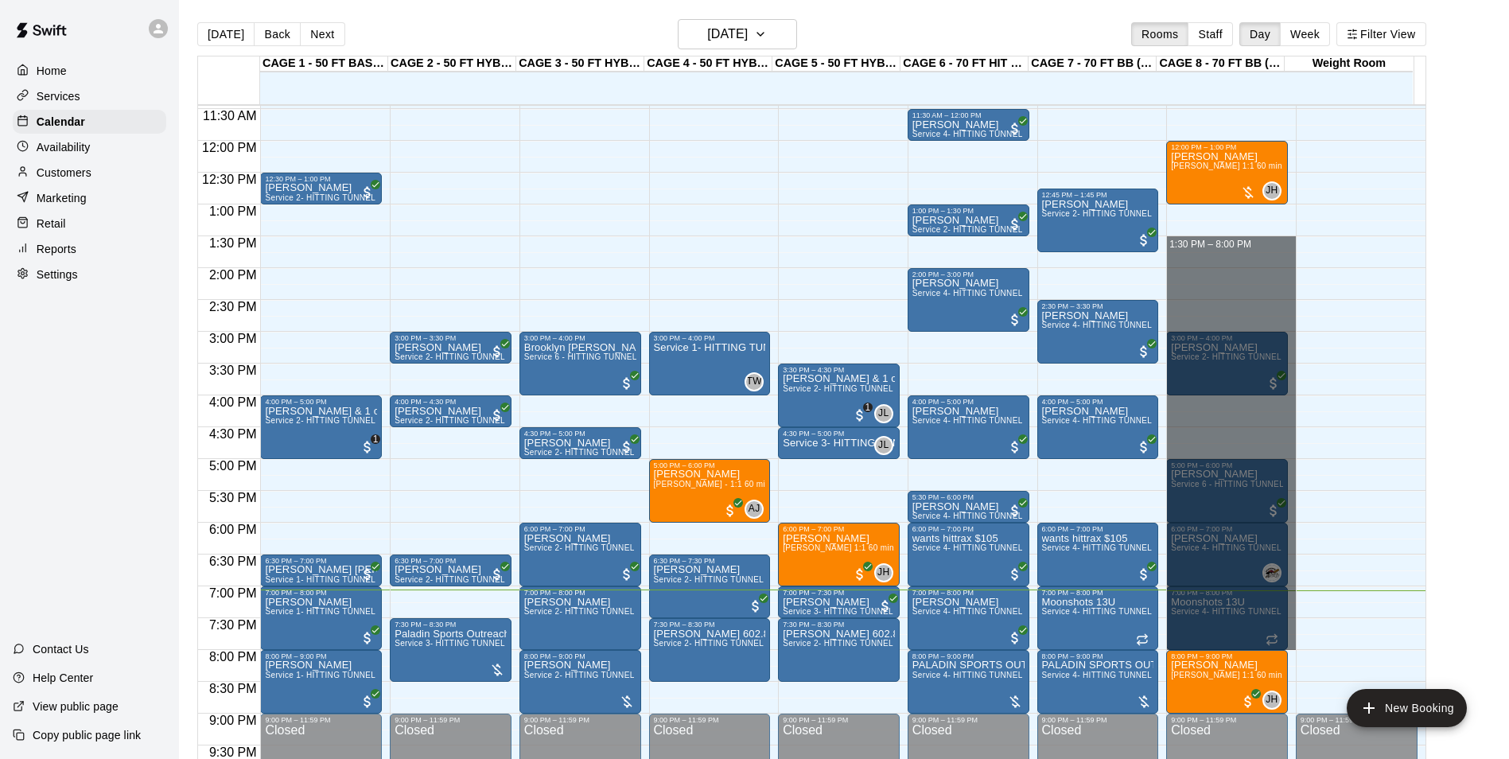
drag, startPoint x: 1225, startPoint y: 251, endPoint x: 1242, endPoint y: 649, distance: 398.2
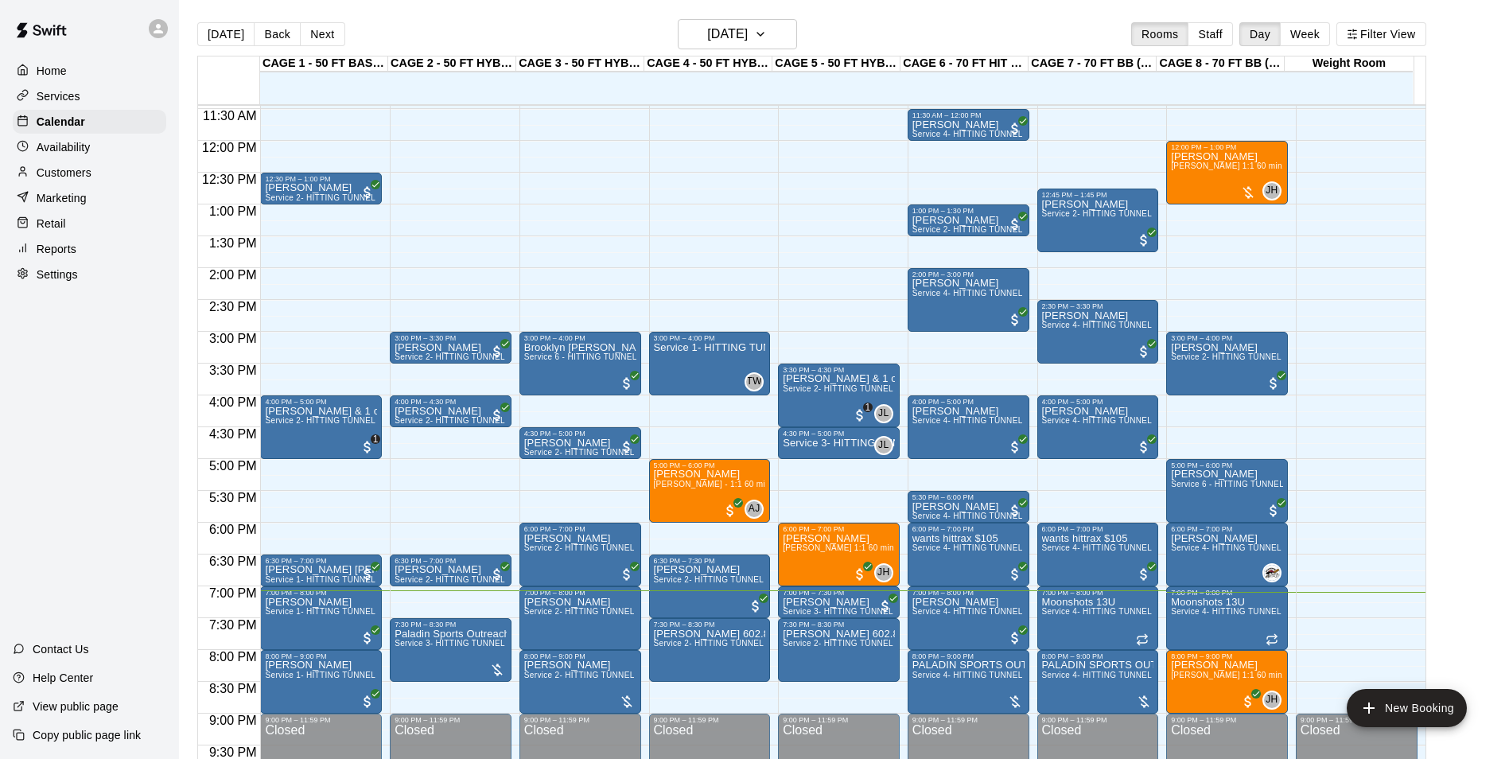
click at [39, 179] on p "Customers" at bounding box center [64, 173] width 55 height 16
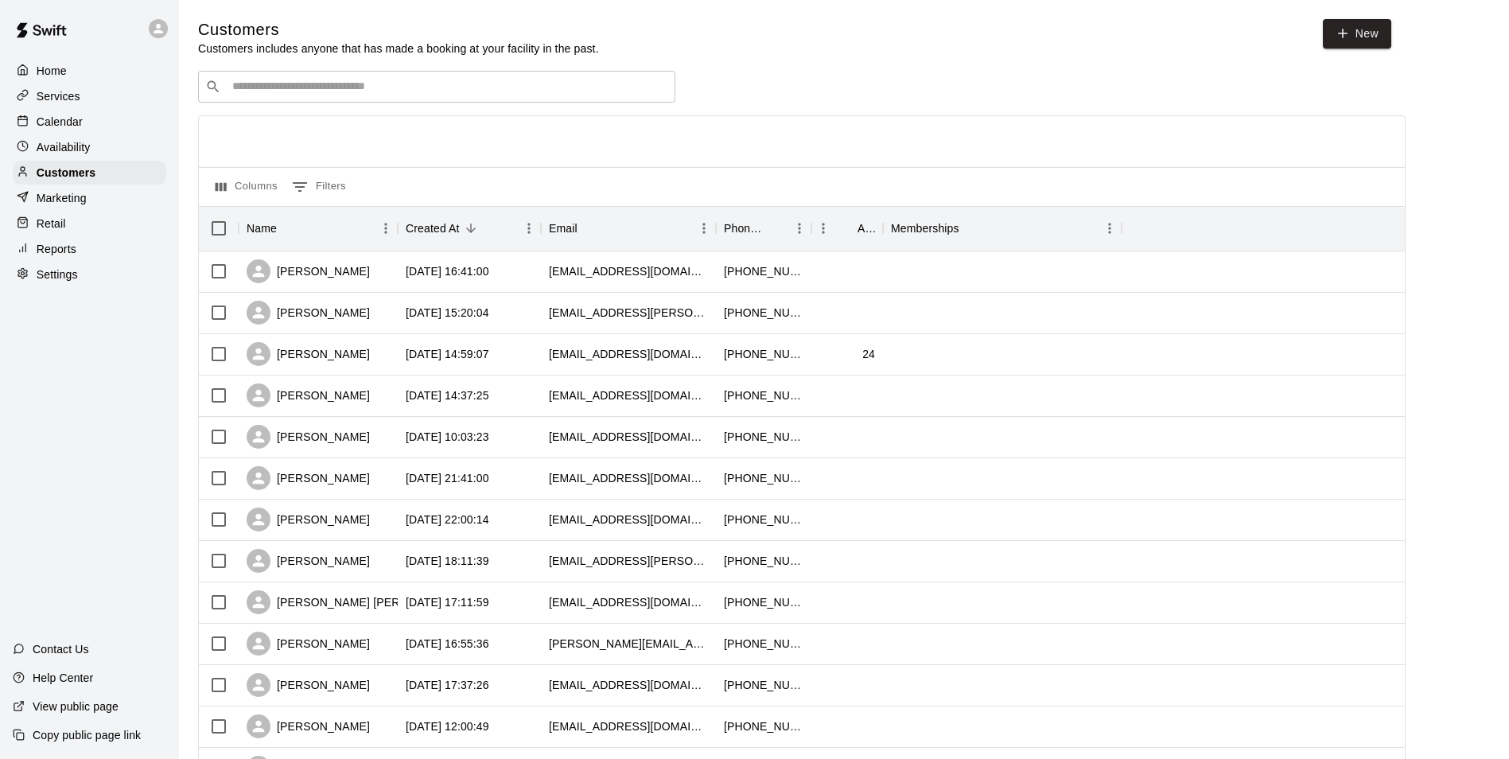
click at [274, 90] on input "Search customers by name or email" at bounding box center [448, 87] width 441 height 16
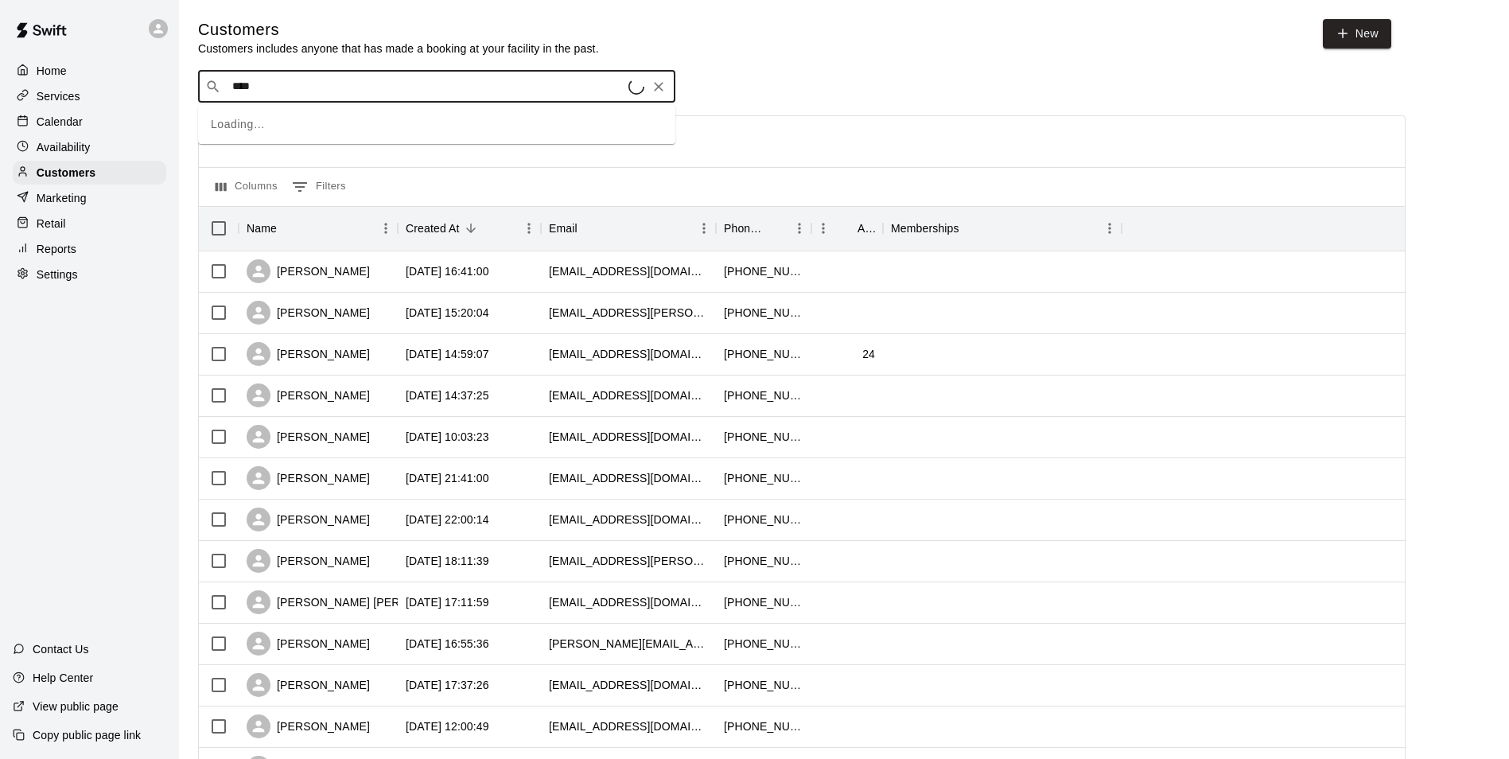
type input "*****"
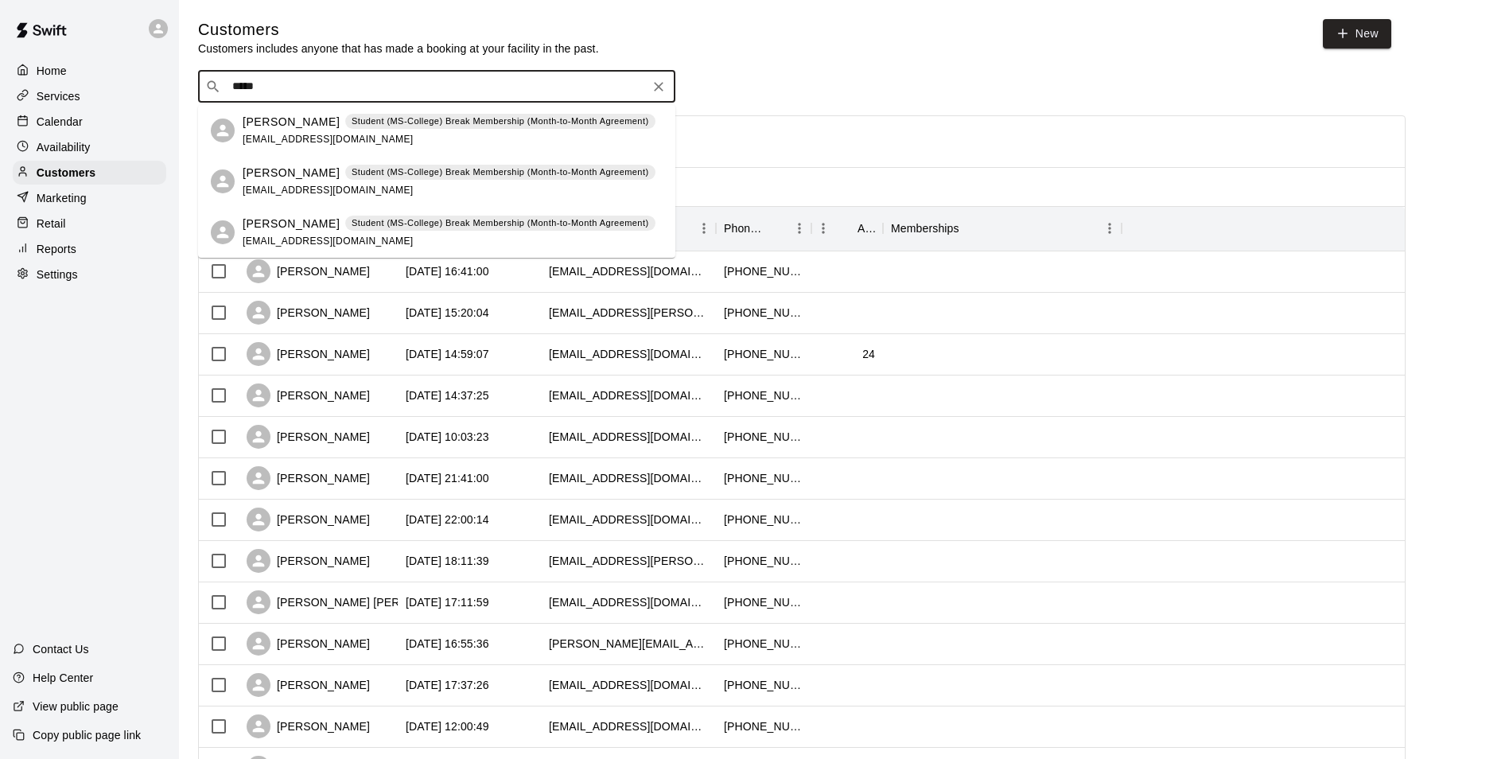
click at [283, 129] on p "Riley Flynn" at bounding box center [291, 122] width 97 height 17
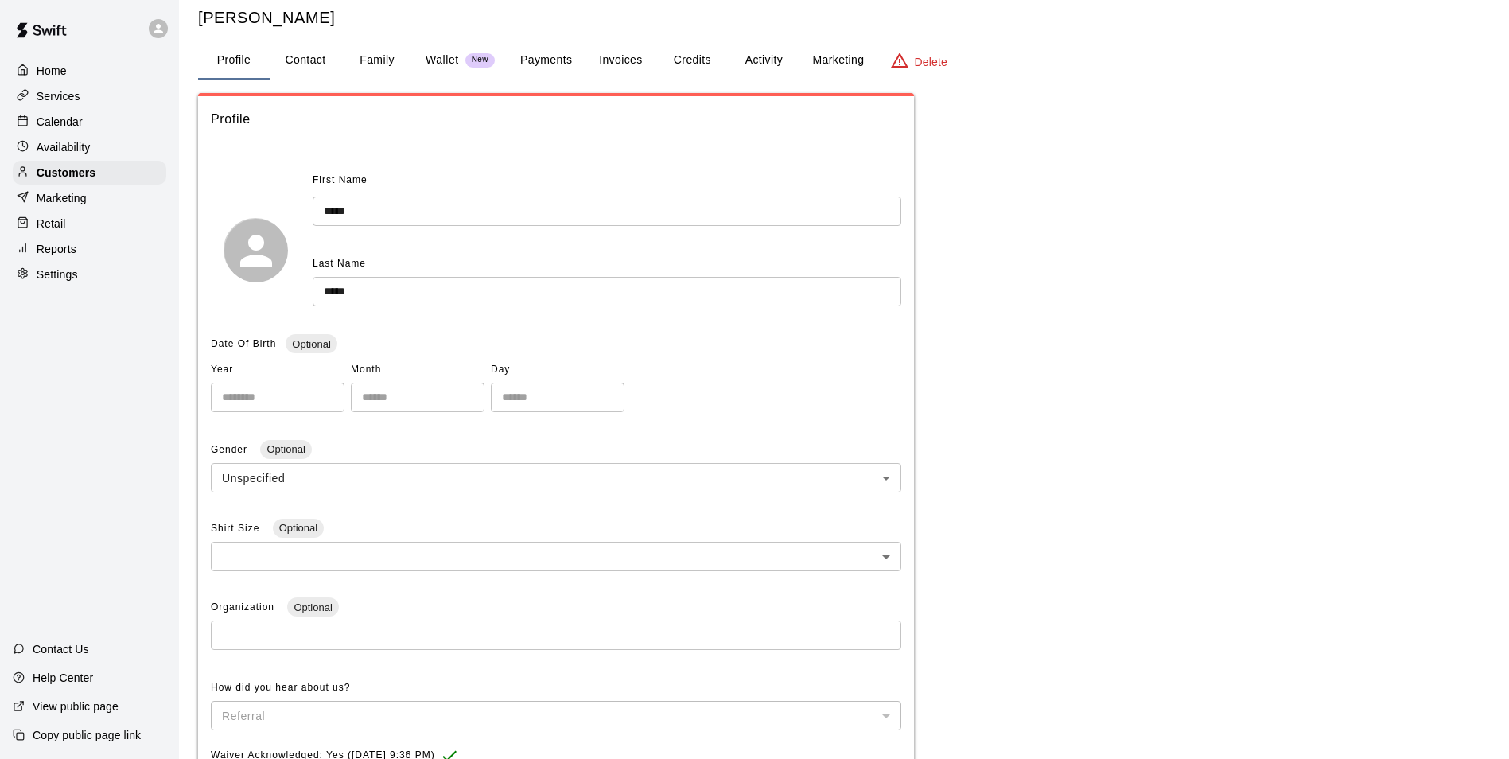
scroll to position [23, 0]
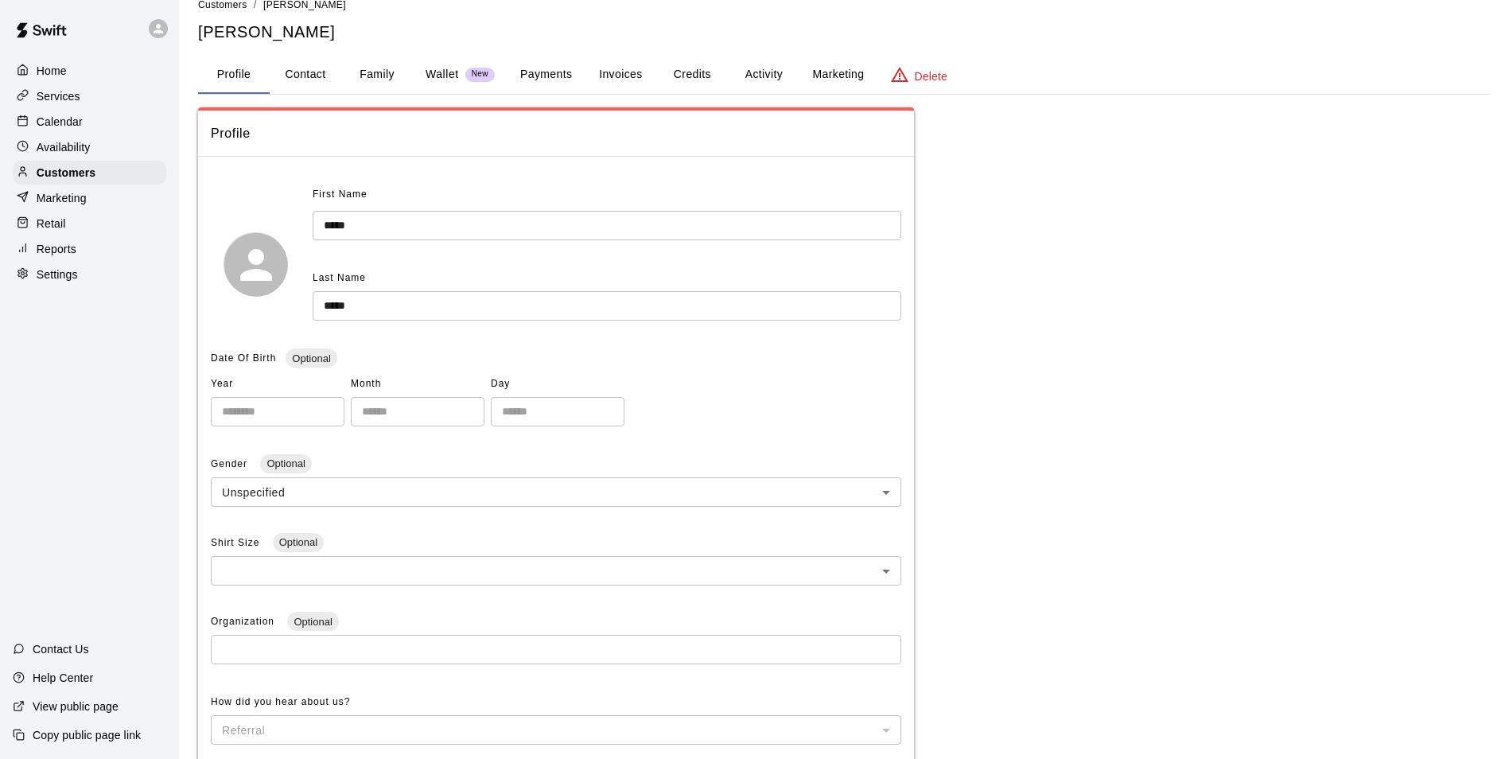
click at [304, 76] on button "Contact" at bounding box center [306, 75] width 72 height 38
select select "**"
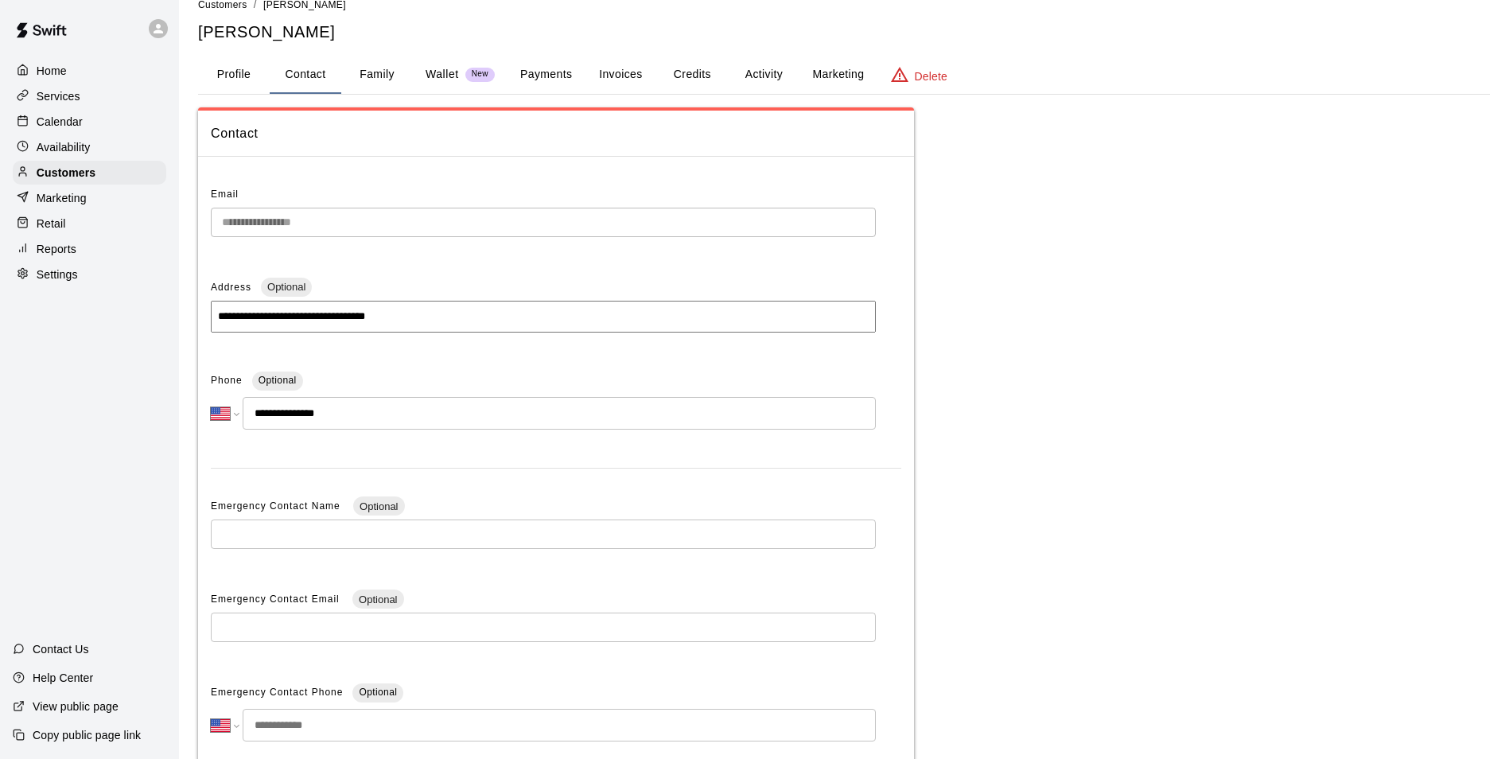
click at [56, 68] on p "Home" at bounding box center [52, 71] width 30 height 16
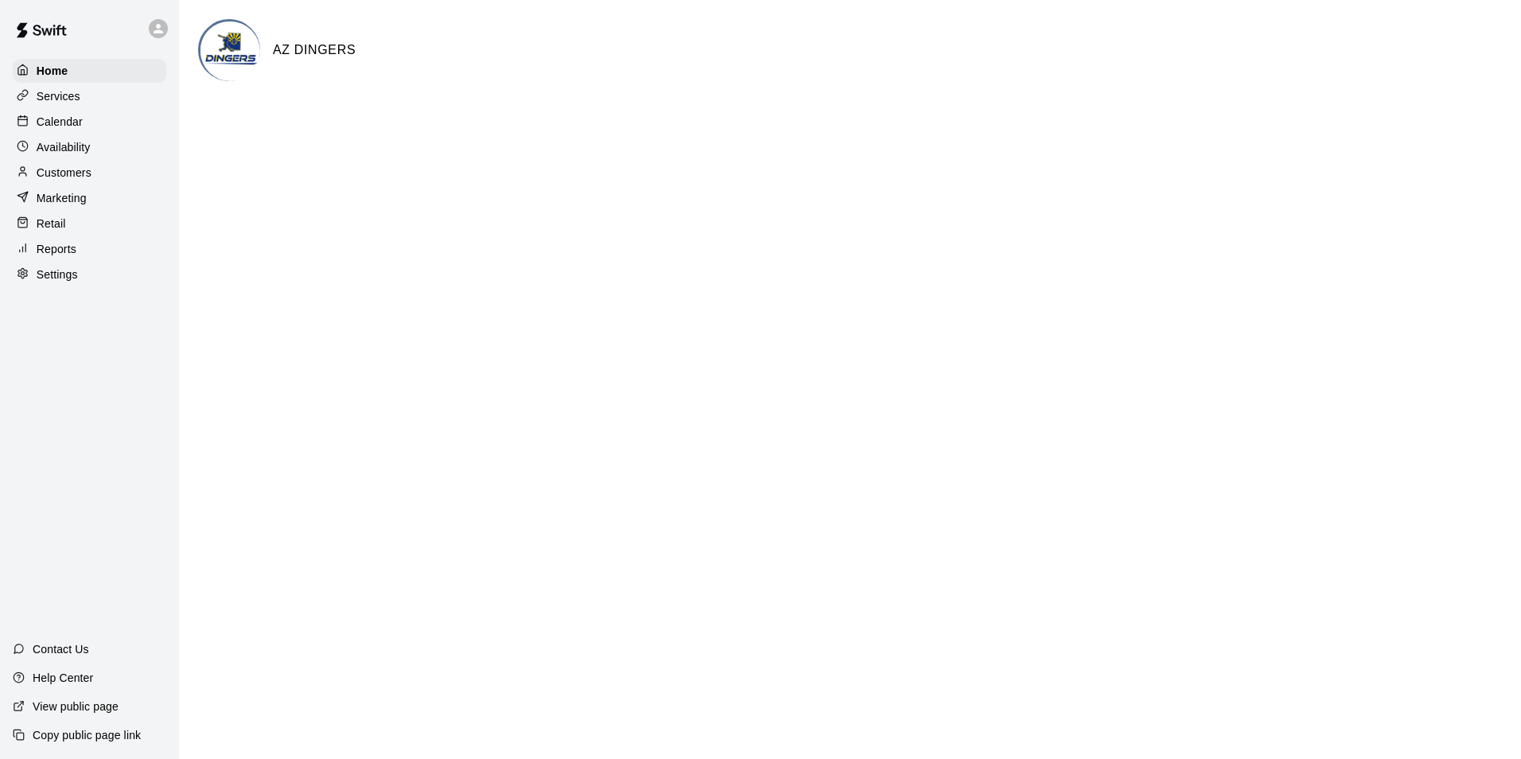
click at [64, 124] on p "Calendar" at bounding box center [60, 122] width 46 height 16
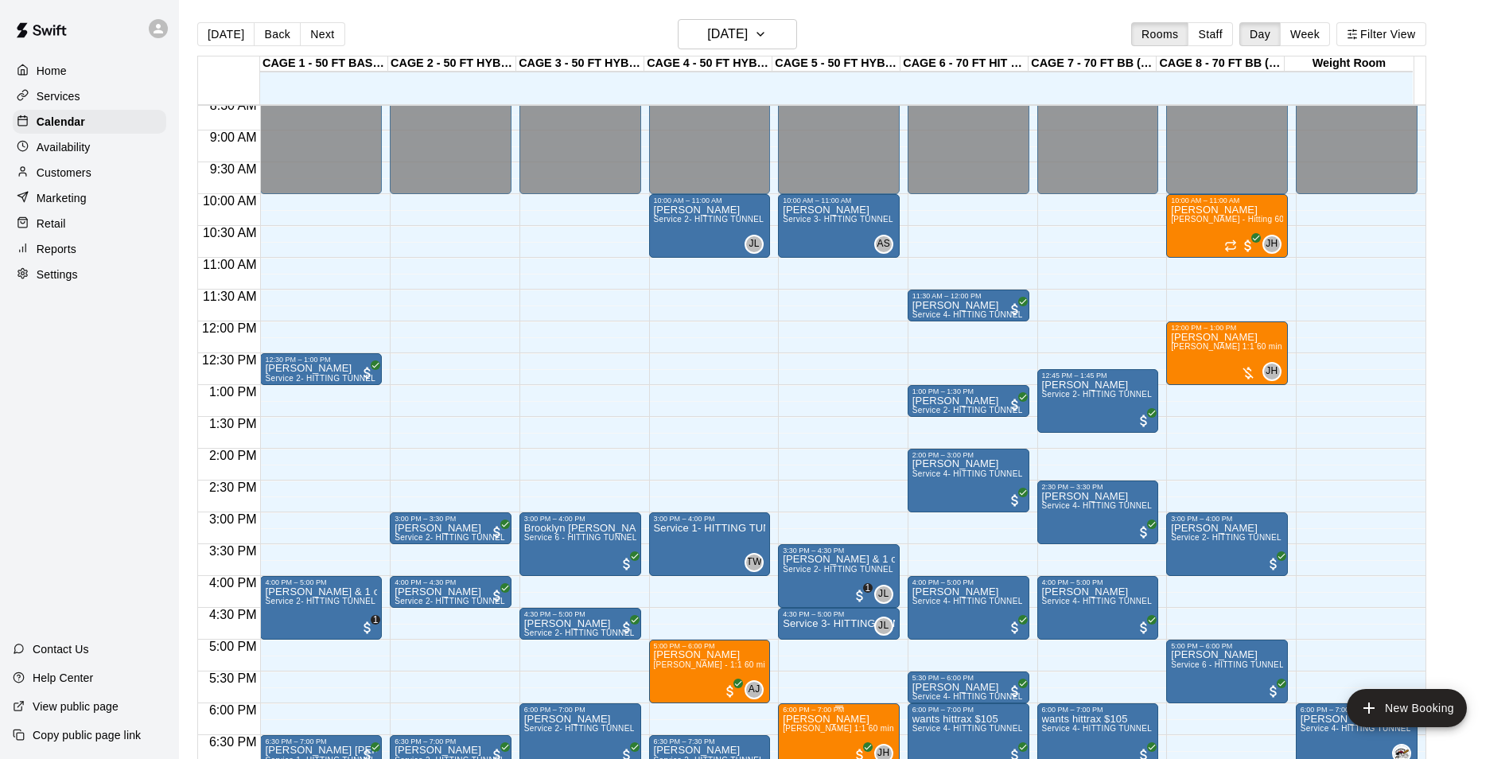
scroll to position [490, 0]
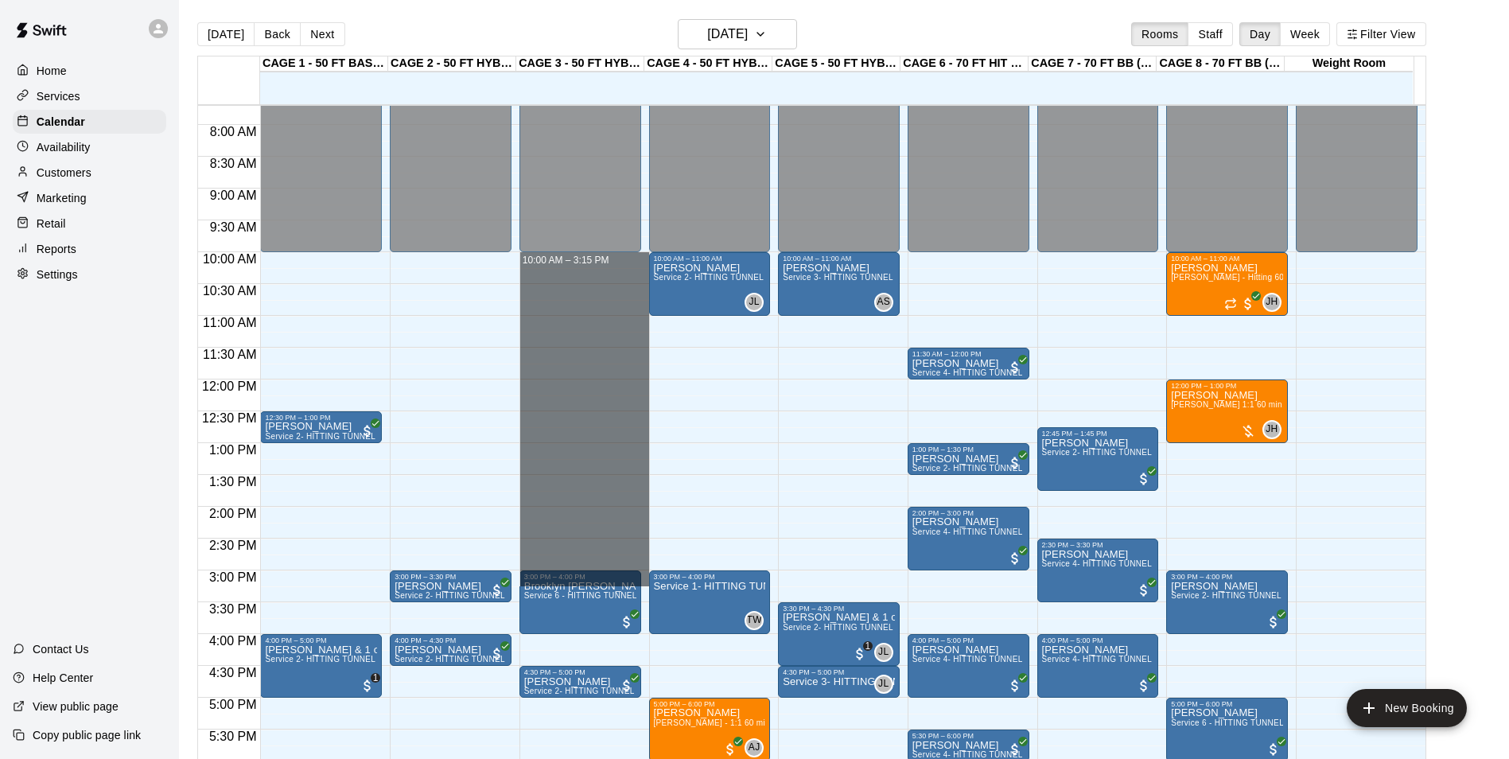
drag, startPoint x: 582, startPoint y: 256, endPoint x: 584, endPoint y: 562, distance: 305.6
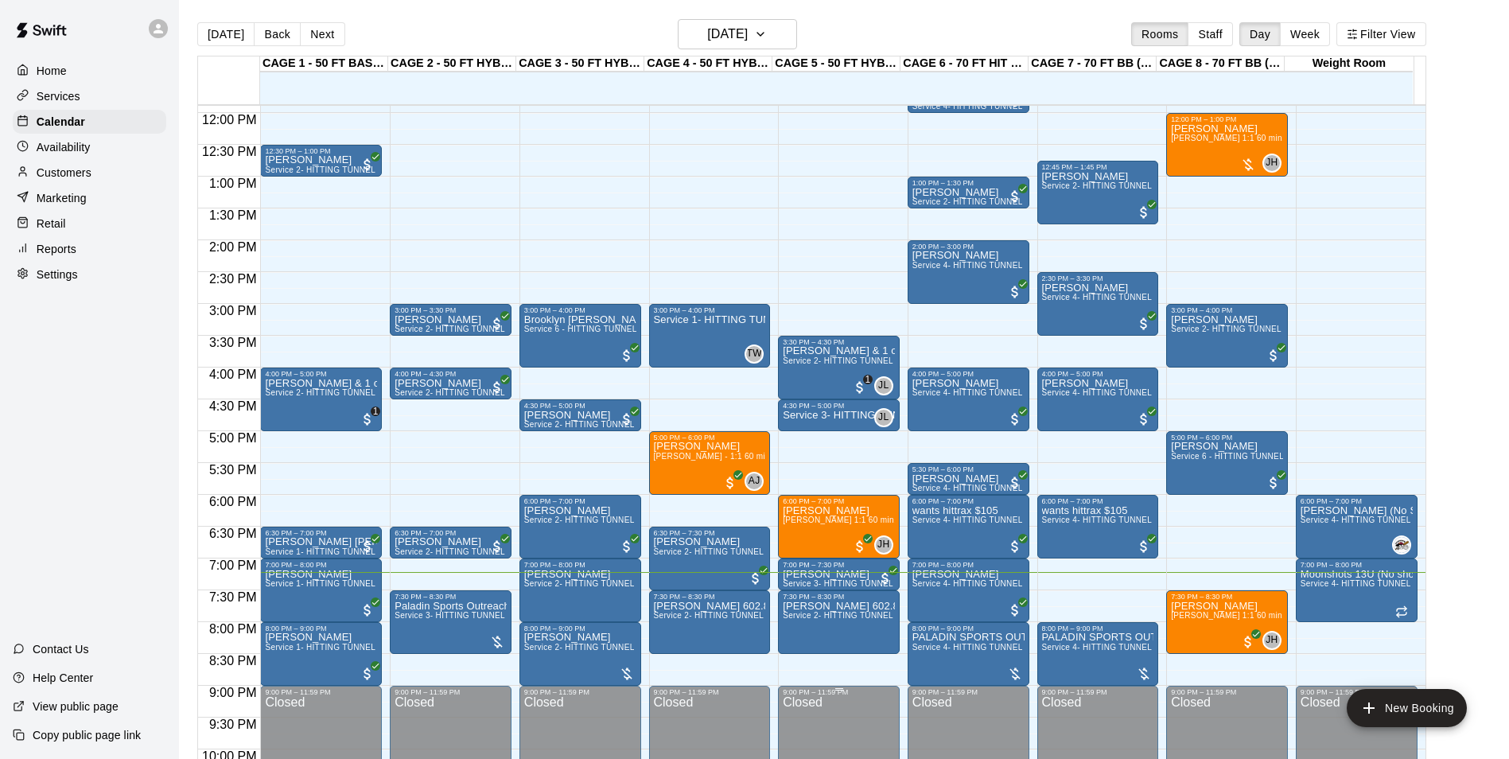
scroll to position [729, 0]
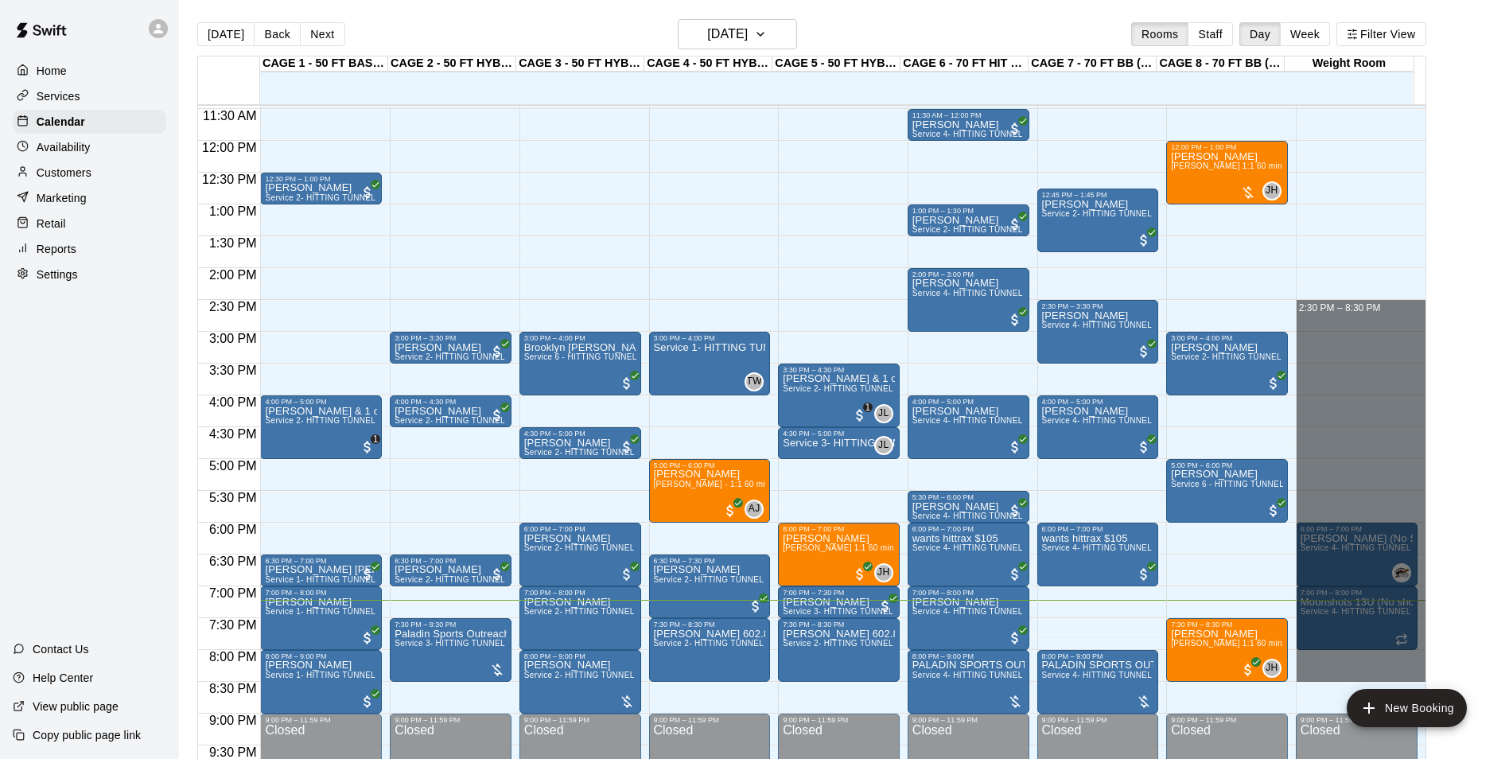
drag, startPoint x: 1335, startPoint y: 313, endPoint x: 1331, endPoint y: 670, distance: 357.3
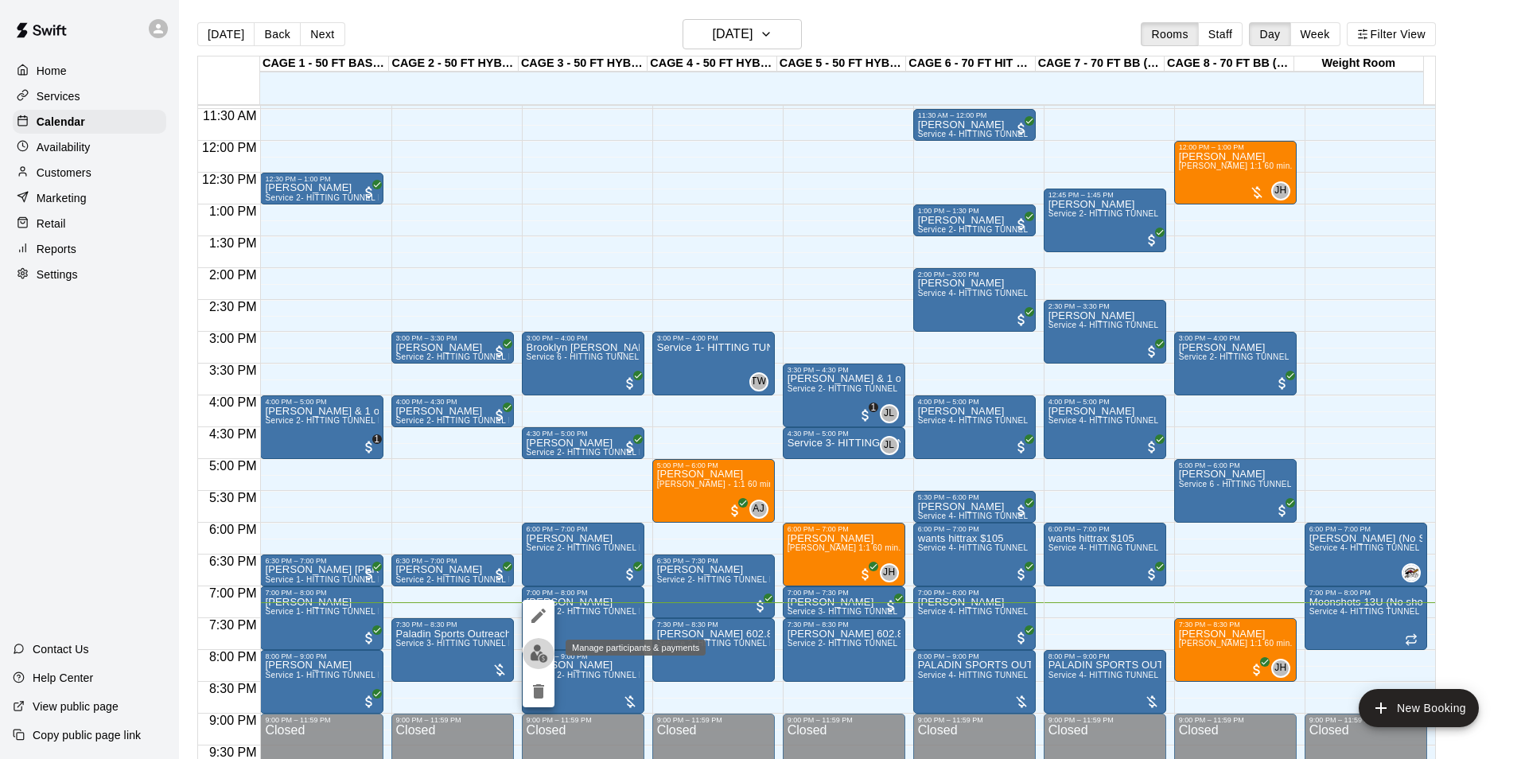
click at [547, 653] on img "edit" at bounding box center [539, 654] width 18 height 18
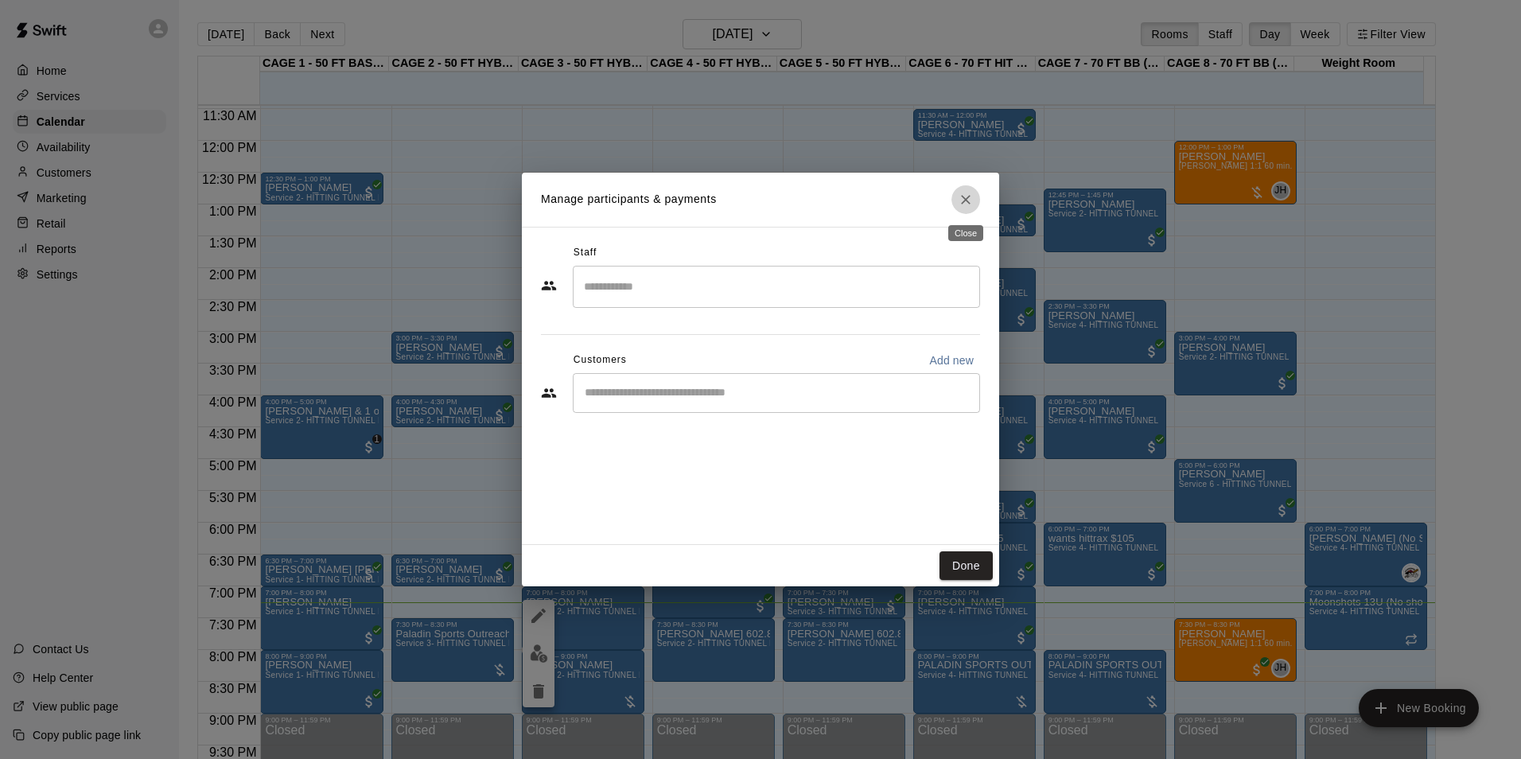
click at [956, 201] on button "Close" at bounding box center [966, 199] width 29 height 29
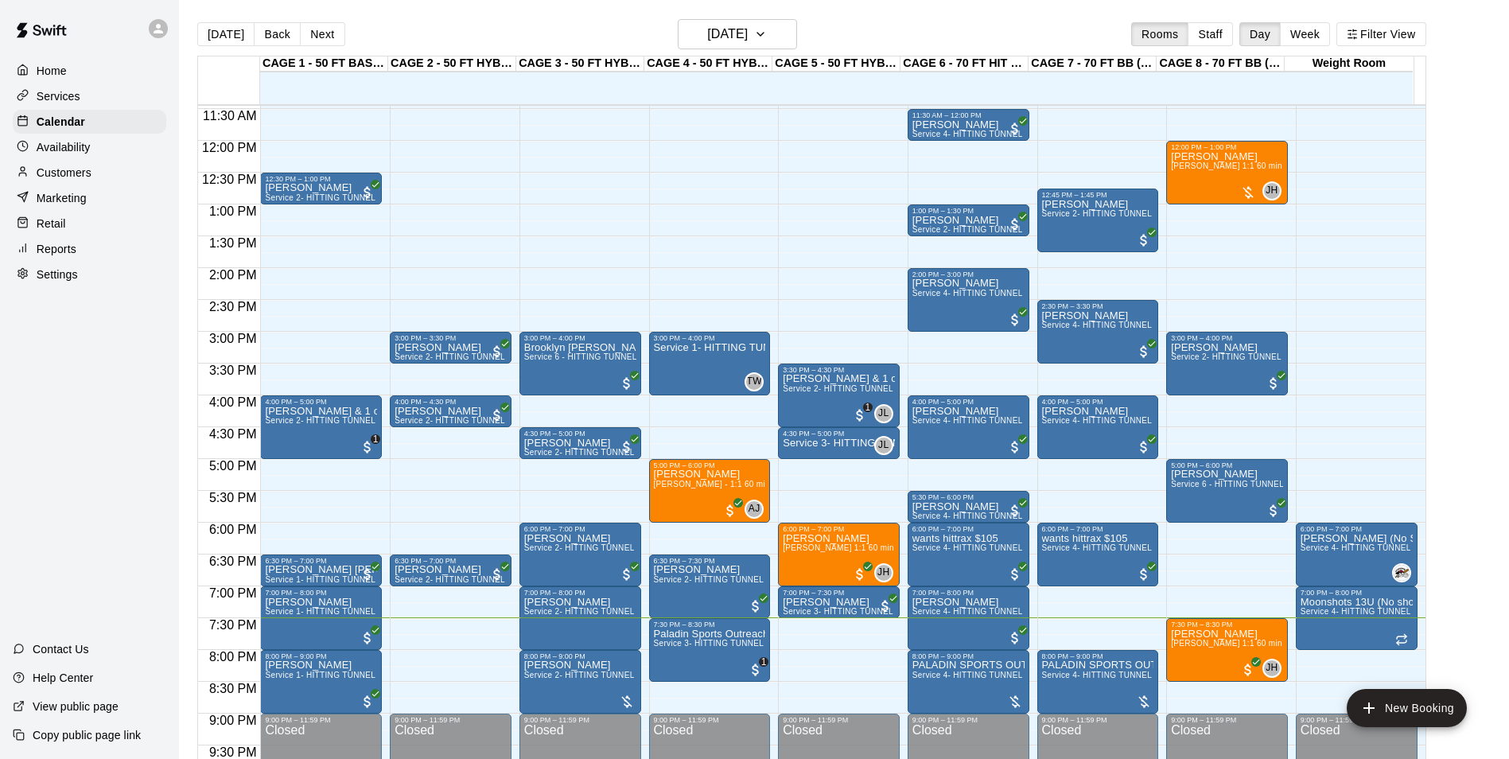
scroll to position [808, 0]
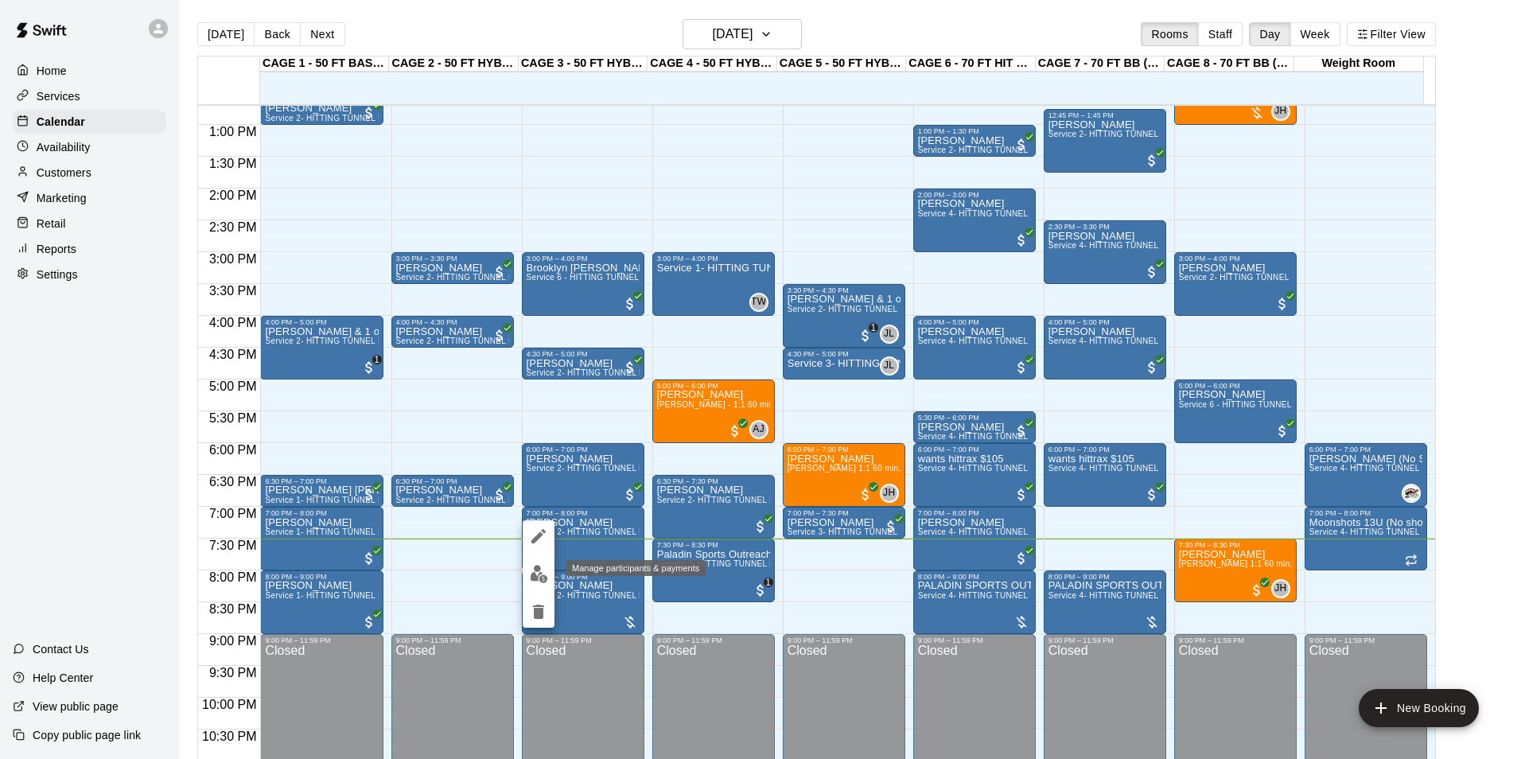
click at [543, 573] on img "edit" at bounding box center [539, 574] width 18 height 18
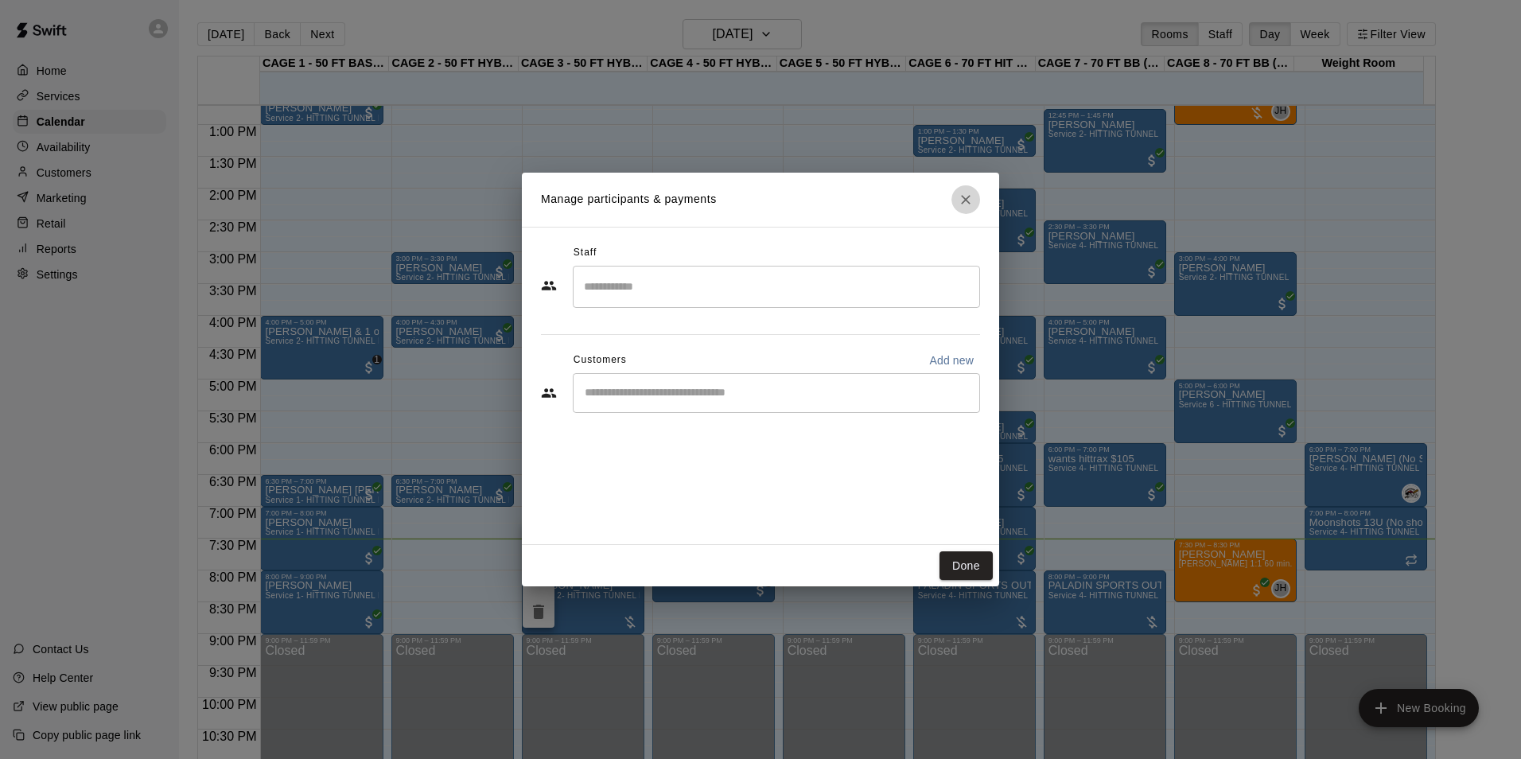
click at [960, 193] on icon "Close" at bounding box center [966, 200] width 16 height 16
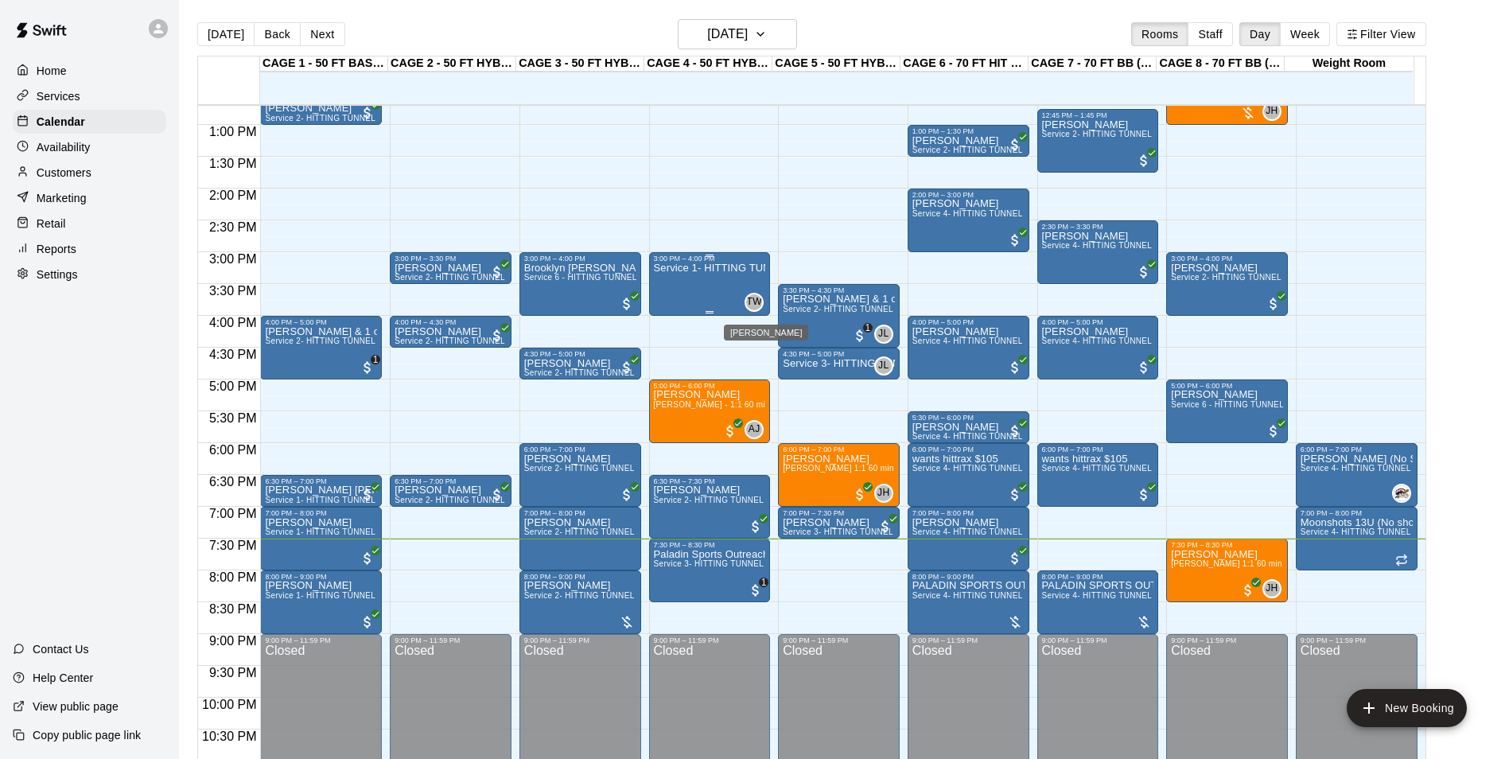
click at [750, 302] on span "TW" at bounding box center [753, 302] width 15 height 16
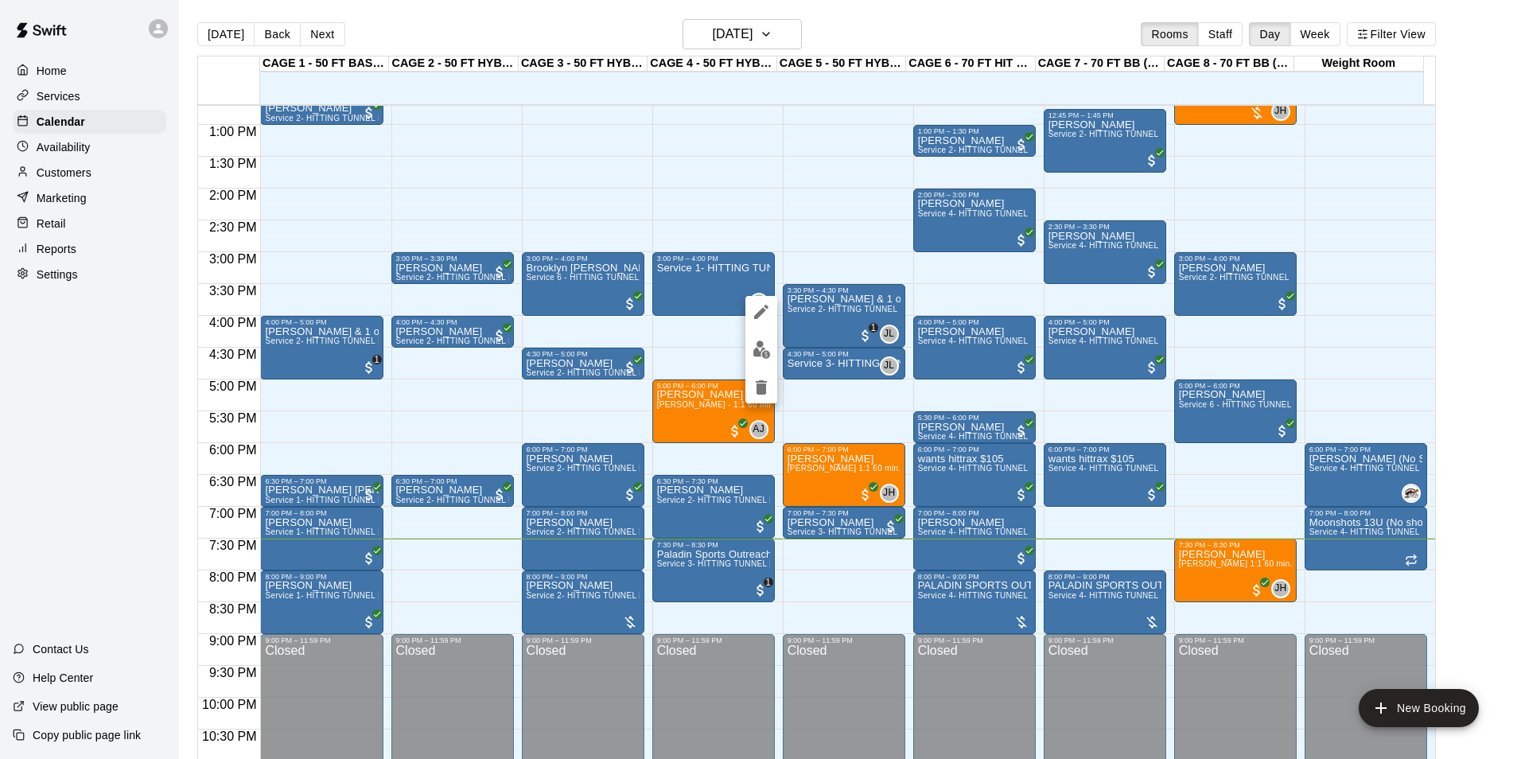
click at [825, 232] on div at bounding box center [760, 379] width 1521 height 759
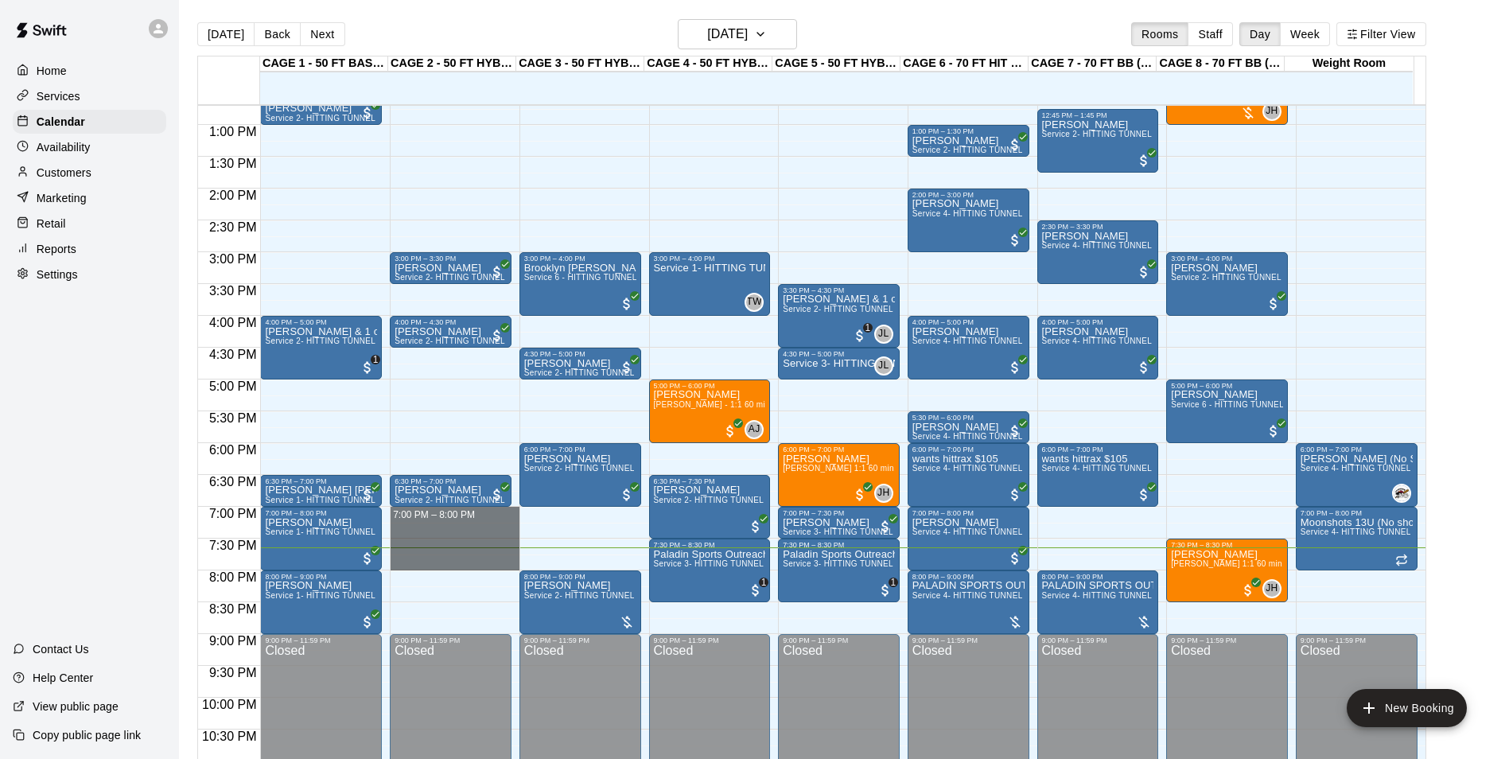
drag, startPoint x: 399, startPoint y: 510, endPoint x: 426, endPoint y: 560, distance: 56.6
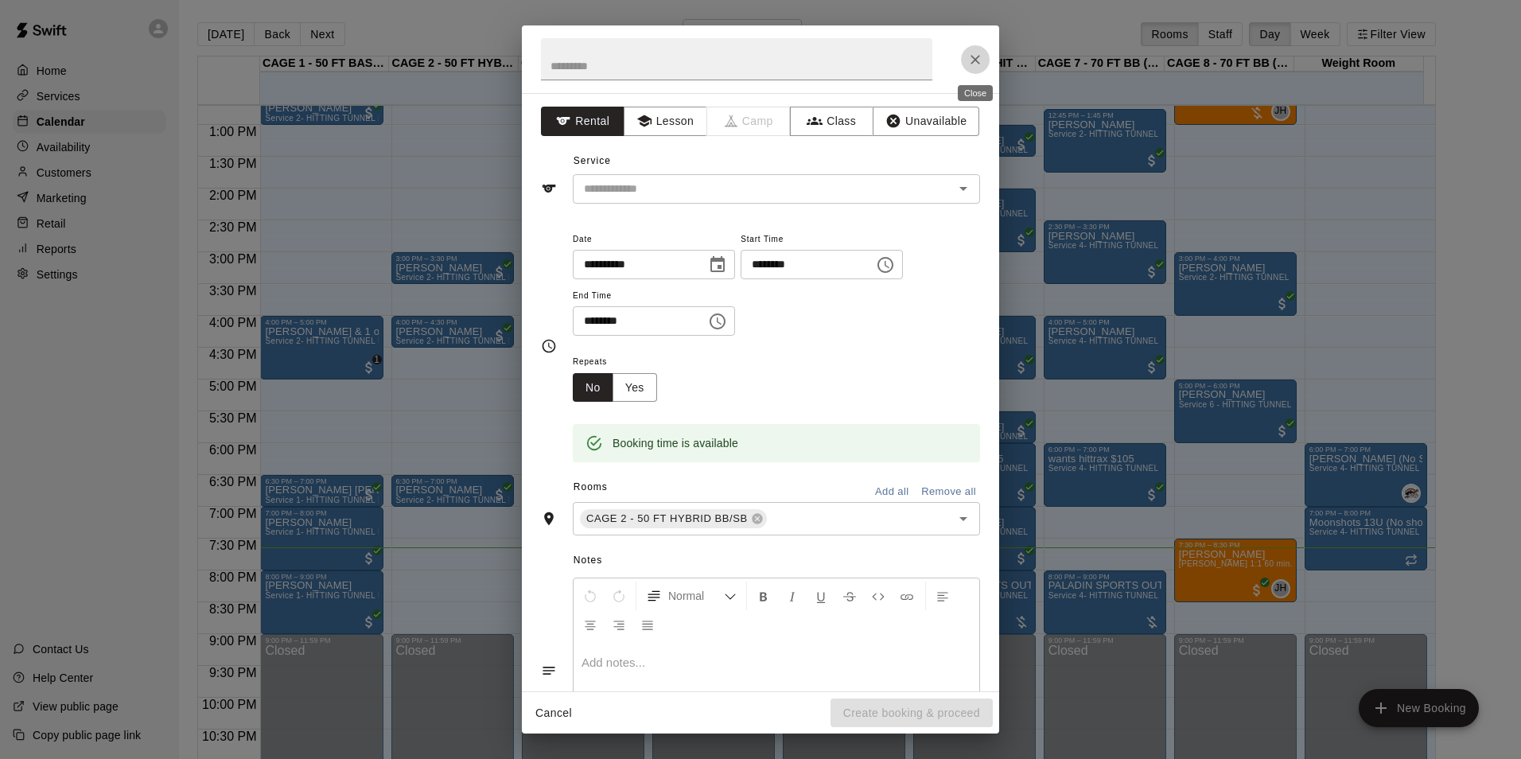
click at [967, 66] on button "Close" at bounding box center [975, 59] width 29 height 29
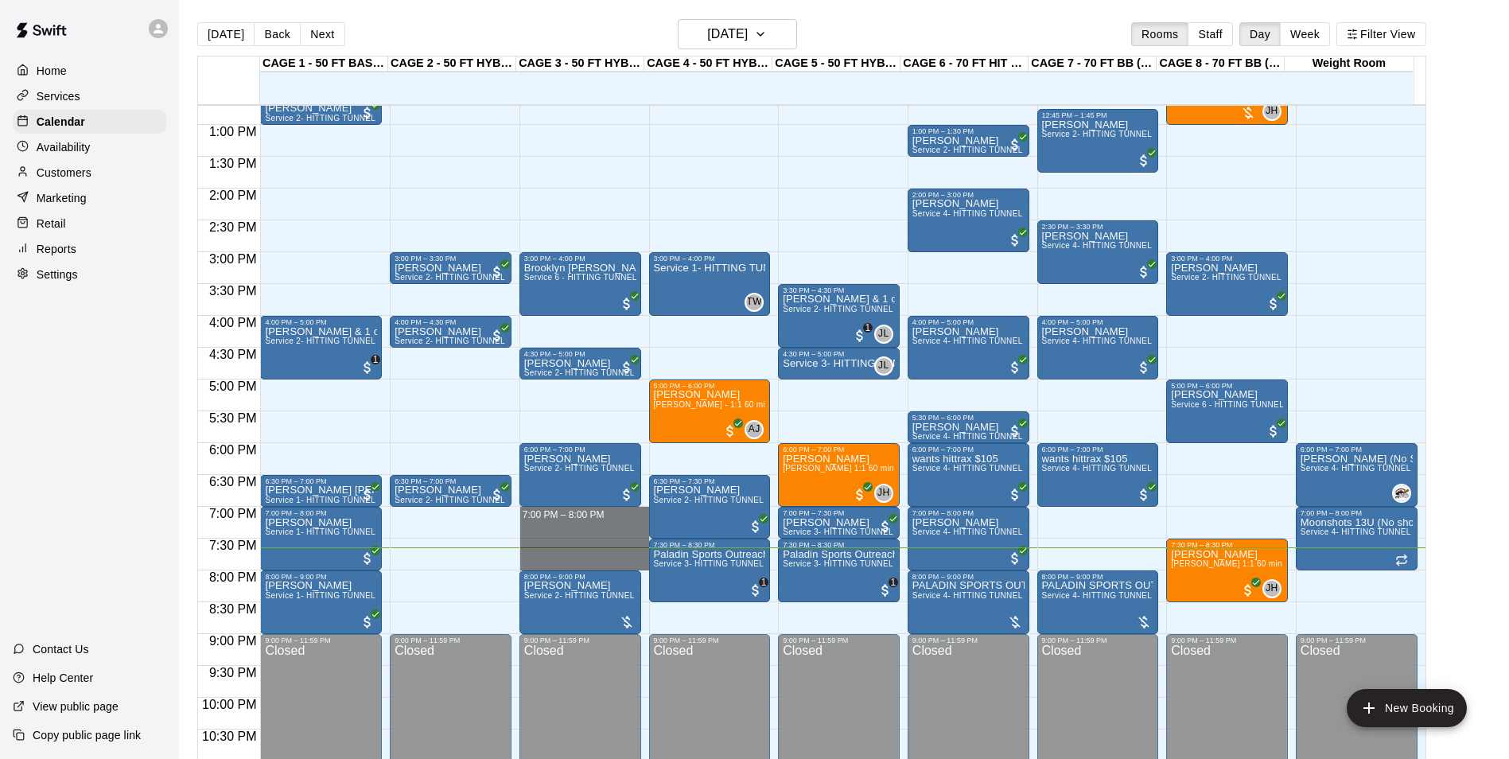
drag, startPoint x: 524, startPoint y: 510, endPoint x: 536, endPoint y: 564, distance: 55.4
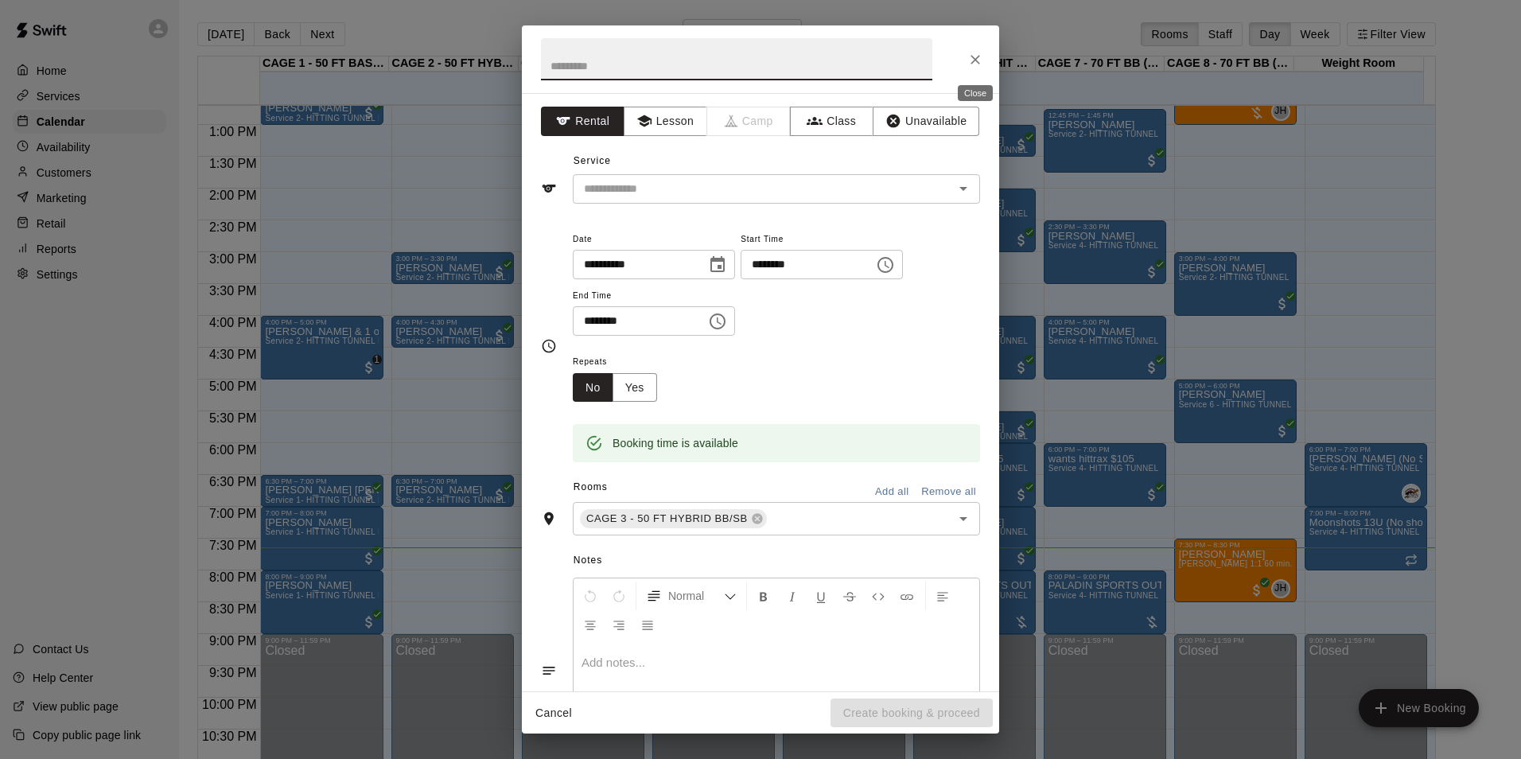
click at [966, 52] on button "Close" at bounding box center [975, 59] width 29 height 29
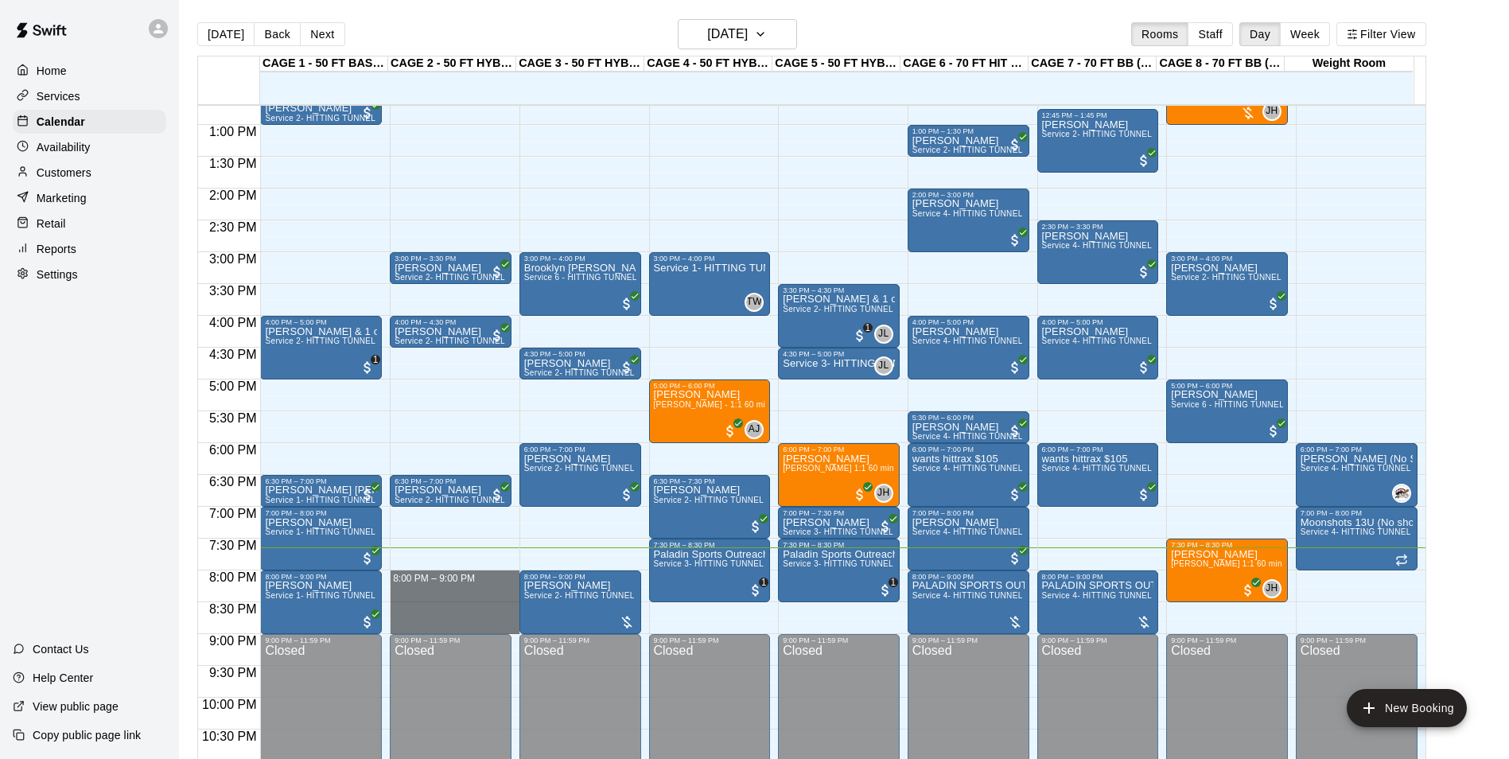
drag, startPoint x: 390, startPoint y: 573, endPoint x: 416, endPoint y: 633, distance: 65.2
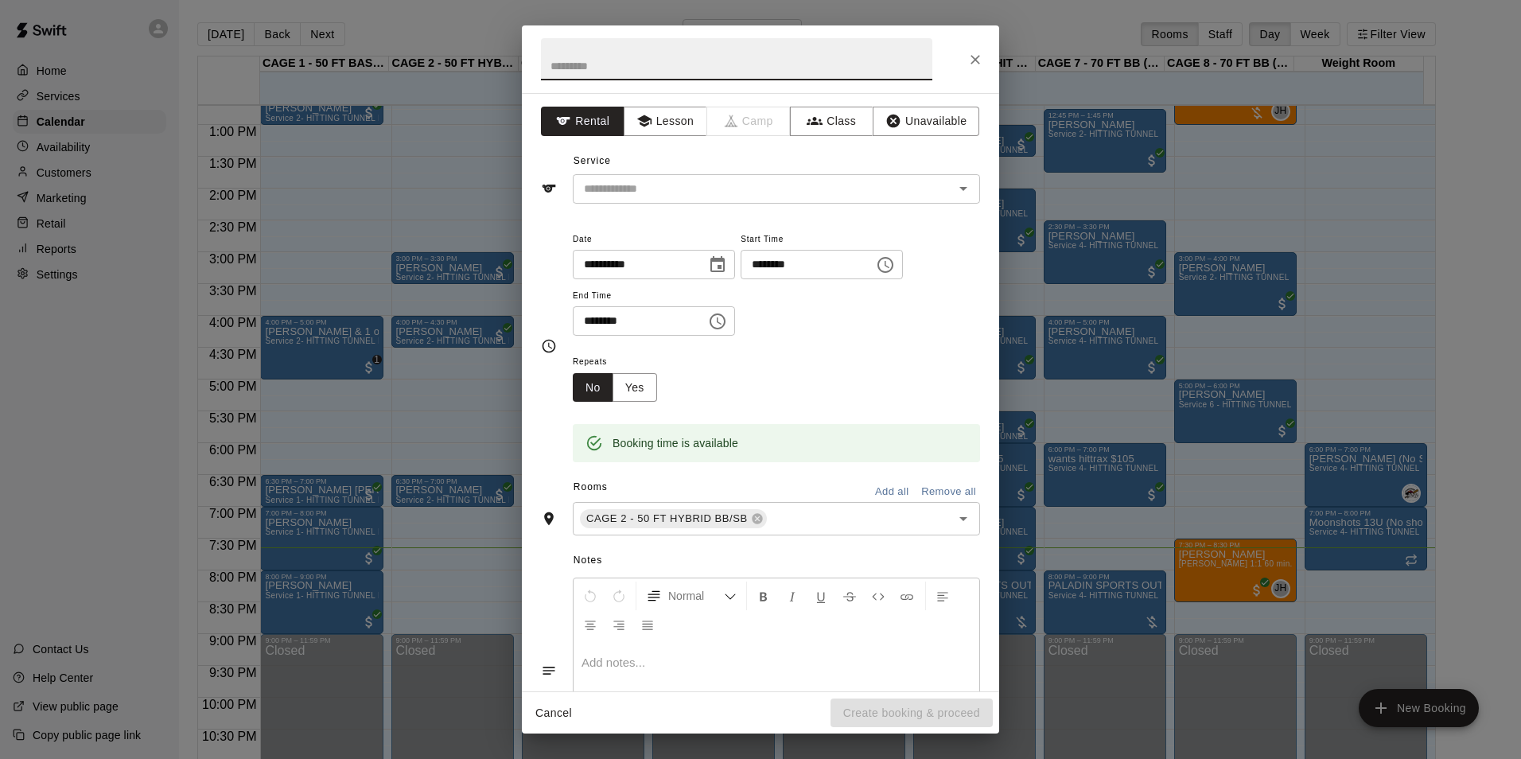
click at [968, 72] on div at bounding box center [760, 59] width 477 height 68
click at [973, 58] on icon "Close" at bounding box center [976, 60] width 16 height 16
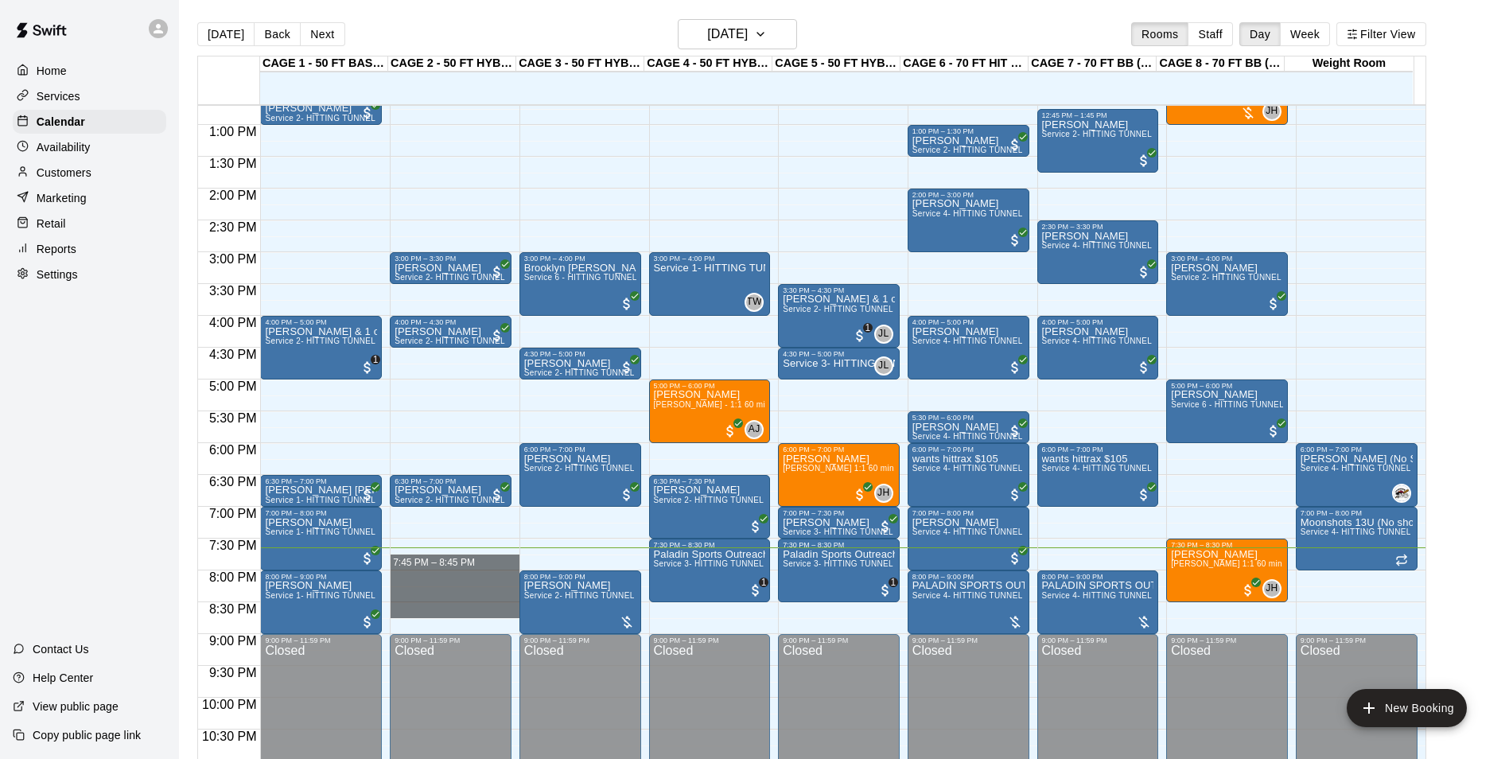
drag, startPoint x: 425, startPoint y: 556, endPoint x: 432, endPoint y: 607, distance: 51.4
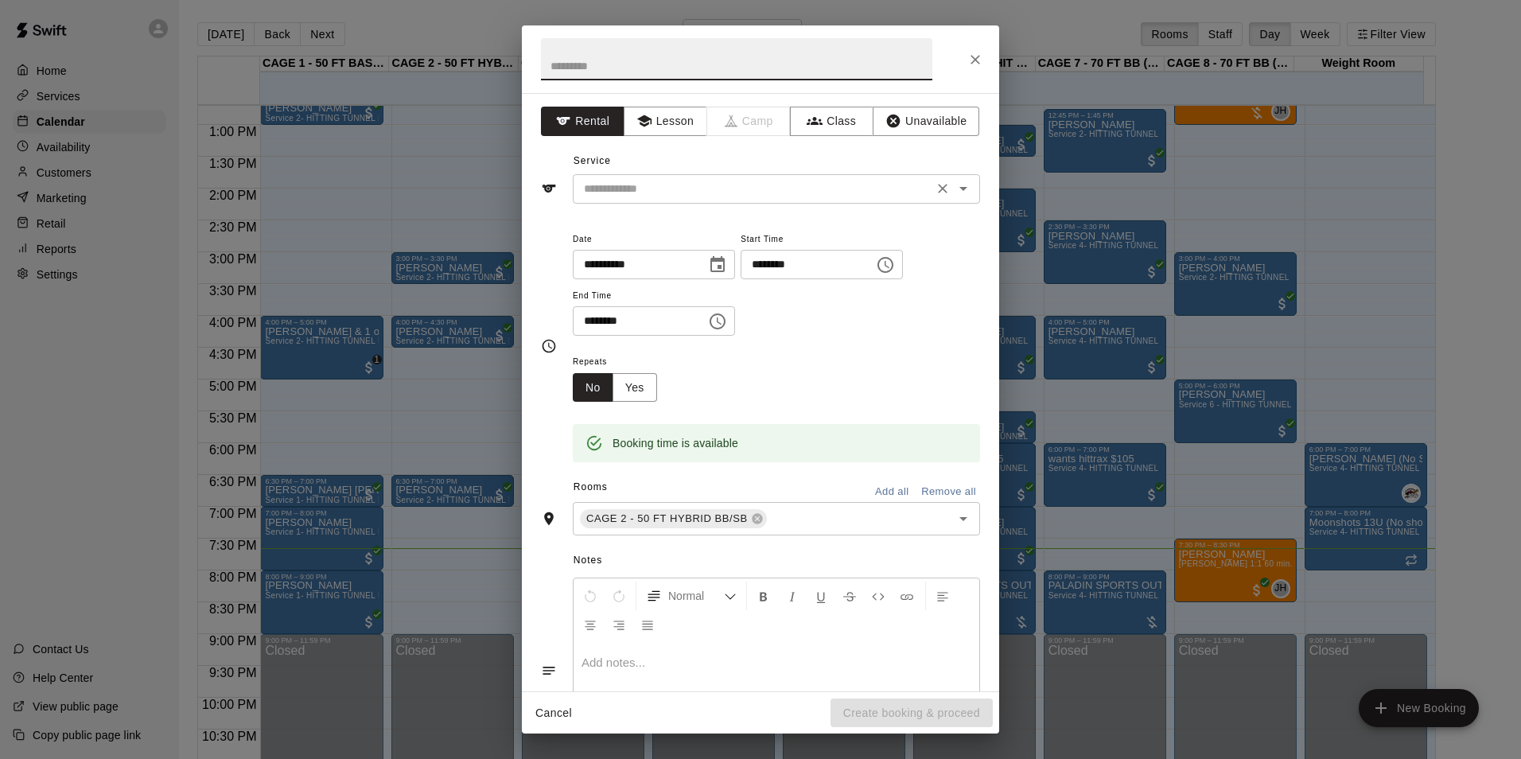
click at [623, 184] on input "text" at bounding box center [753, 189] width 351 height 20
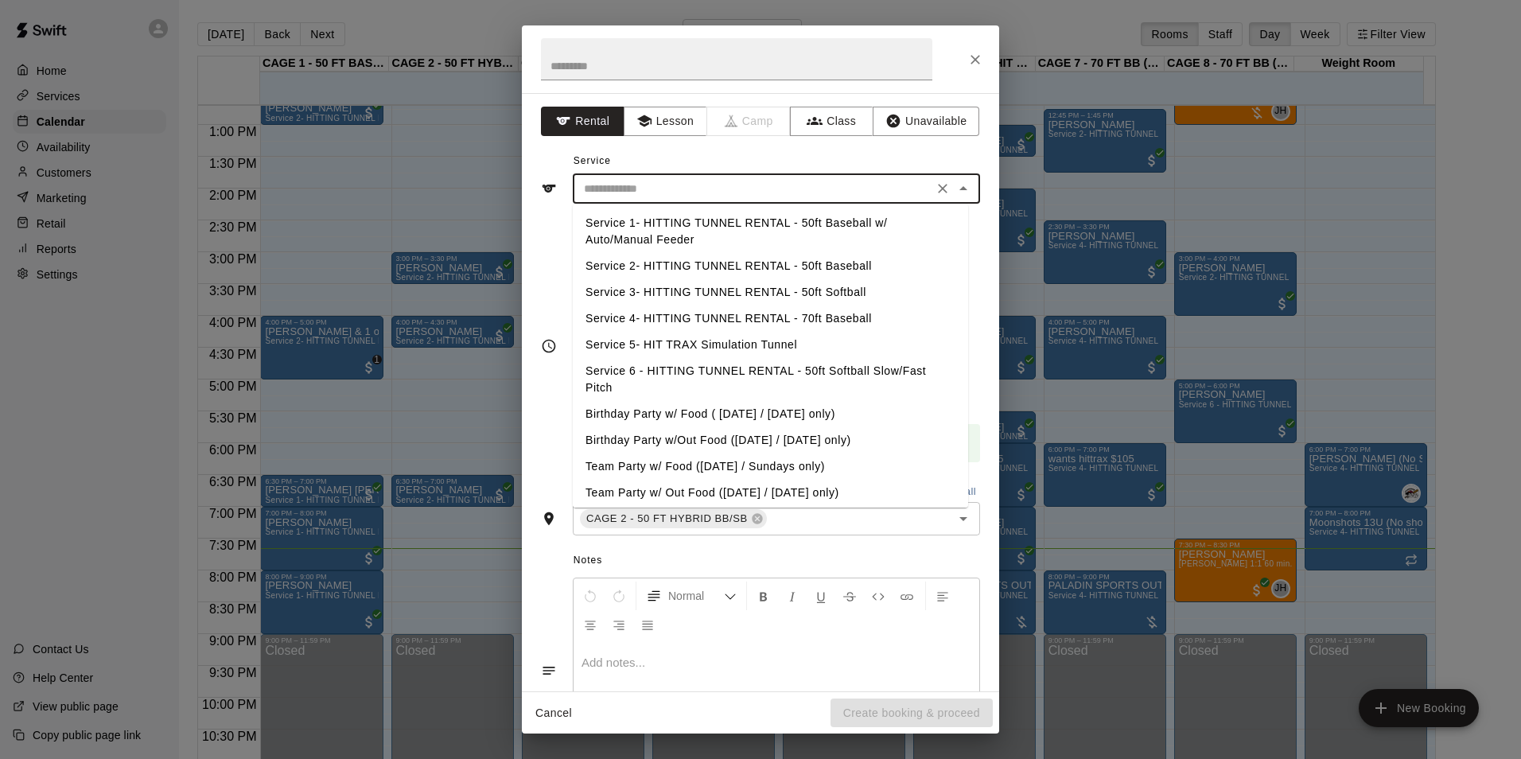
click at [704, 265] on li "Service 2- HITTING TUNNEL RENTAL - 50ft Baseball" at bounding box center [770, 266] width 395 height 26
type input "**********"
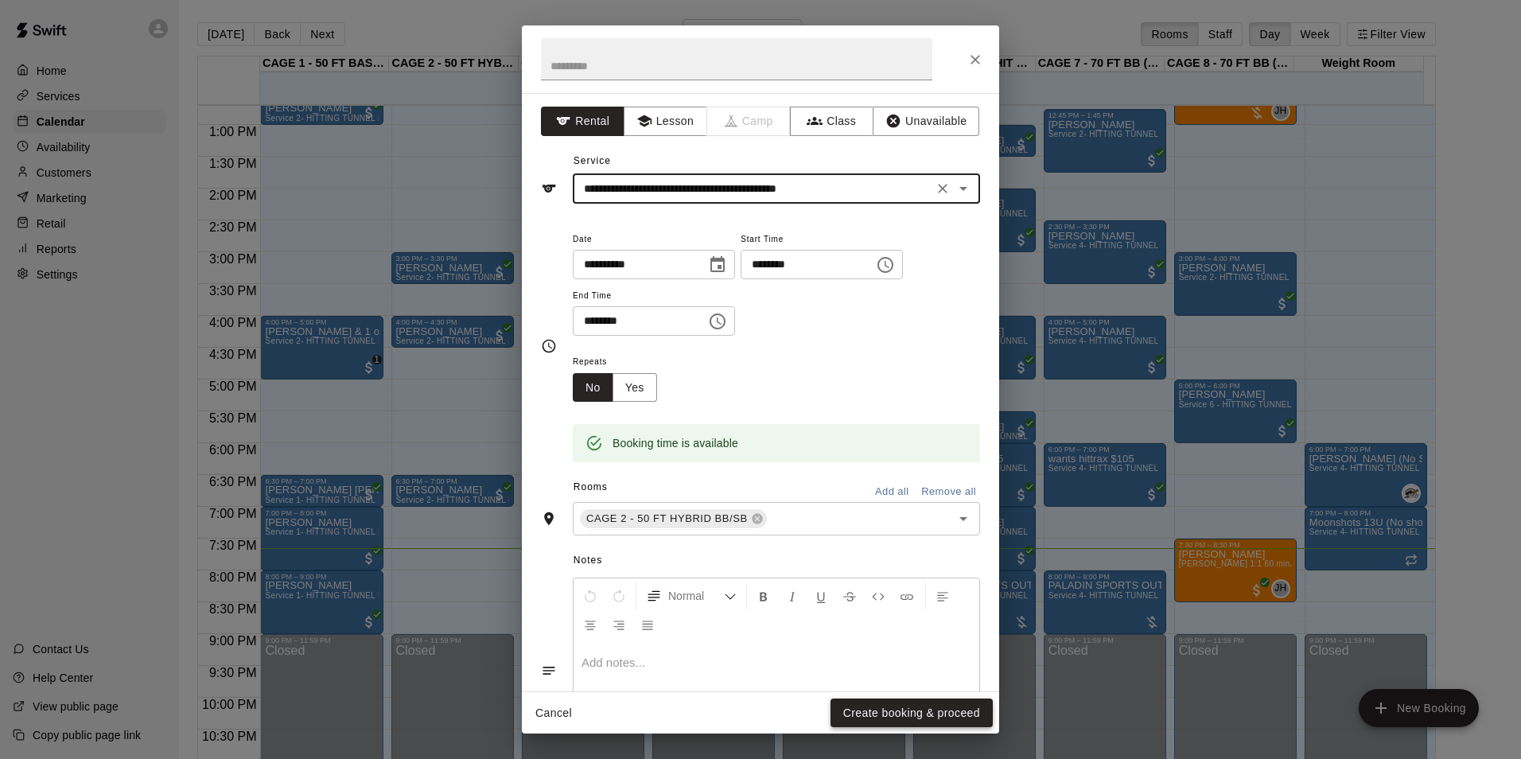
click at [882, 709] on button "Create booking & proceed" at bounding box center [912, 713] width 162 height 29
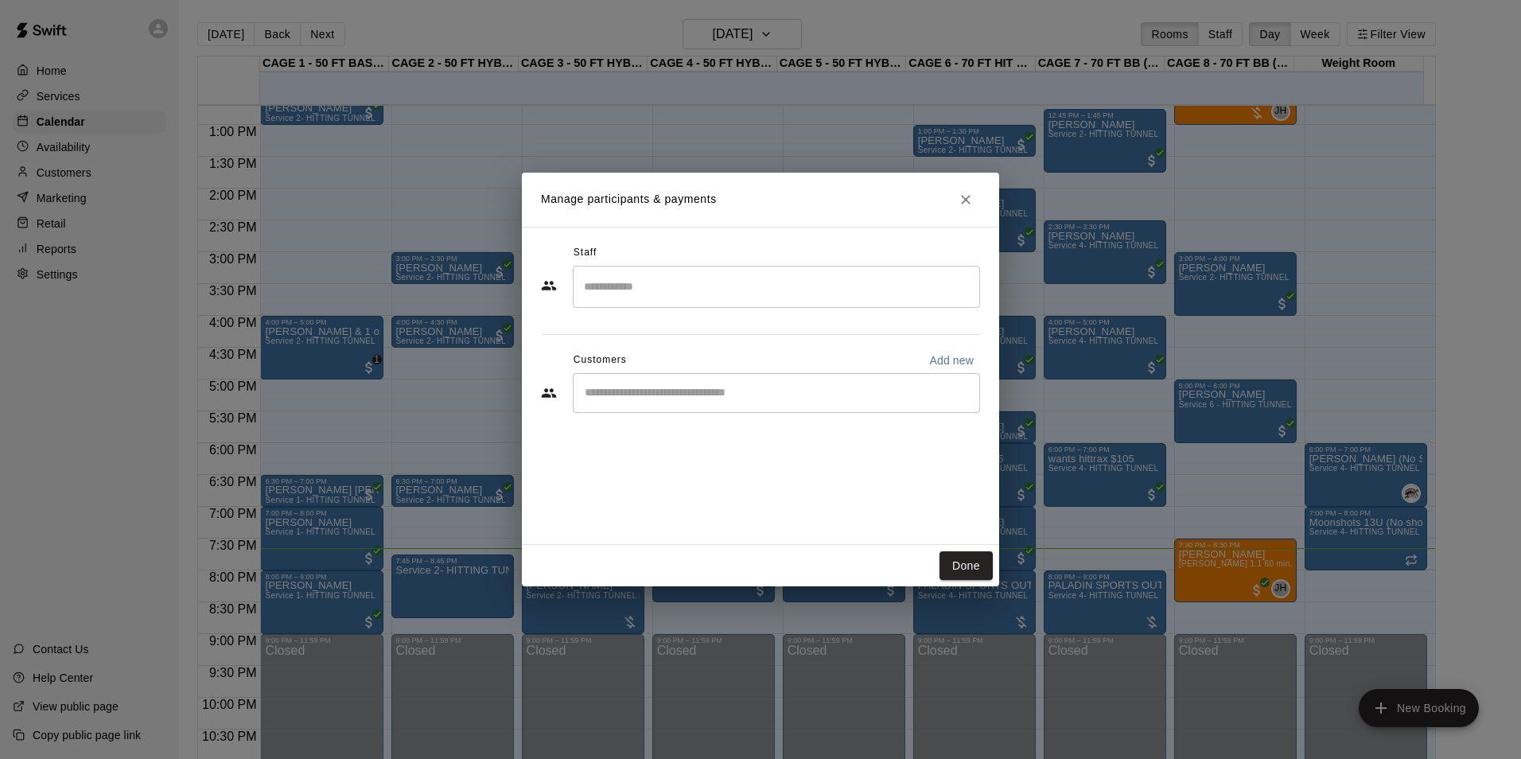
click at [616, 400] on input "Start typing to search customers..." at bounding box center [776, 393] width 393 height 16
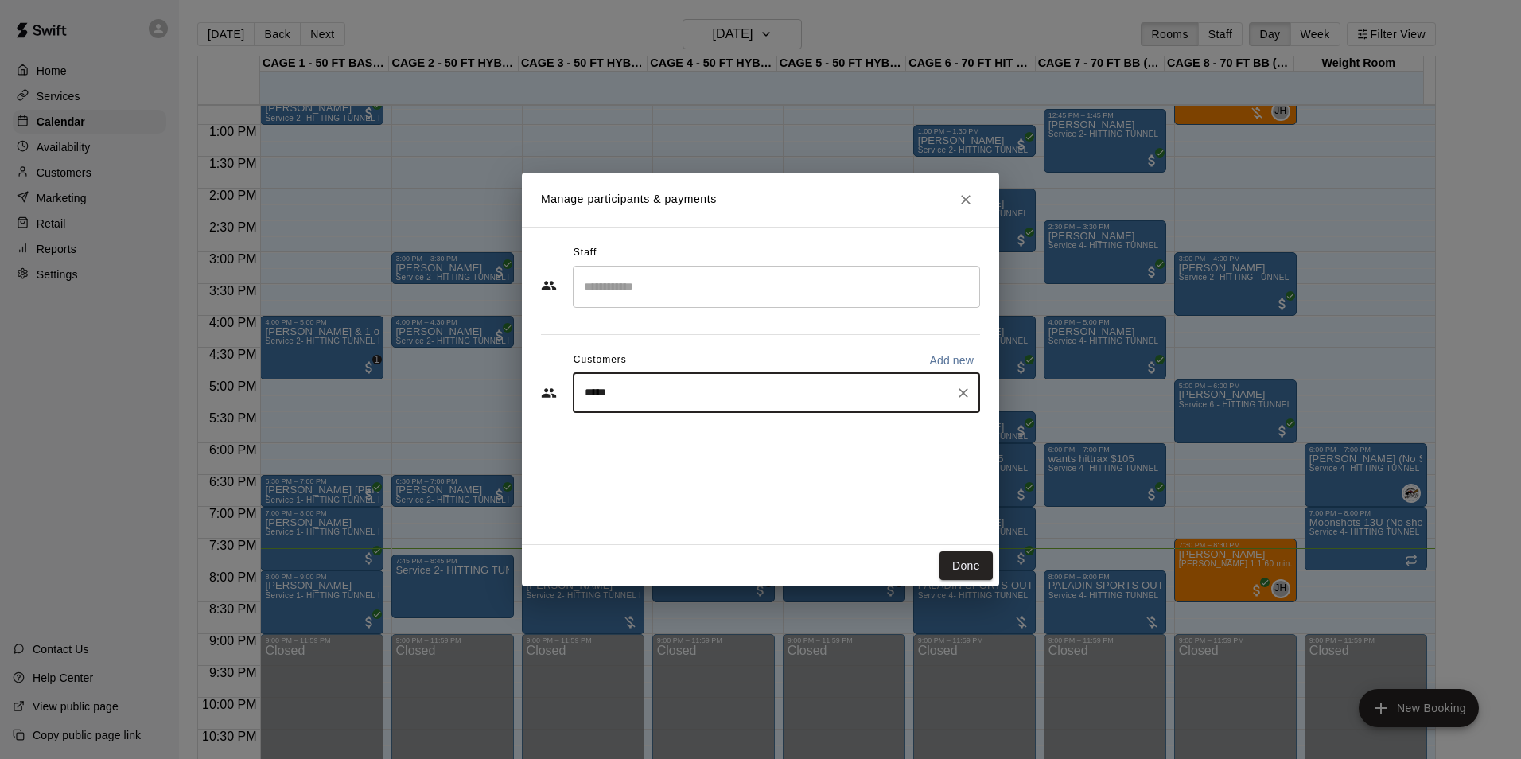
type input "*****"
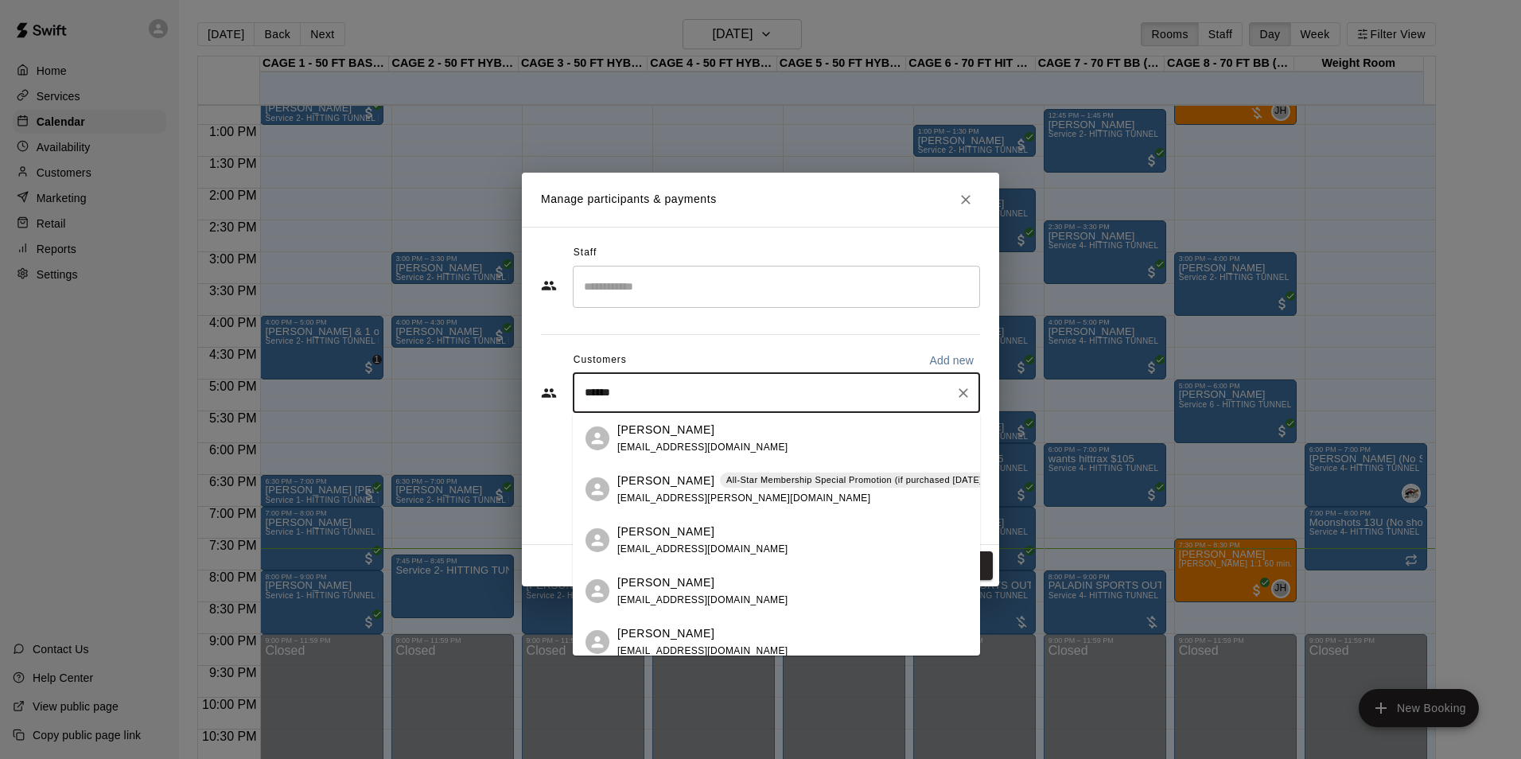
click at [639, 489] on div "Jesse Juarez All-Star Membership Special Promotion (if purchased August - Septe…" at bounding box center [872, 490] width 510 height 34
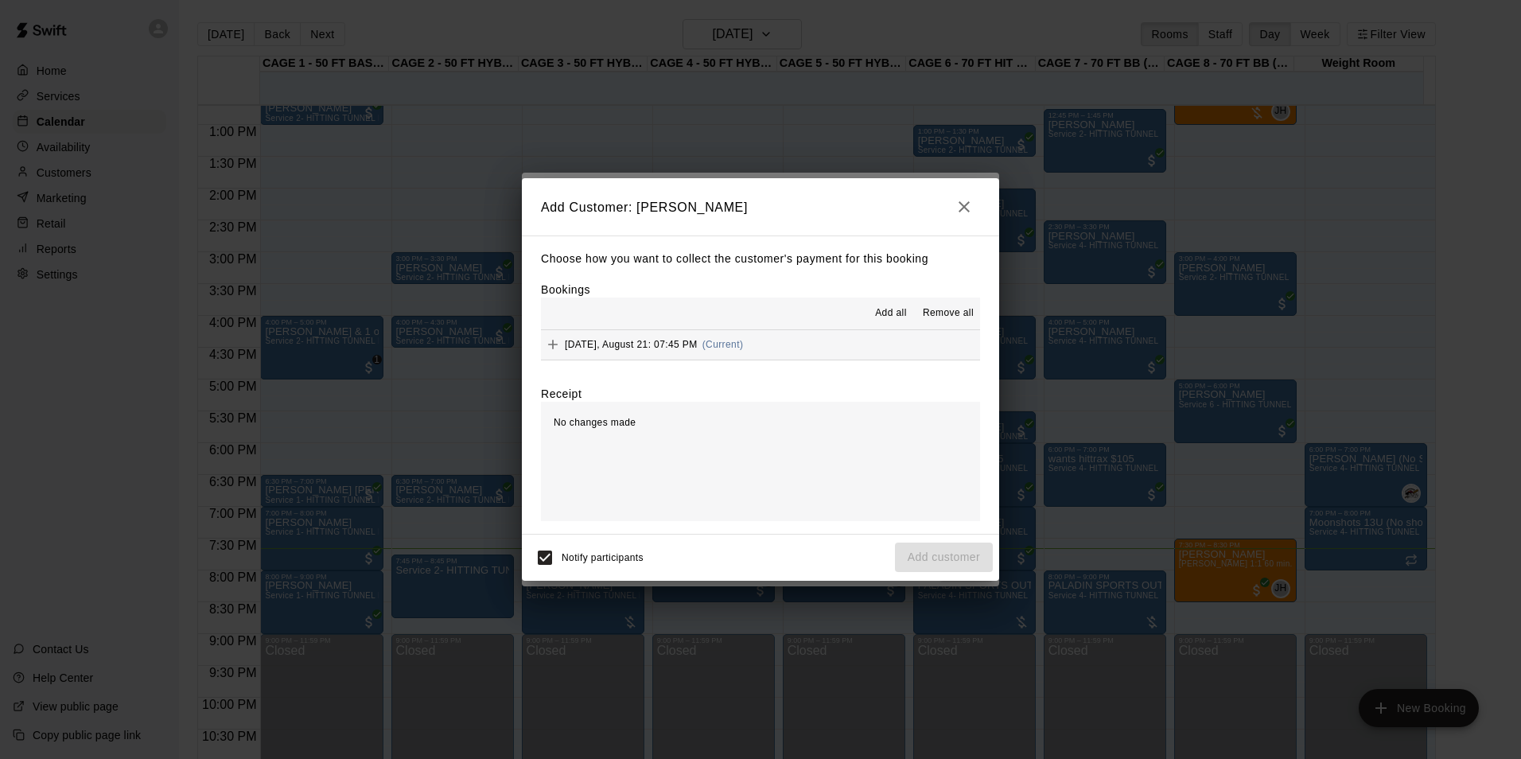
click at [834, 340] on button "Thursday, August 21: 07:45 PM (Current)" at bounding box center [760, 344] width 439 height 29
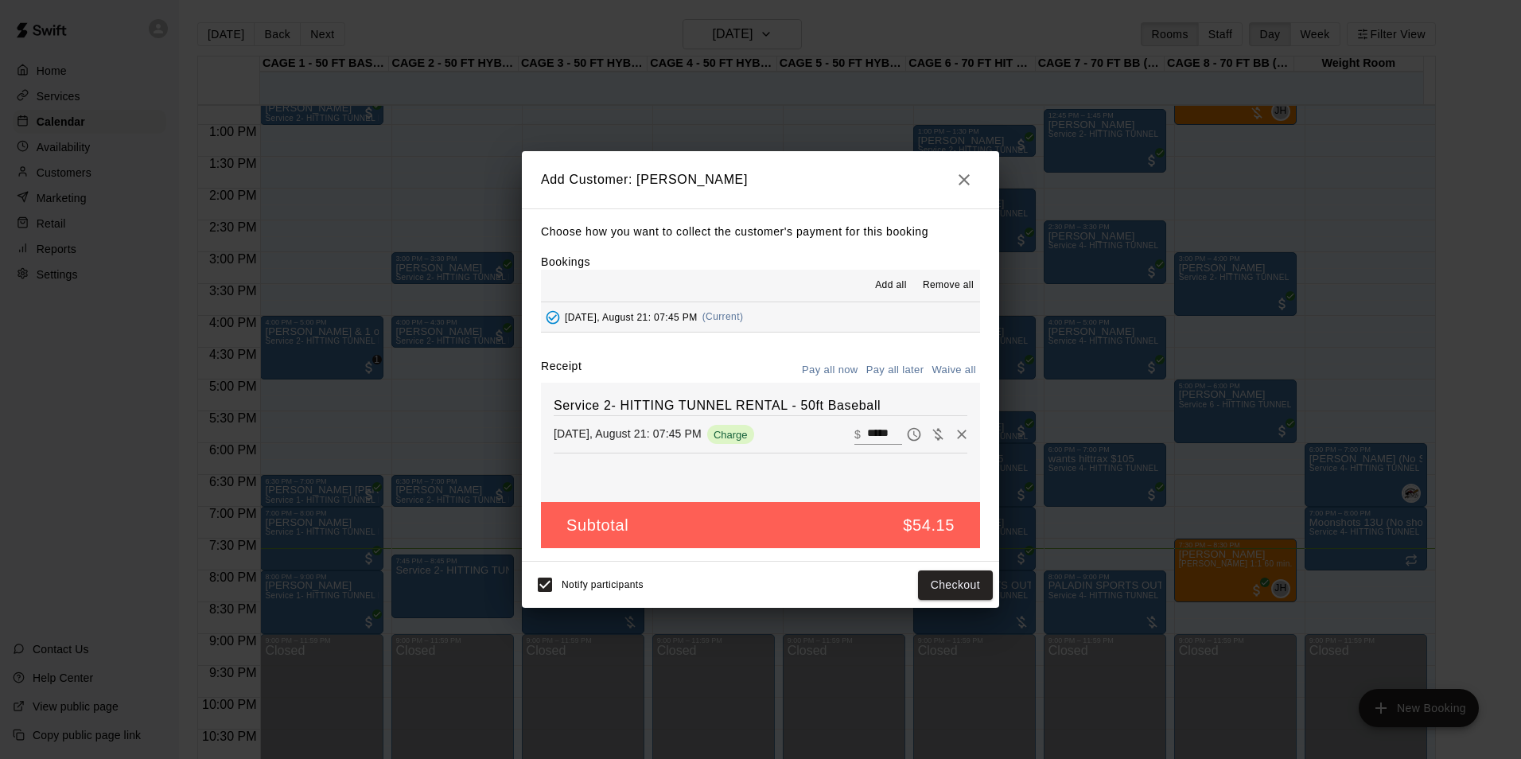
click at [851, 376] on button "Pay all now" at bounding box center [830, 370] width 64 height 25
click at [948, 580] on button "Checkout" at bounding box center [955, 585] width 75 height 29
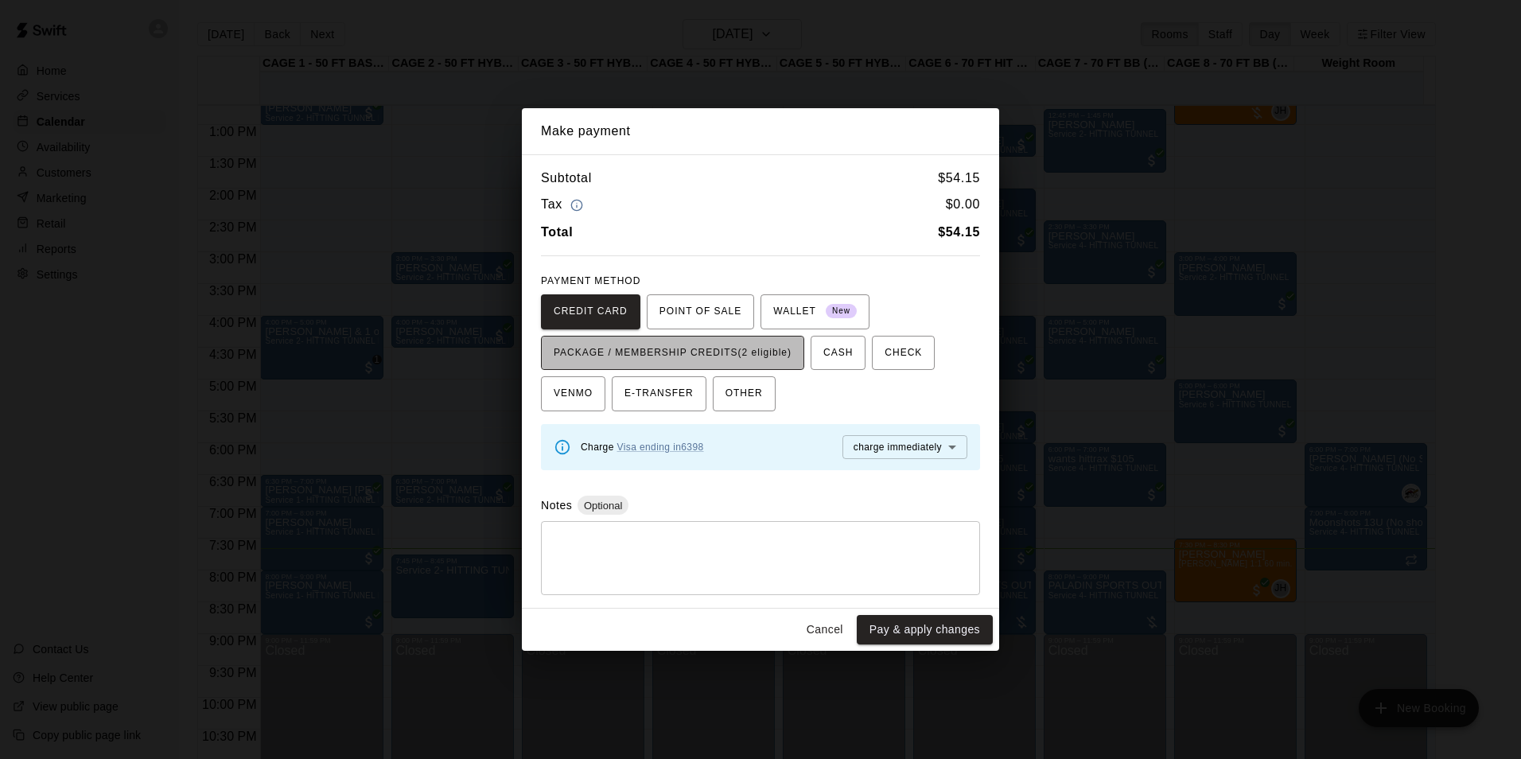
click at [708, 362] on span "PACKAGE / MEMBERSHIP CREDITS (2 eligible)" at bounding box center [673, 353] width 238 height 25
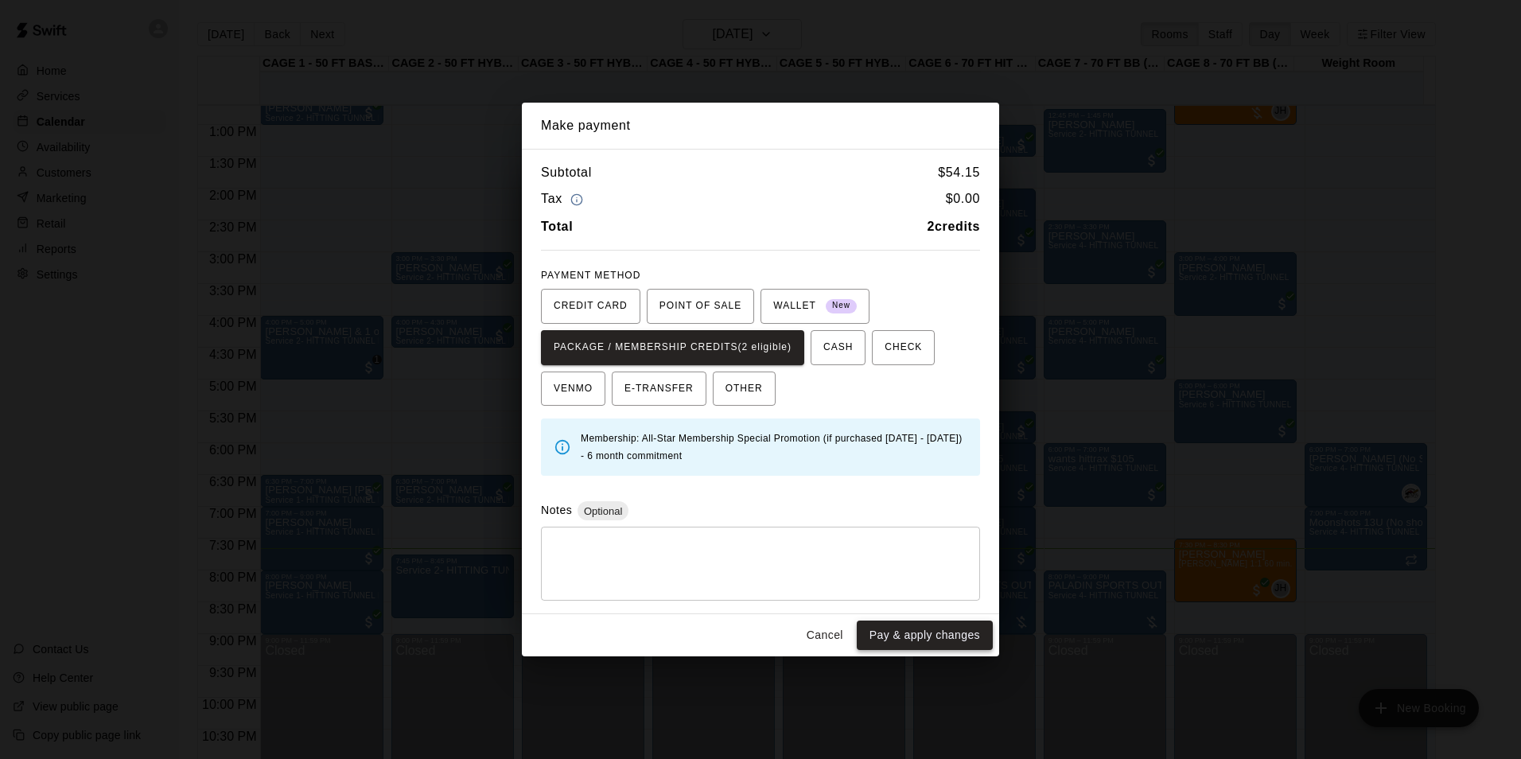
click at [909, 628] on button "Pay & apply changes" at bounding box center [925, 635] width 136 height 29
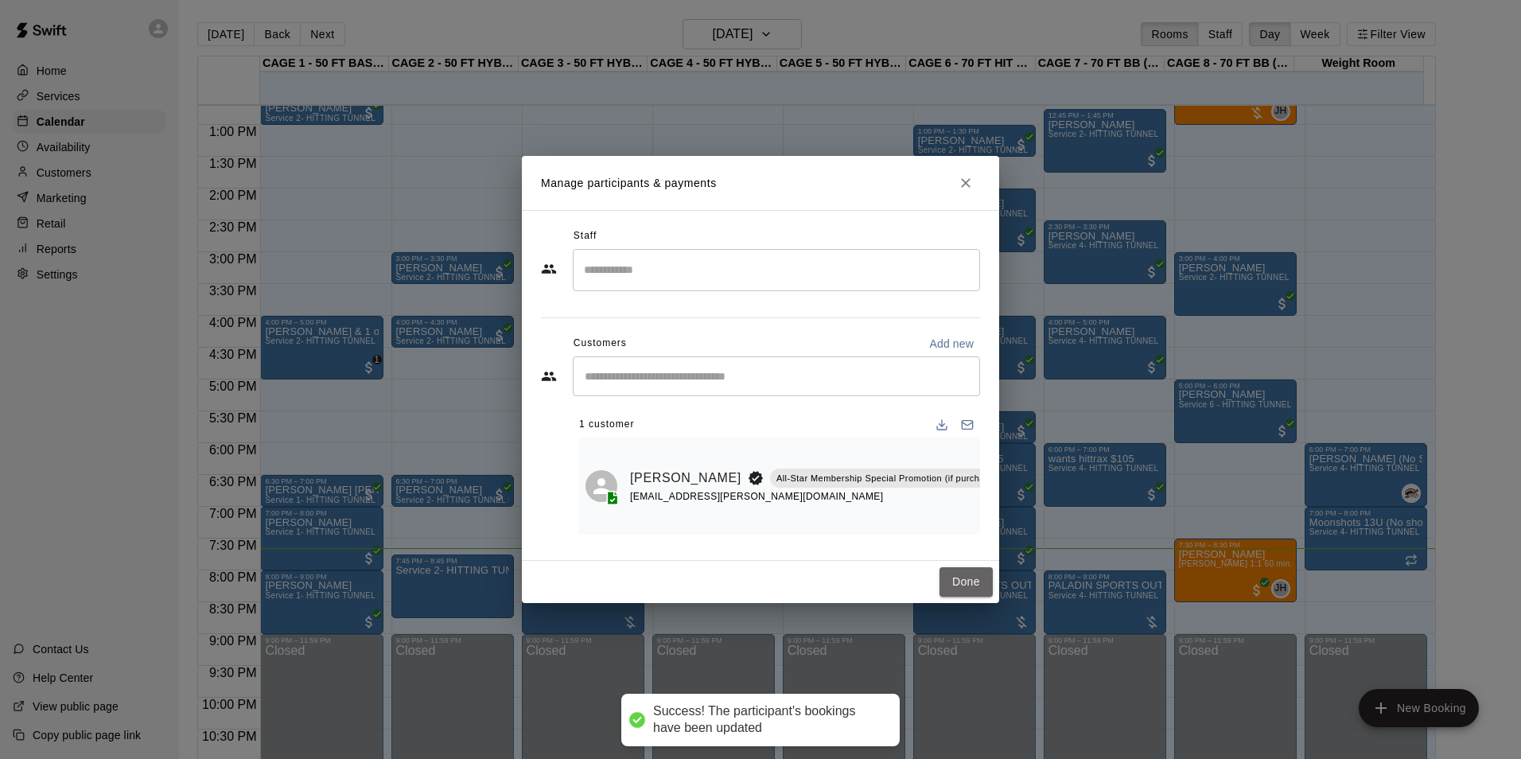
drag, startPoint x: 949, startPoint y: 588, endPoint x: 910, endPoint y: 589, distance: 39.0
click at [956, 586] on button "Done" at bounding box center [966, 581] width 53 height 29
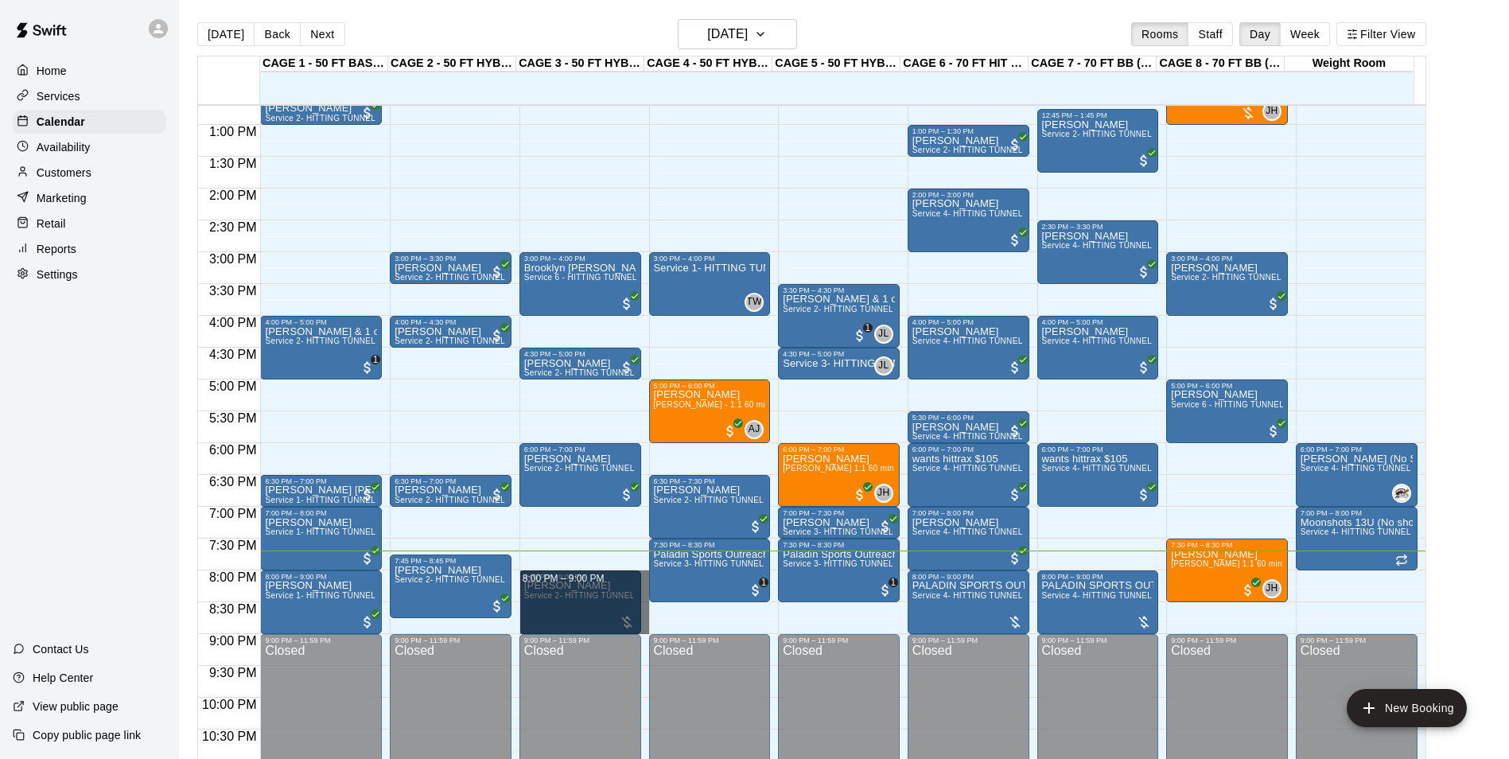
drag, startPoint x: 643, startPoint y: 574, endPoint x: 649, endPoint y: 634, distance: 60.8
click at [649, 634] on div "12:00 AM 12:30 AM 1:00 AM 1:30 AM 2:00 AM 2:30 AM 3:00 AM 3:30 AM 4:00 AM 4:30 …" at bounding box center [812, 440] width 1228 height 673
click at [994, 586] on p "PALADIN SPORTS OUTREACH BASEBALL TEAMS & 1 other" at bounding box center [969, 586] width 112 height 0
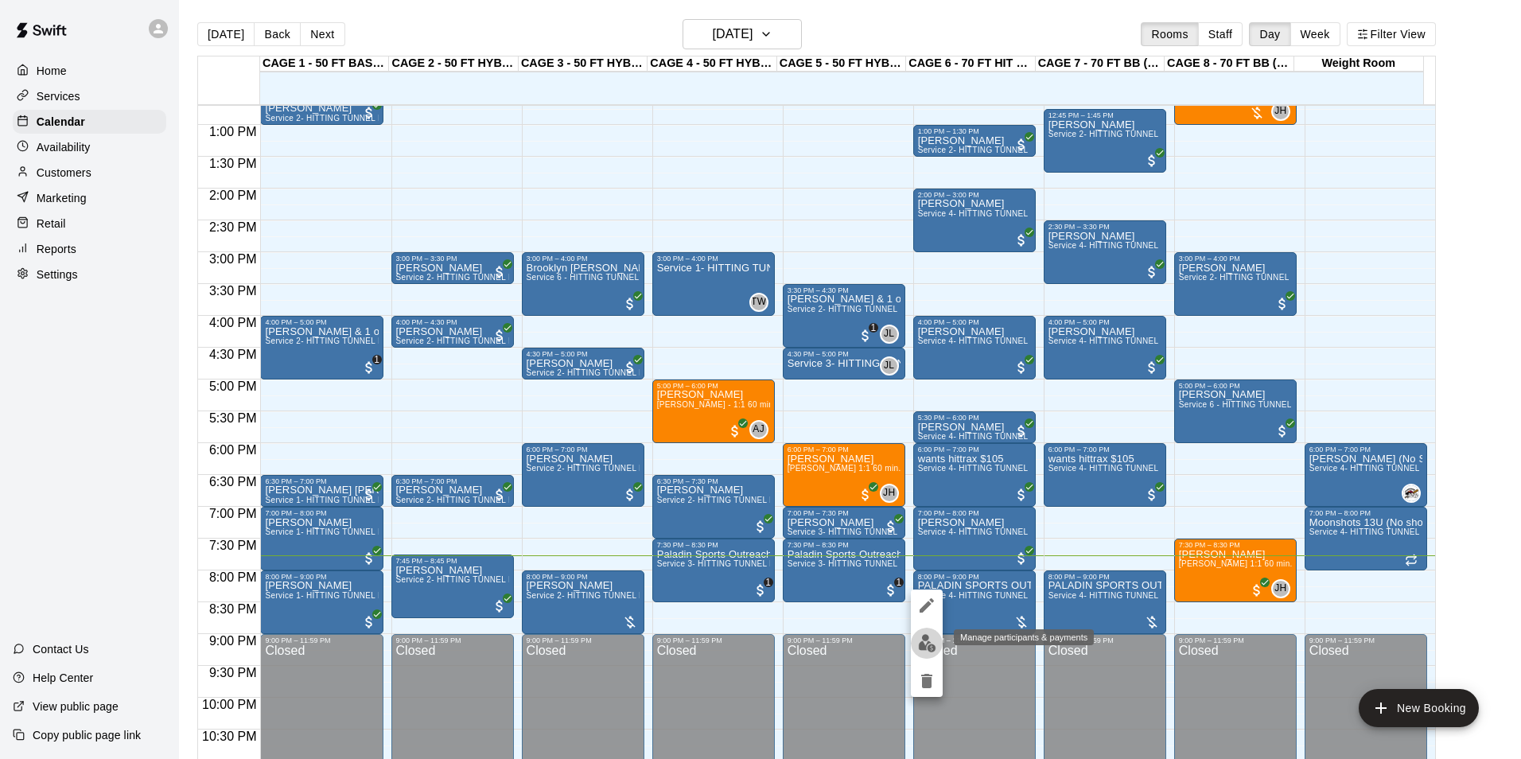
drag, startPoint x: 930, startPoint y: 633, endPoint x: 925, endPoint y: 617, distance: 16.9
click at [932, 625] on div at bounding box center [927, 643] width 32 height 107
click at [925, 637] on img "edit" at bounding box center [927, 643] width 18 height 18
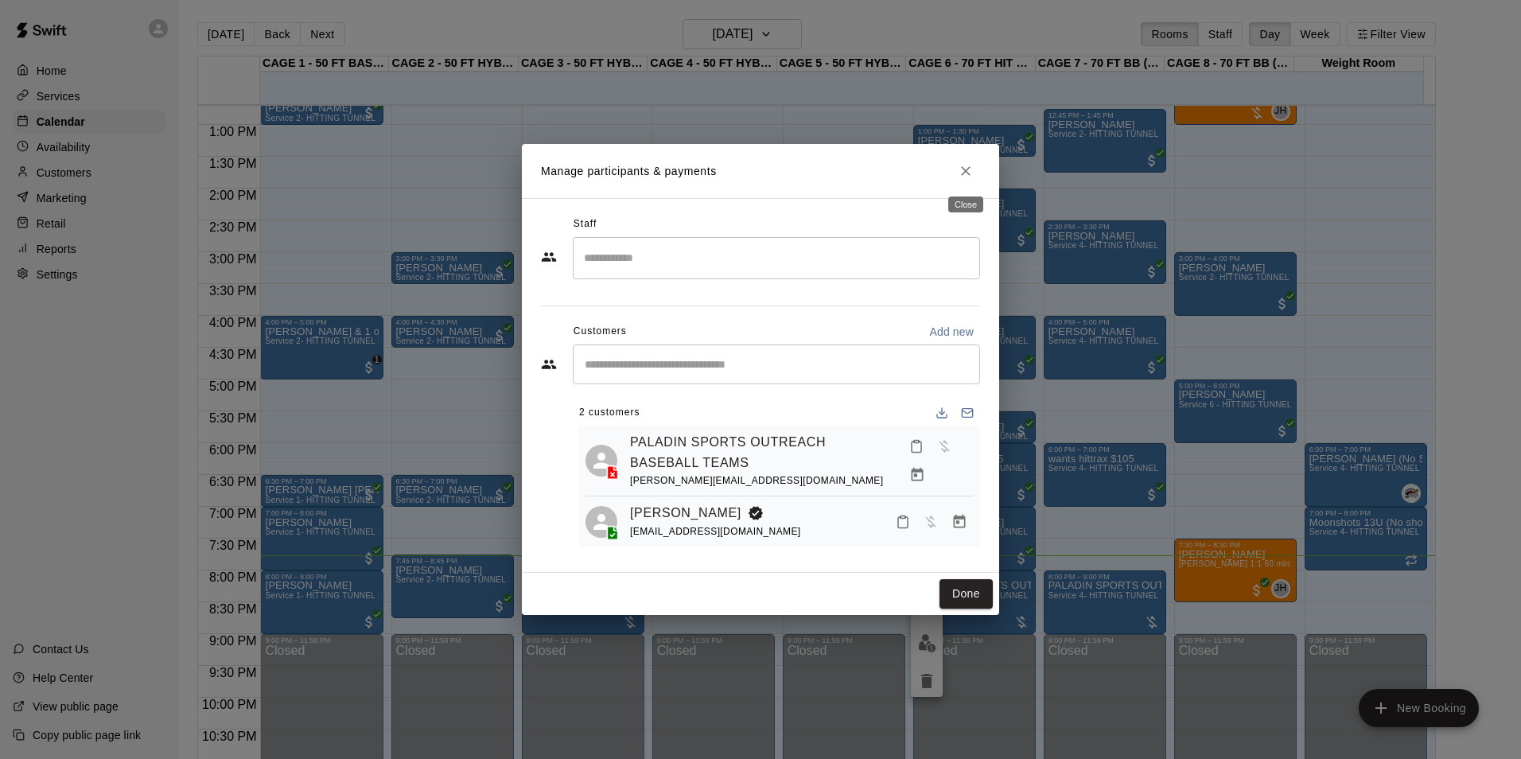
click at [977, 177] on button "Close" at bounding box center [966, 171] width 29 height 29
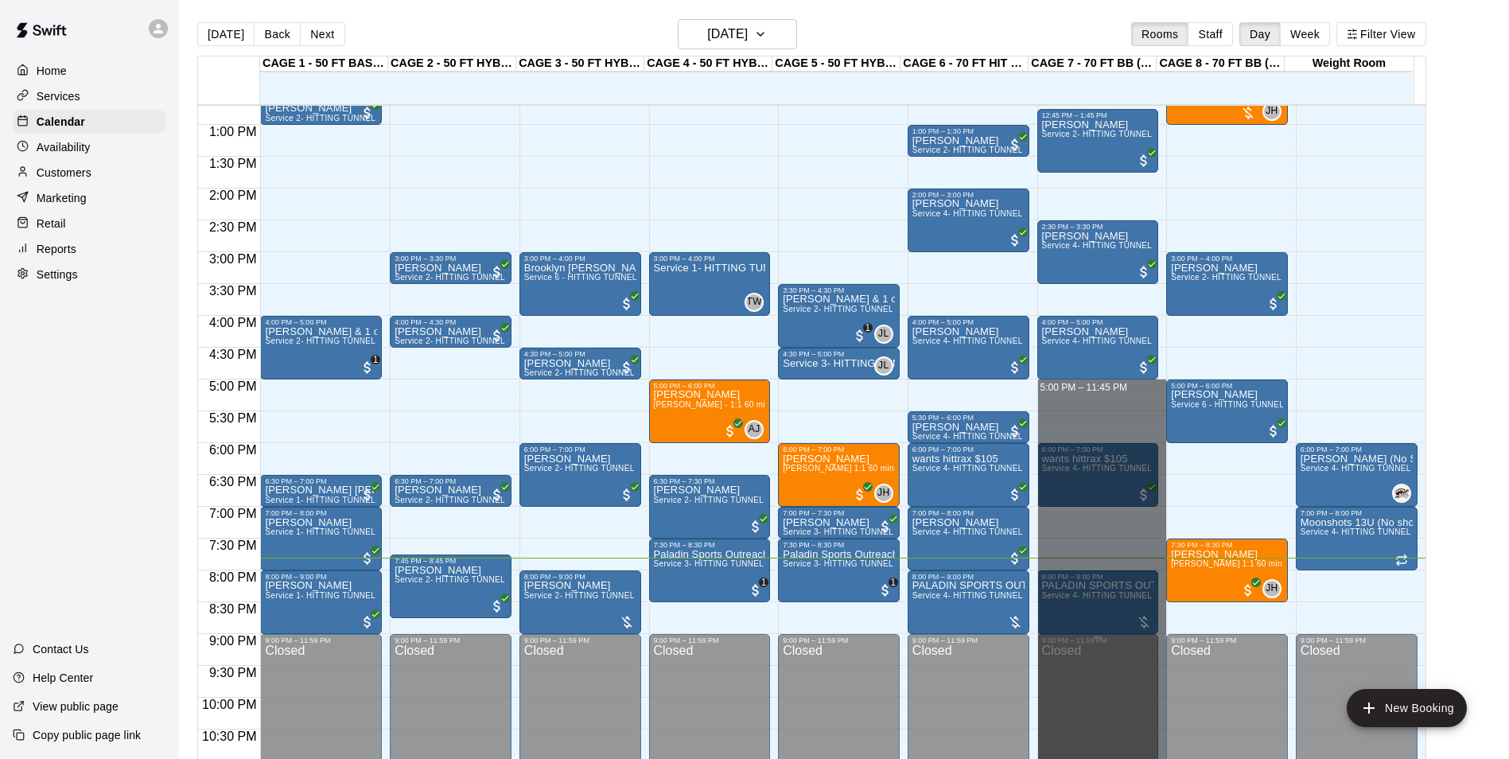
drag, startPoint x: 1101, startPoint y: 395, endPoint x: 1146, endPoint y: 705, distance: 312.7
click at [1132, 758] on html "Home Services Calendar Availability Customers Marketing Retail Reports Settings…" at bounding box center [754, 392] width 1509 height 785
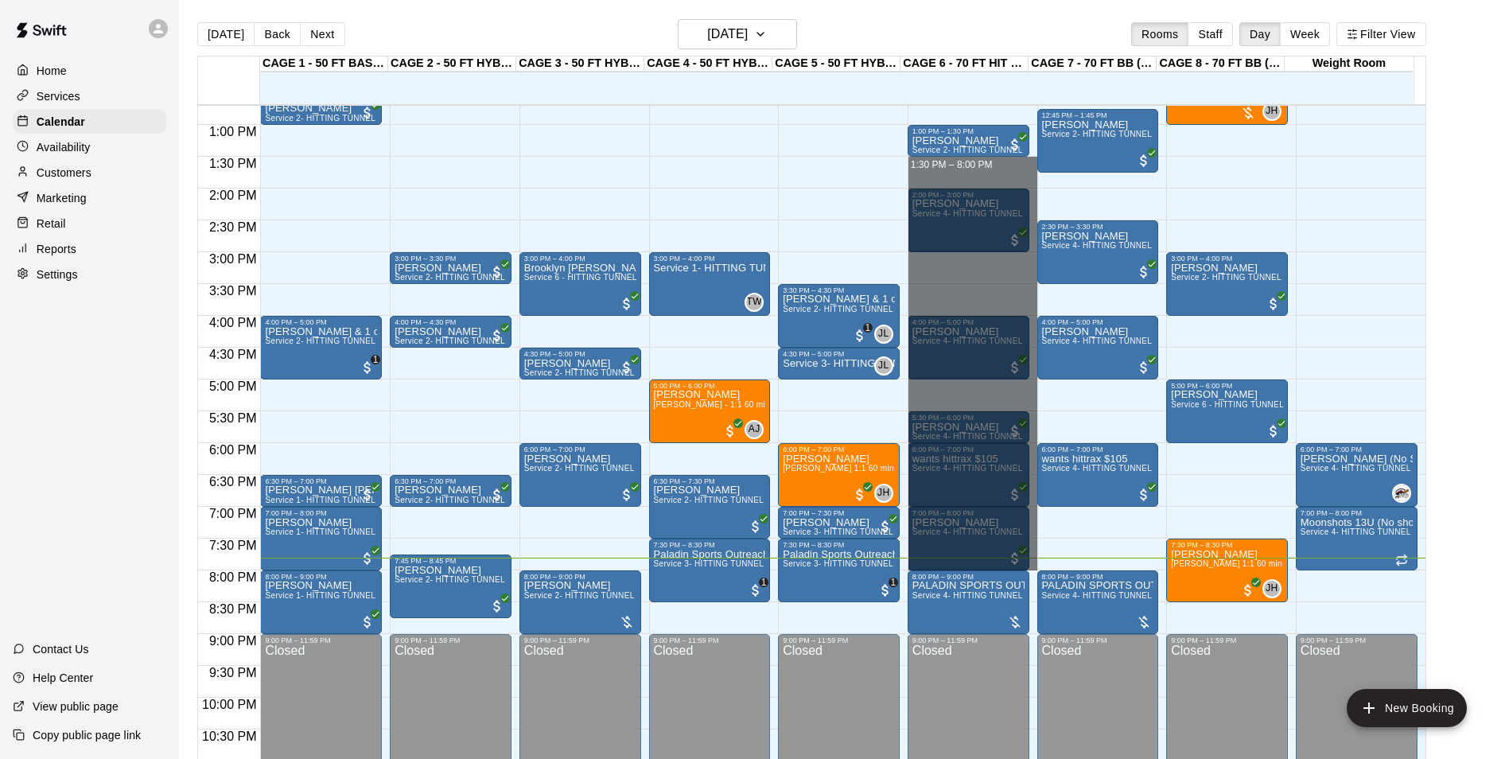
drag, startPoint x: 947, startPoint y: 167, endPoint x: 939, endPoint y: 569, distance: 401.9
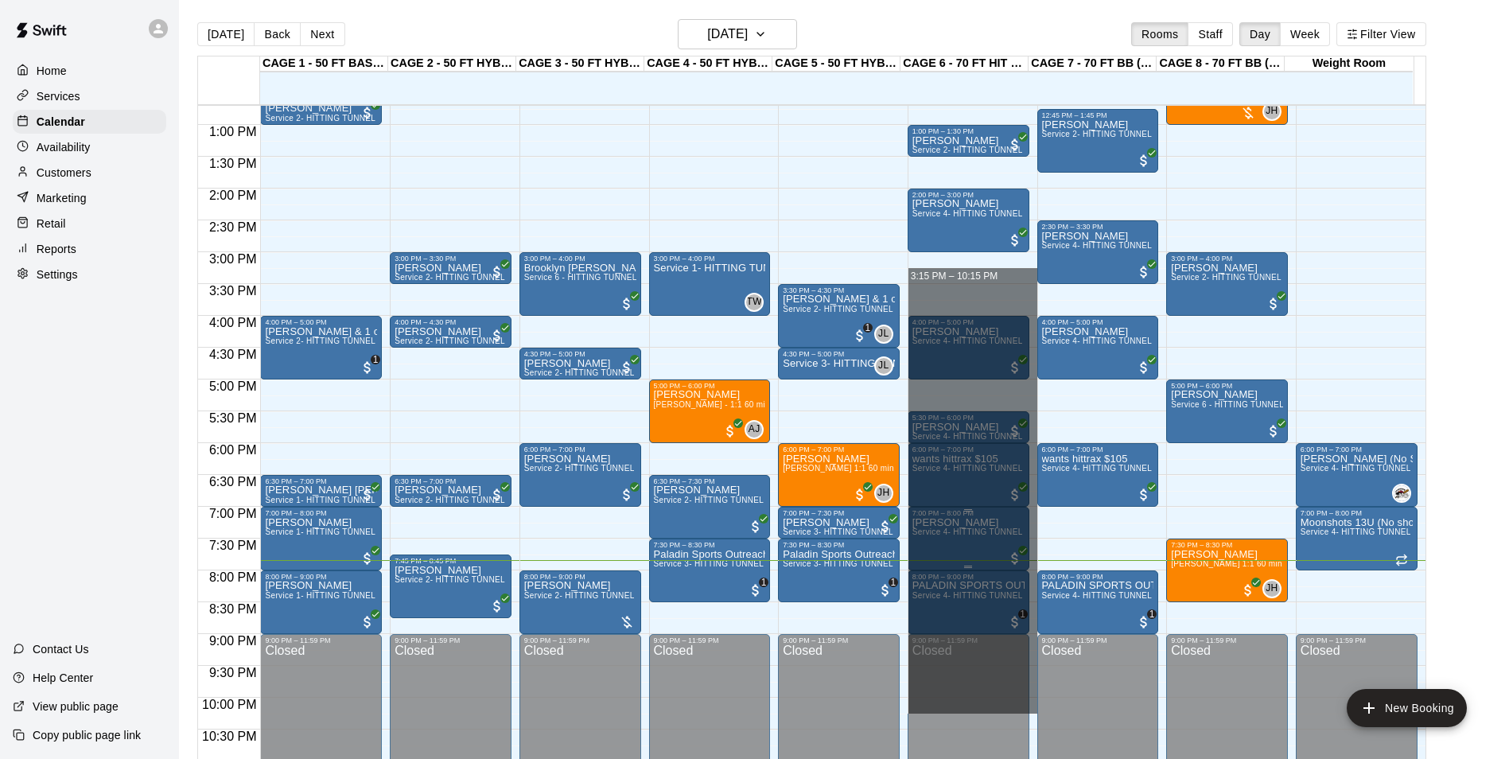
drag, startPoint x: 1007, startPoint y: 279, endPoint x: 987, endPoint y: 538, distance: 260.2
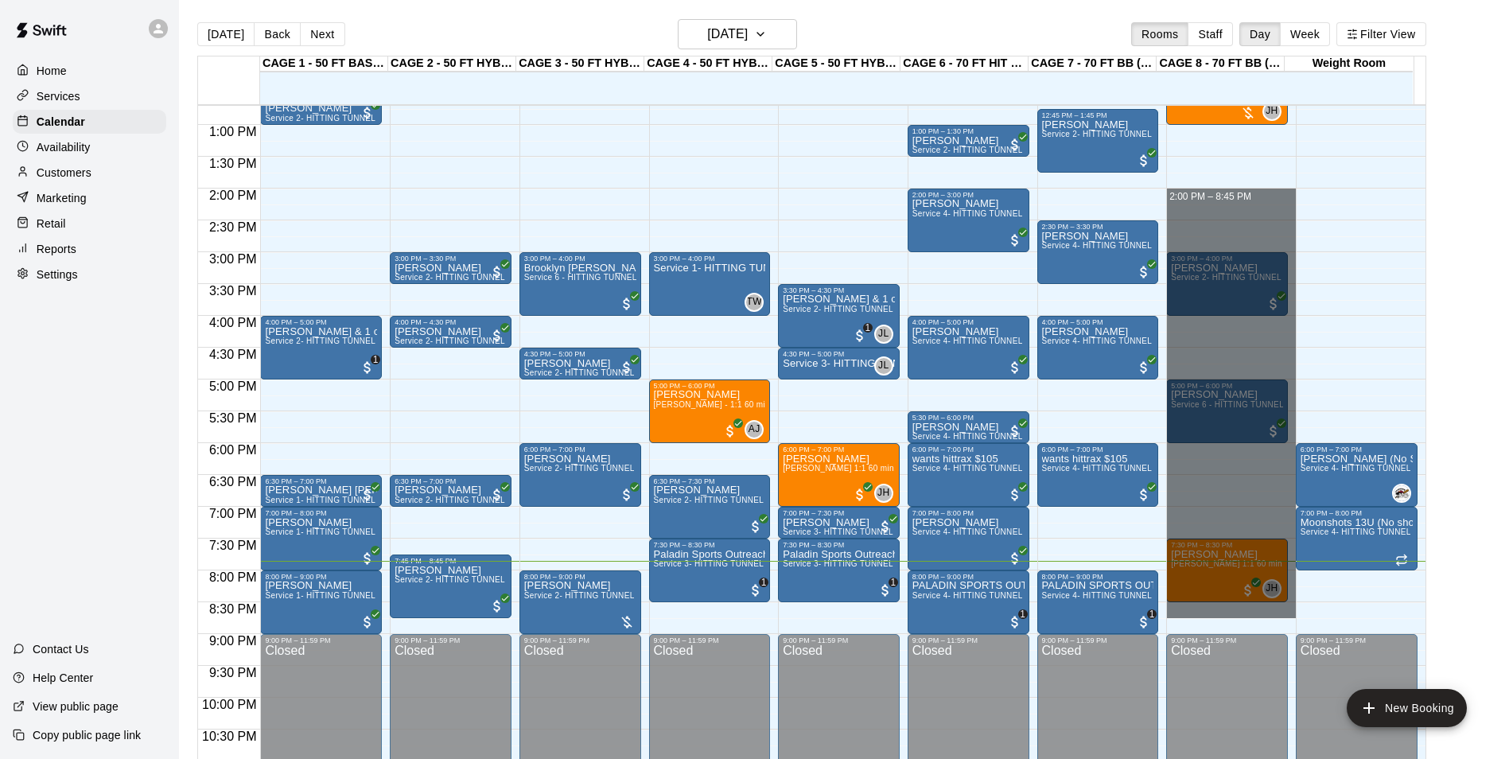
drag, startPoint x: 1229, startPoint y: 186, endPoint x: 1228, endPoint y: 664, distance: 478.2
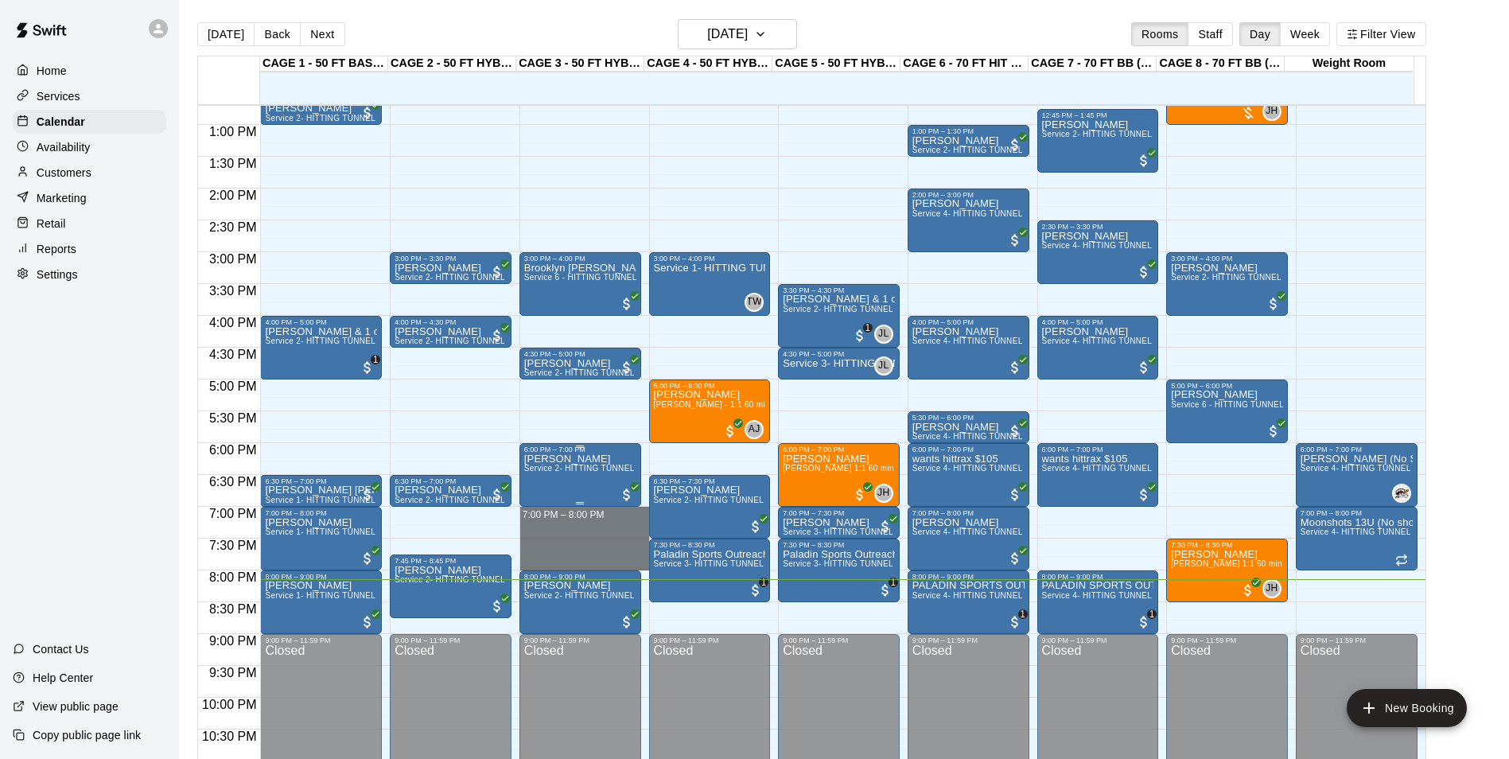
drag, startPoint x: 531, startPoint y: 509, endPoint x: 607, endPoint y: 448, distance: 97.9
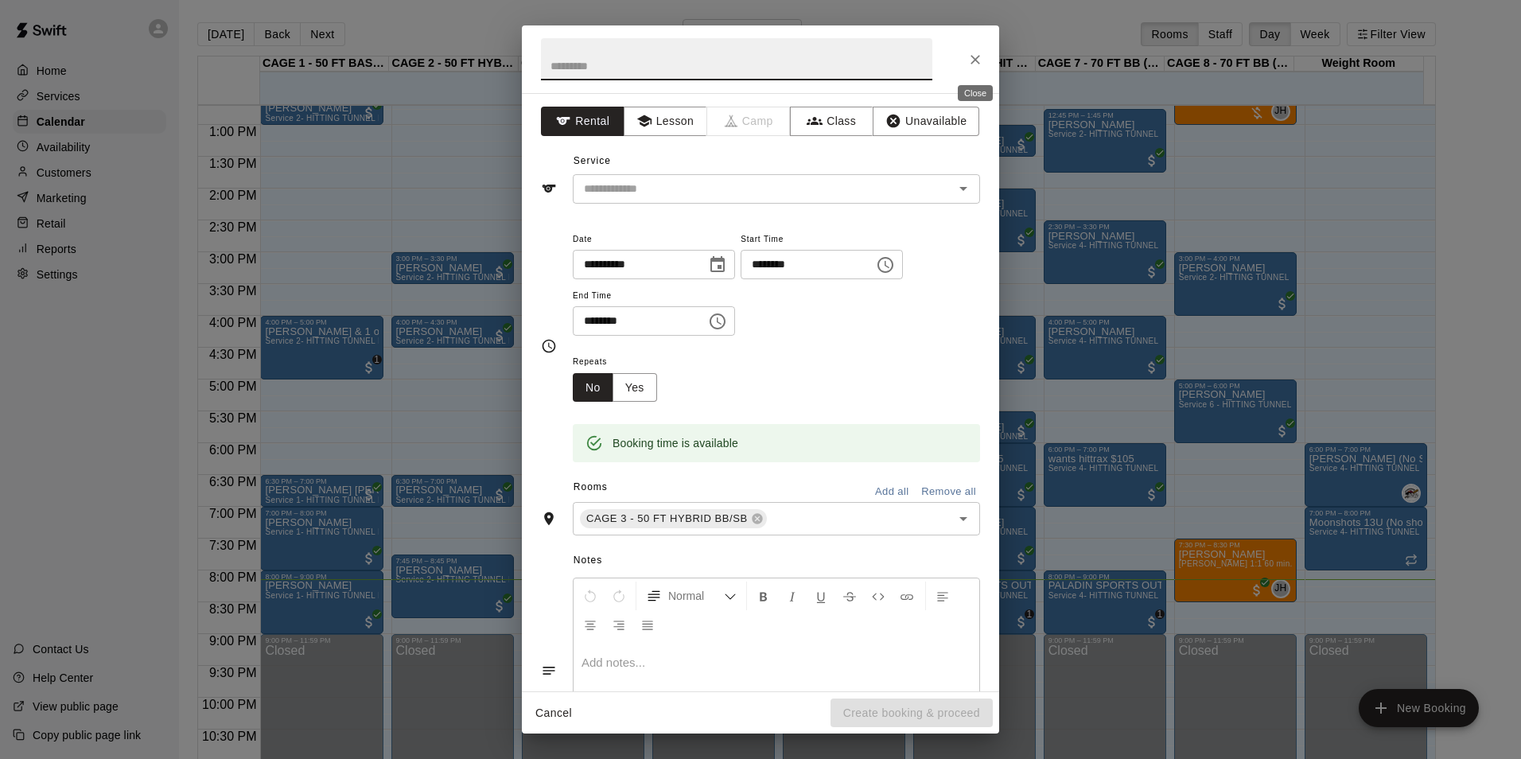
click at [968, 56] on icon "Close" at bounding box center [976, 60] width 16 height 16
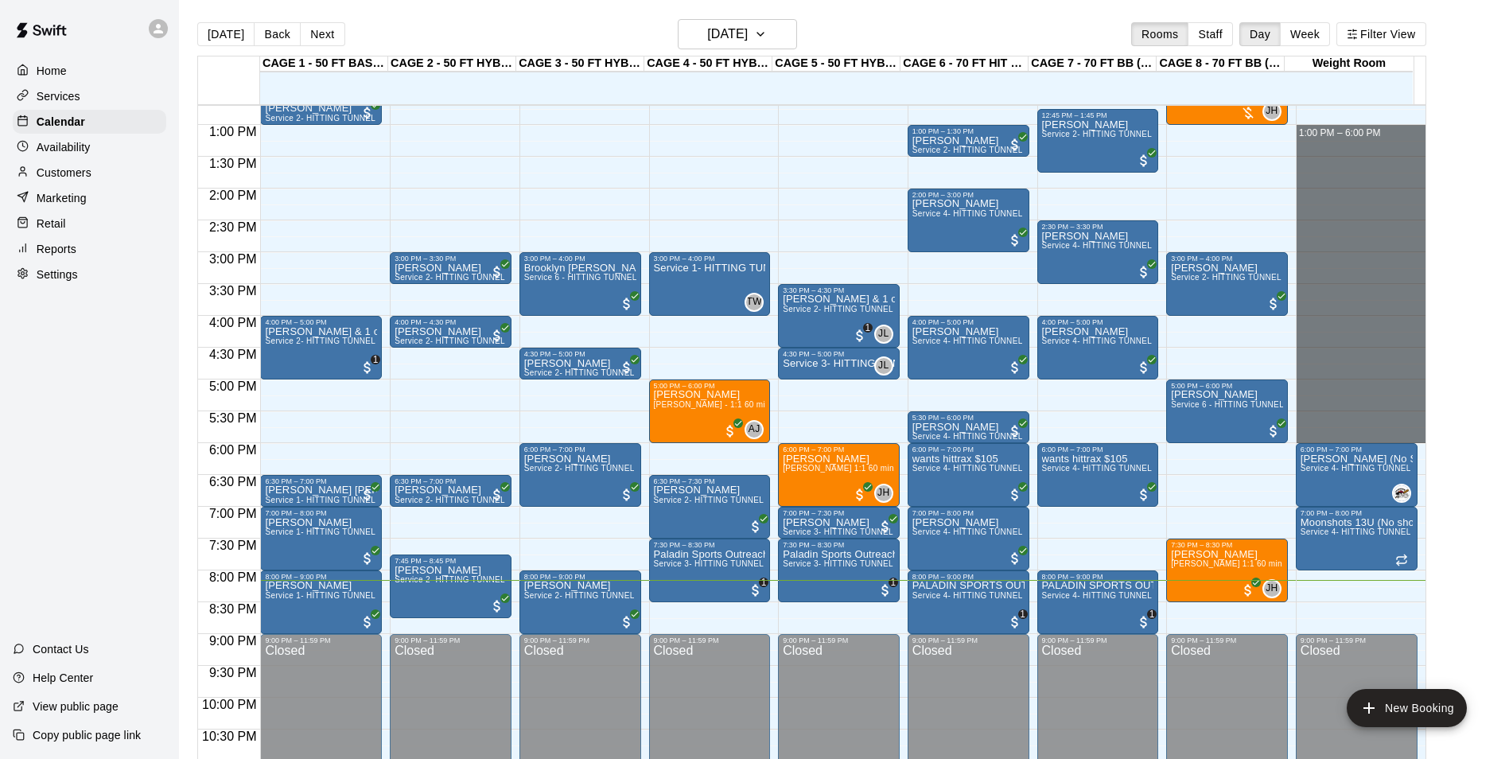
drag, startPoint x: 1355, startPoint y: 126, endPoint x: 1354, endPoint y: 433, distance: 307.1
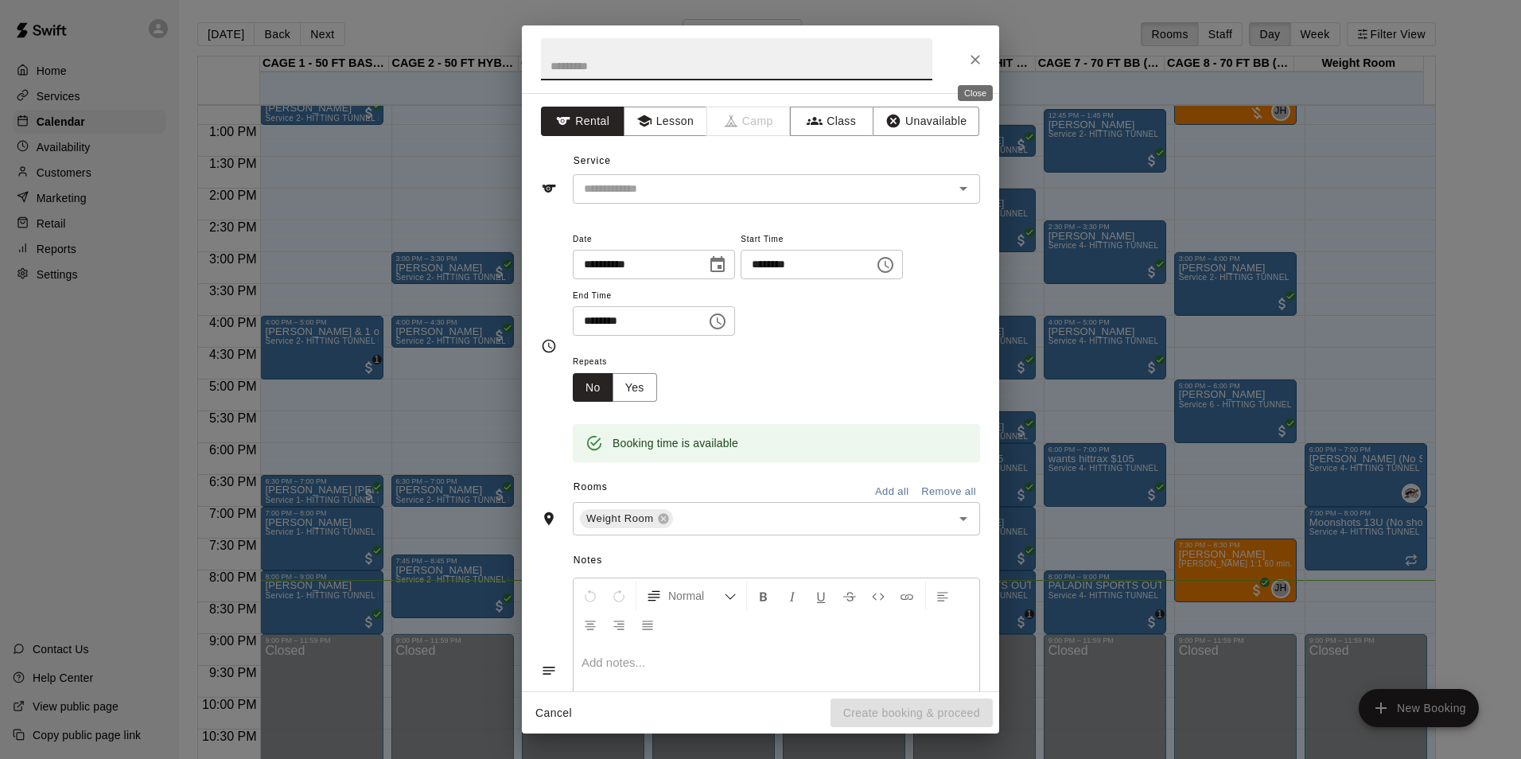
click at [972, 64] on icon "Close" at bounding box center [976, 60] width 16 height 16
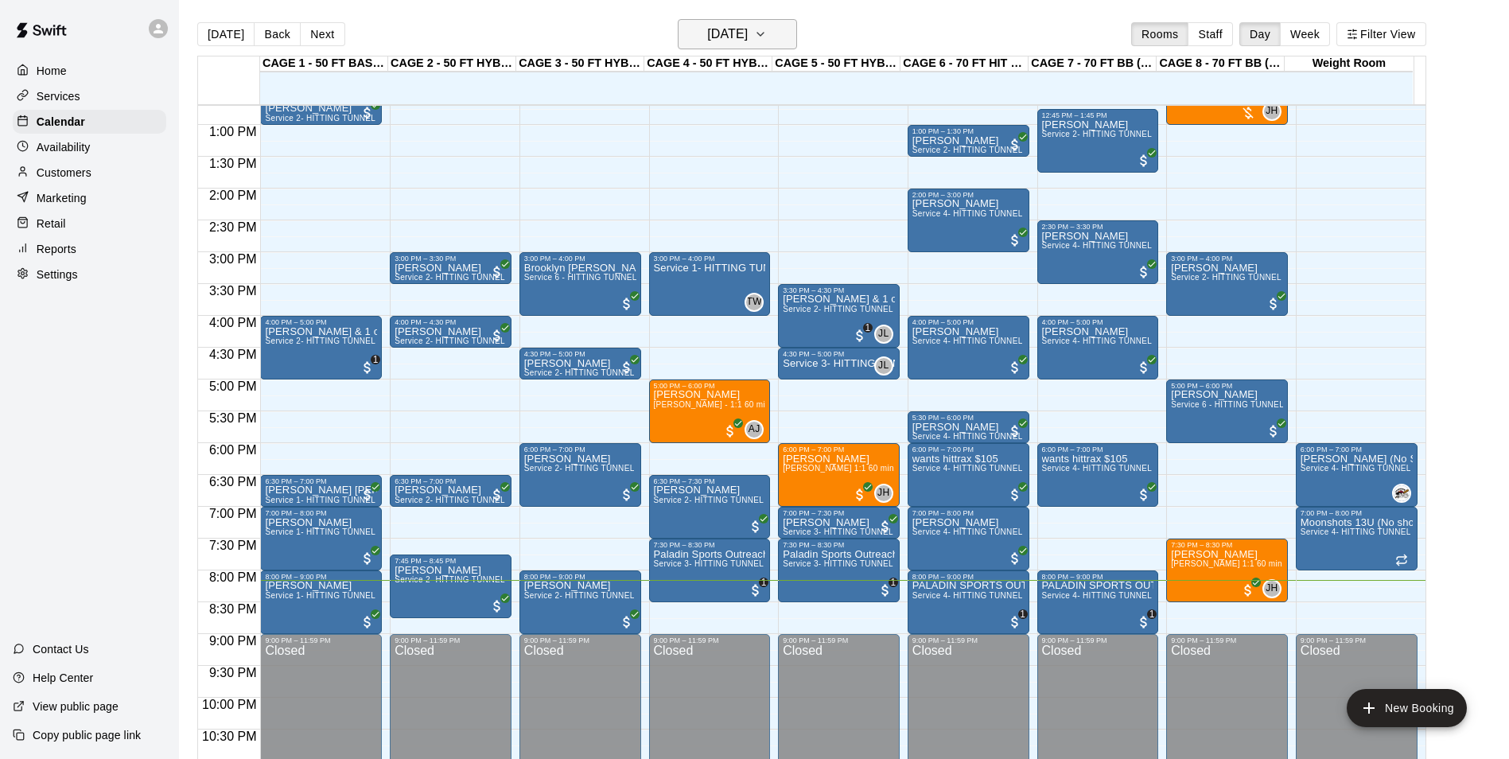
click at [748, 32] on h6 "[DATE]" at bounding box center [727, 34] width 41 height 22
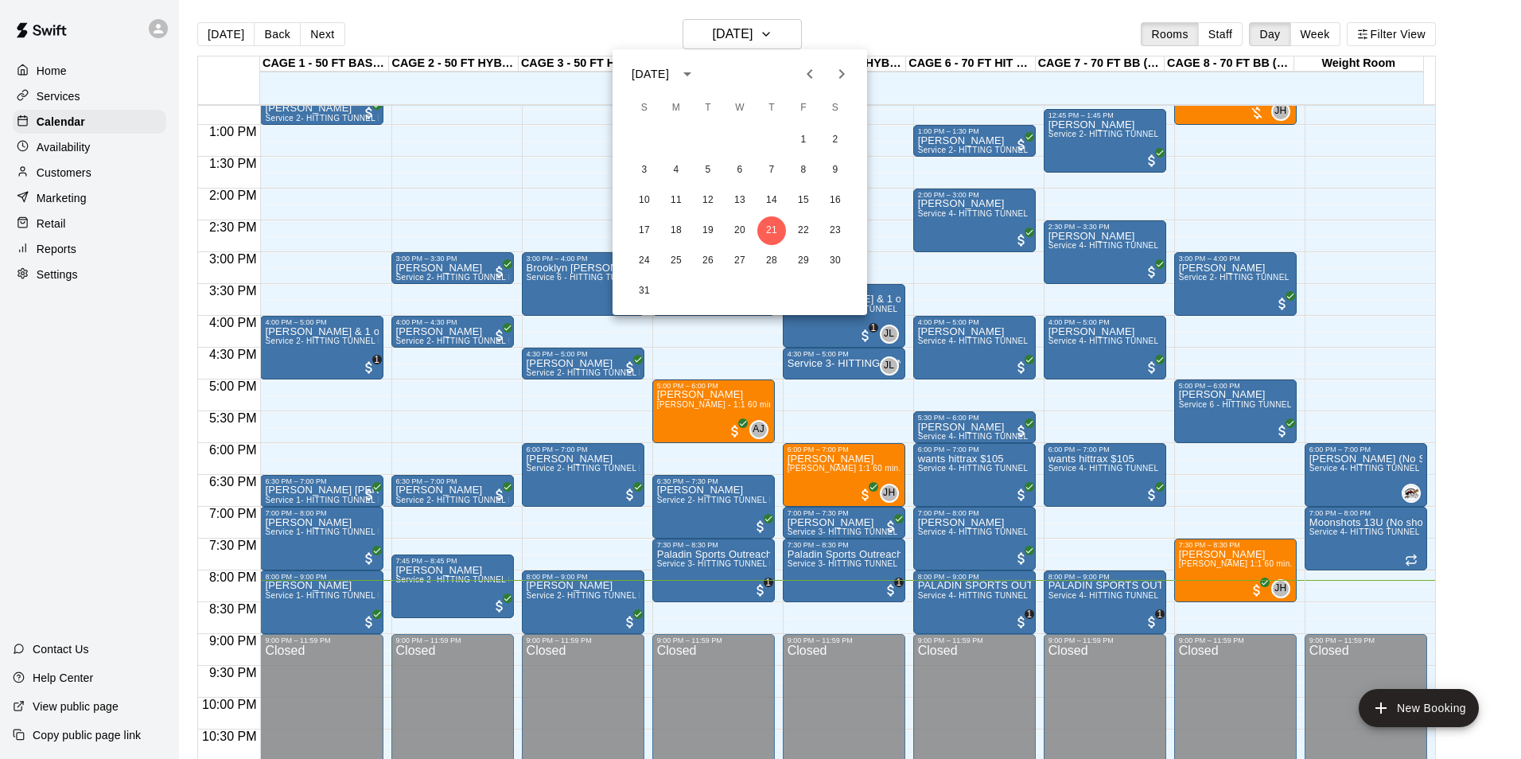
click at [888, 9] on div at bounding box center [760, 379] width 1521 height 759
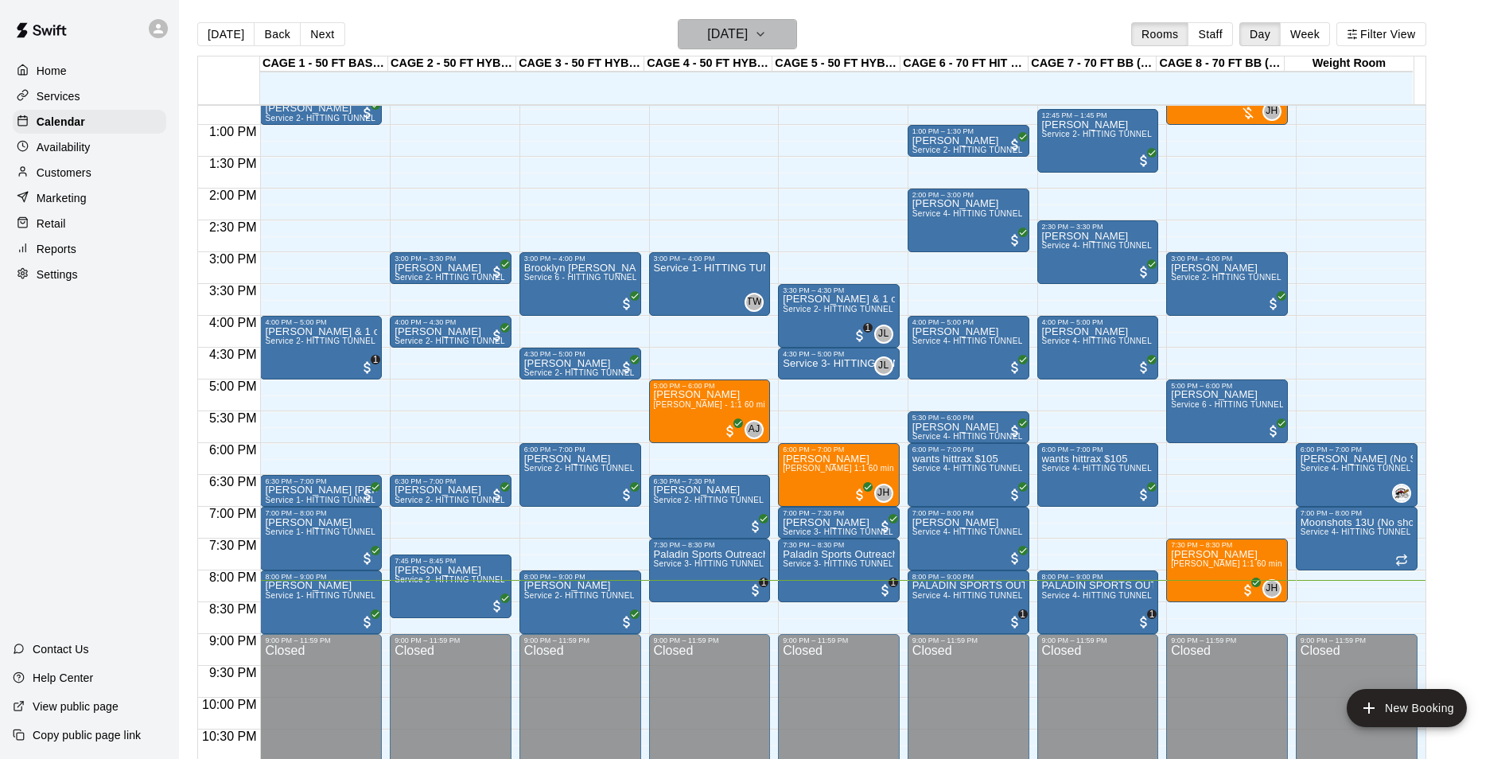
click at [786, 49] on button "[DATE]" at bounding box center [737, 34] width 119 height 30
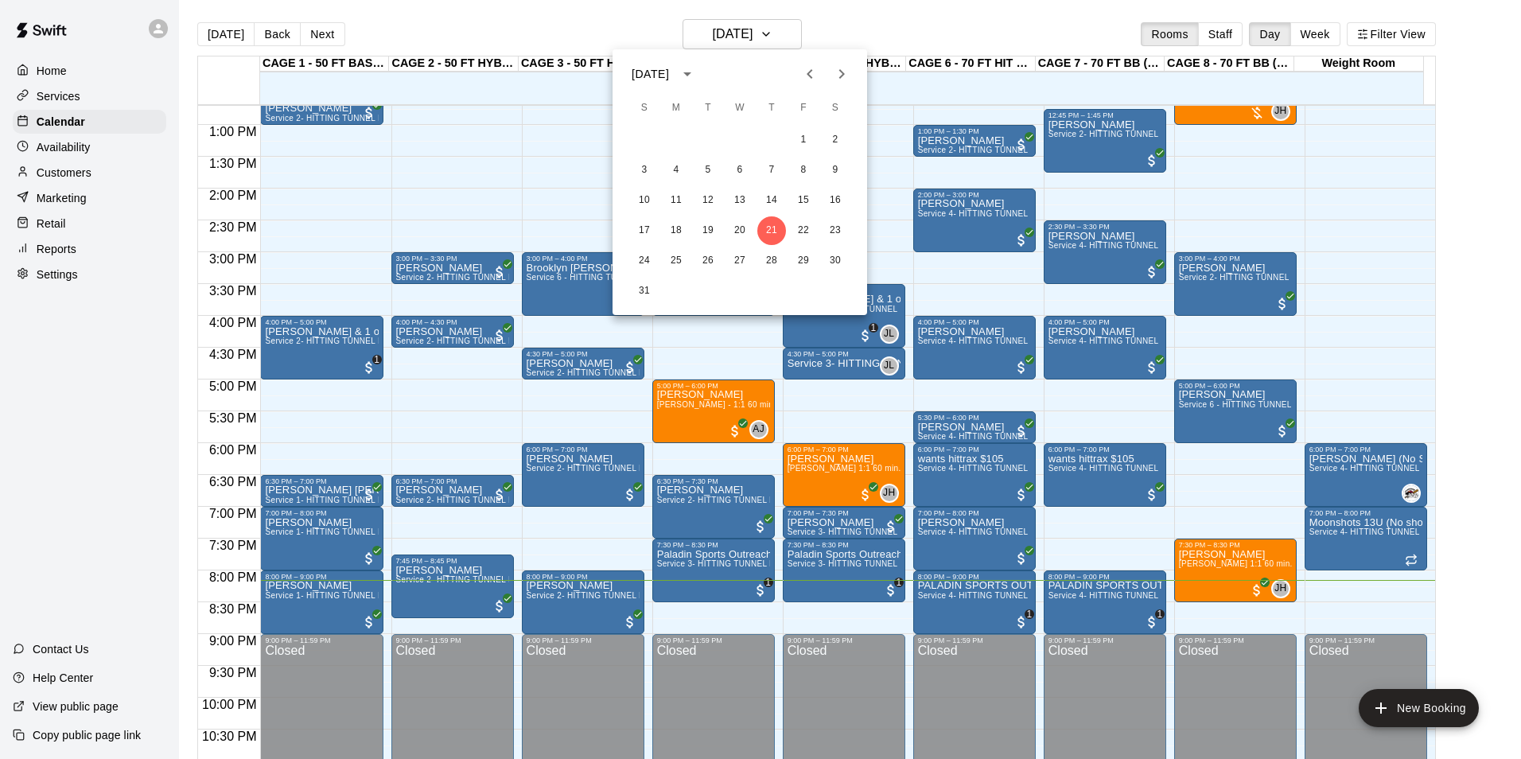
click at [790, 37] on div at bounding box center [760, 379] width 1521 height 759
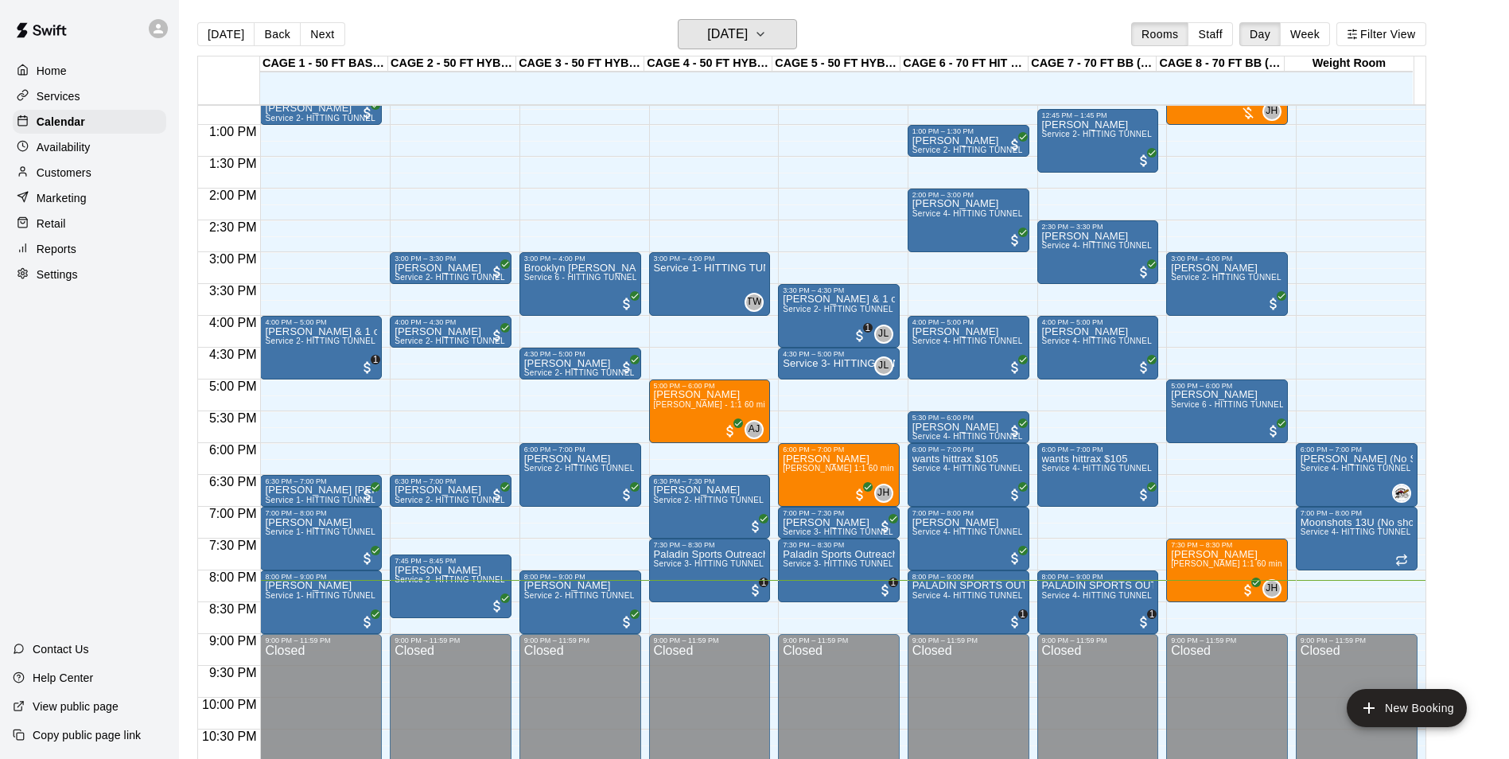
click at [767, 37] on icon "button" at bounding box center [760, 34] width 13 height 19
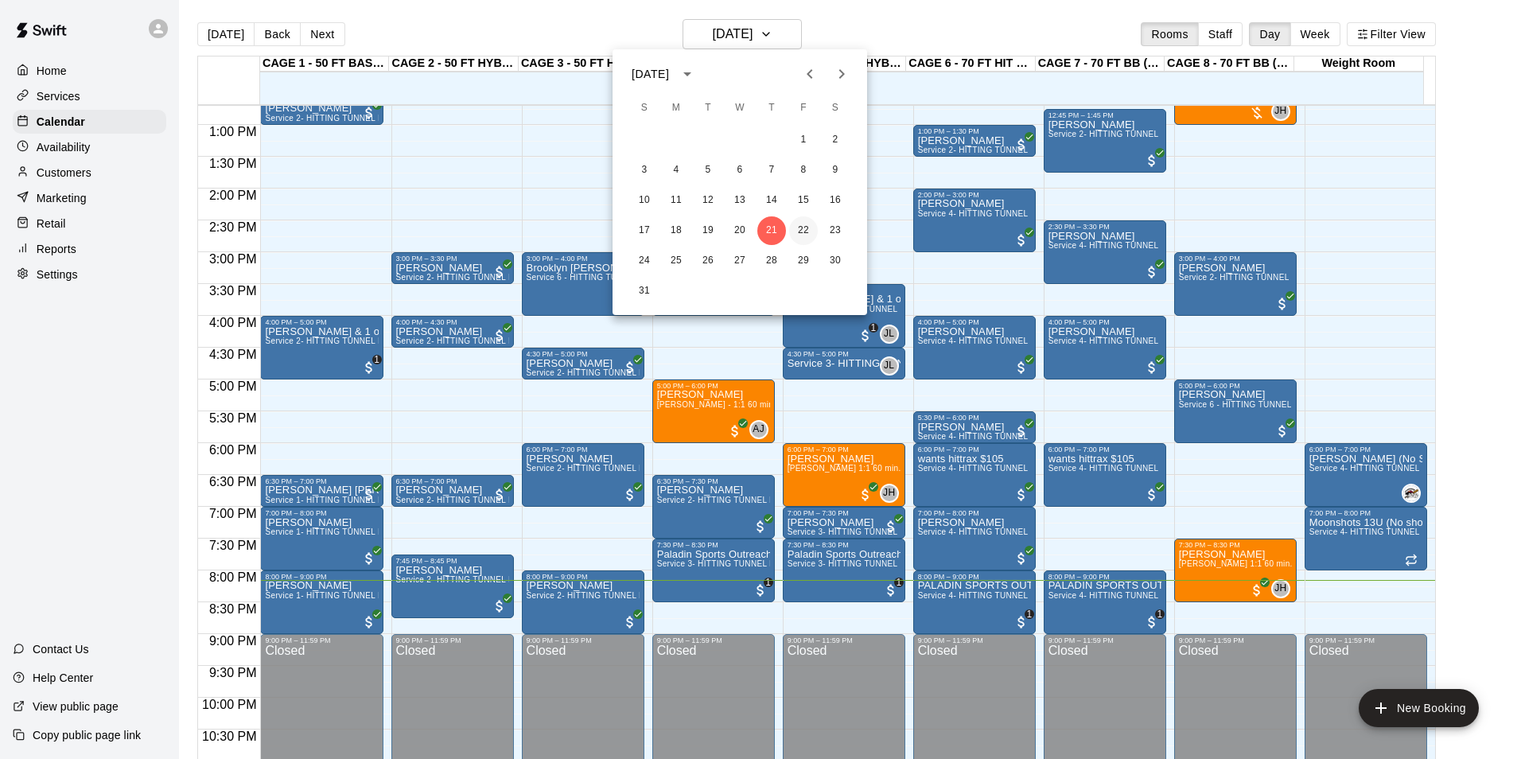
click at [798, 230] on button "22" at bounding box center [803, 230] width 29 height 29
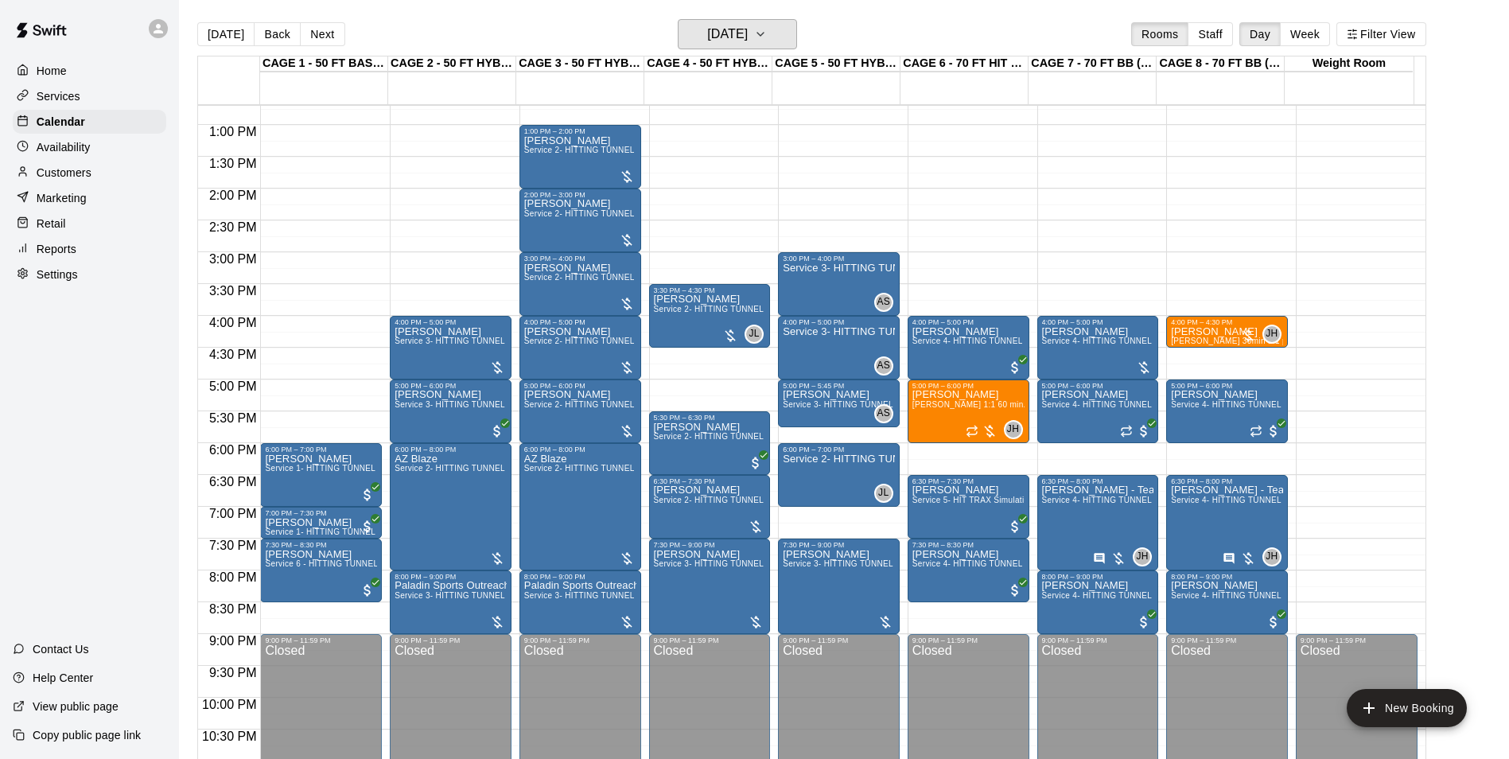
scroll to position [729, 0]
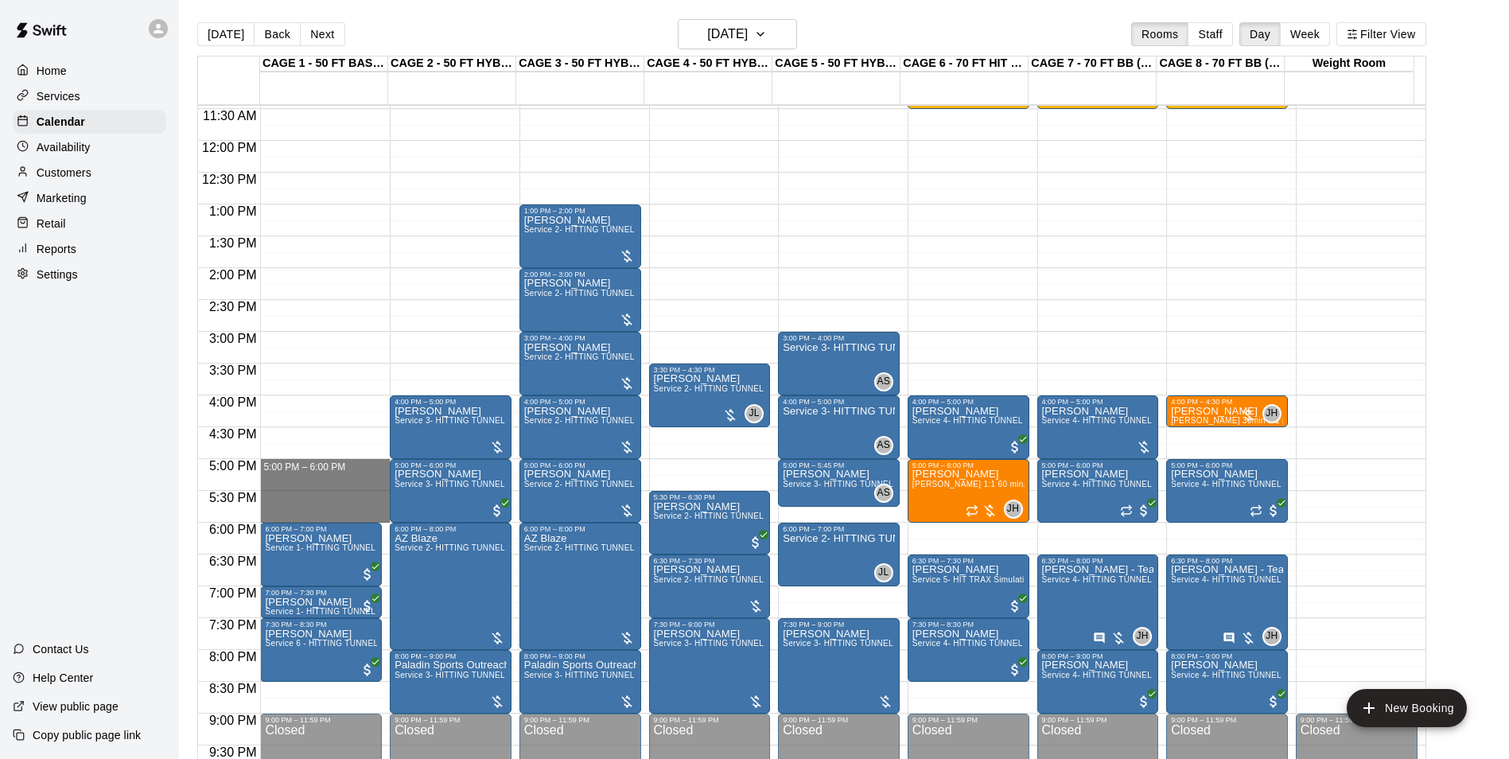
drag, startPoint x: 345, startPoint y: 520, endPoint x: 359, endPoint y: 467, distance: 55.0
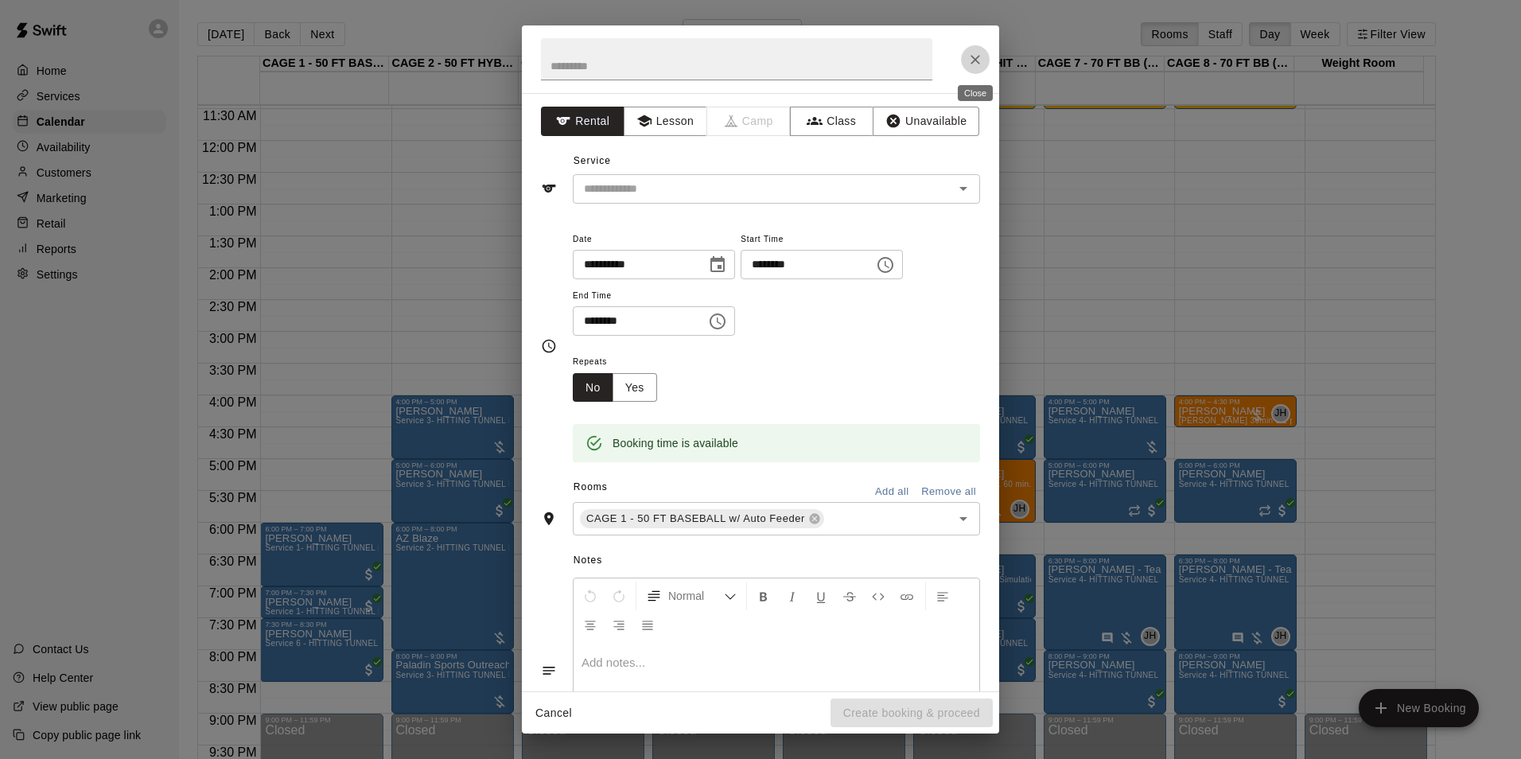
click at [972, 54] on icon "Close" at bounding box center [976, 60] width 16 height 16
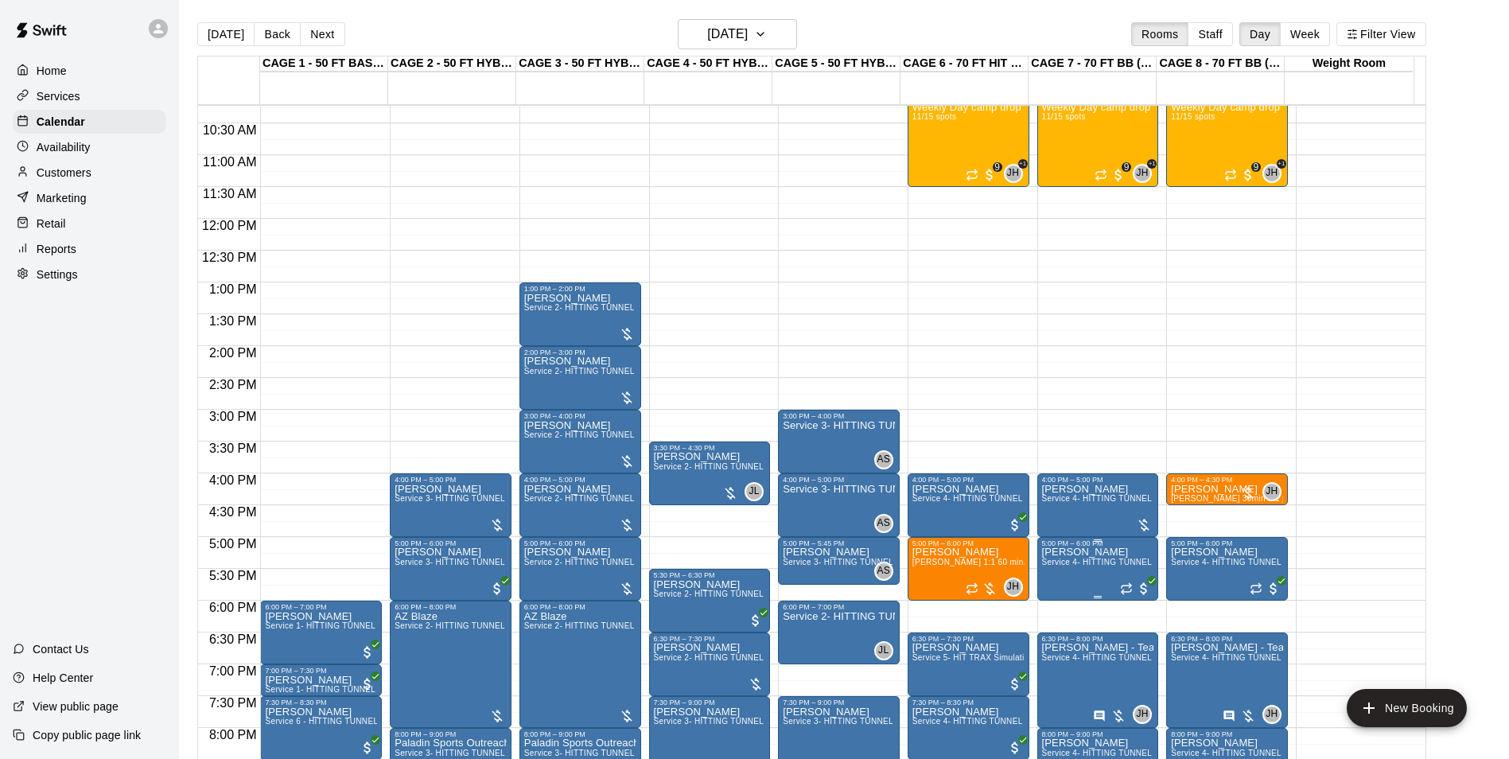
scroll to position [570, 0]
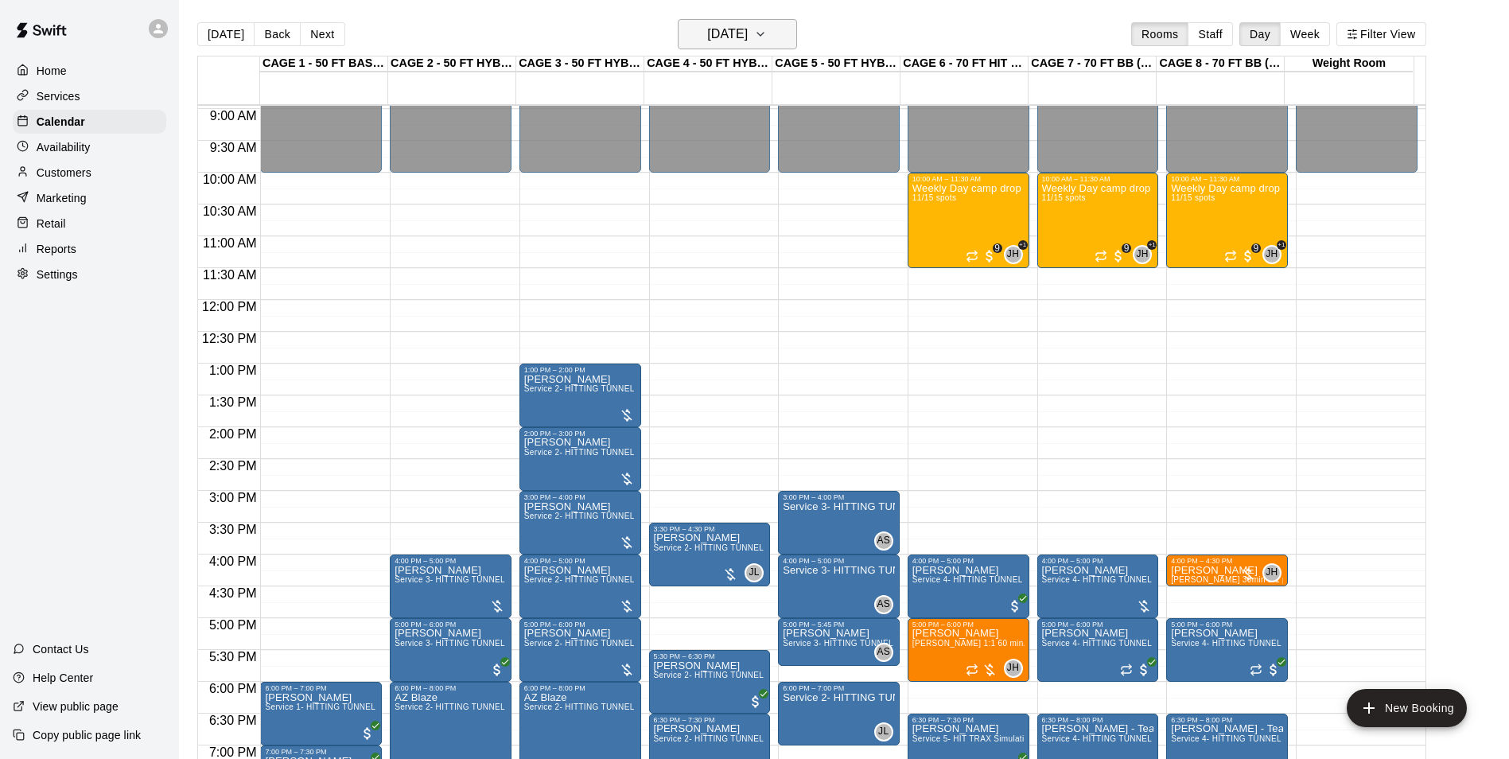
click at [767, 37] on icon "button" at bounding box center [760, 34] width 13 height 19
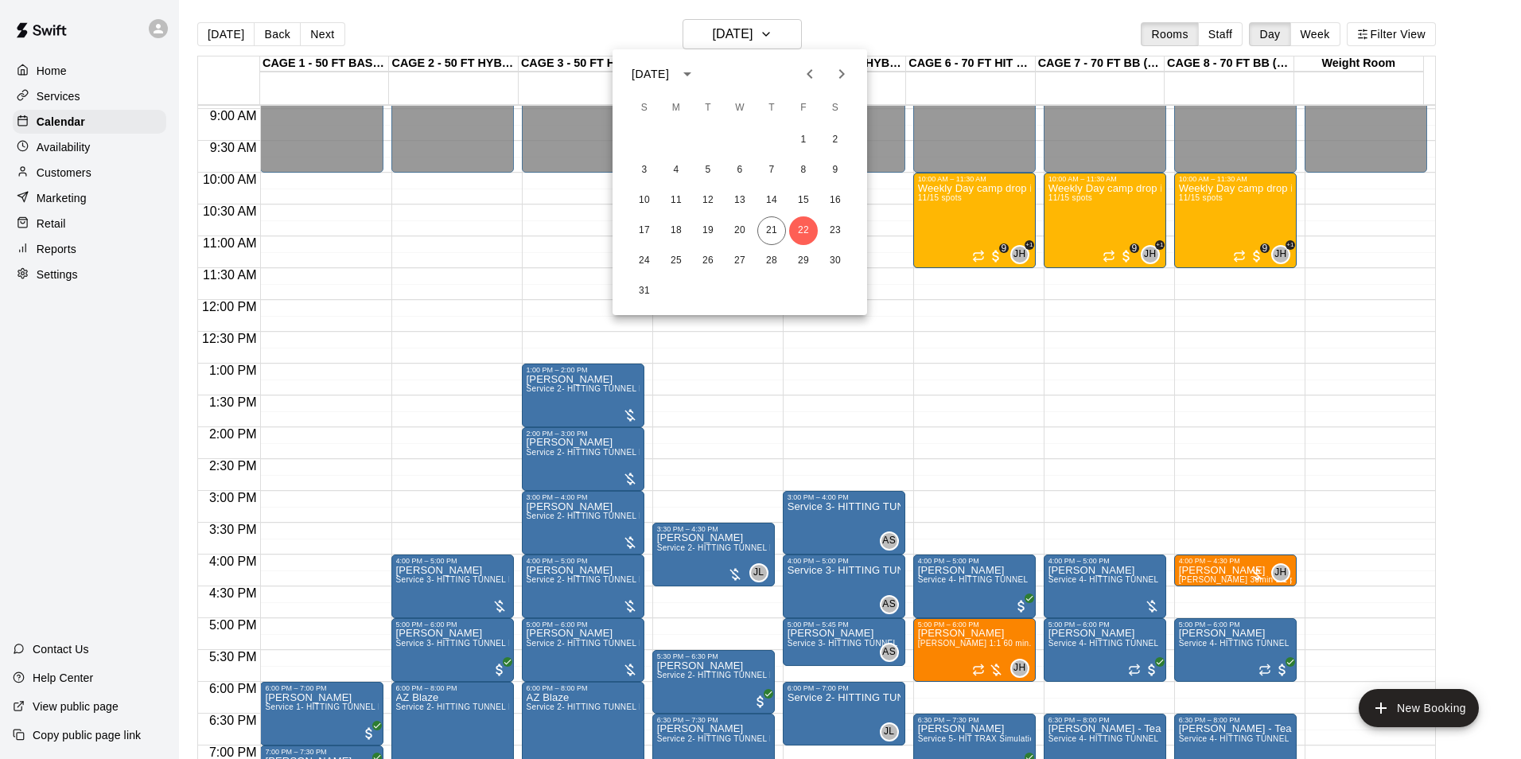
click at [968, 404] on div at bounding box center [760, 379] width 1521 height 759
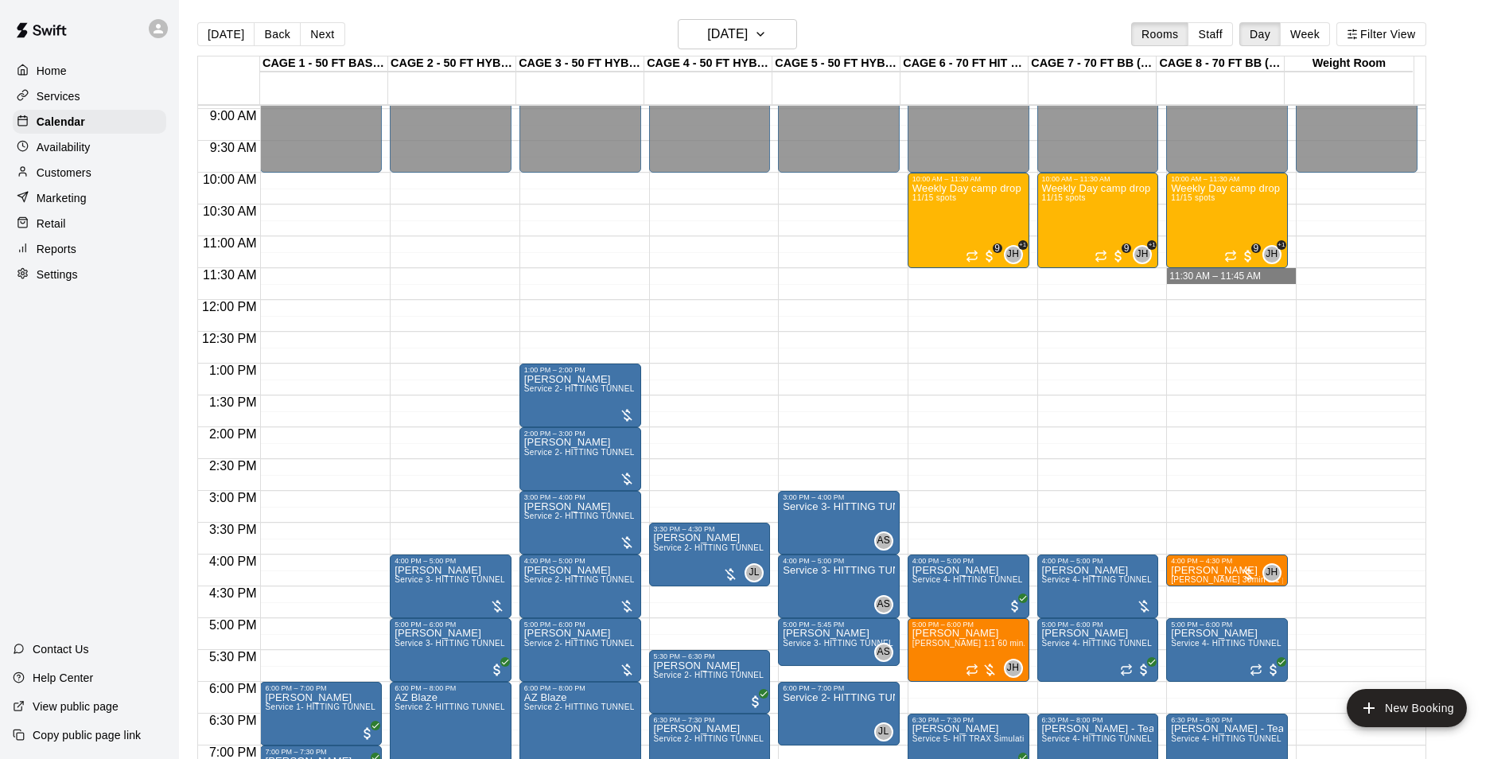
drag, startPoint x: 1210, startPoint y: 271, endPoint x: 1242, endPoint y: 271, distance: 31.8
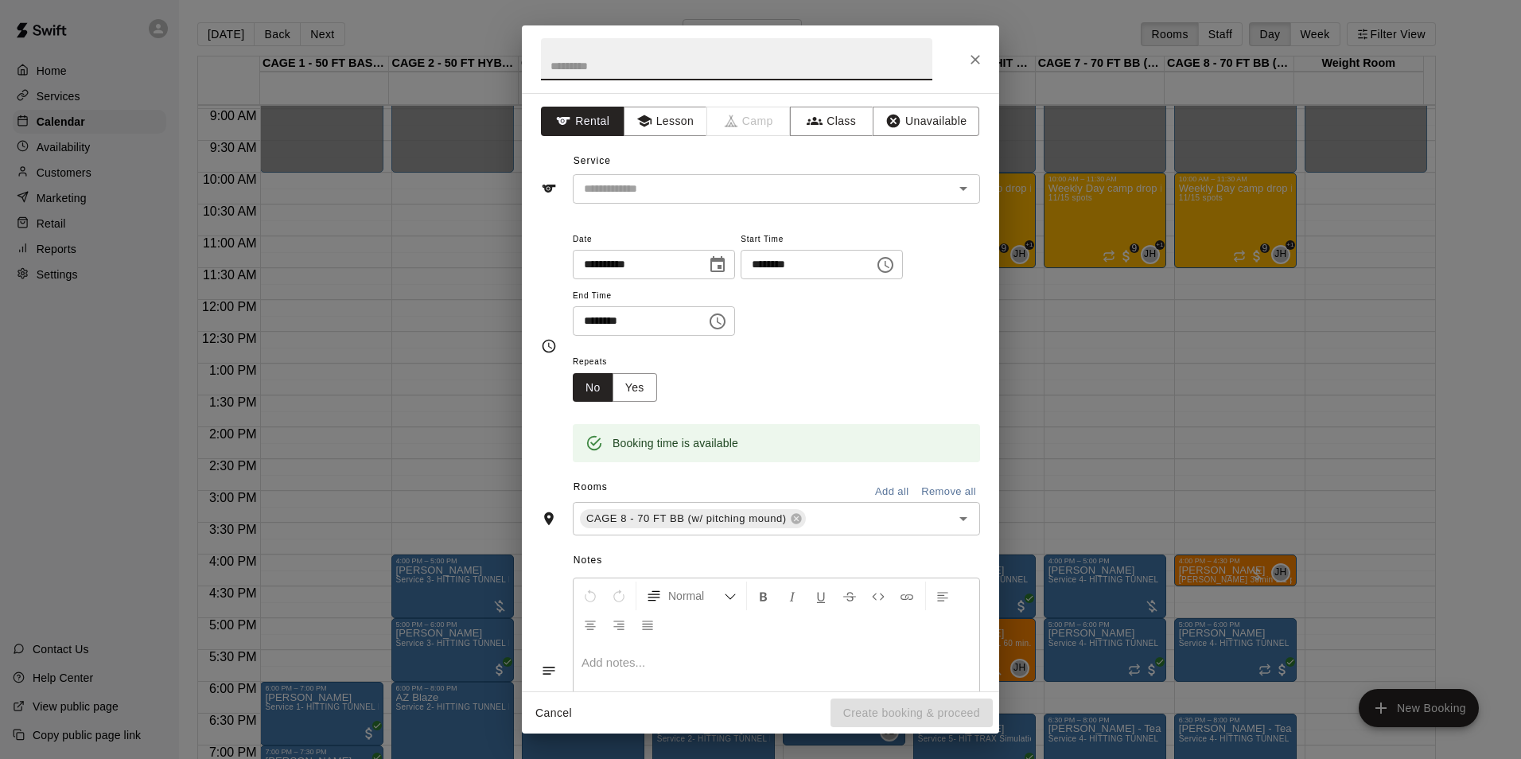
click at [978, 66] on icon "Close" at bounding box center [976, 60] width 16 height 16
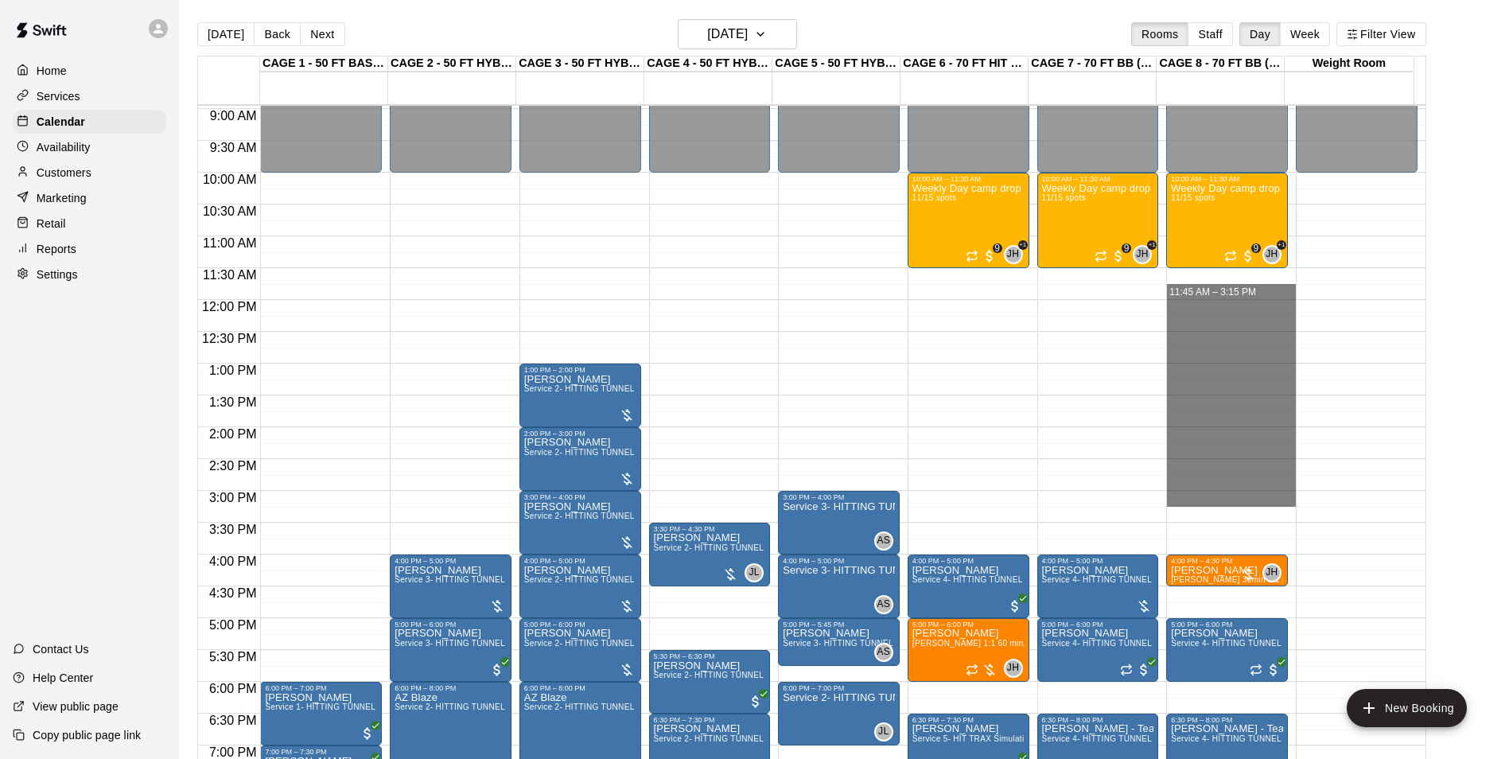
drag, startPoint x: 1217, startPoint y: 279, endPoint x: 1282, endPoint y: 504, distance: 233.7
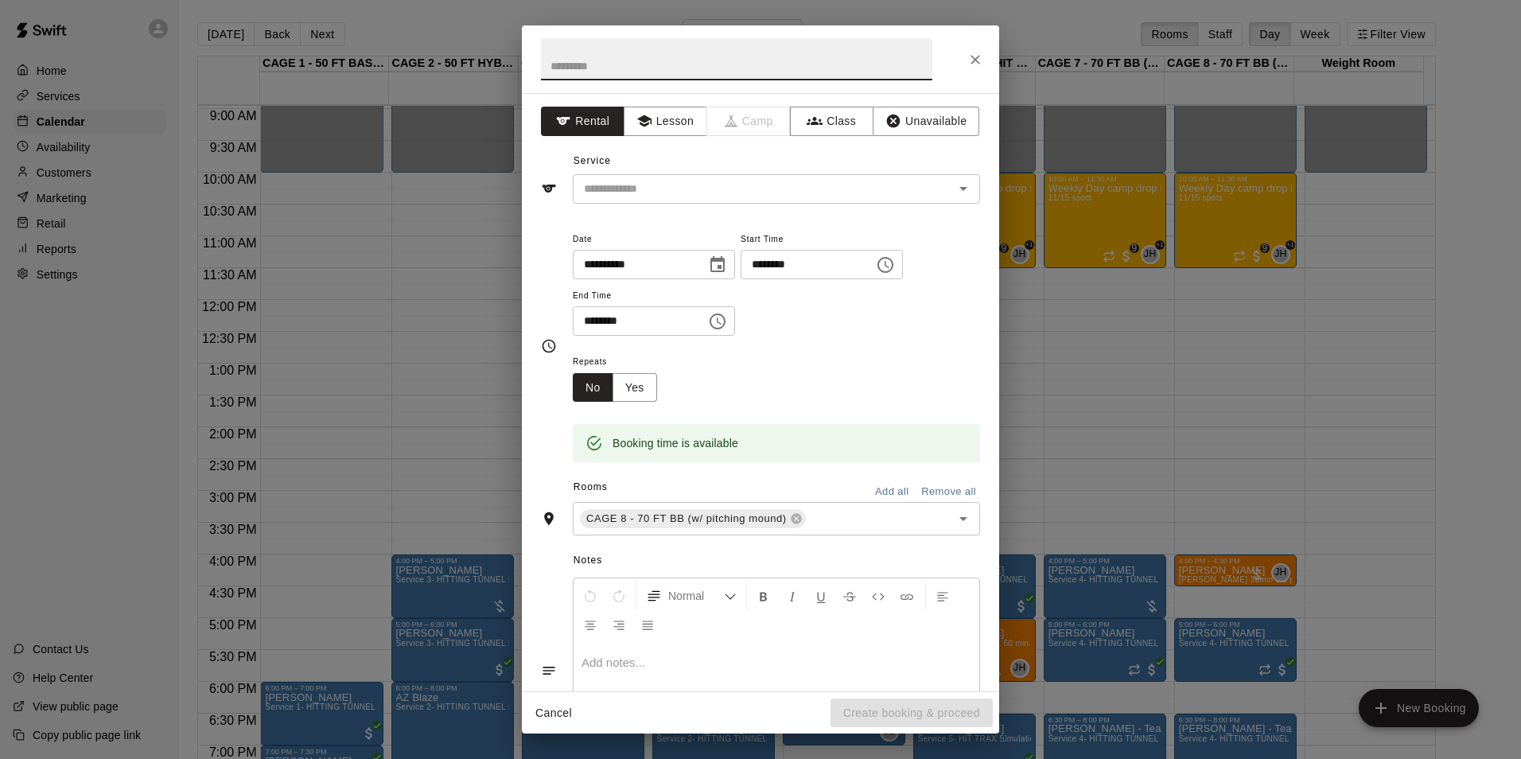
click at [965, 57] on button "Close" at bounding box center [975, 59] width 29 height 29
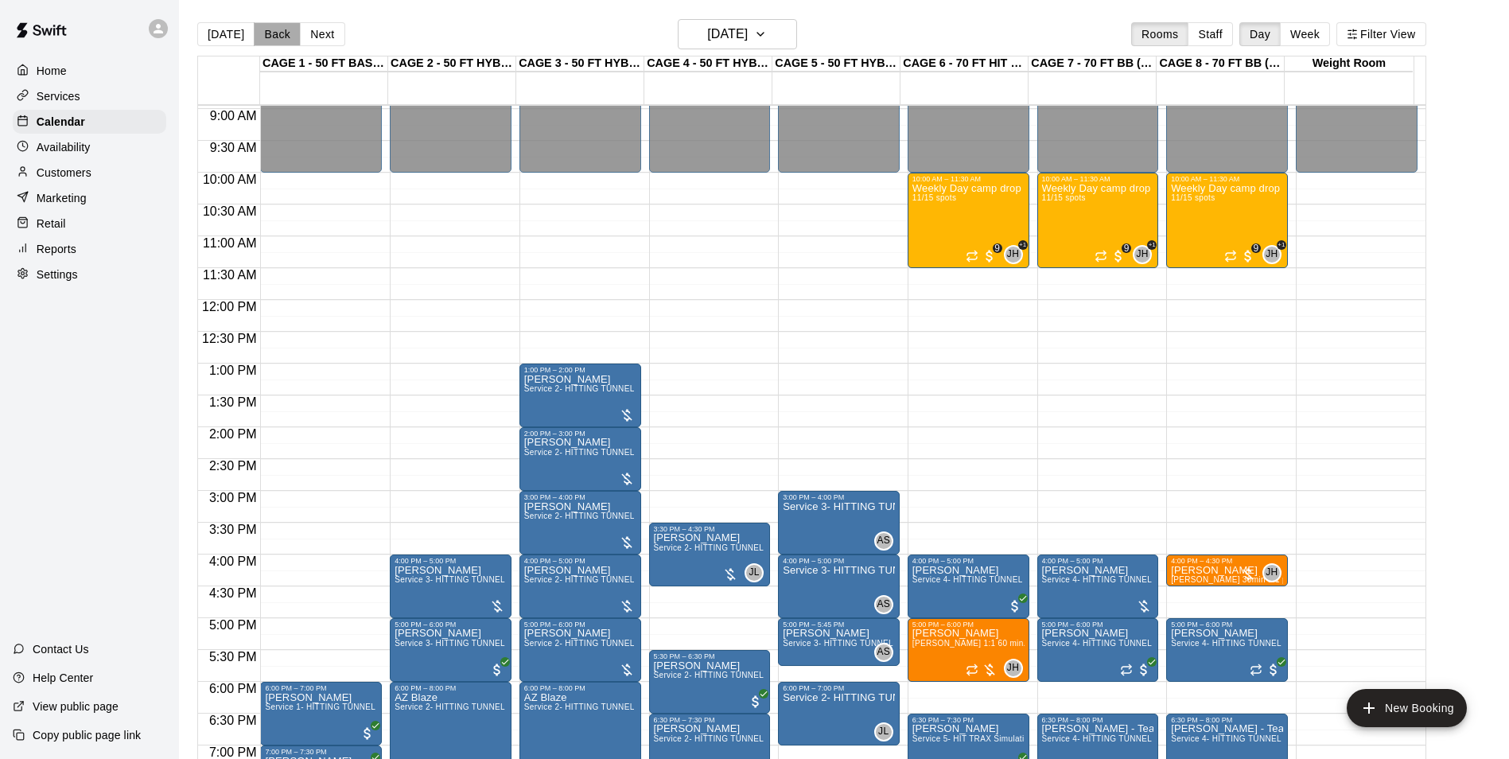
click at [279, 41] on button "Back" at bounding box center [277, 34] width 47 height 24
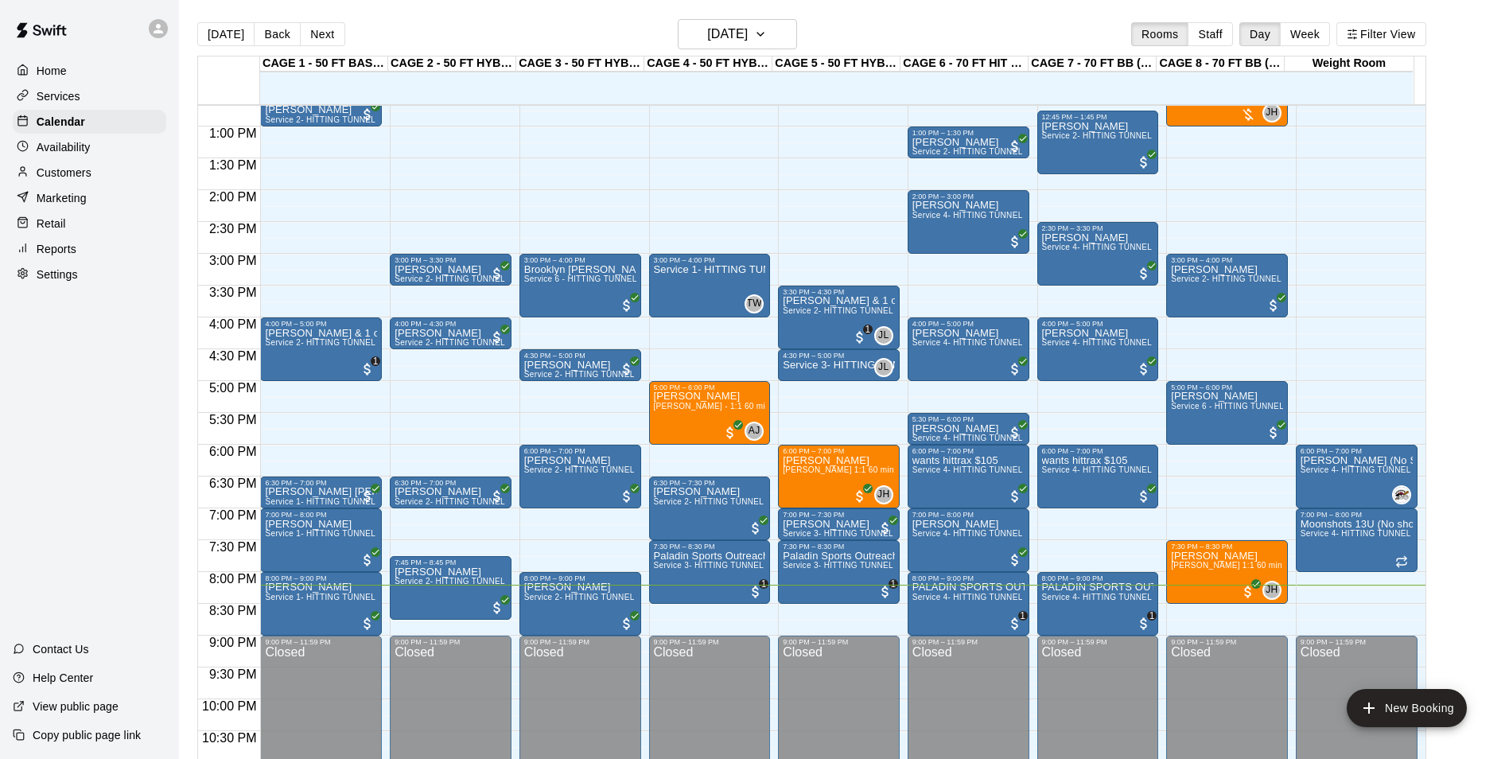
scroll to position [808, 0]
